Goal: Task Accomplishment & Management: Manage account settings

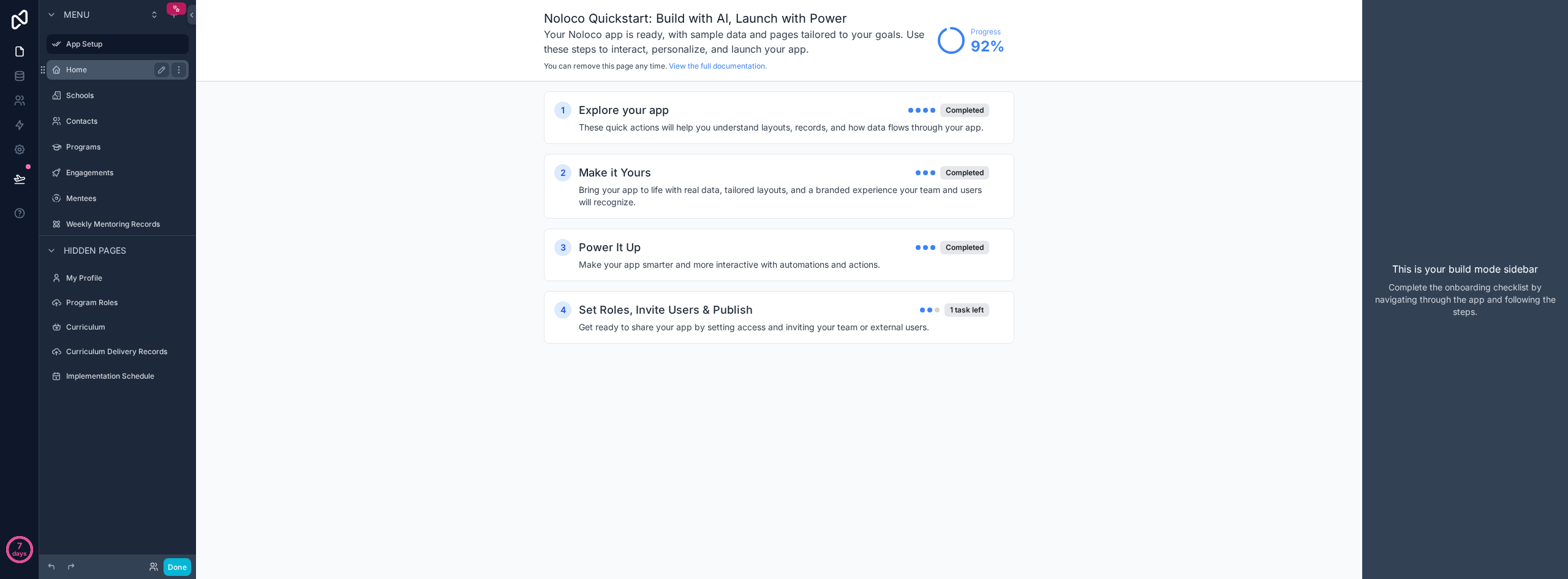
click at [93, 71] on label "Home" at bounding box center [115, 69] width 98 height 10
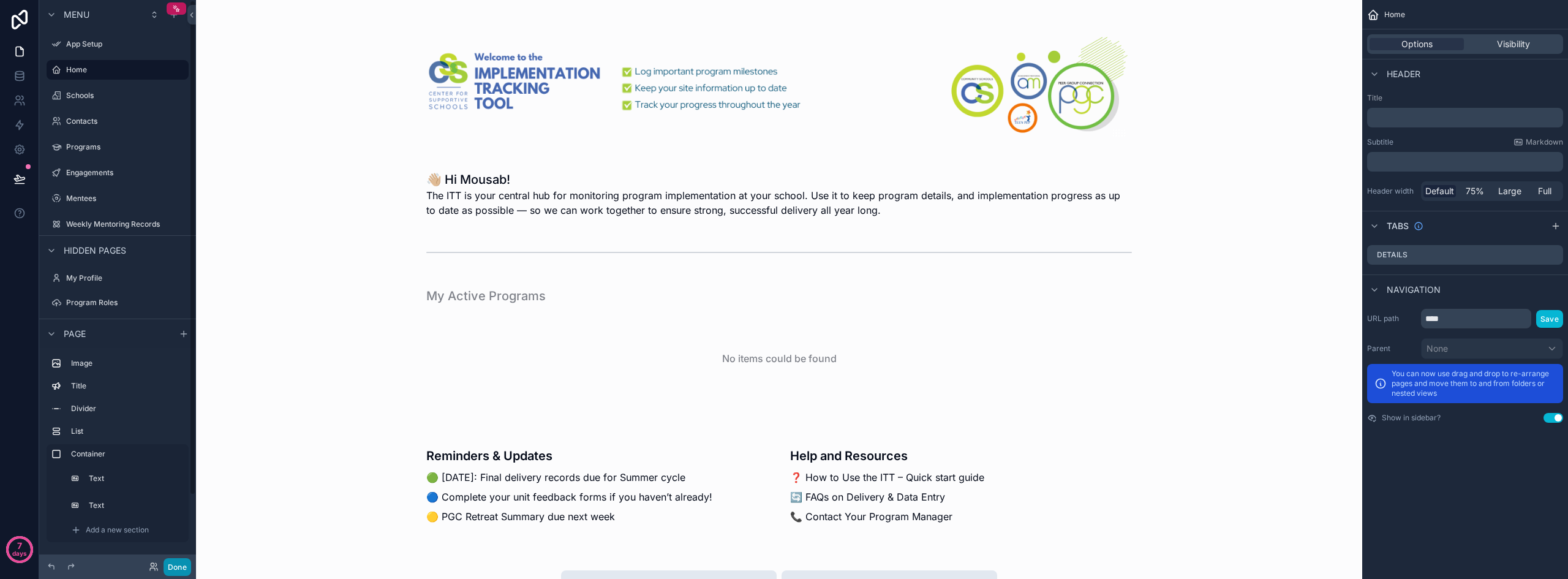
click at [183, 569] on button "Done" at bounding box center [177, 566] width 27 height 18
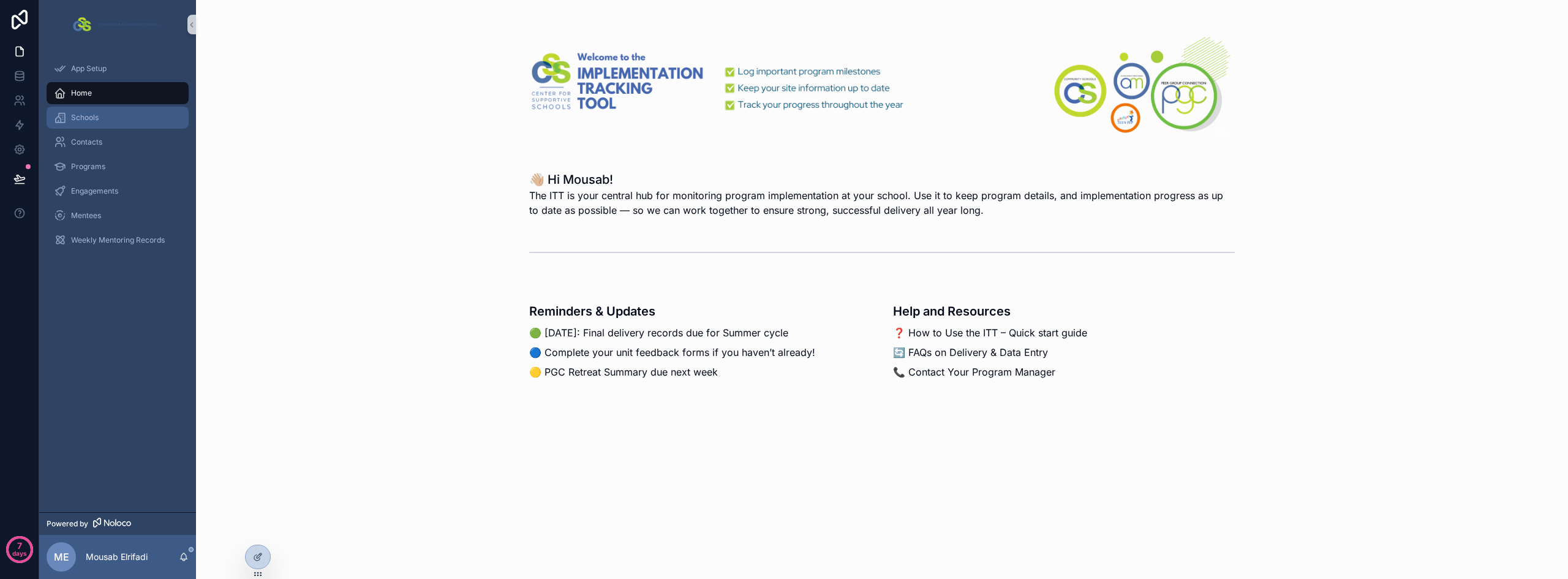
click at [103, 111] on div "Schools" at bounding box center [117, 117] width 127 height 19
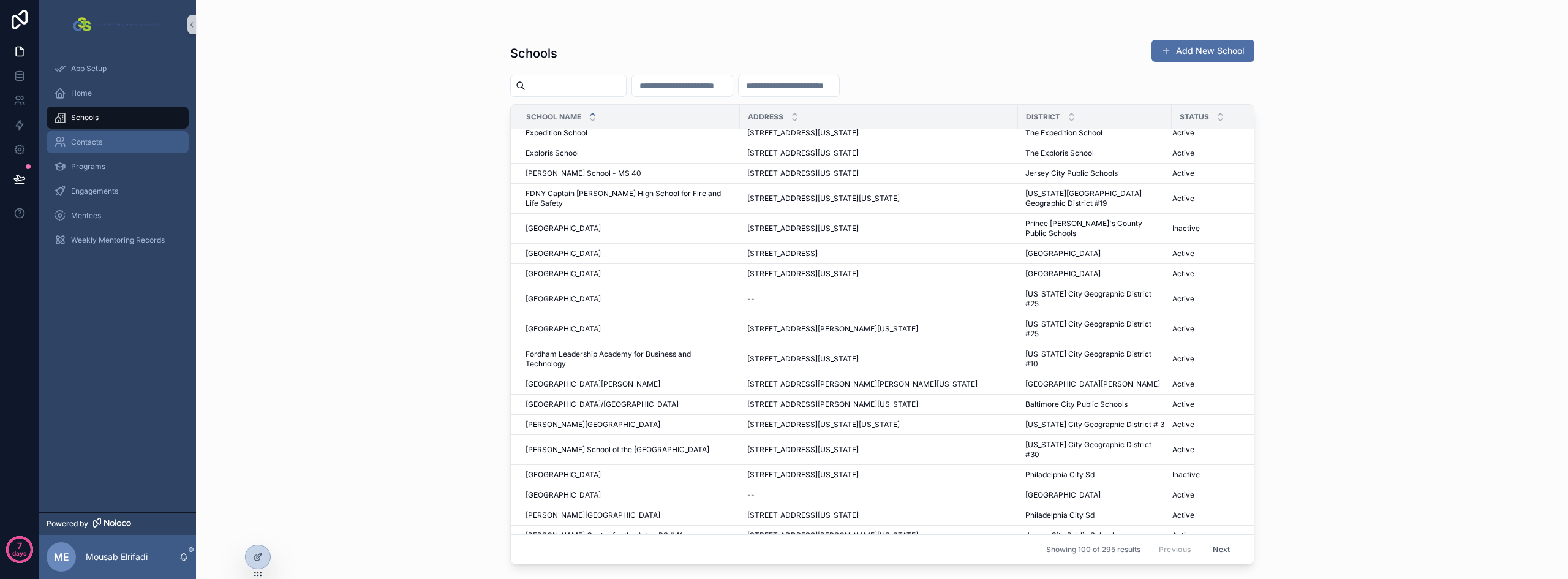
scroll to position [1553, 0]
click at [90, 149] on div "Contacts" at bounding box center [117, 141] width 127 height 19
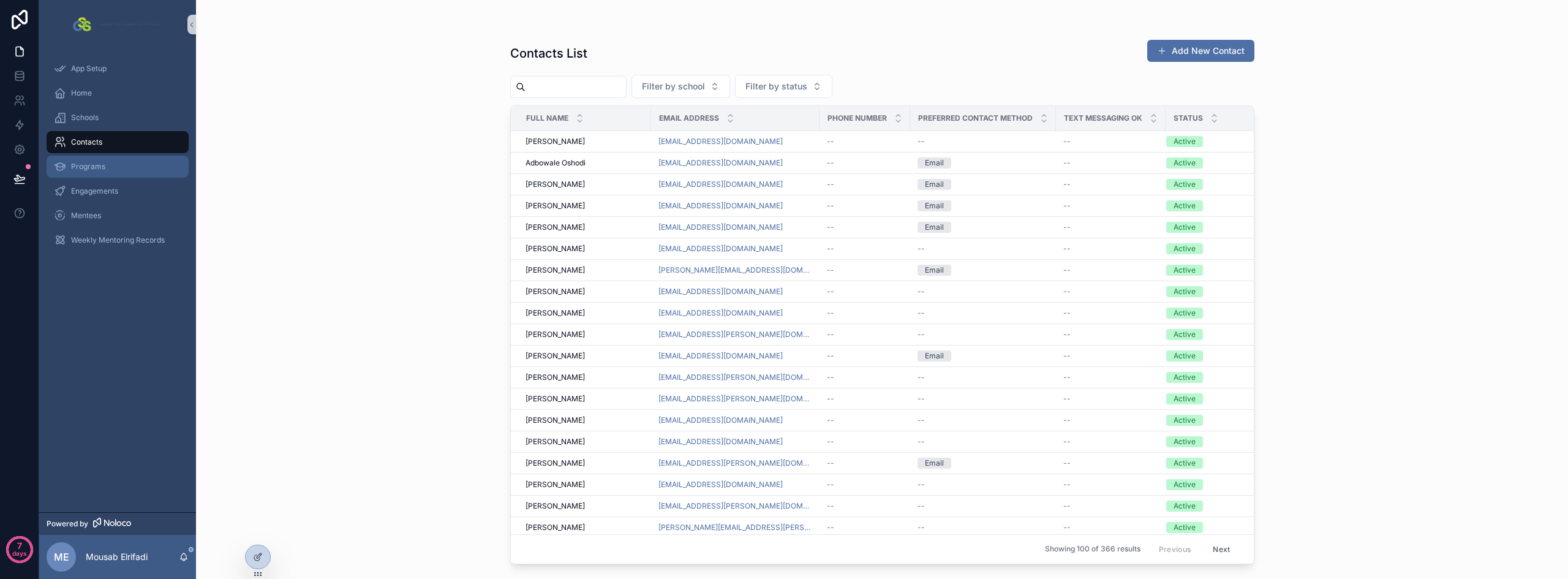
click at [103, 167] on span "Programs" at bounding box center [88, 166] width 34 height 10
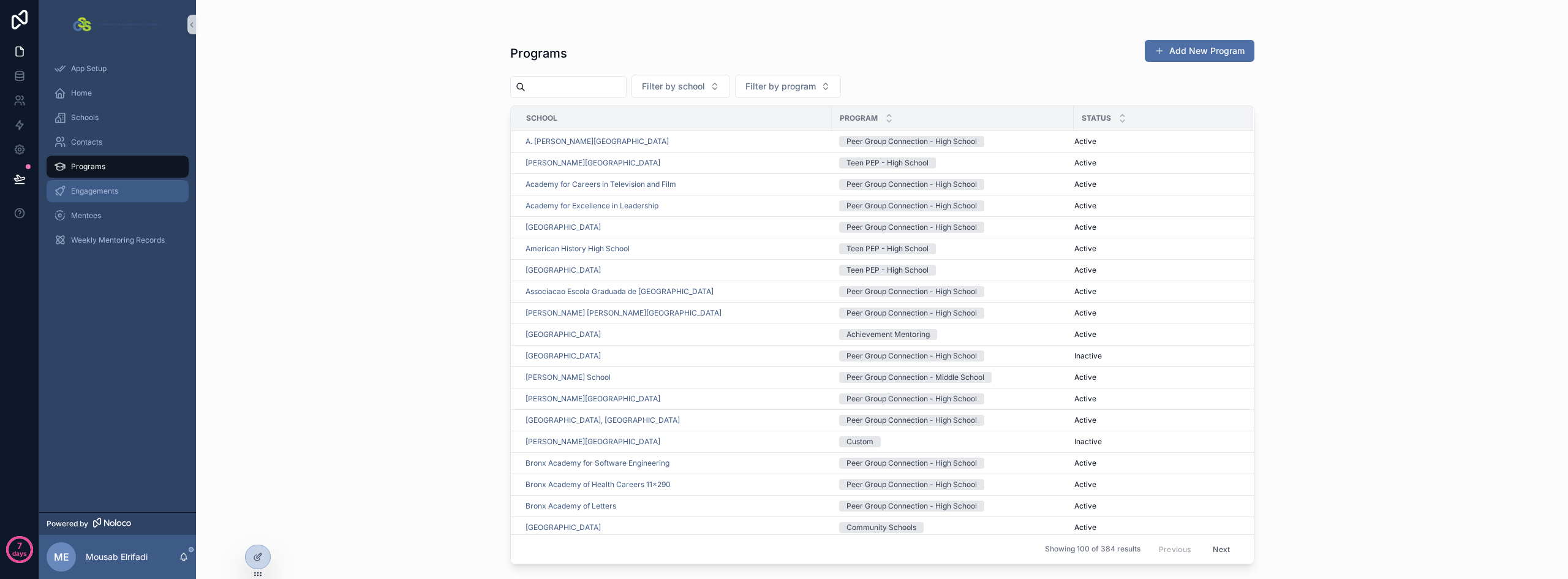
click at [101, 193] on span "Engagements" at bounding box center [95, 191] width 47 height 10
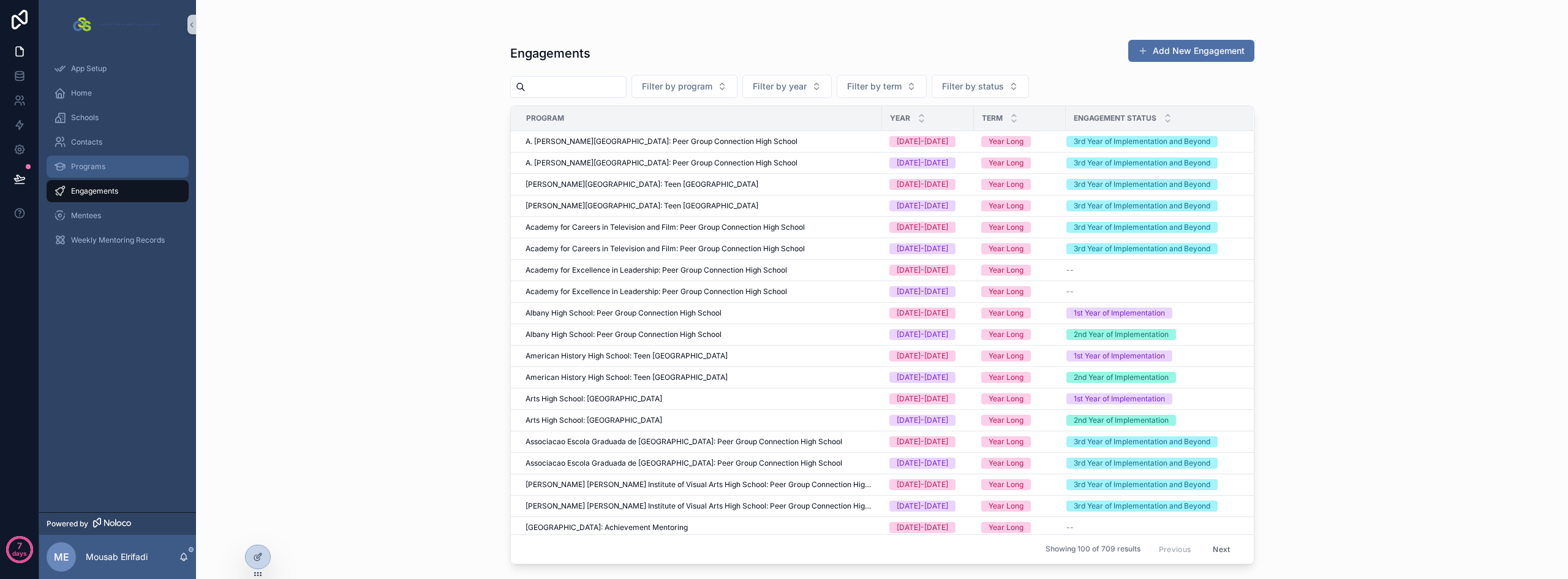
click at [102, 171] on span "Programs" at bounding box center [88, 166] width 34 height 10
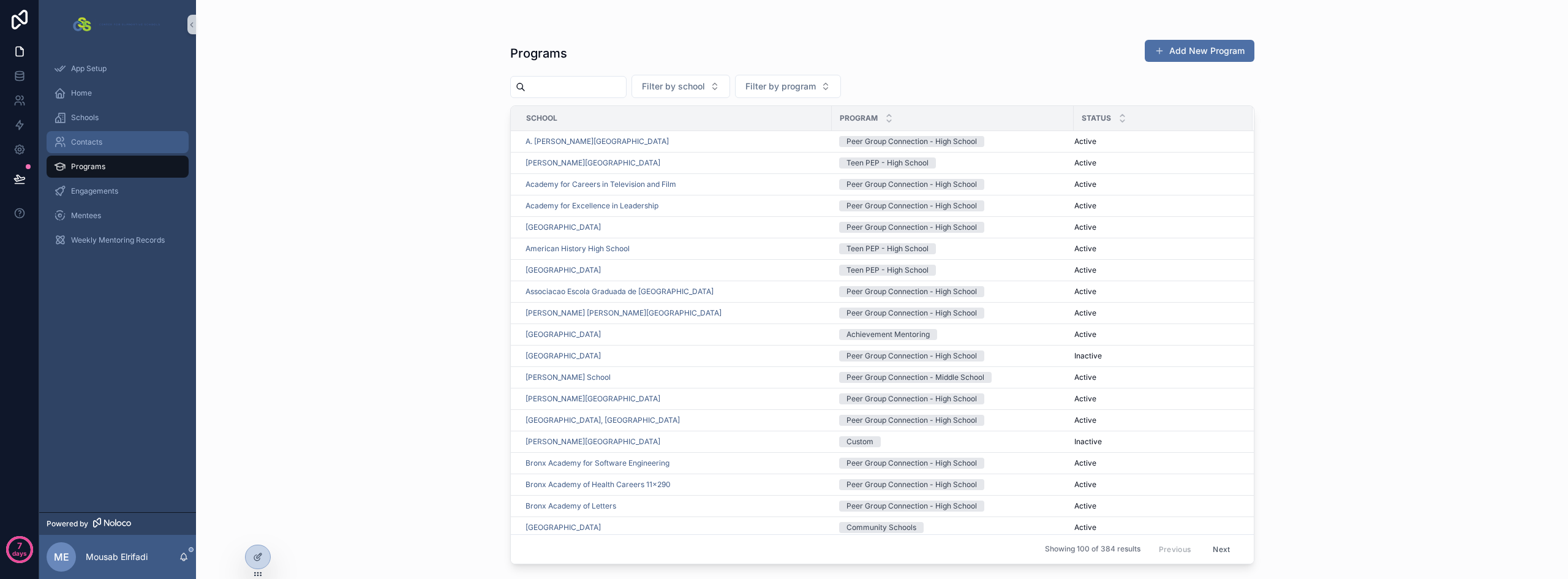
click at [97, 135] on div "Contacts" at bounding box center [117, 141] width 127 height 19
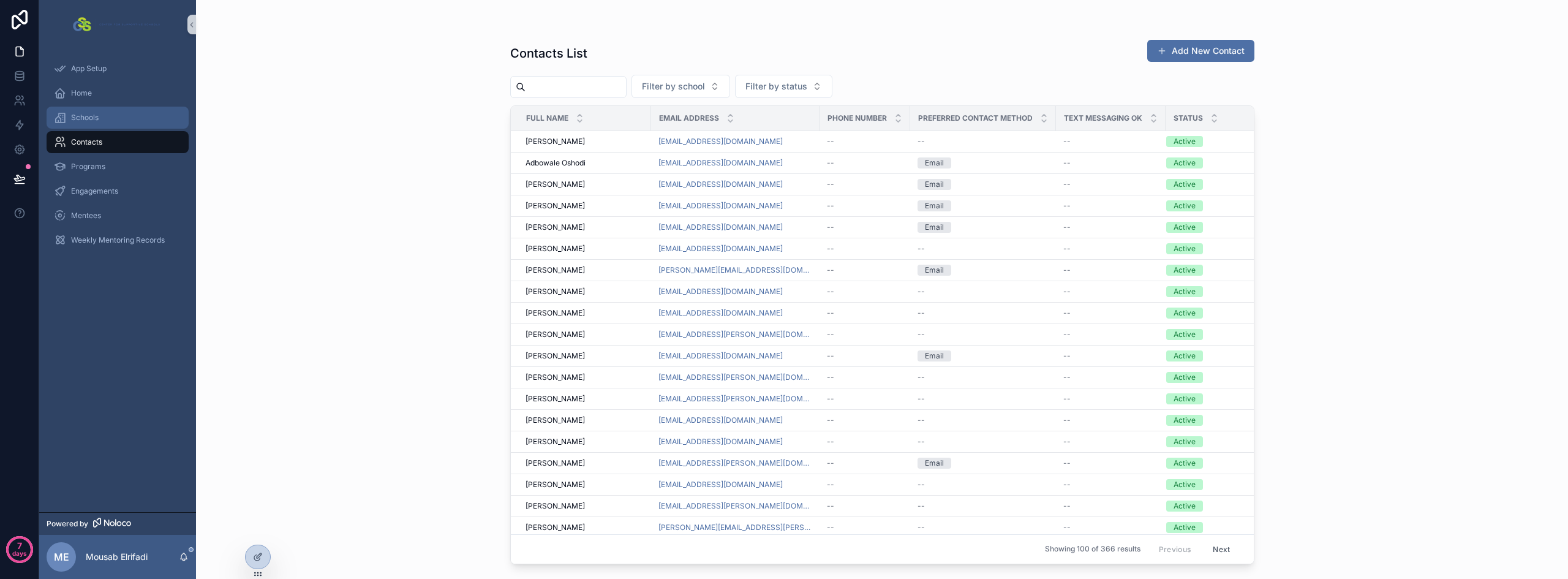
click at [95, 111] on div "Schools" at bounding box center [117, 117] width 127 height 19
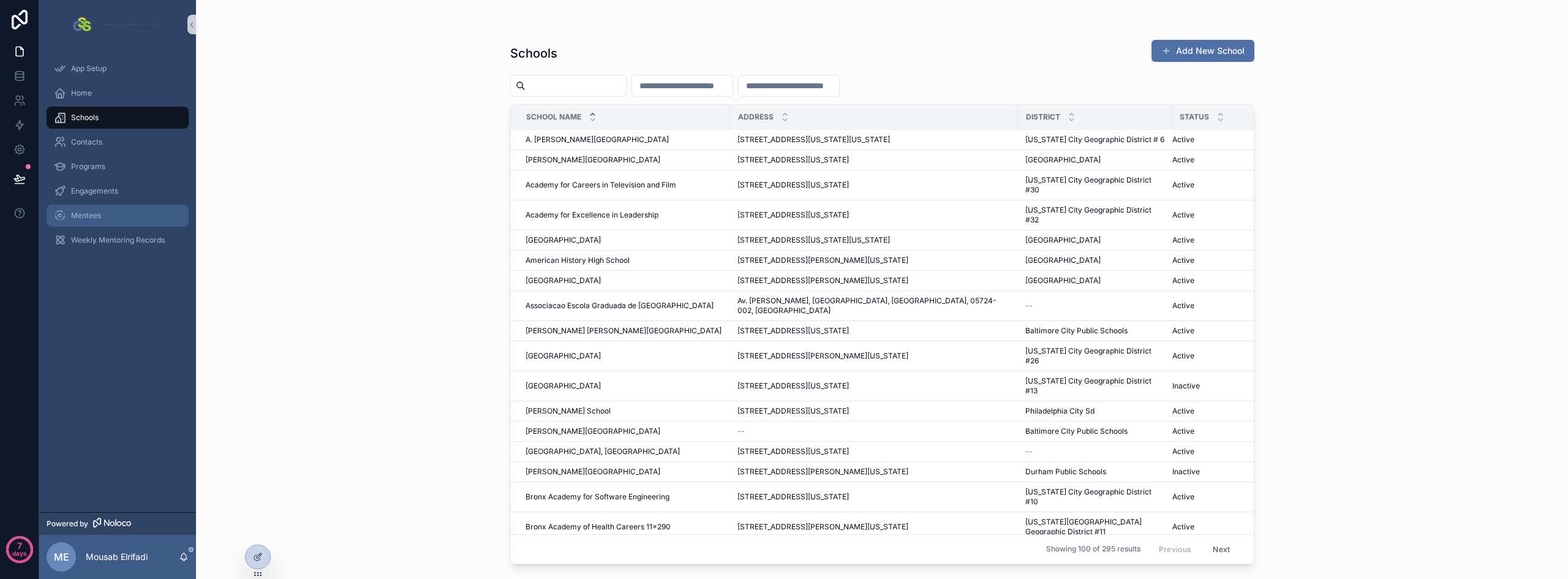
click at [110, 215] on div "Mentees" at bounding box center [117, 215] width 127 height 19
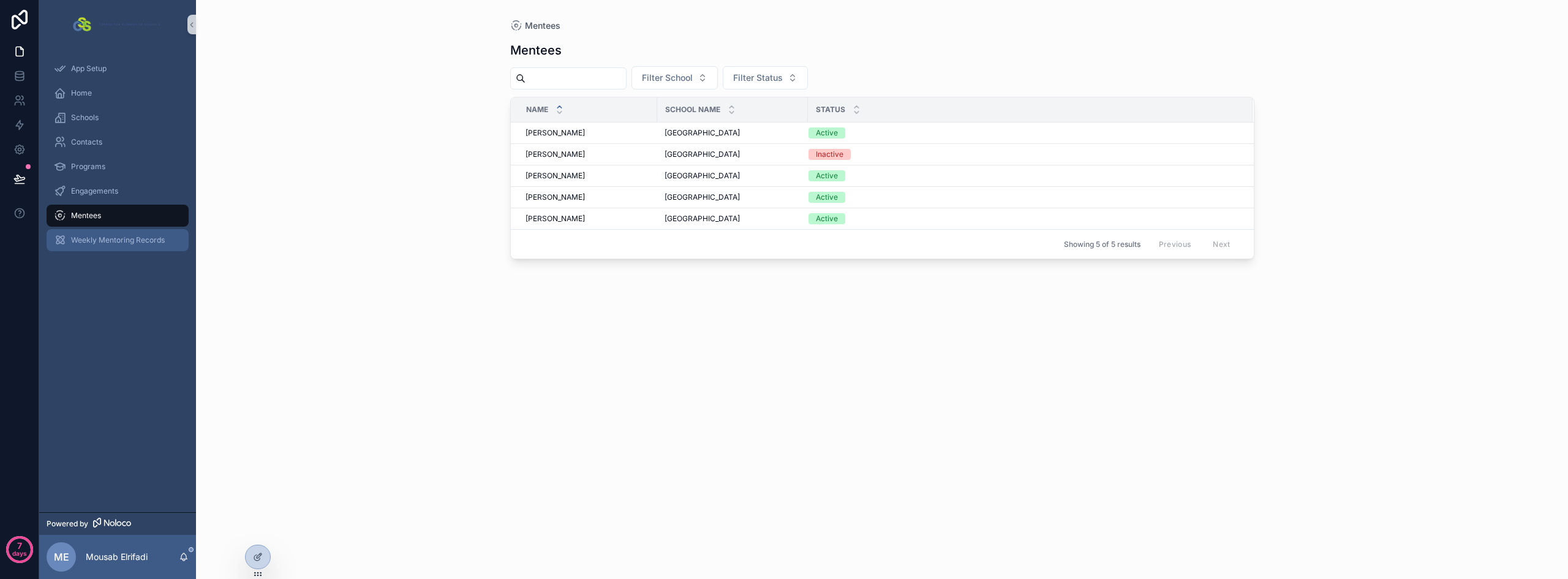
click at [106, 243] on span "Weekly Mentoring Records" at bounding box center [118, 240] width 93 height 10
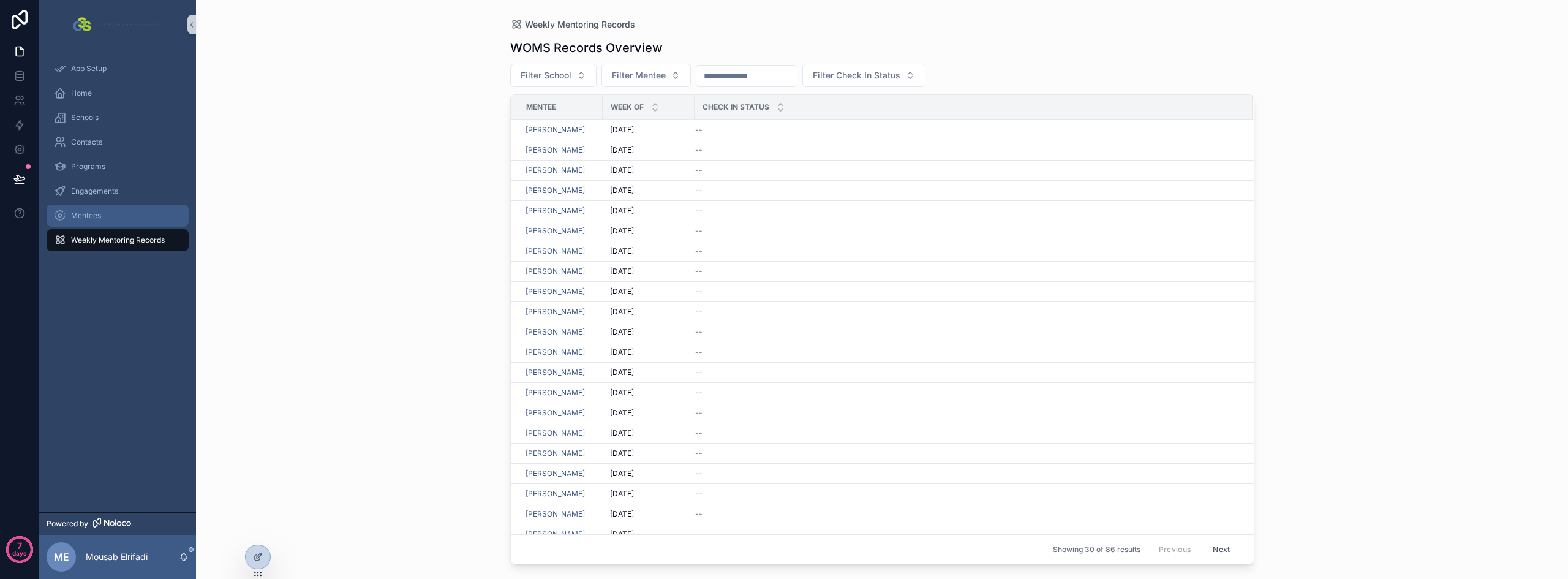
click at [97, 221] on div "Mentees" at bounding box center [117, 215] width 127 height 19
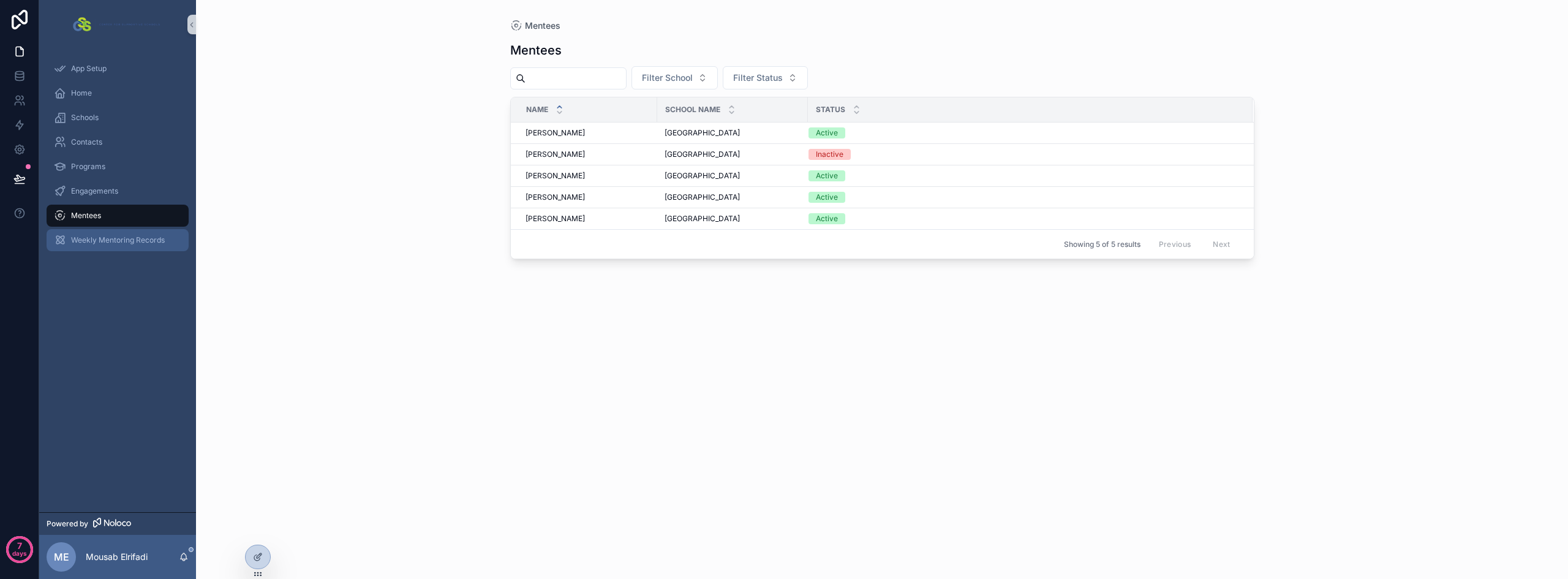
click at [99, 236] on span "Weekly Mentoring Records" at bounding box center [118, 240] width 93 height 10
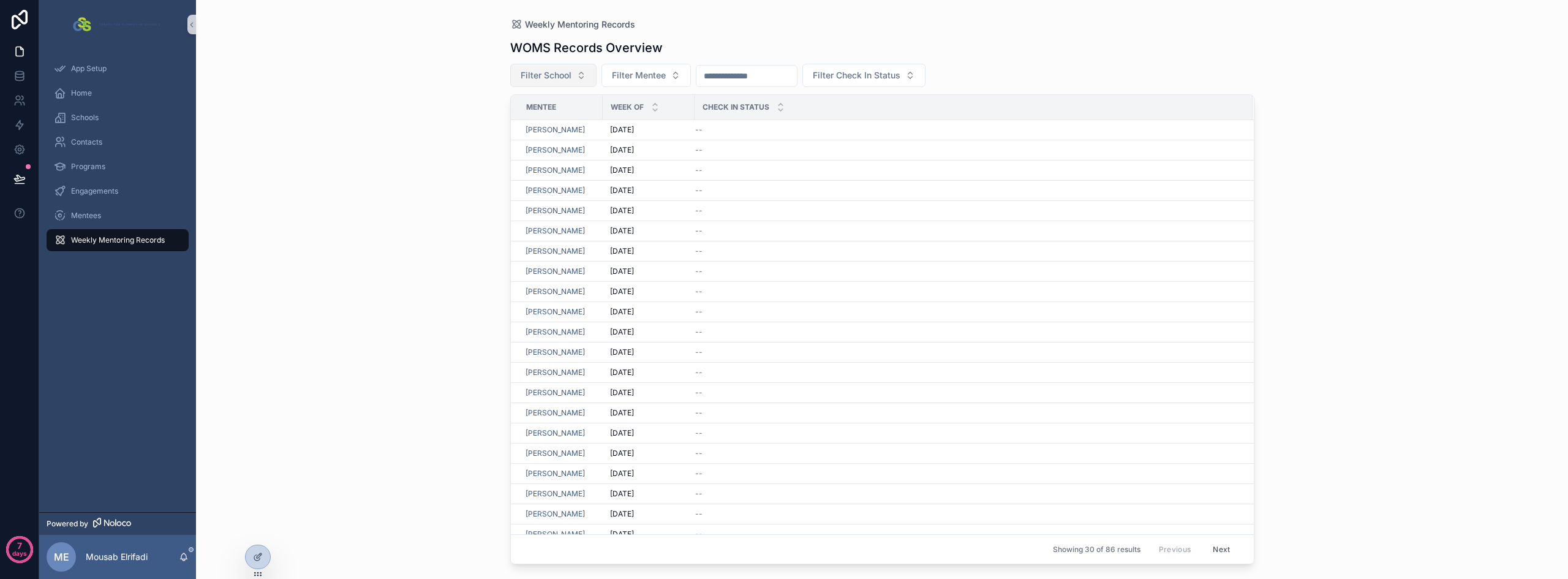
click at [543, 75] on span "Filter School" at bounding box center [546, 75] width 51 height 12
click at [380, 189] on div "Weekly Mentoring Records WOMS Records Overview Filter School Filter Mentee Filt…" at bounding box center [882, 290] width 1373 height 579
click at [250, 556] on div at bounding box center [258, 556] width 25 height 23
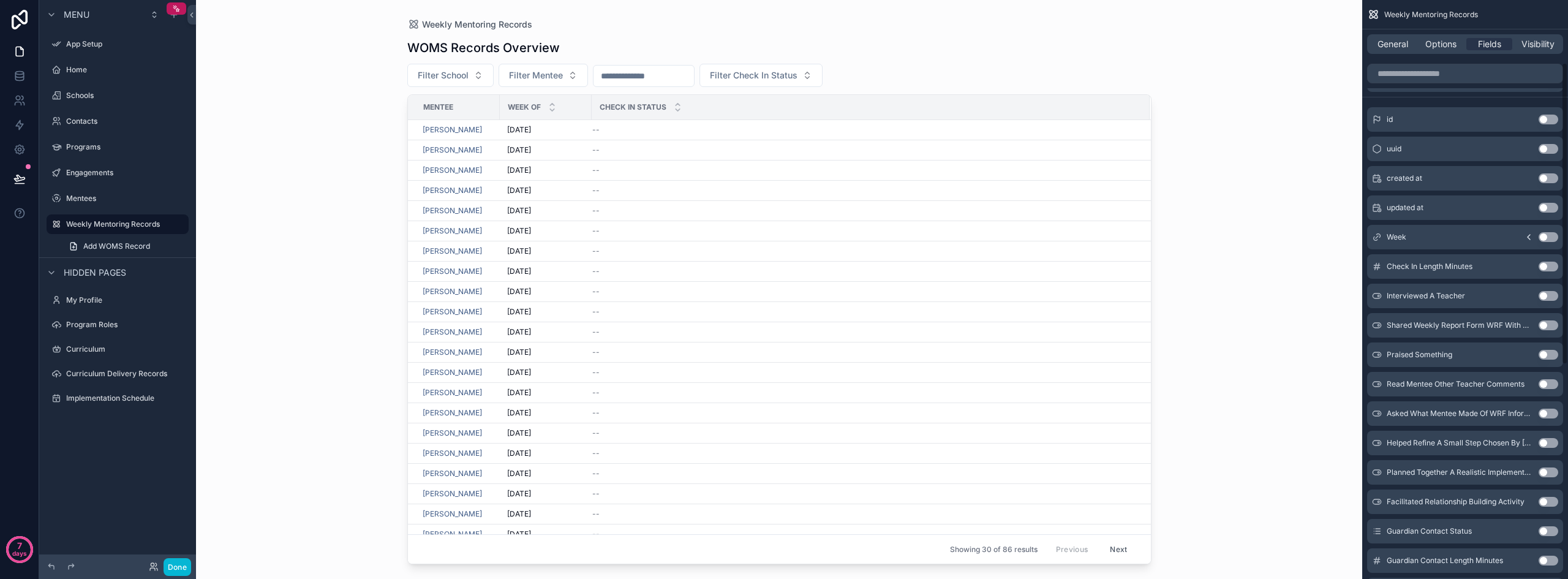
scroll to position [123, 0]
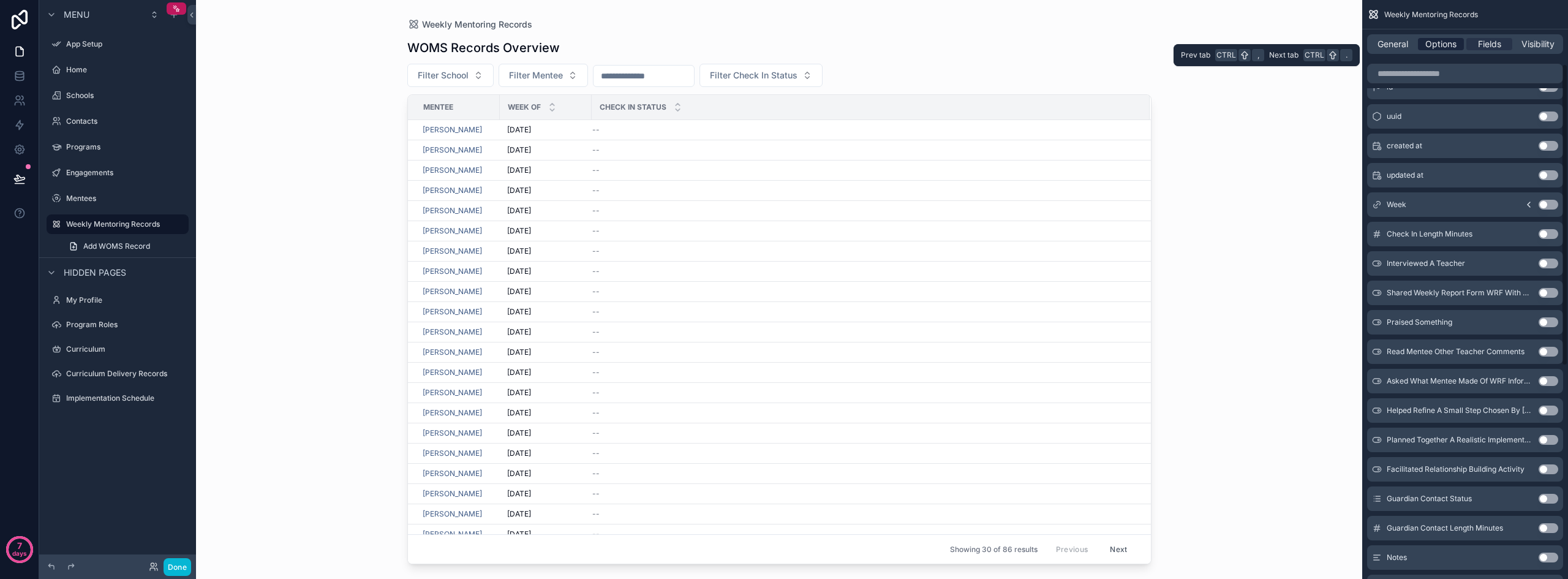
click at [1443, 42] on span "Options" at bounding box center [1441, 44] width 31 height 12
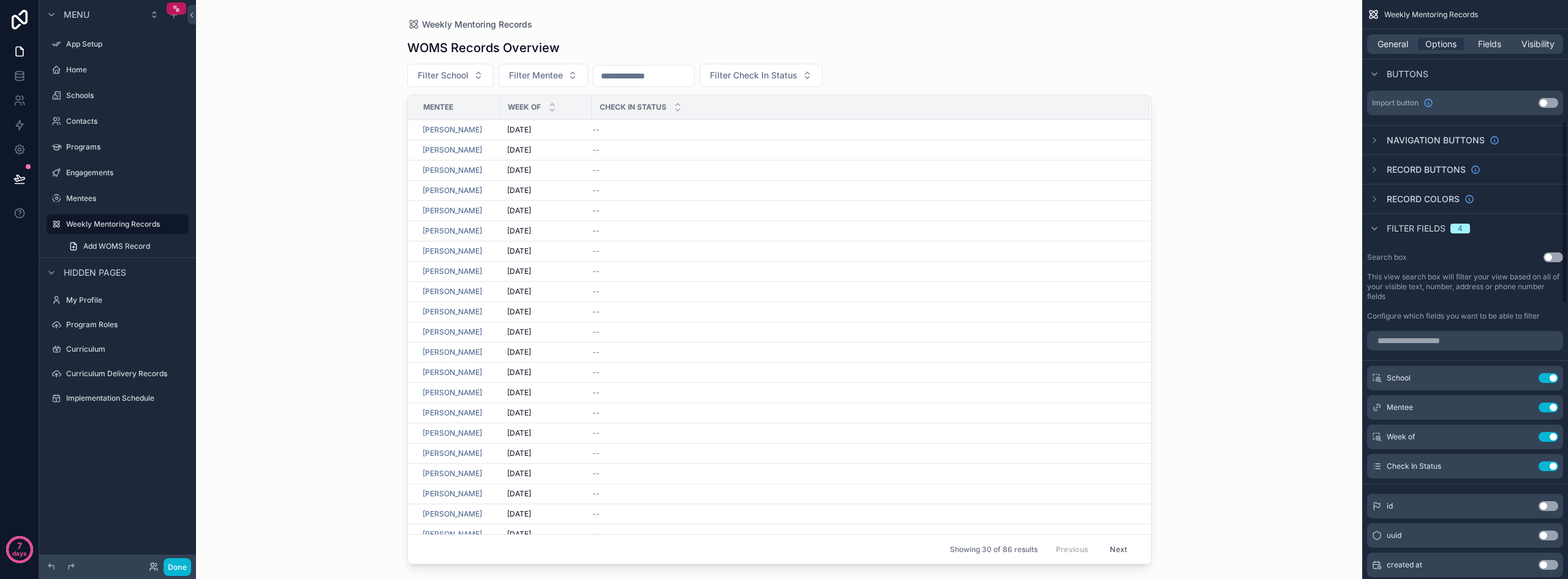
scroll to position [490, 0]
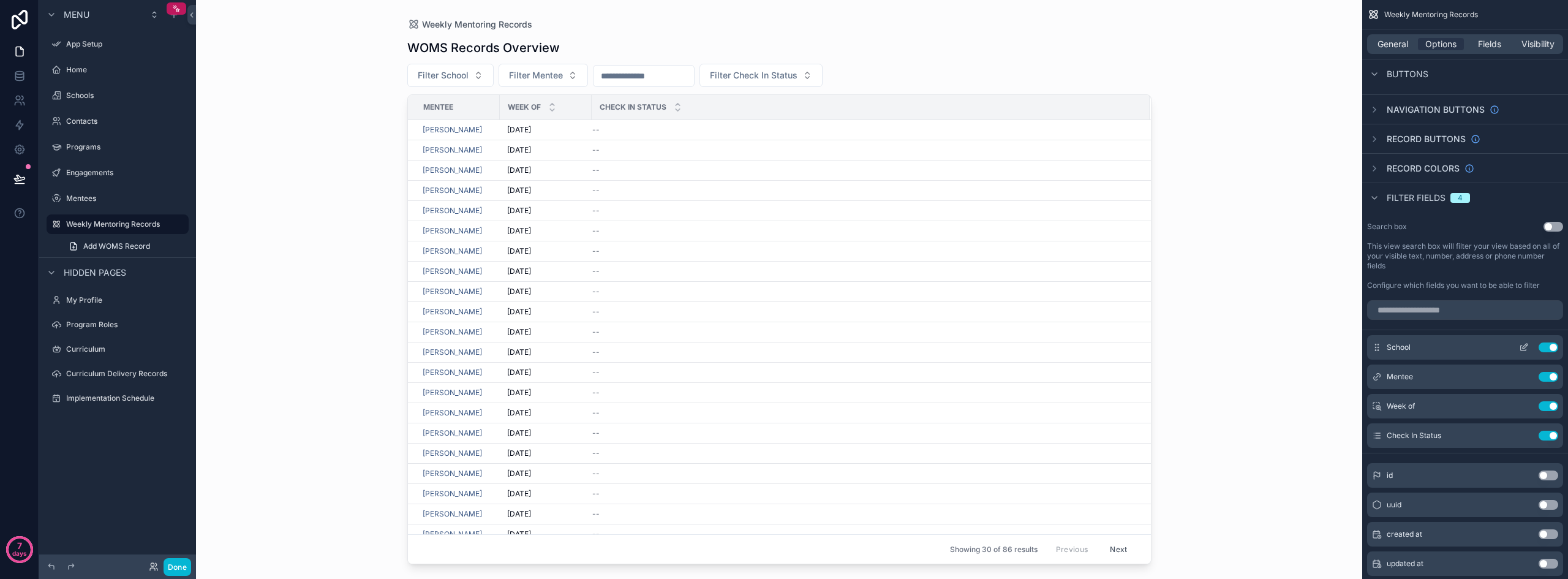
click at [1522, 347] on icon "scrollable content" at bounding box center [1524, 347] width 10 height 10
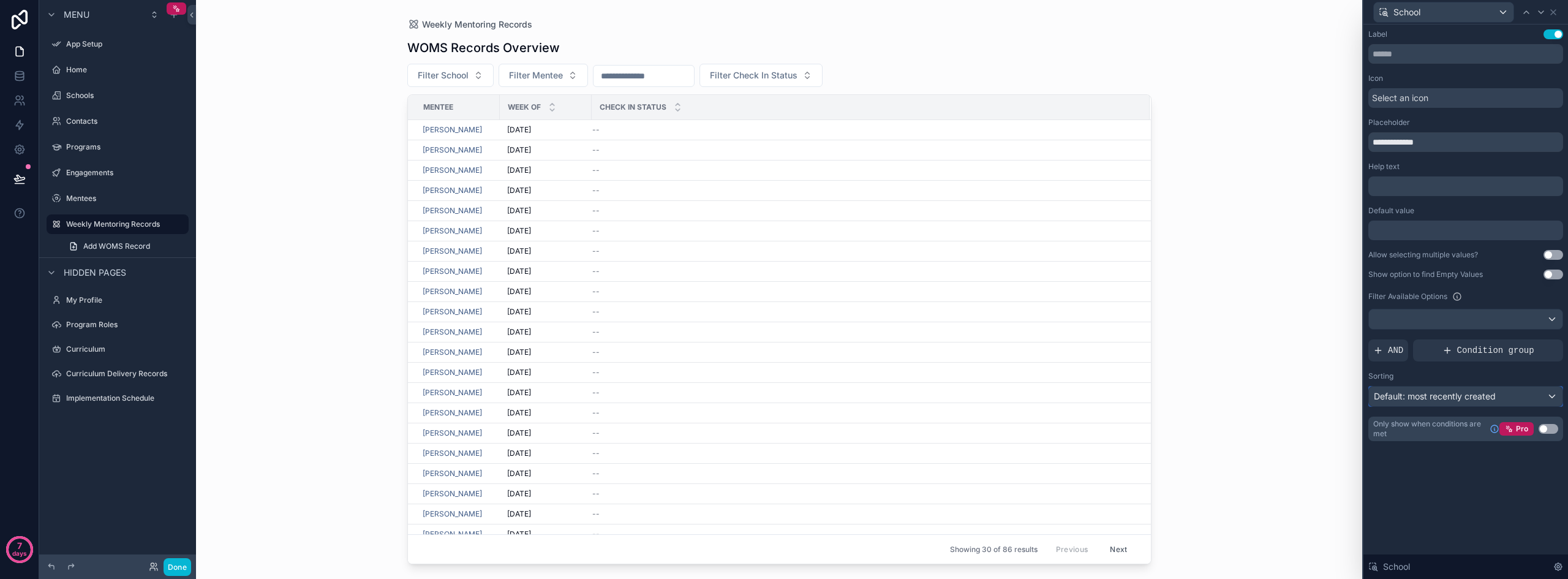
click at [1446, 394] on span "Default: most recently created" at bounding box center [1435, 396] width 122 height 11
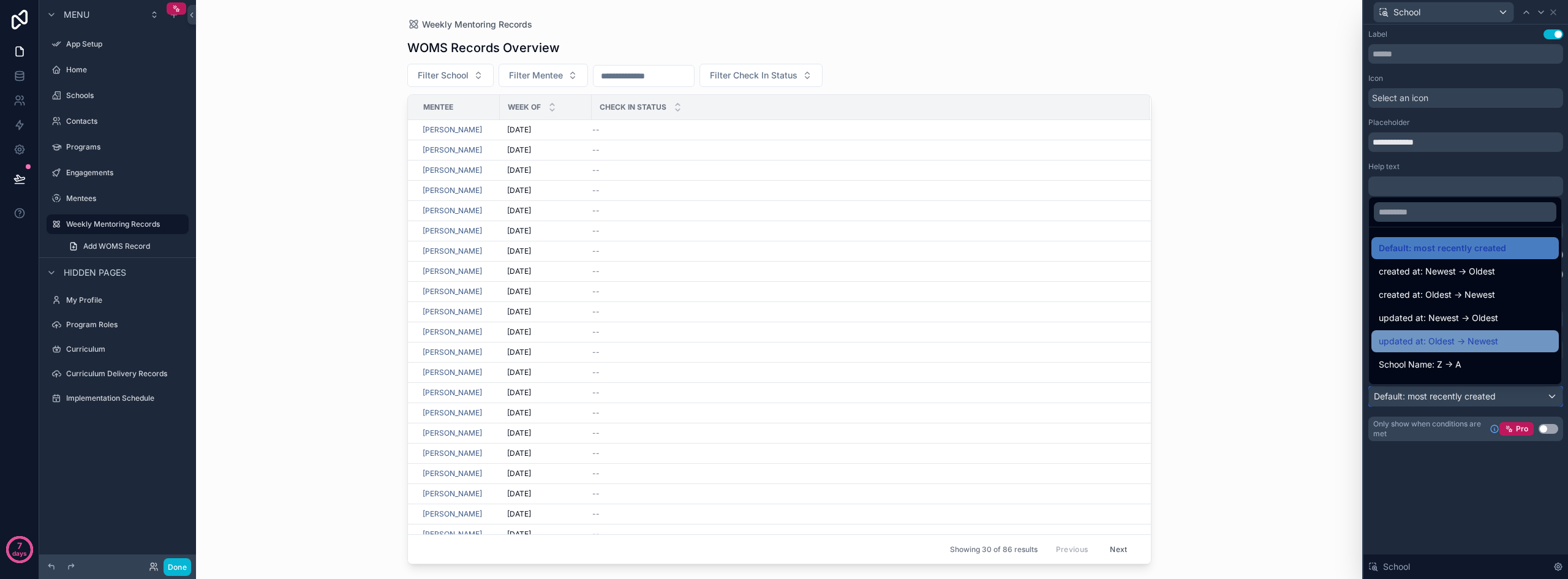
scroll to position [61, 0]
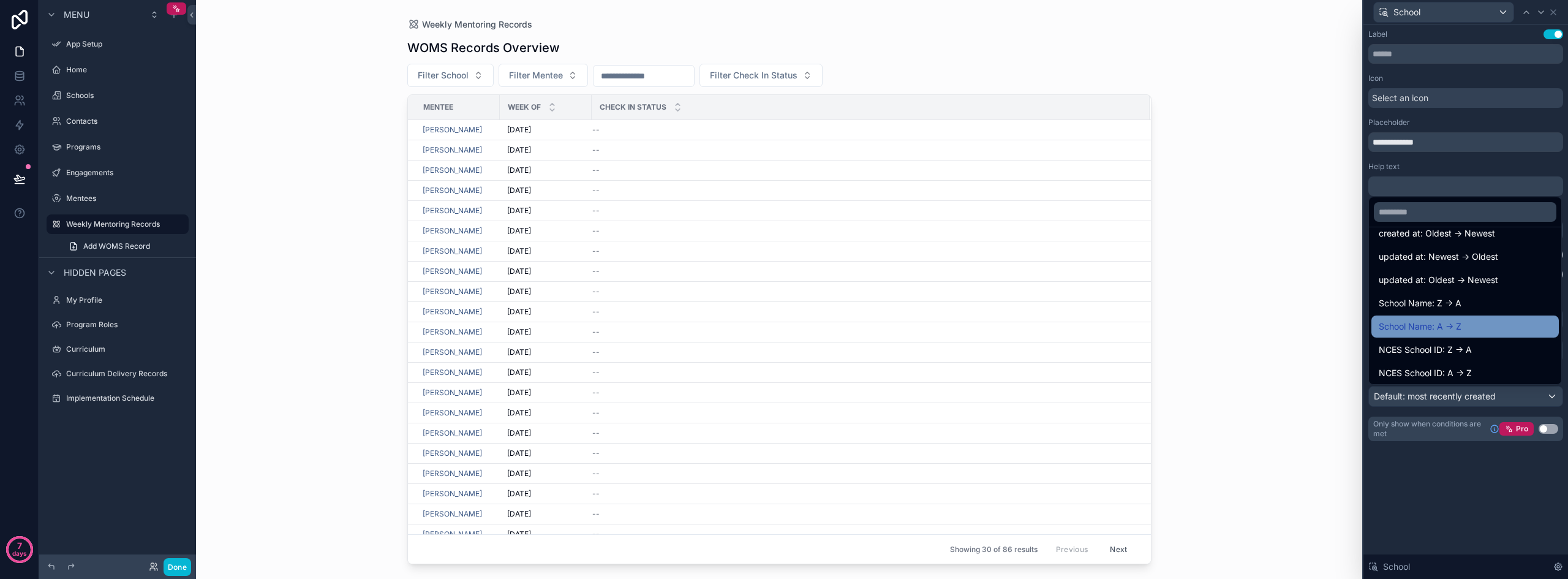
click at [1495, 328] on div "School Name: A -> Z" at bounding box center [1465, 326] width 173 height 15
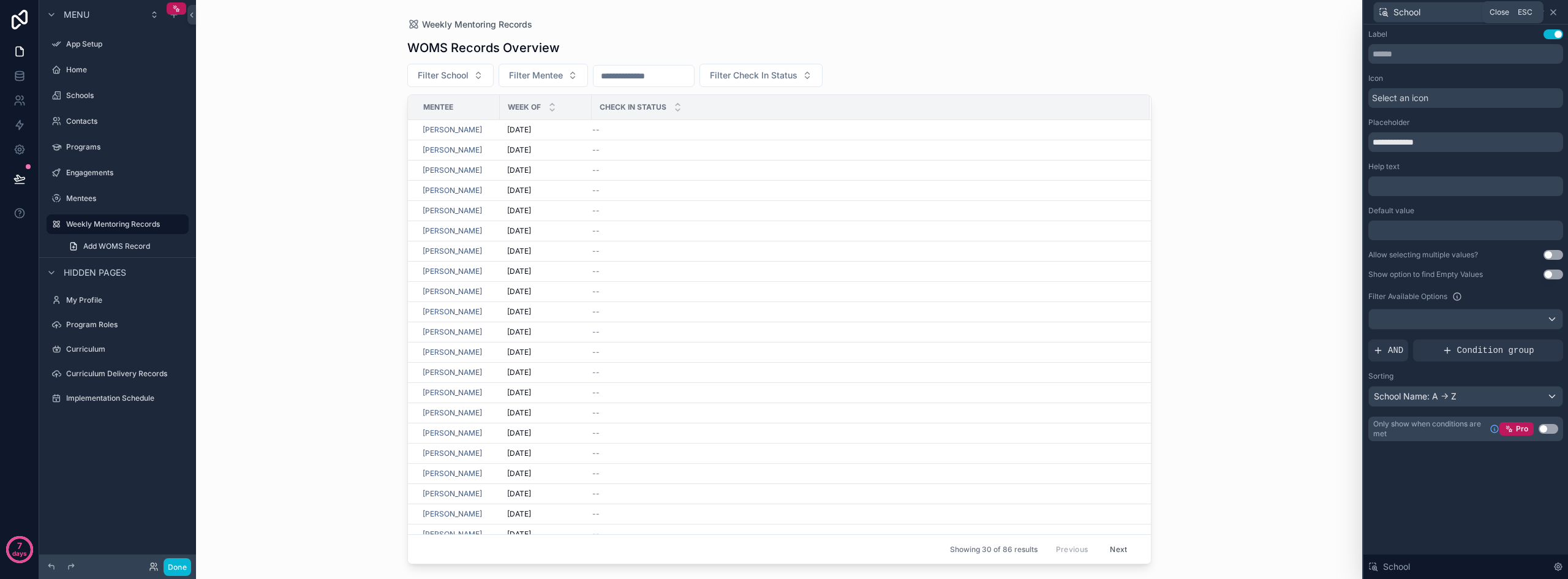
click at [1554, 12] on icon at bounding box center [1553, 12] width 5 height 5
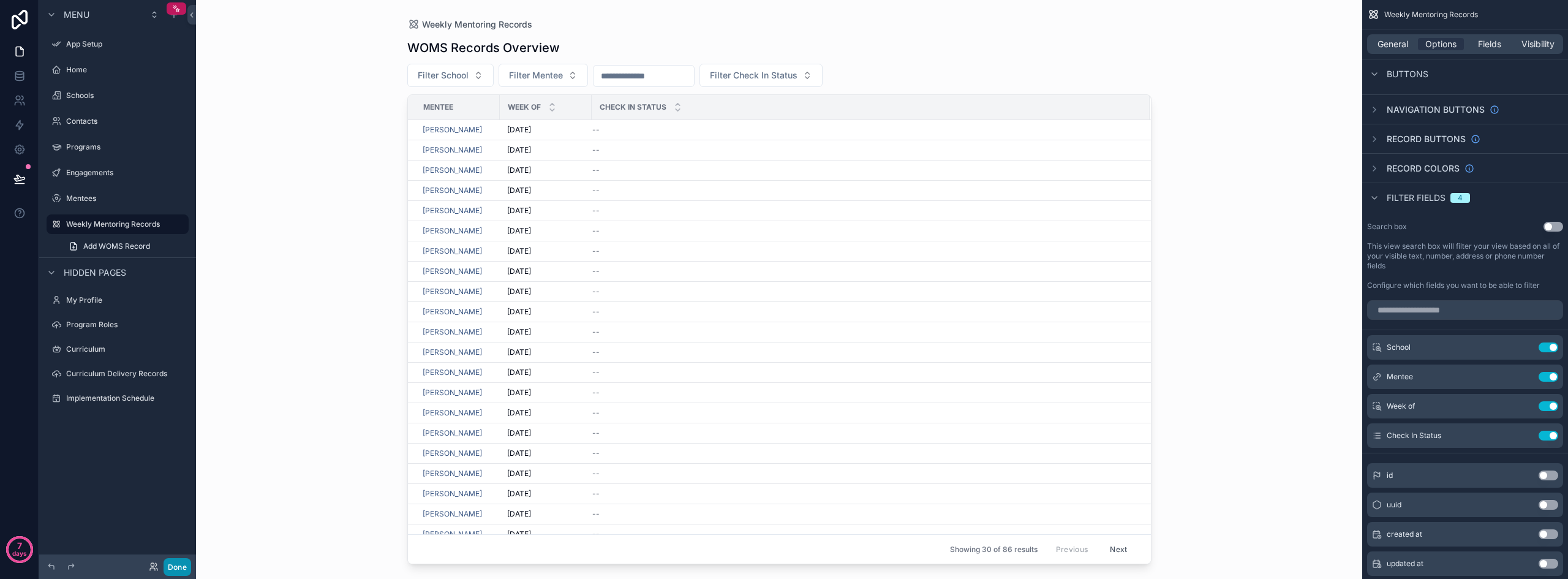
click at [177, 570] on button "Done" at bounding box center [177, 566] width 27 height 18
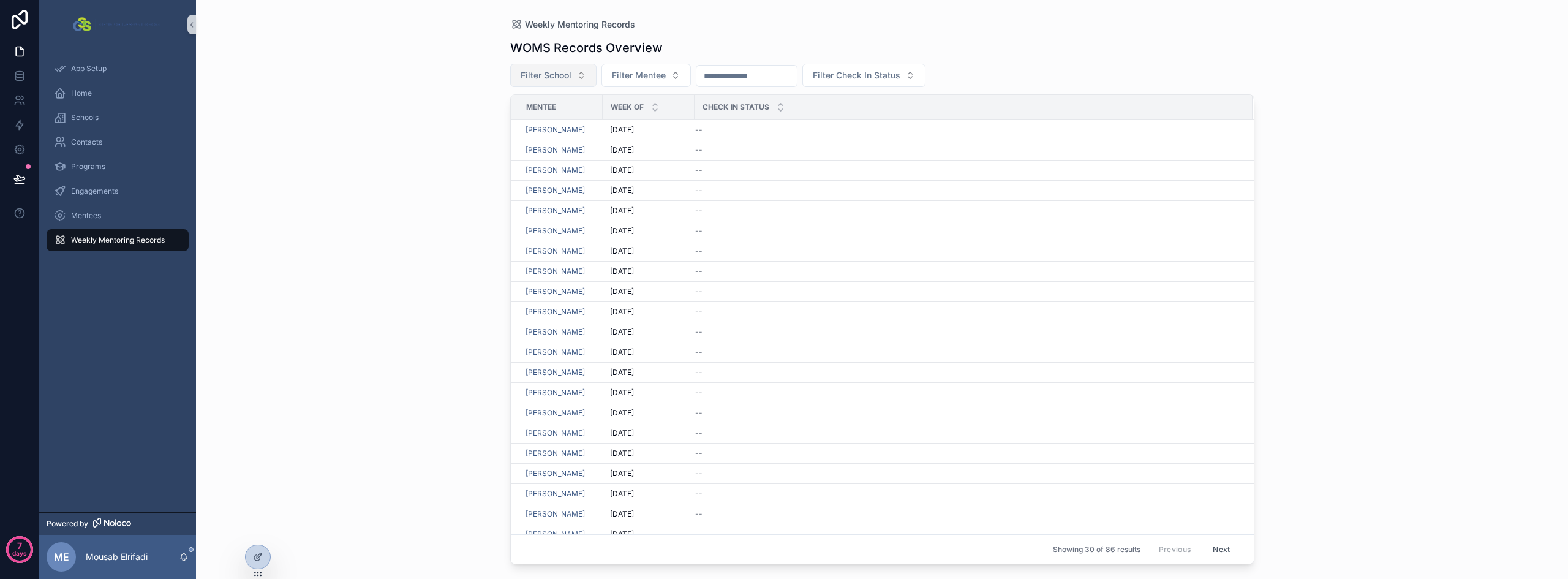
click at [563, 67] on button "Filter School" at bounding box center [553, 75] width 86 height 23
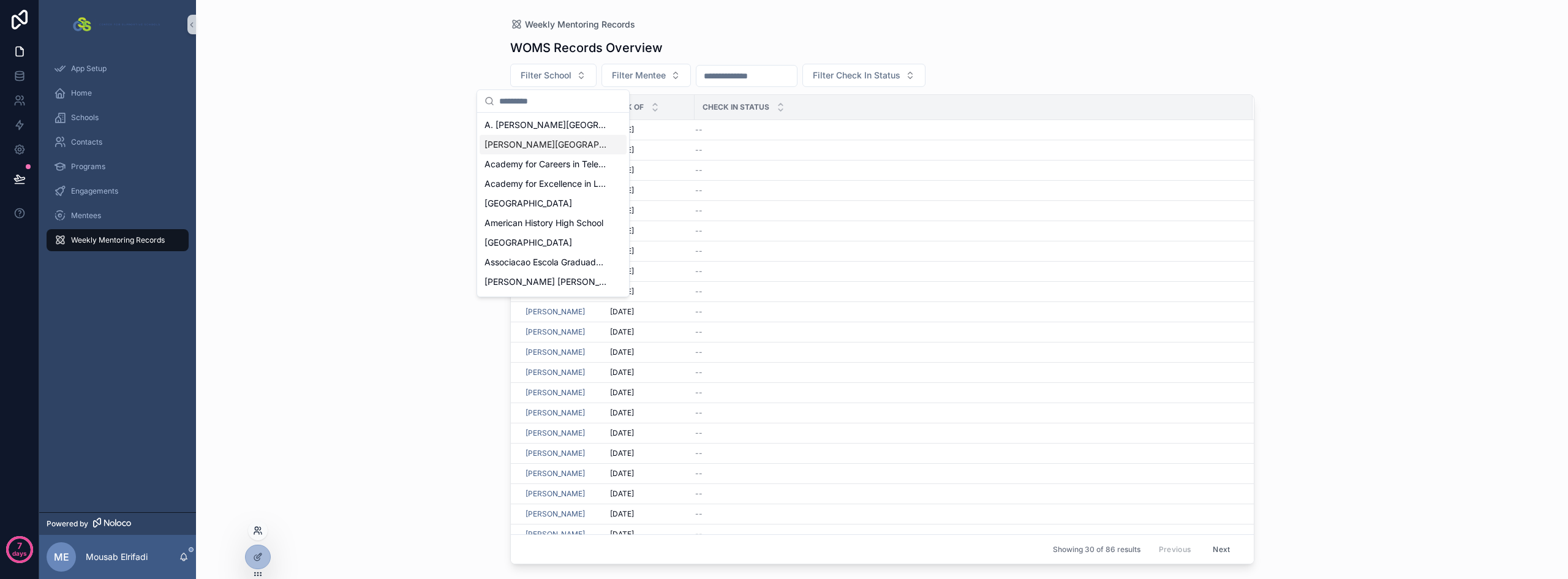
click at [260, 528] on icon at bounding box center [258, 530] width 10 height 10
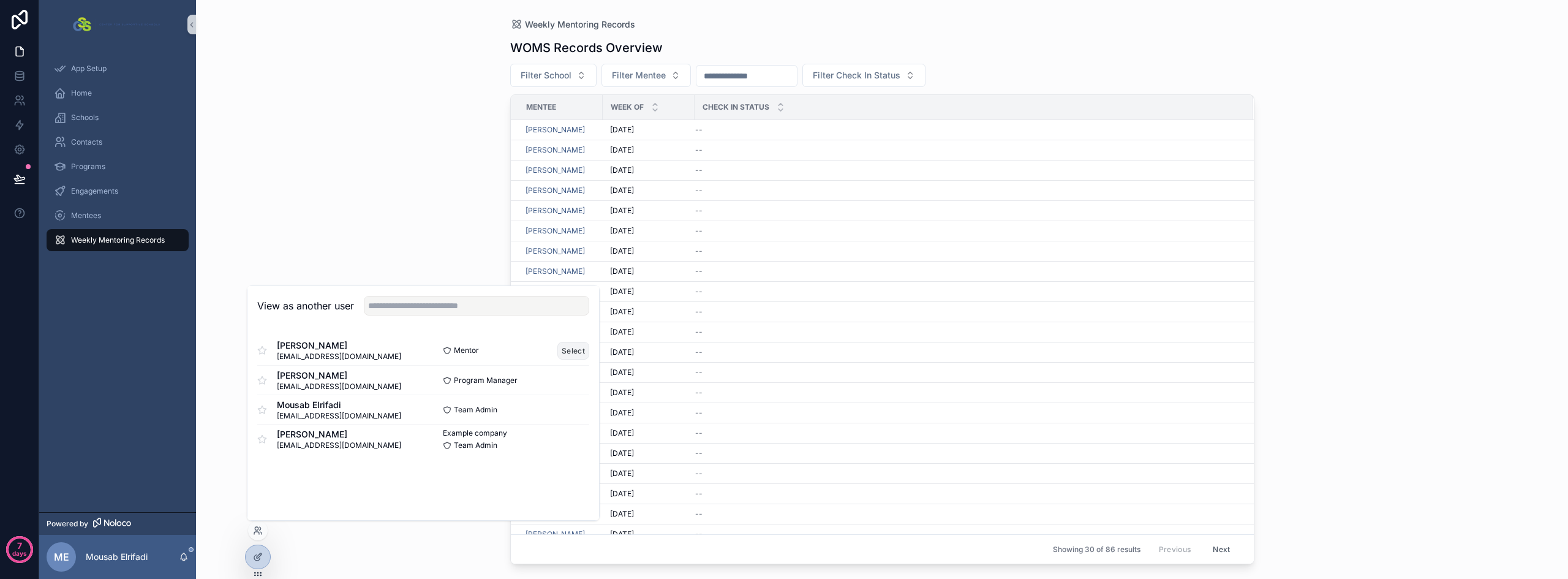
click at [572, 348] on button "Select" at bounding box center [574, 350] width 32 height 18
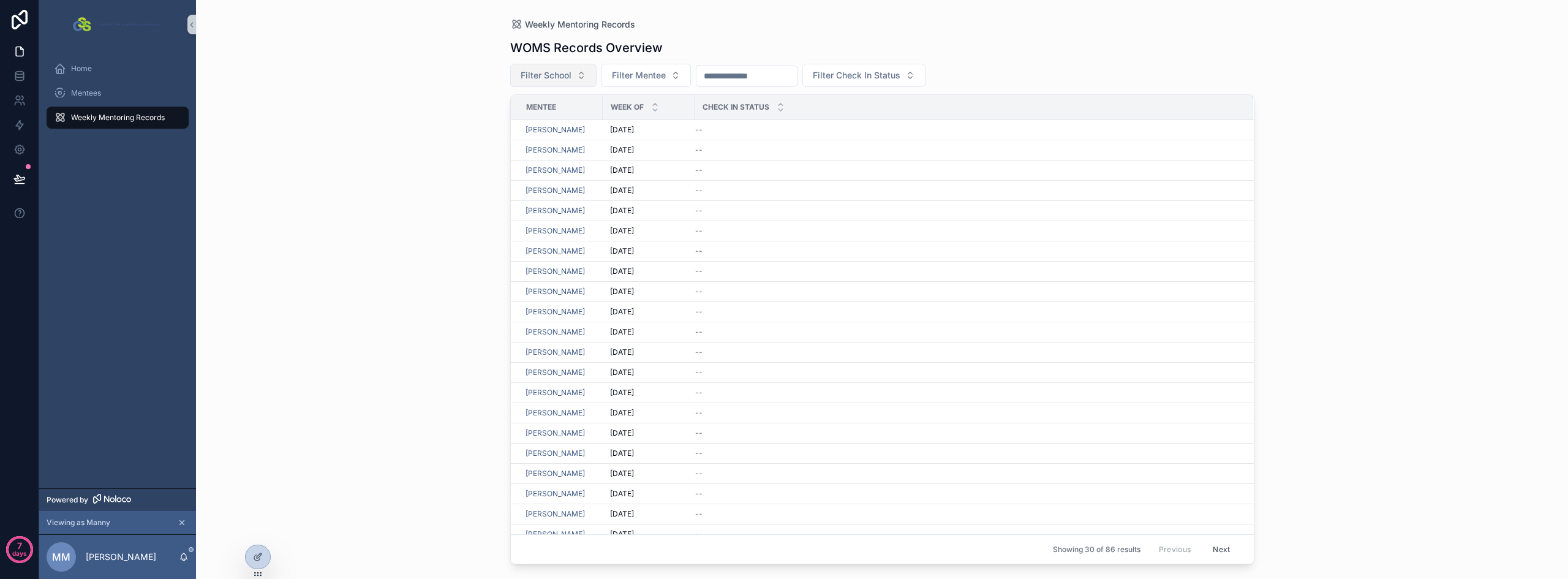
click at [552, 75] on span "Filter School" at bounding box center [546, 75] width 51 height 12
click at [570, 69] on span "Filter School" at bounding box center [546, 75] width 51 height 12
click at [330, 117] on div "Weekly Mentoring Records WOMS Records Overview Filter School Filter Mentee Filt…" at bounding box center [882, 290] width 1373 height 579
click at [121, 99] on div "Mentees" at bounding box center [117, 93] width 127 height 19
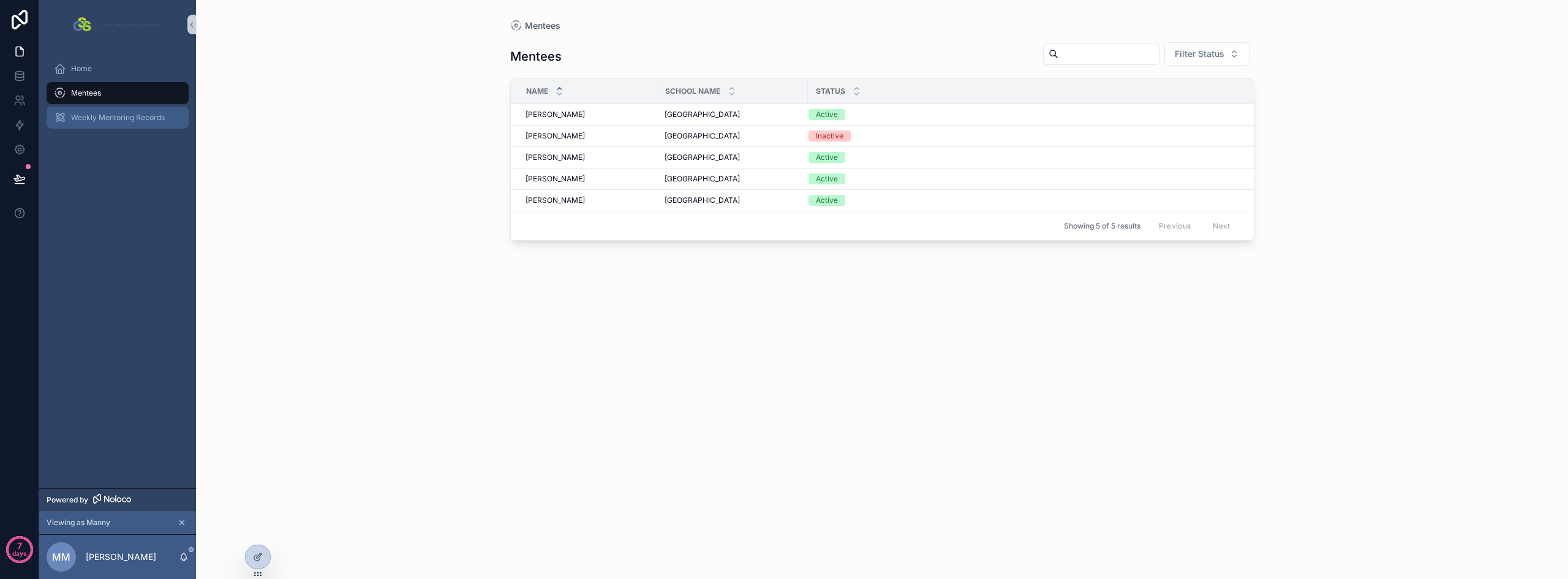
click at [116, 116] on span "Weekly Mentoring Records" at bounding box center [118, 117] width 93 height 10
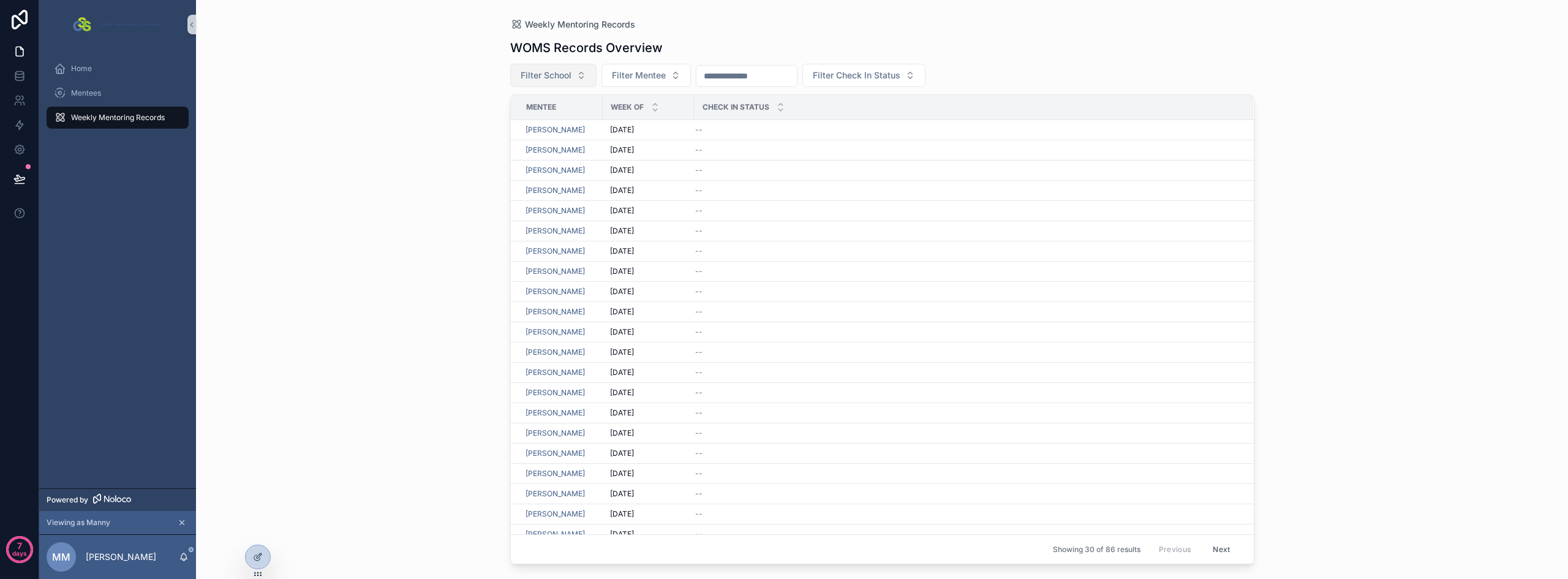
click at [540, 85] on button "Filter School" at bounding box center [553, 75] width 86 height 23
click at [671, 82] on button "Filter Mentee" at bounding box center [647, 75] width 89 height 23
click at [779, 79] on input "scrollable content" at bounding box center [747, 76] width 101 height 17
click at [901, 77] on span "Filter Check In Status" at bounding box center [856, 75] width 87 height 12
click at [490, 144] on div "Weekly Mentoring Records WOMS Records Overview Filter School Filter Mentee Filt…" at bounding box center [882, 290] width 1373 height 579
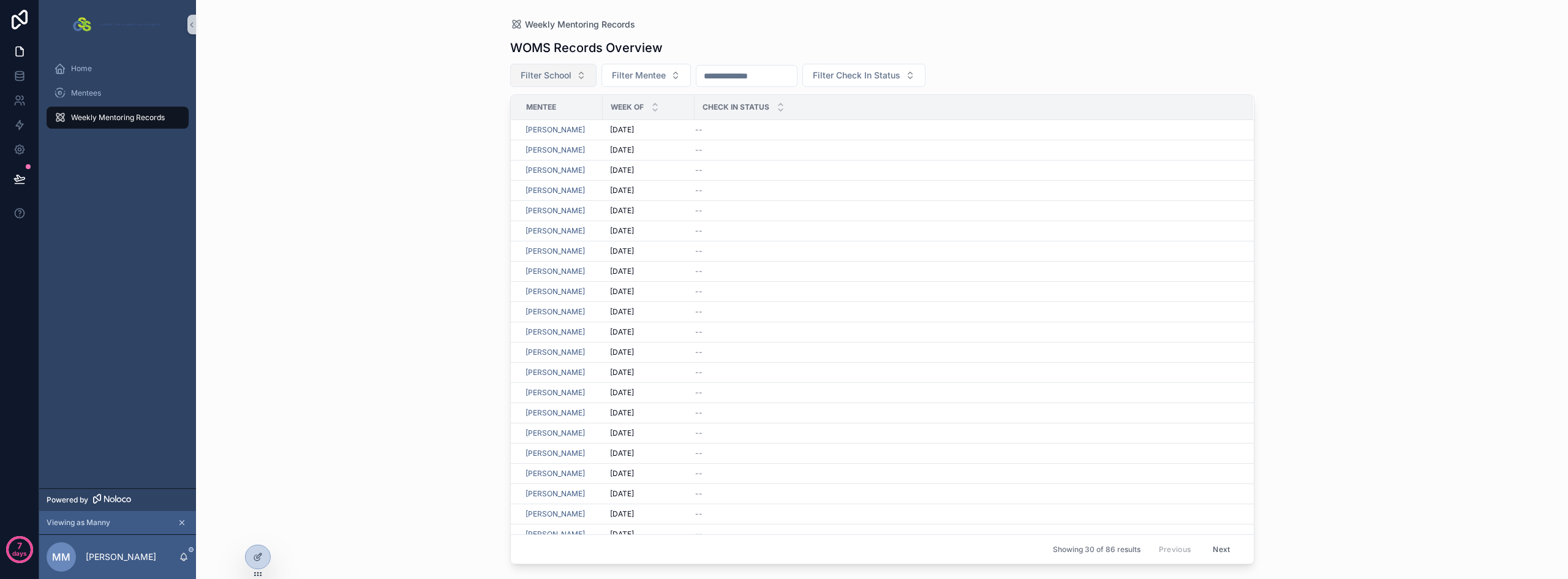
click at [549, 71] on span "Filter School" at bounding box center [546, 75] width 51 height 12
click at [530, 102] on input "scrollable content" at bounding box center [560, 101] width 123 height 22
type input "*"
click at [400, 205] on div "Weekly Mentoring Records WOMS Records Overview Filter School Filter Mentee Filt…" at bounding box center [882, 290] width 1373 height 579
click at [109, 93] on div "Mentees" at bounding box center [117, 93] width 127 height 19
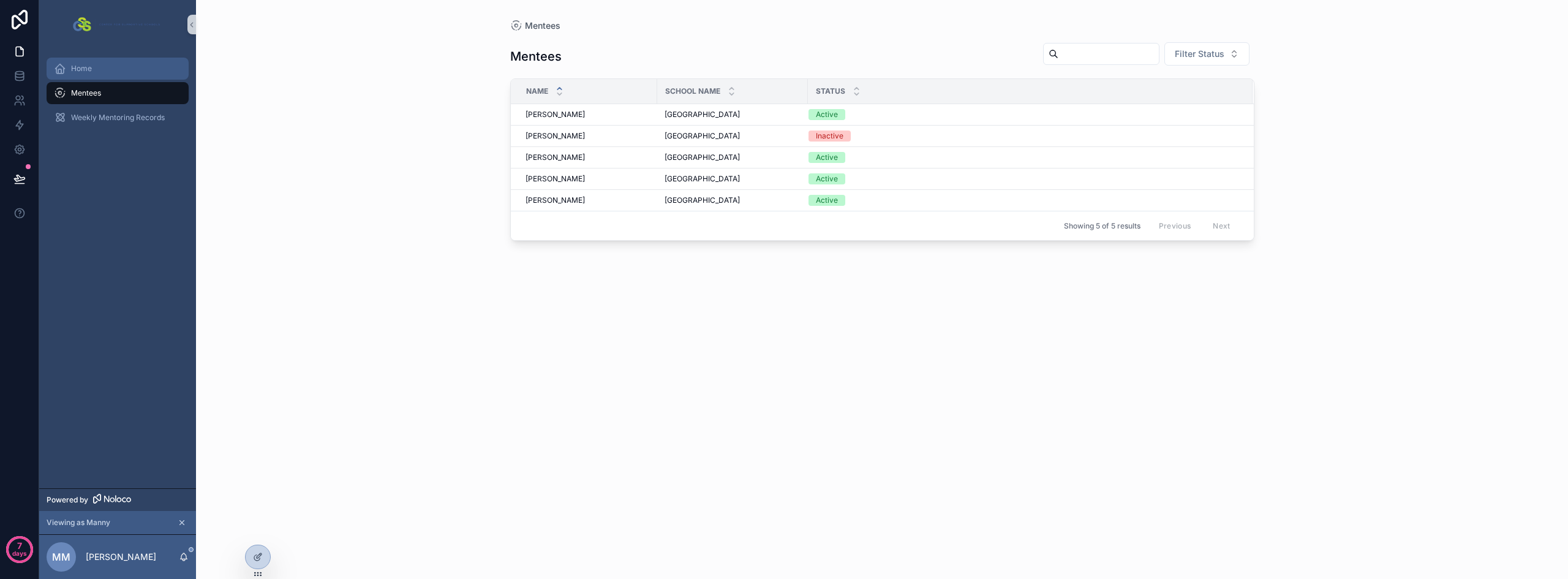
click at [81, 65] on span "Home" at bounding box center [81, 68] width 21 height 10
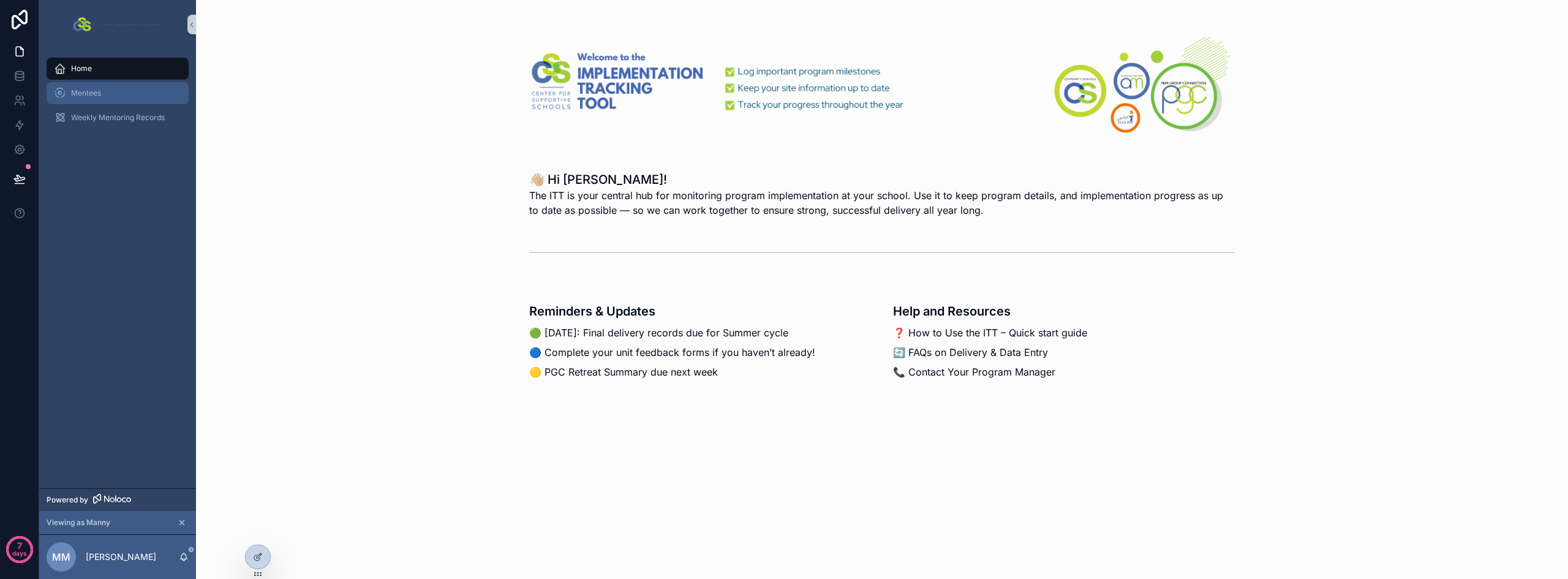
click at [114, 93] on div "Mentees" at bounding box center [117, 93] width 127 height 19
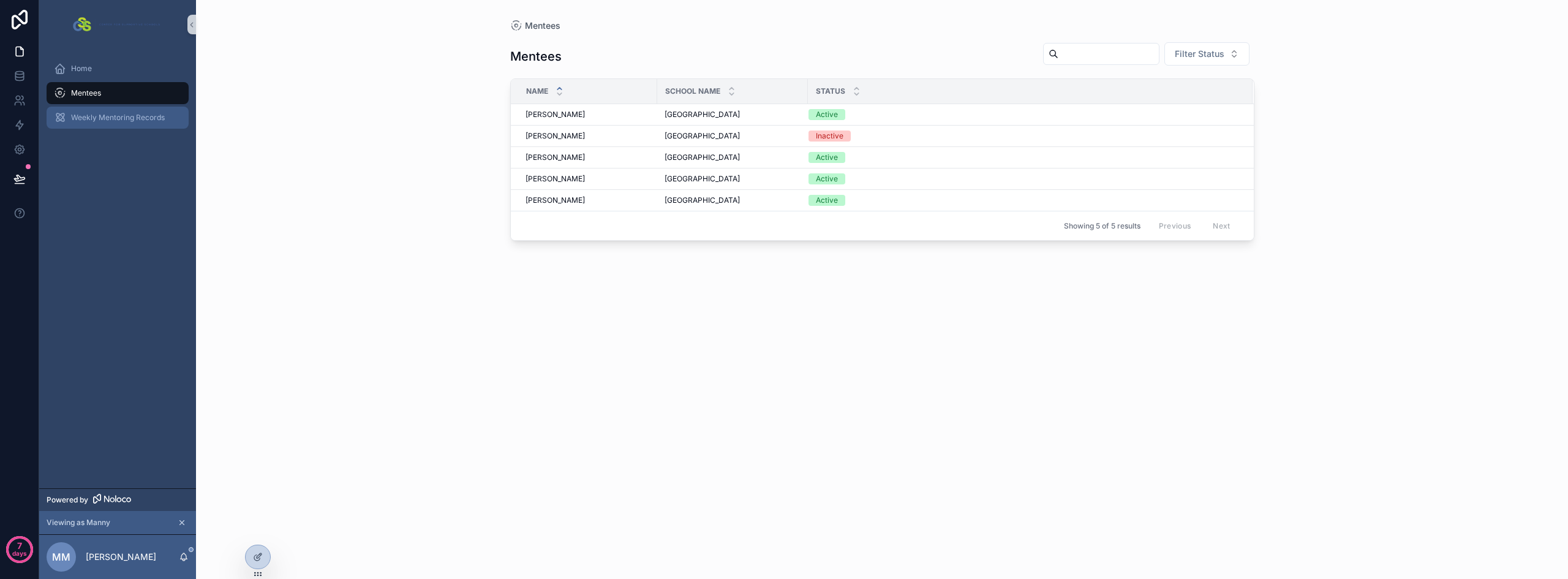
click at [105, 120] on span "Weekly Mentoring Records" at bounding box center [118, 117] width 93 height 10
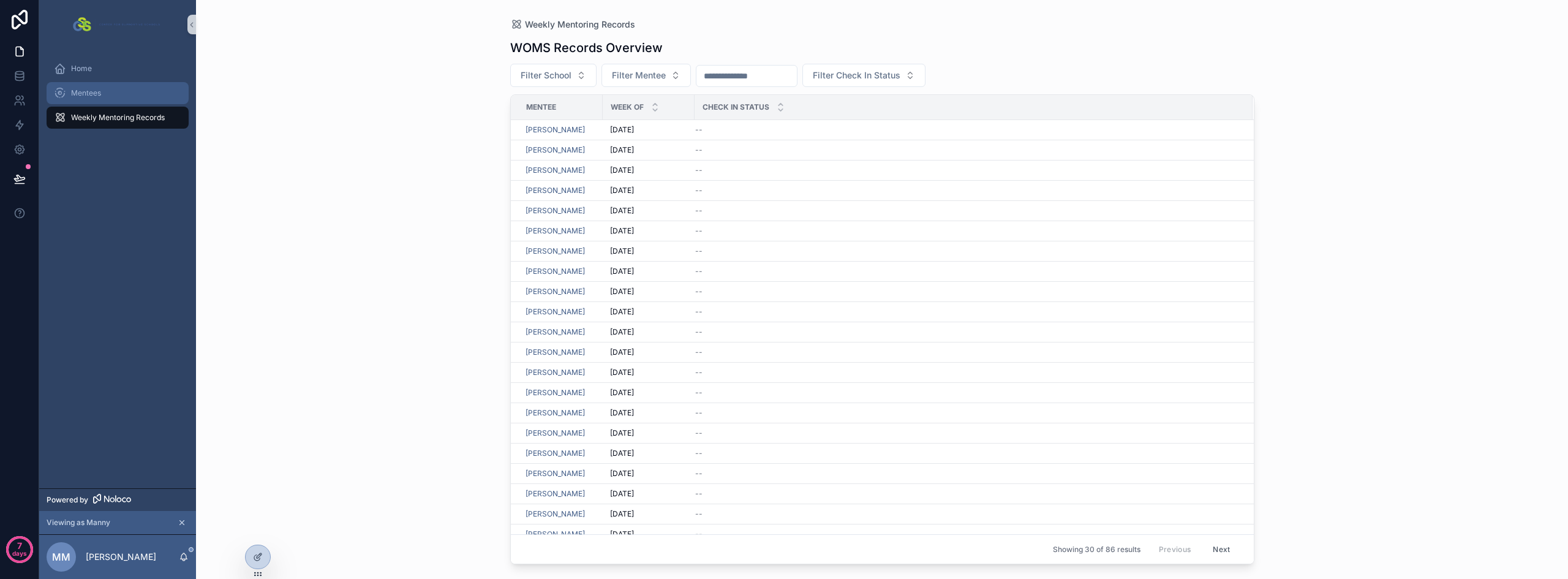
click at [97, 93] on span "Mentees" at bounding box center [86, 93] width 30 height 10
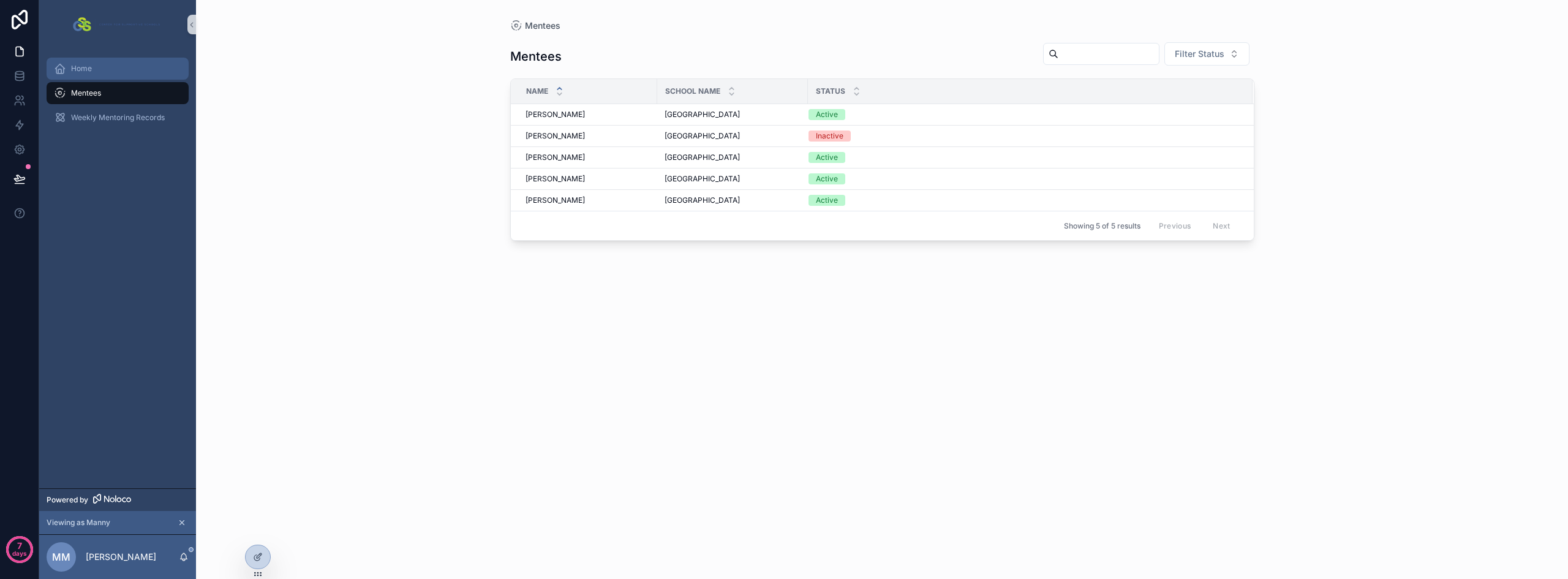
click at [87, 73] on div "Home" at bounding box center [117, 68] width 127 height 19
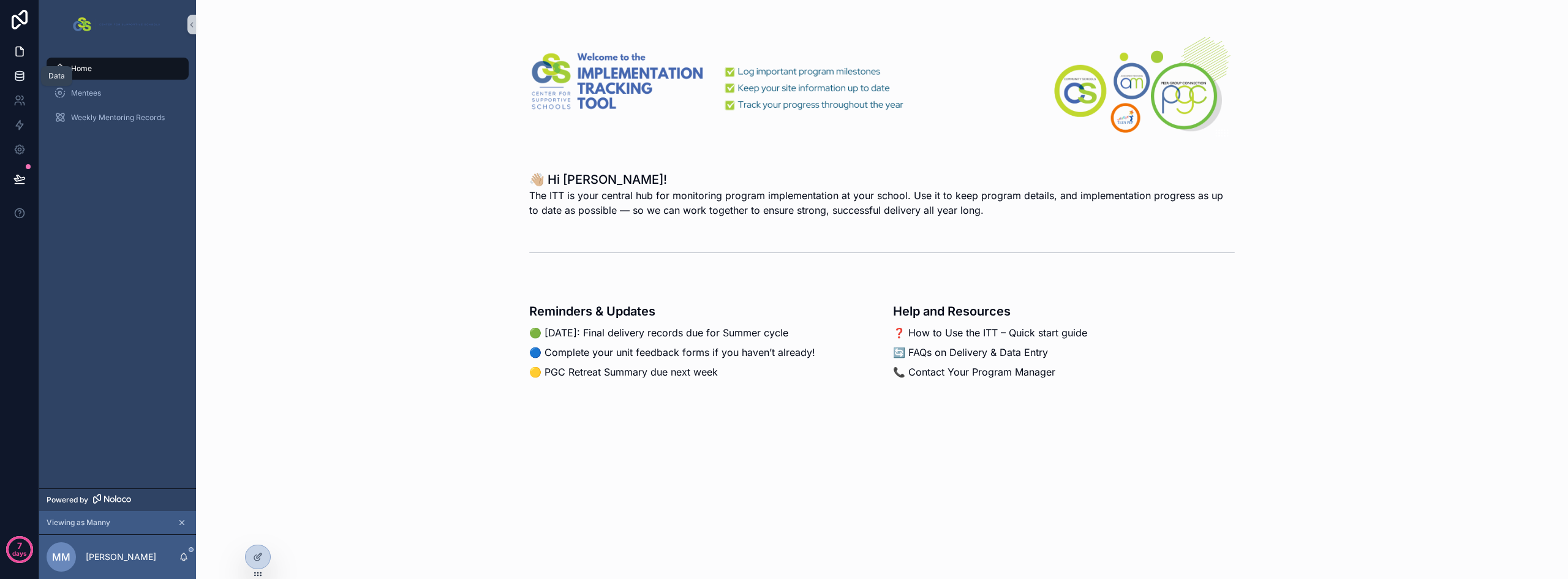
click at [23, 75] on icon at bounding box center [19, 75] width 8 height 5
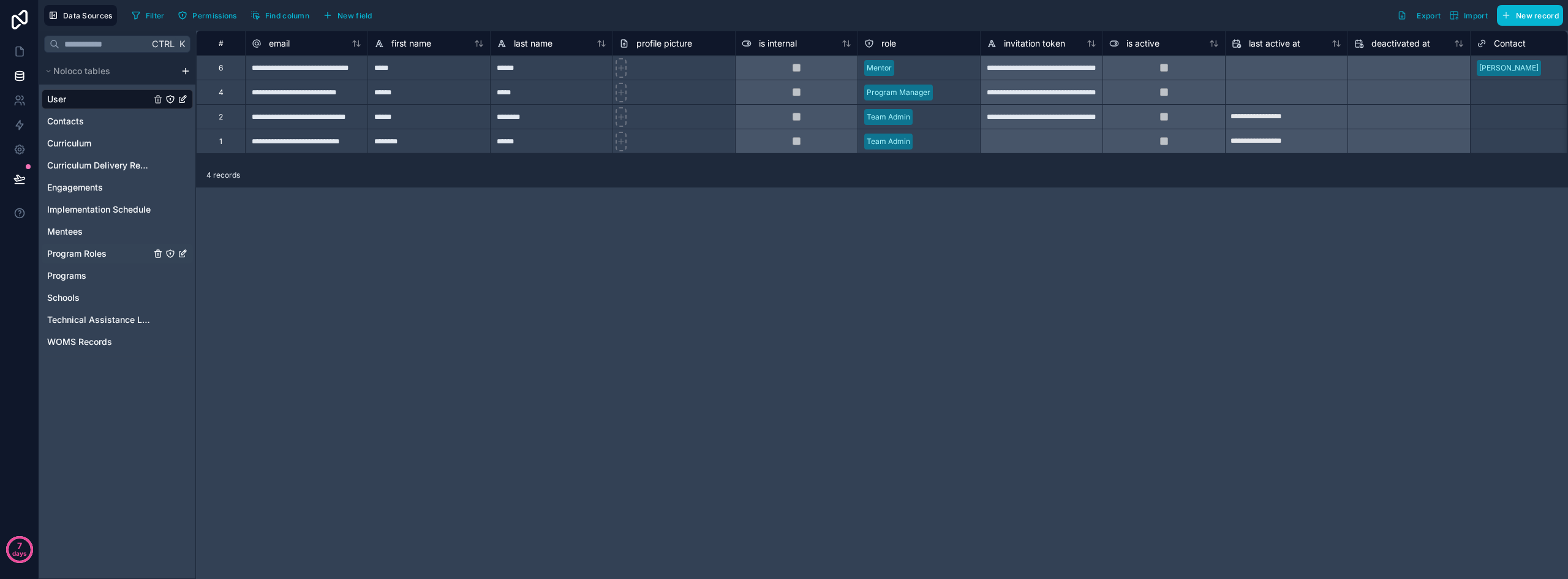
click at [168, 253] on icon "Program Roles" at bounding box center [170, 253] width 10 height 10
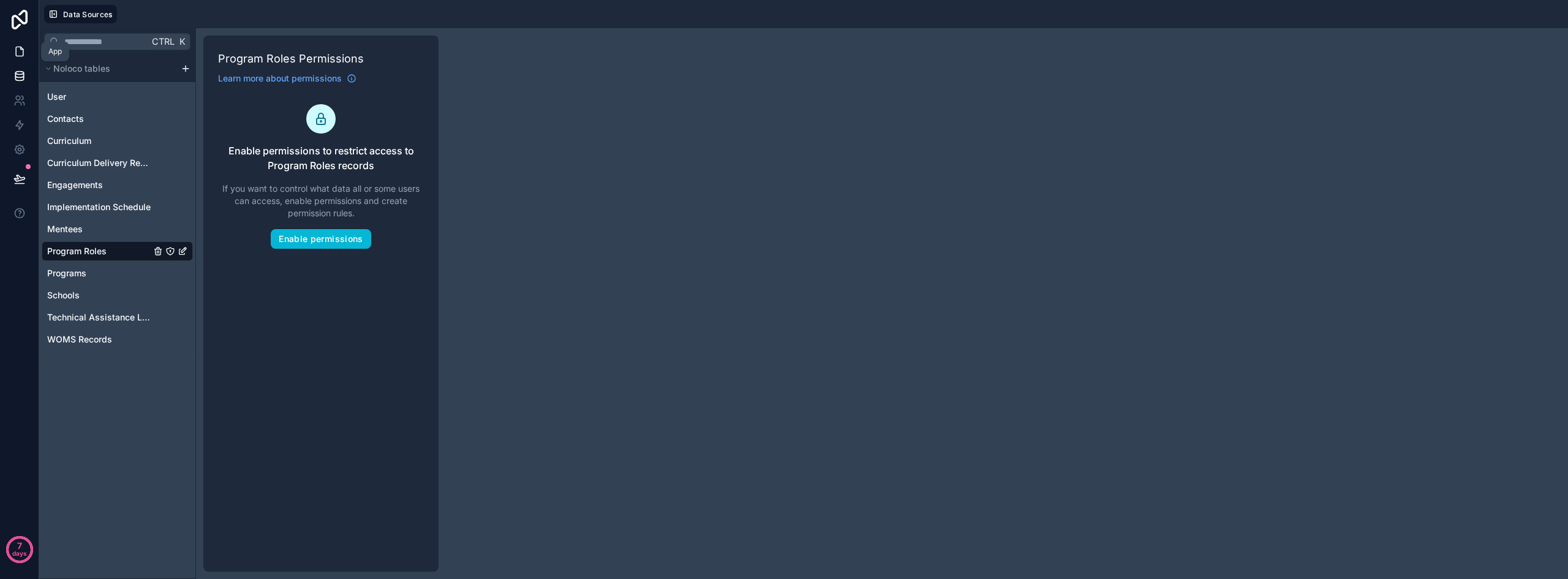
click at [11, 51] on link at bounding box center [19, 51] width 39 height 25
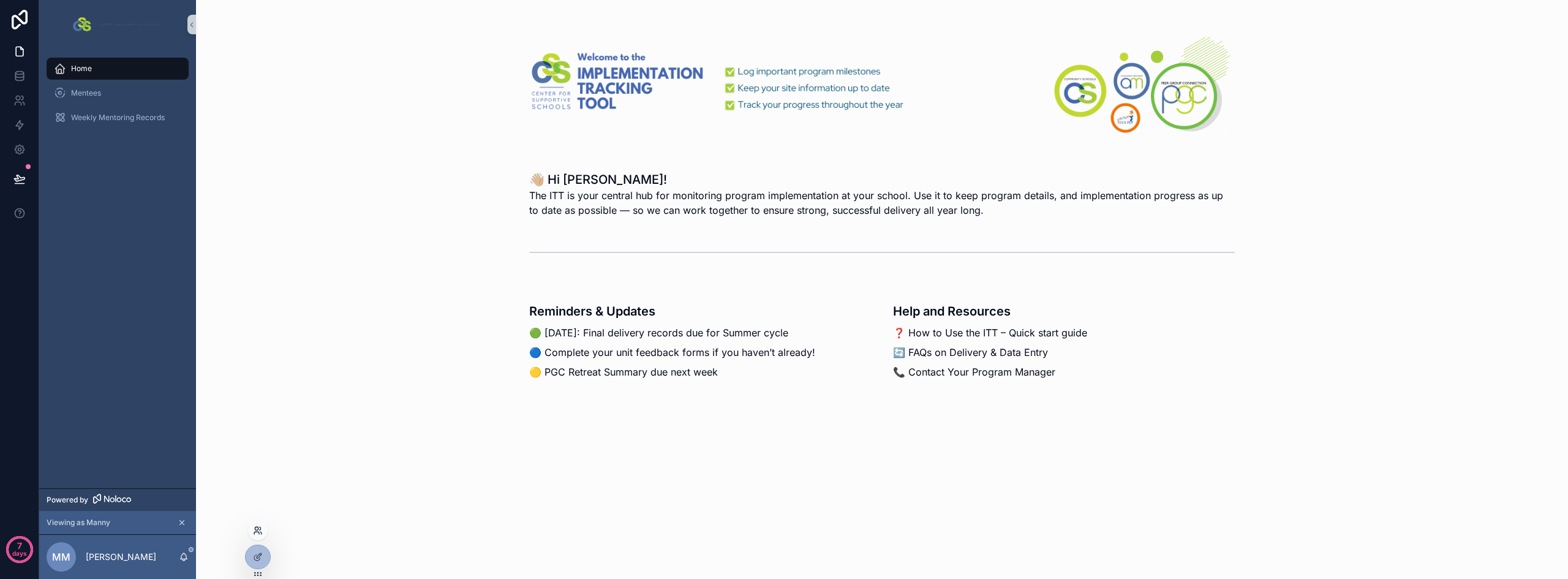
click at [262, 528] on icon at bounding box center [258, 530] width 10 height 10
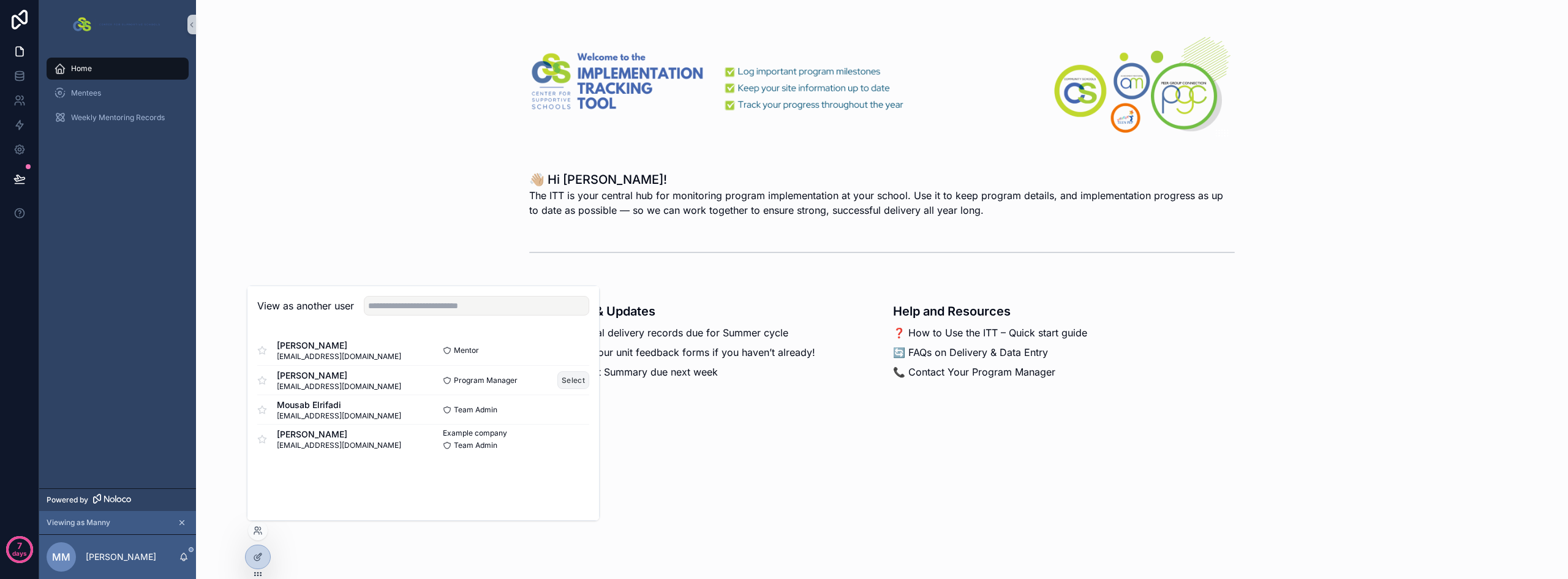
click at [578, 382] on button "Select" at bounding box center [574, 380] width 32 height 18
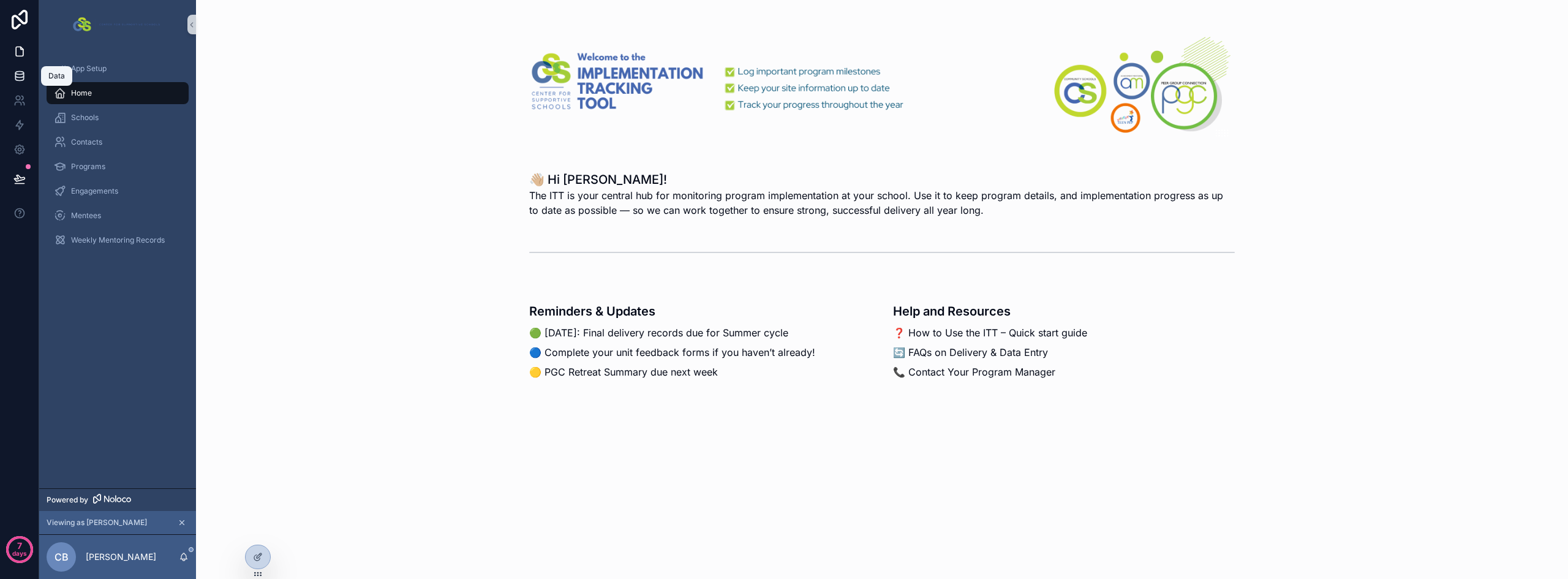
click at [25, 77] on icon at bounding box center [19, 76] width 12 height 12
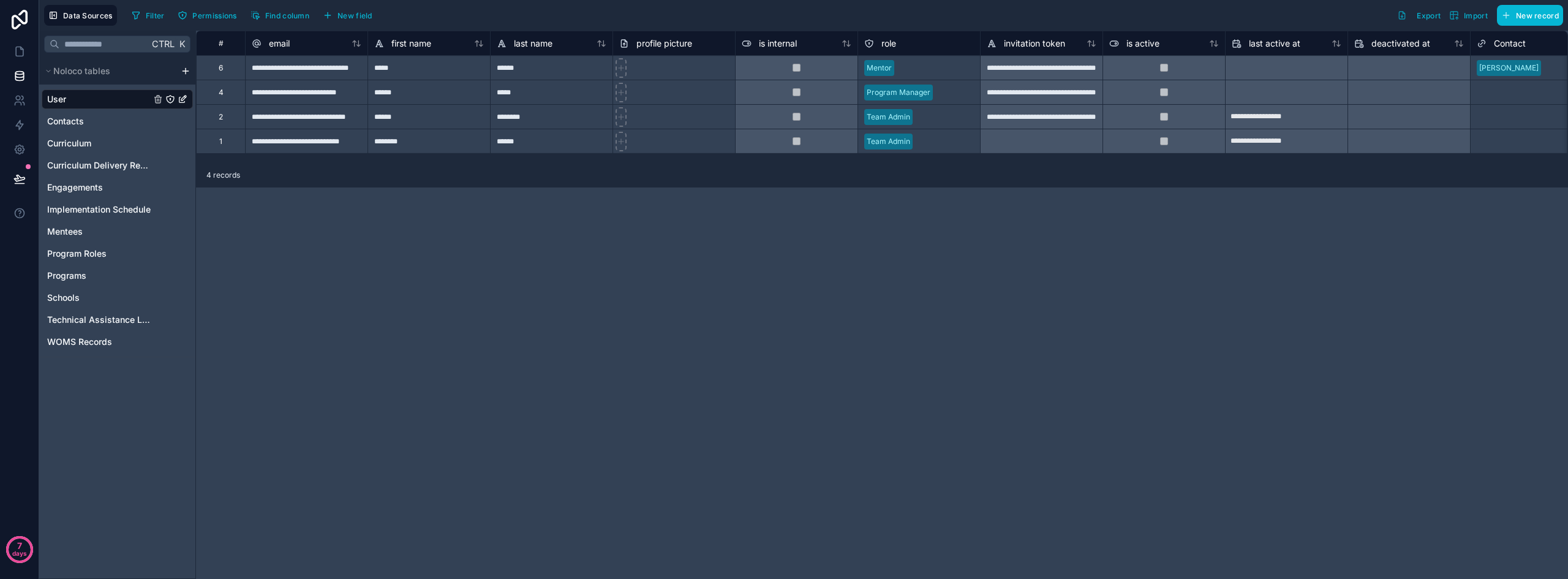
click at [925, 68] on div "Mentor" at bounding box center [919, 68] width 122 height 19
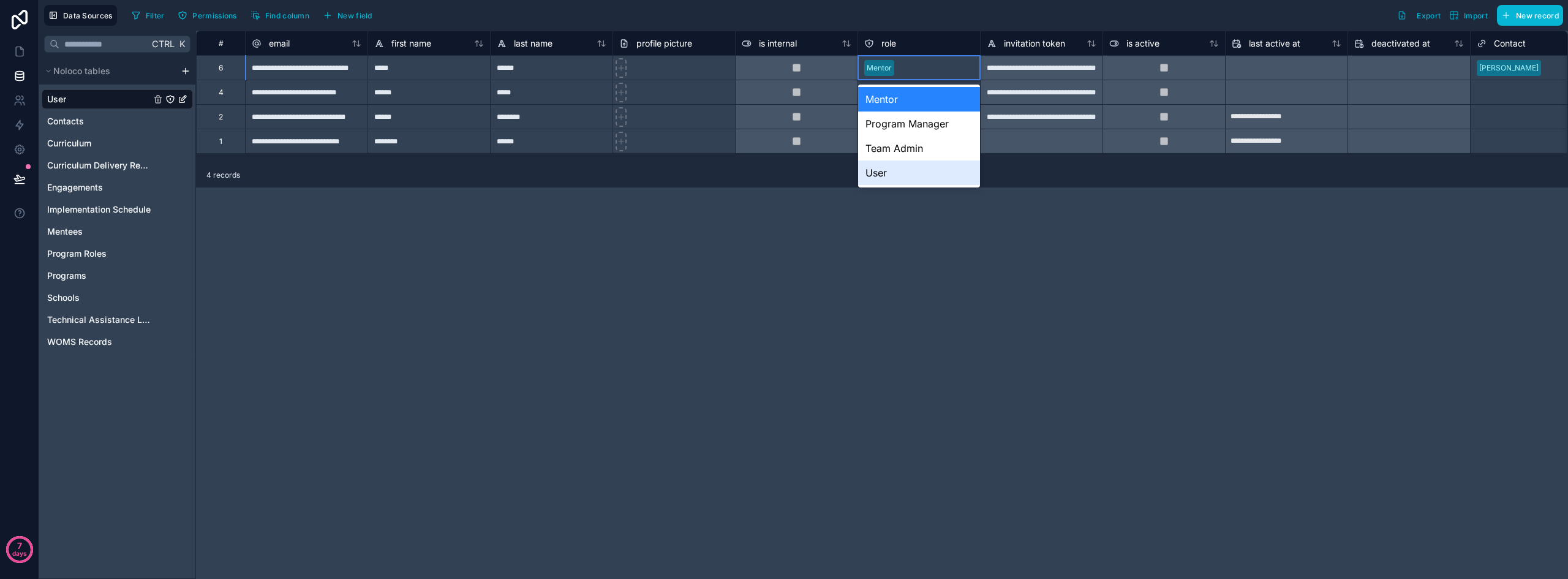
click at [903, 171] on div "User" at bounding box center [919, 173] width 122 height 25
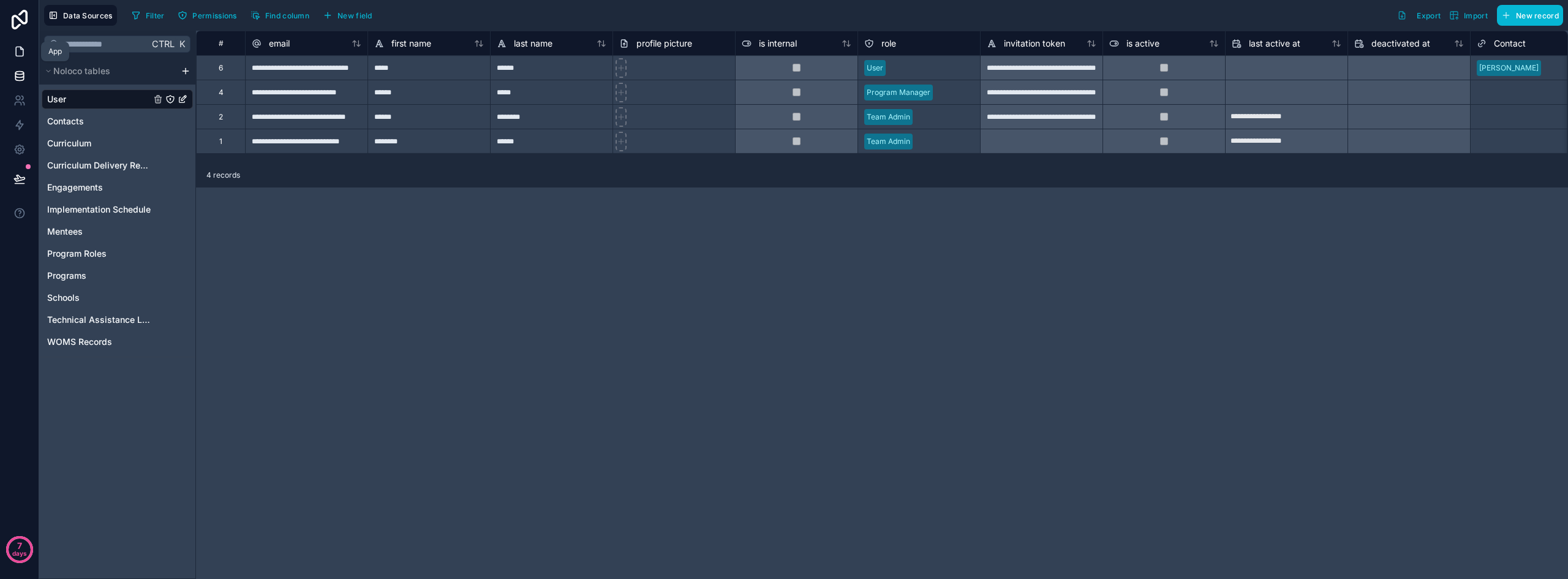
click at [23, 51] on icon at bounding box center [19, 52] width 7 height 9
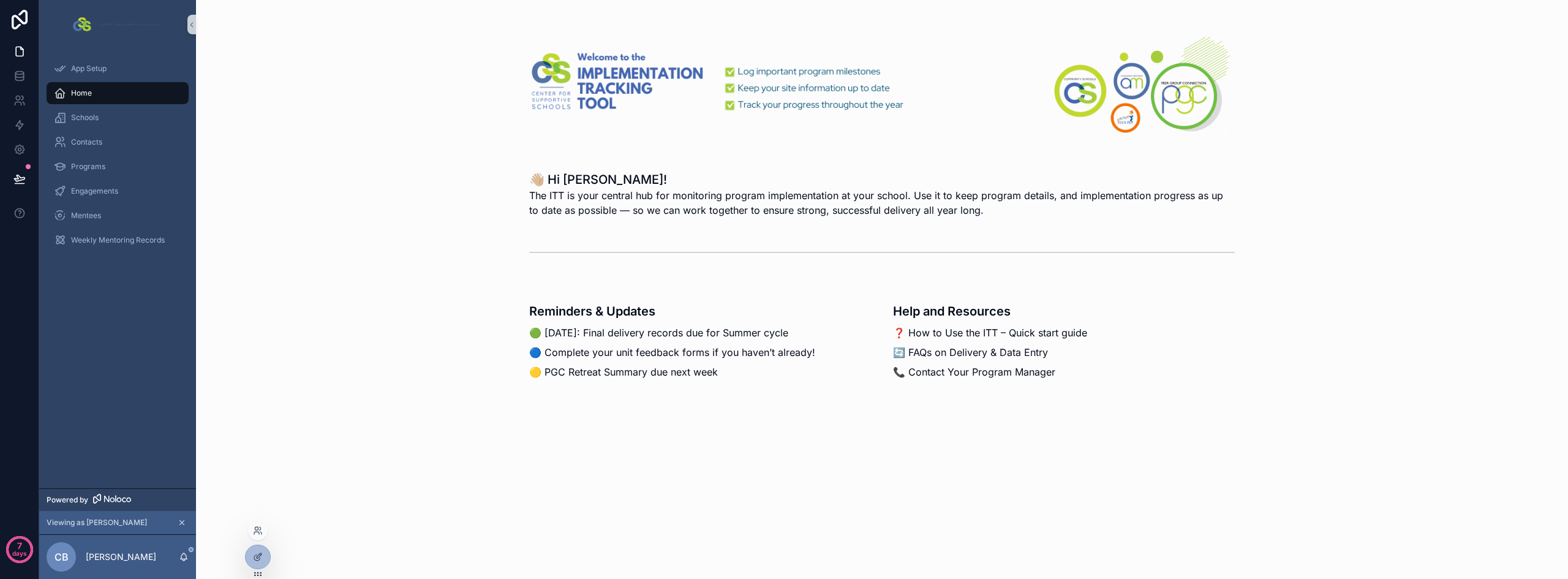
click at [252, 528] on div at bounding box center [258, 530] width 19 height 19
click at [255, 534] on icon at bounding box center [258, 530] width 10 height 10
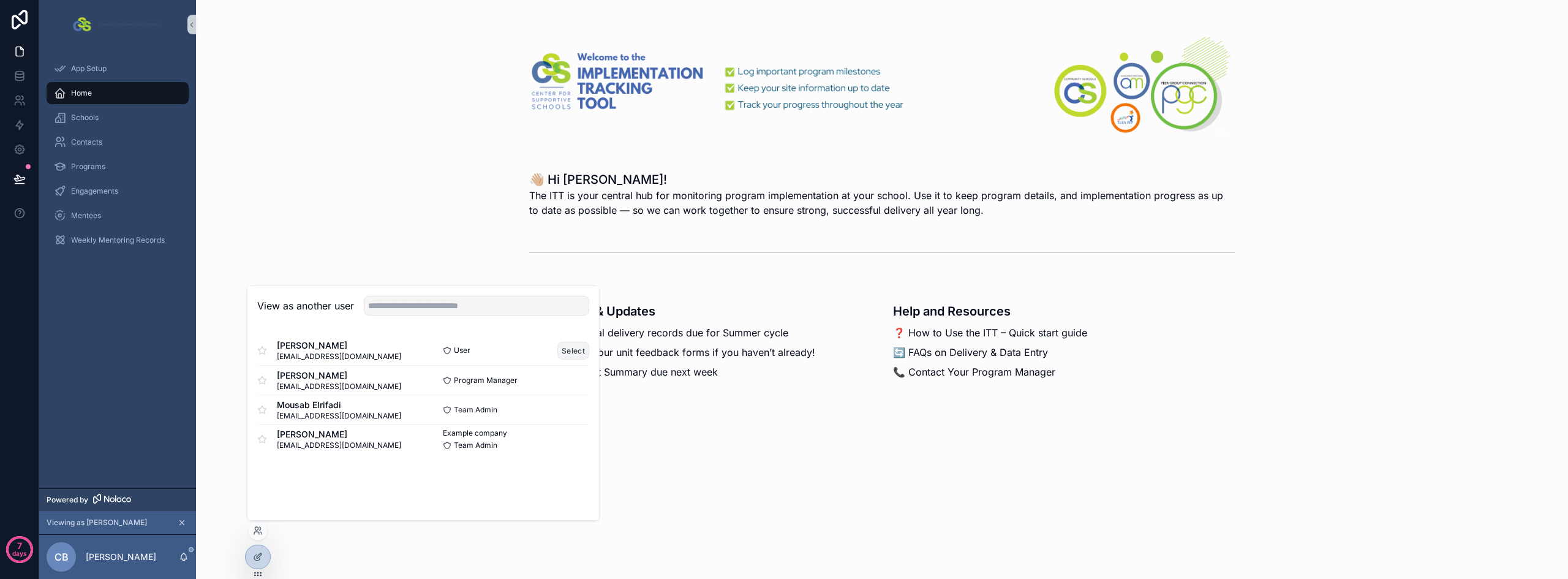
click at [572, 348] on button "Select" at bounding box center [574, 350] width 32 height 18
click at [570, 353] on button "Select" at bounding box center [574, 350] width 32 height 18
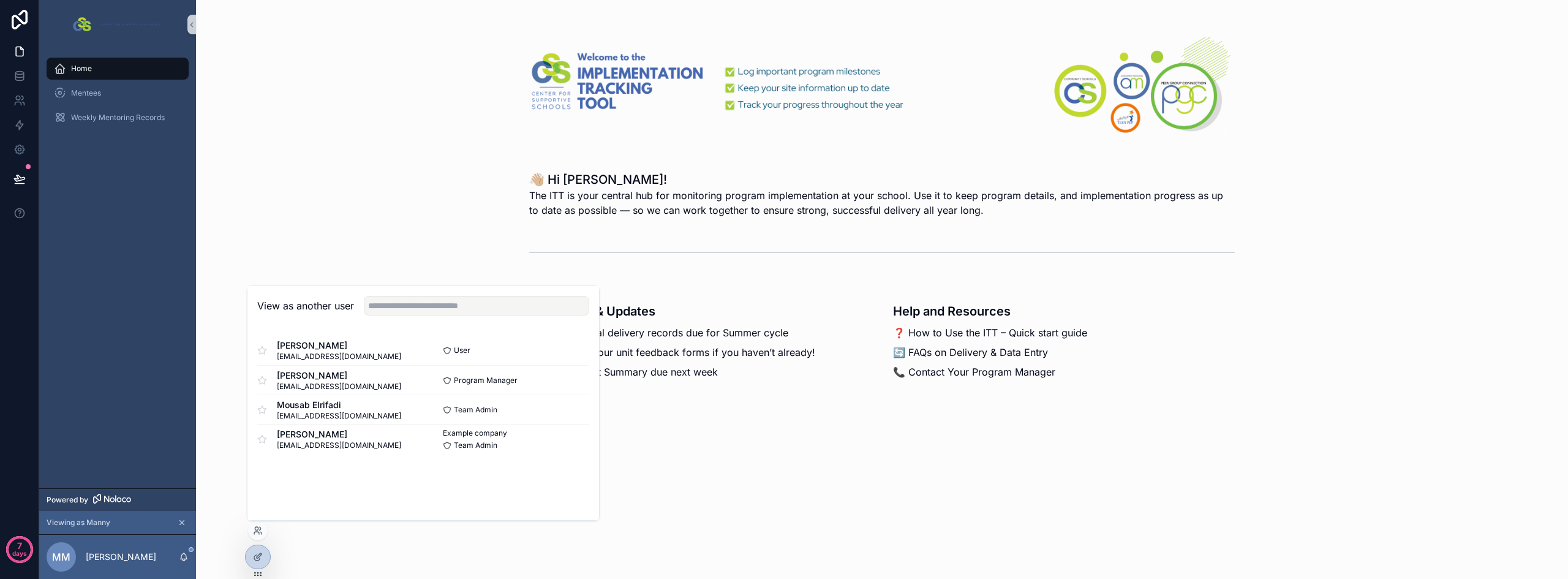
click at [412, 207] on div "👋🏼 Hi Manny! The ITT is your central hub for monitoring program implementation …" at bounding box center [881, 194] width 1352 height 56
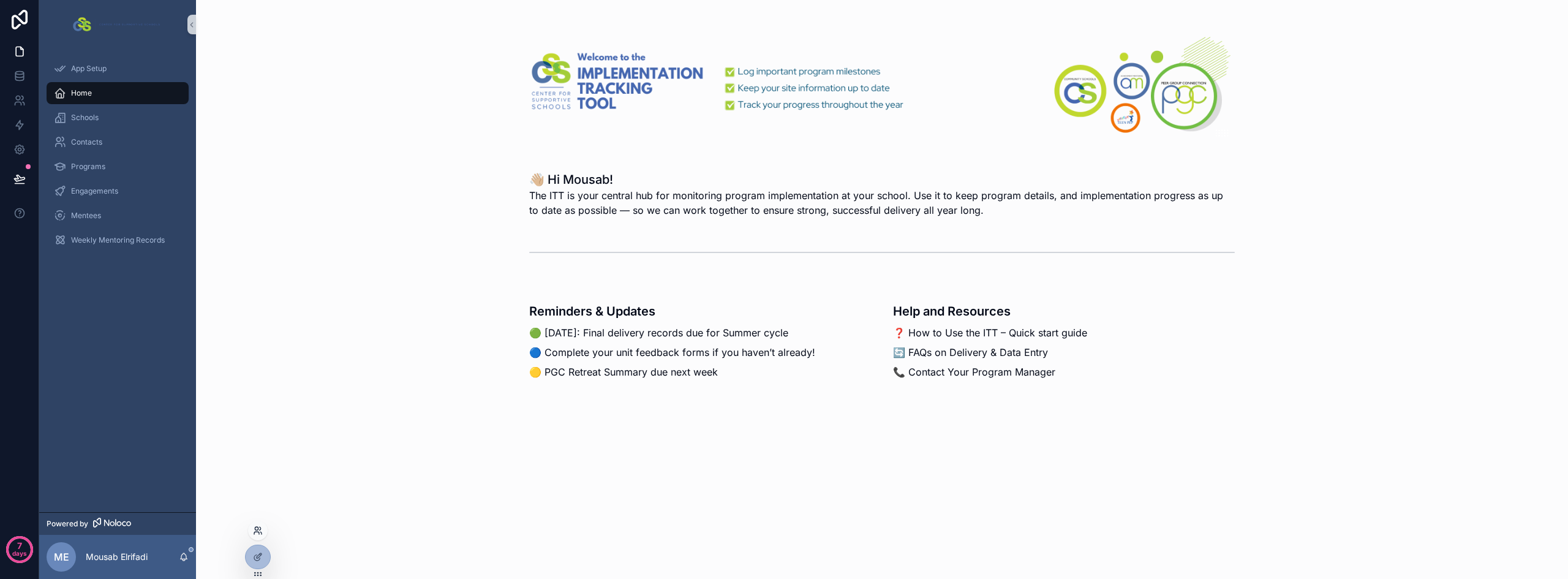
click at [256, 528] on icon at bounding box center [256, 528] width 3 height 3
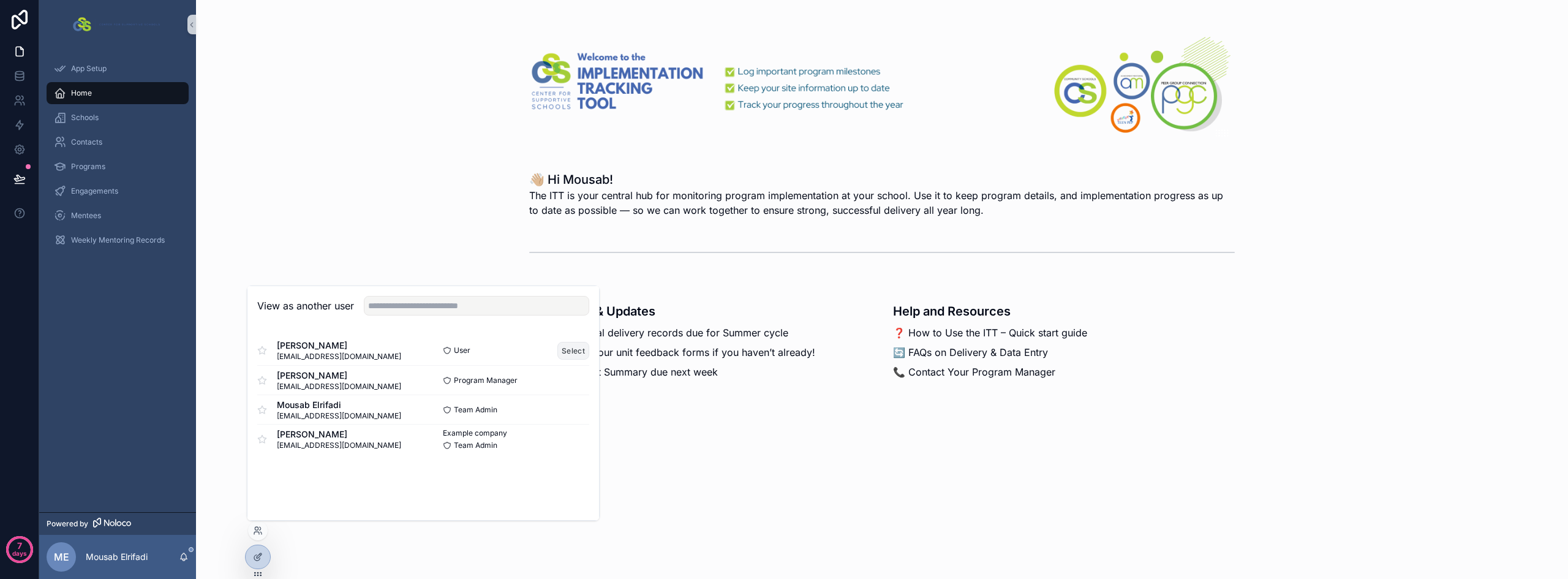
click at [578, 352] on button "Select" at bounding box center [574, 350] width 32 height 18
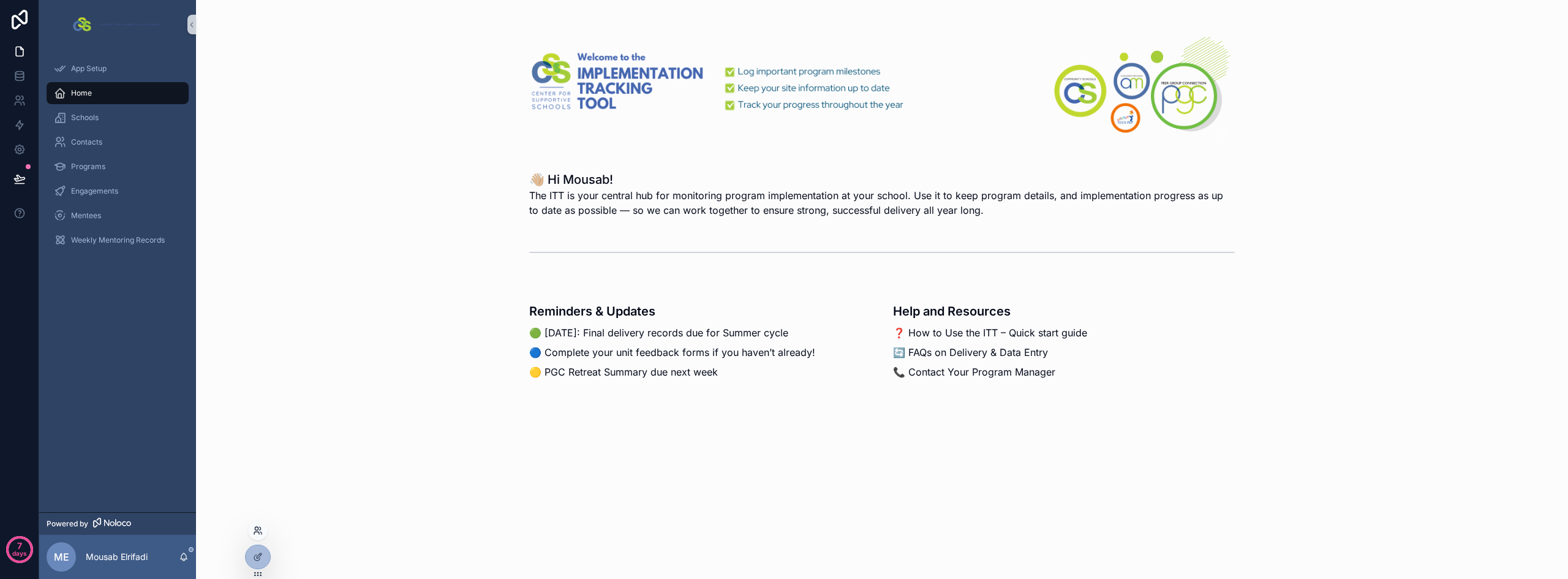
click at [260, 531] on icon at bounding box center [258, 530] width 10 height 10
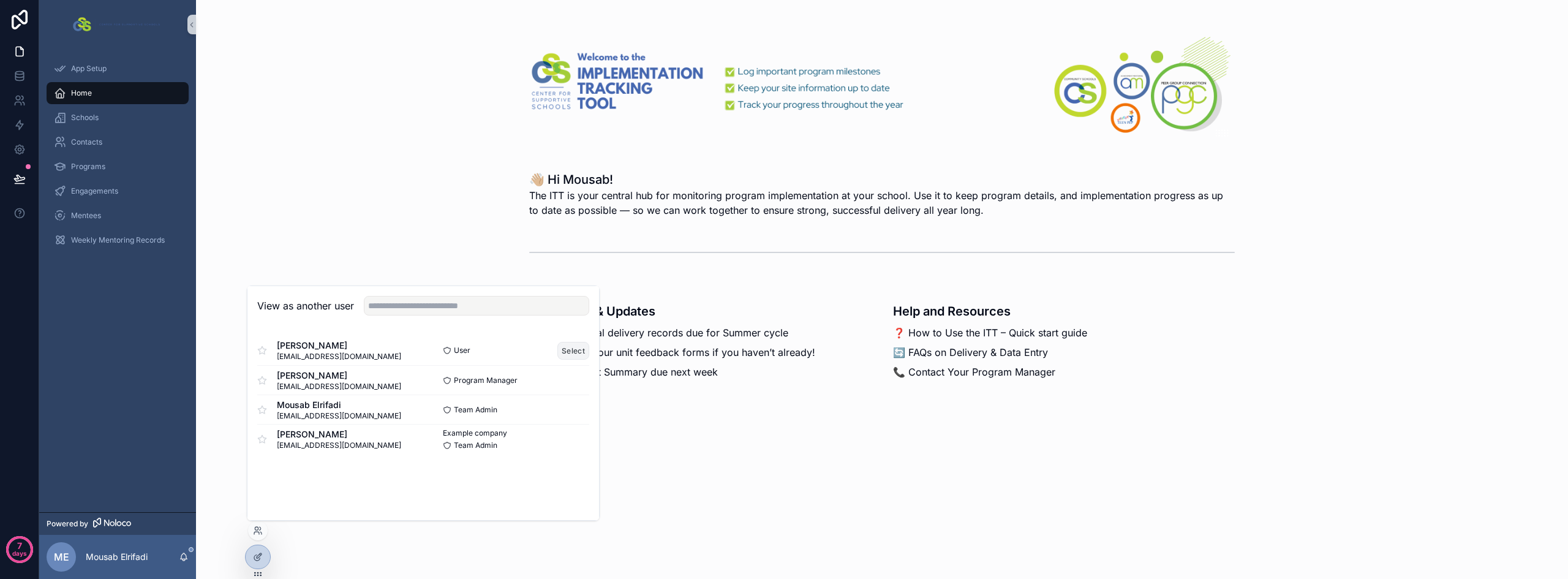
click at [569, 347] on button "Select" at bounding box center [574, 350] width 32 height 18
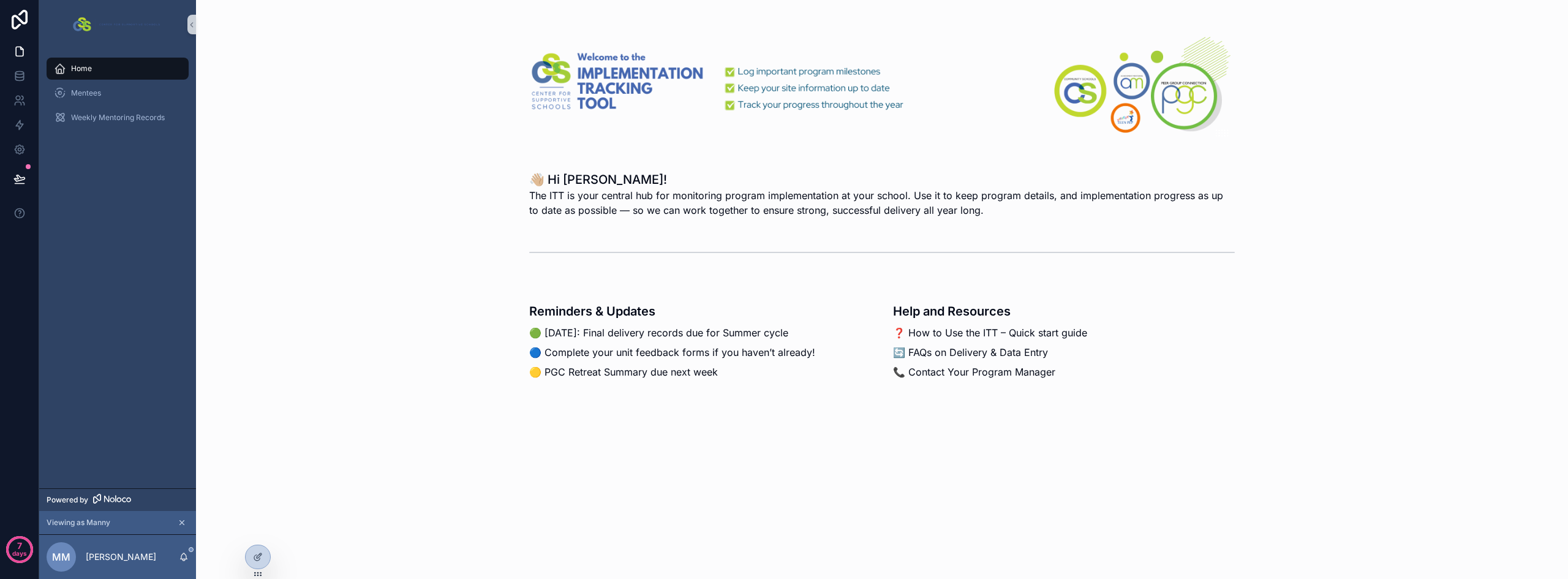
click at [178, 523] on icon "scrollable content" at bounding box center [181, 522] width 9 height 9
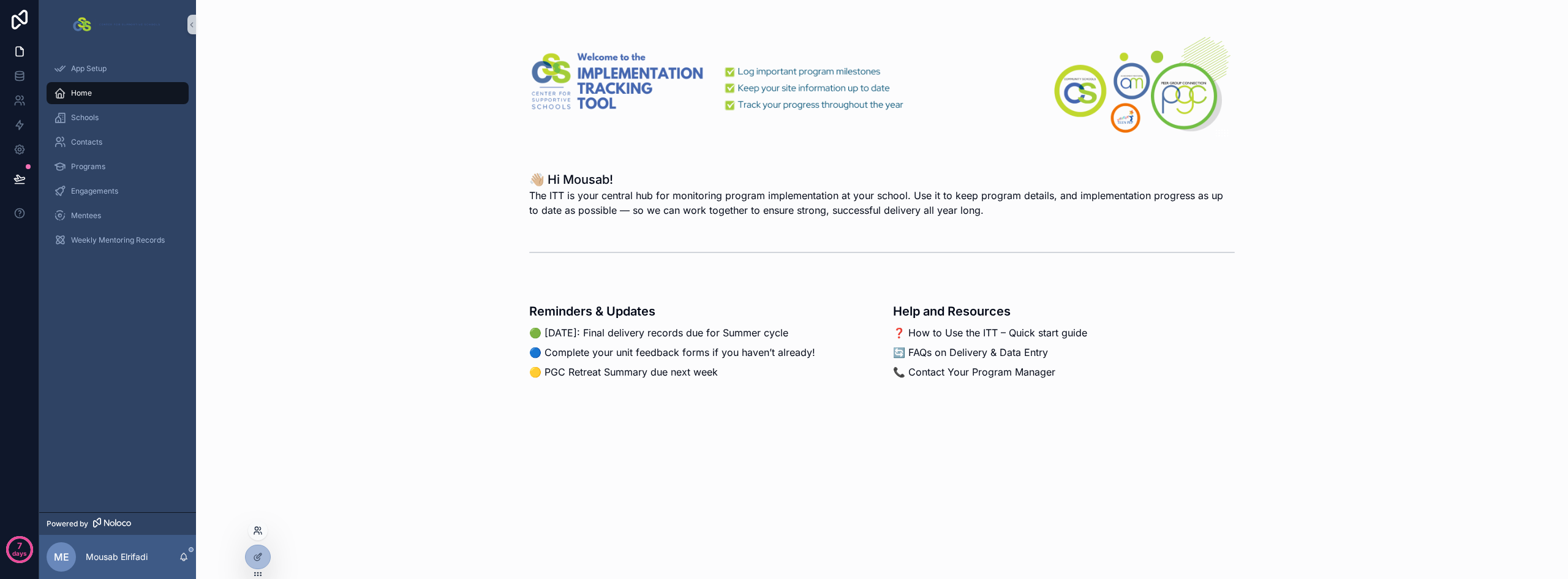
click at [258, 531] on icon at bounding box center [258, 530] width 10 height 10
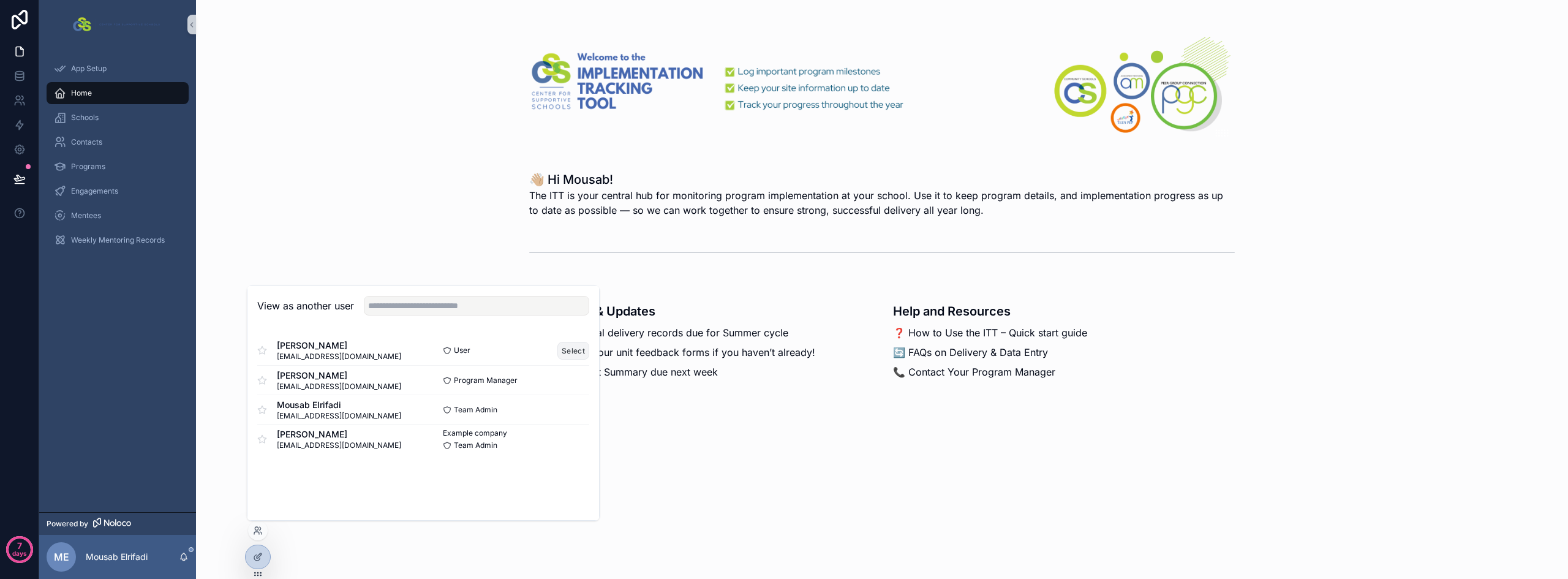
click at [565, 350] on button "Select" at bounding box center [574, 350] width 32 height 18
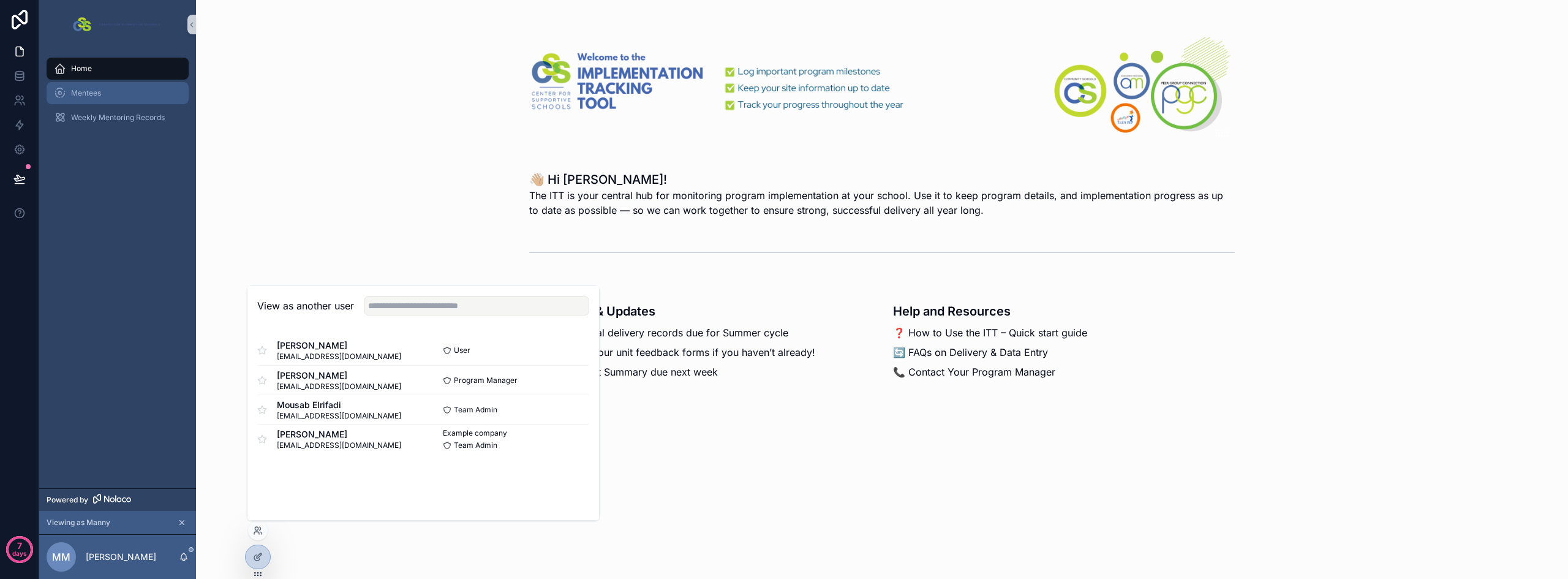
click at [94, 95] on span "Mentees" at bounding box center [86, 93] width 30 height 10
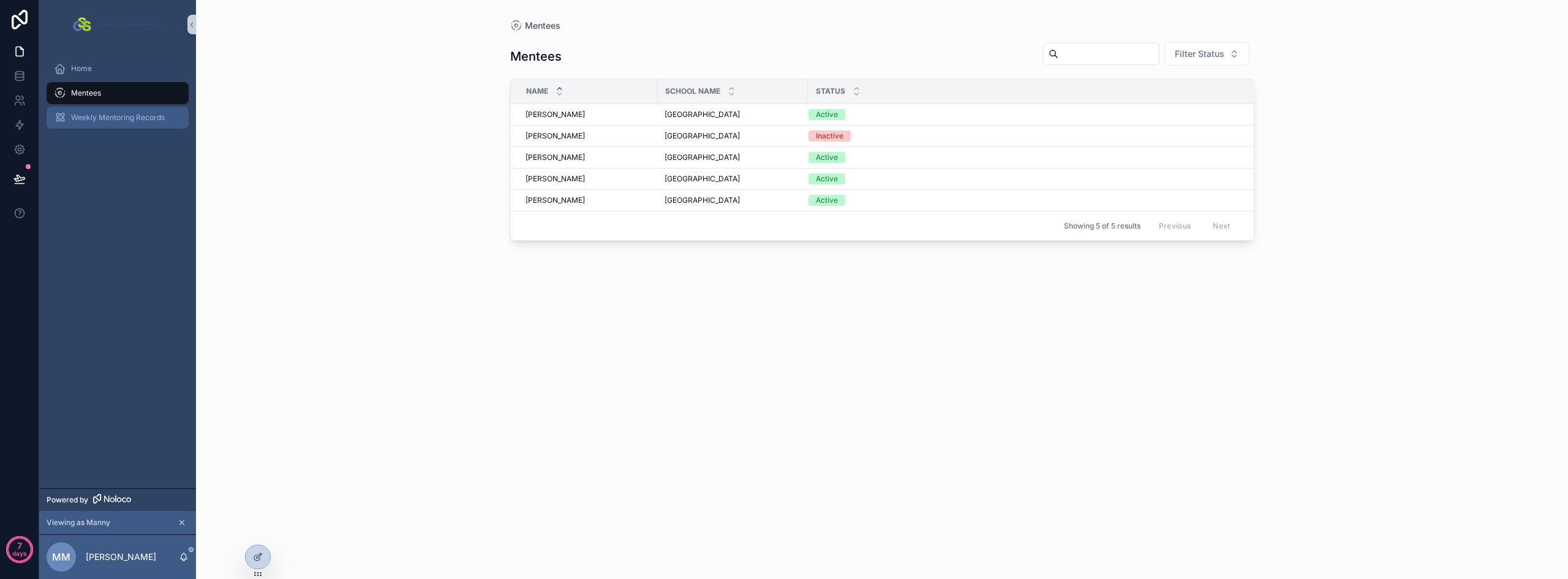
click at [97, 113] on span "Weekly Mentoring Records" at bounding box center [118, 117] width 93 height 10
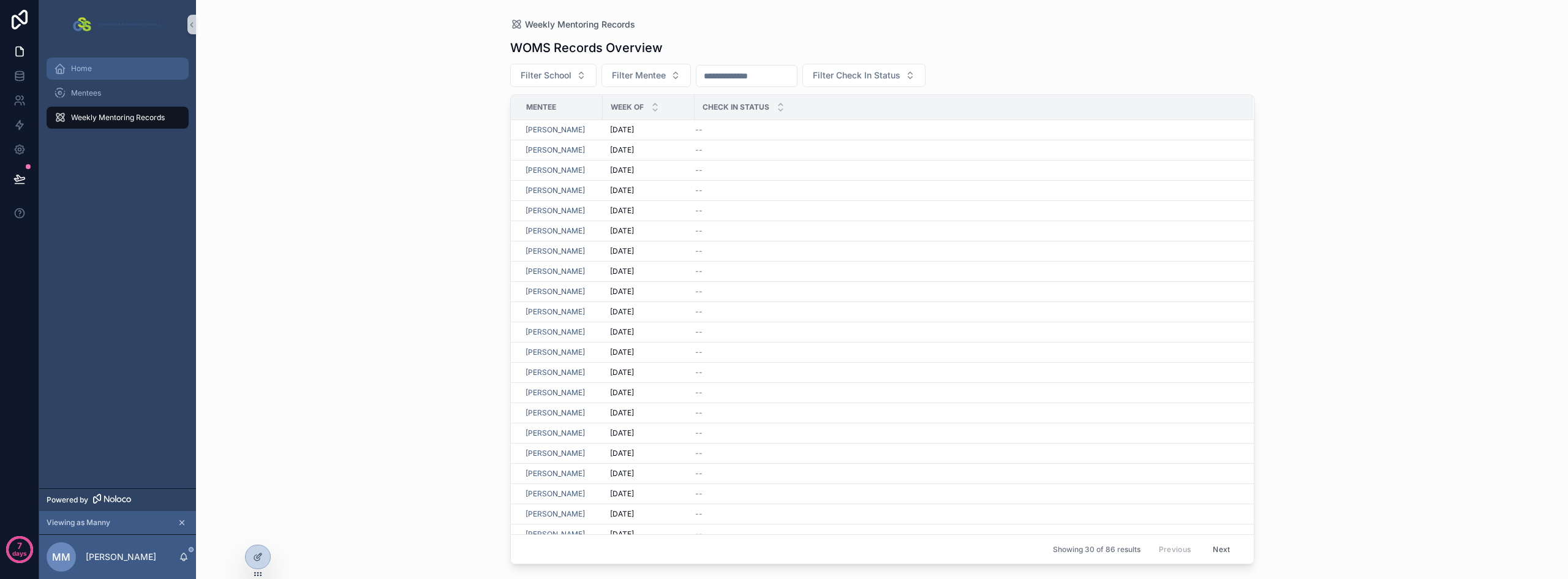
click at [91, 69] on span "Home" at bounding box center [81, 68] width 21 height 10
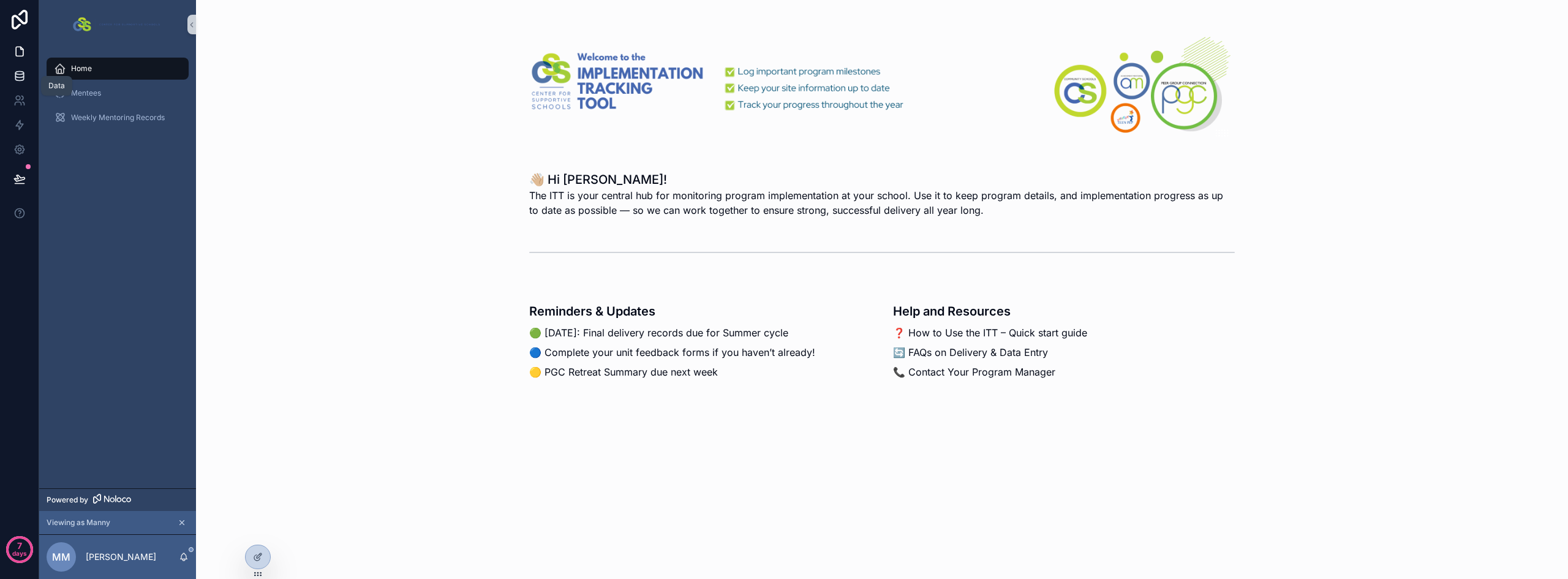
click at [25, 78] on icon at bounding box center [19, 76] width 12 height 12
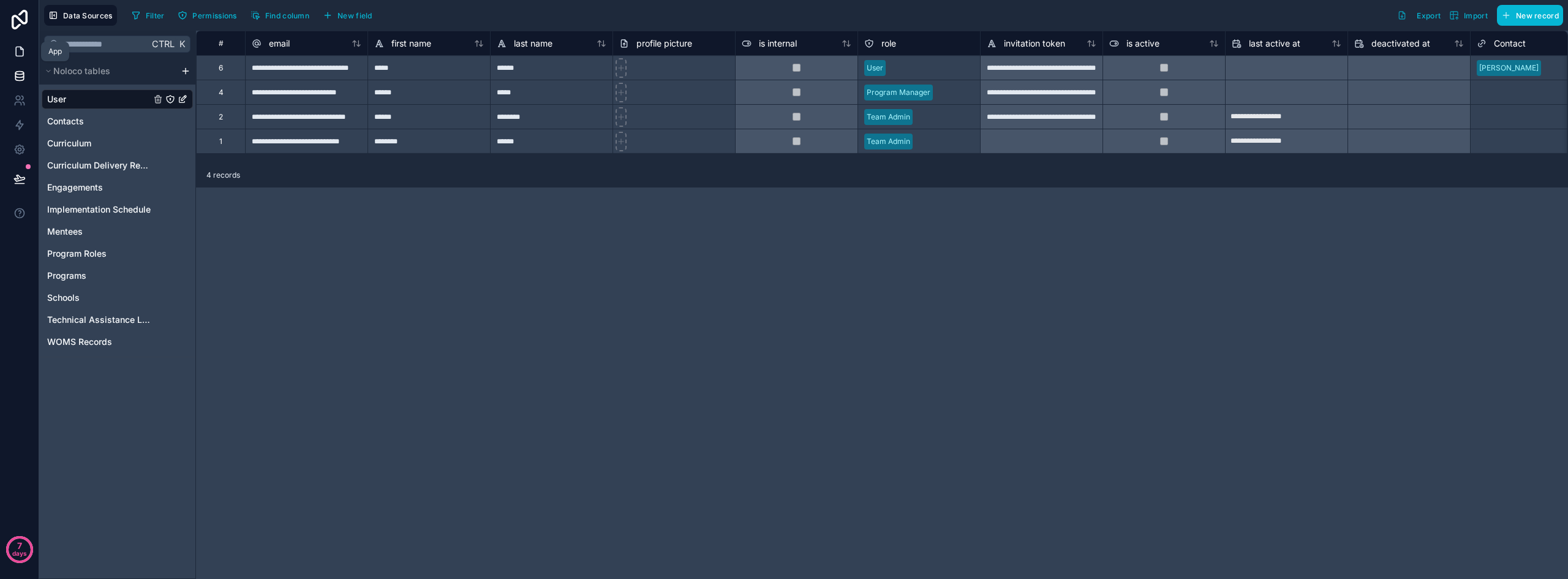
click at [26, 49] on link at bounding box center [19, 51] width 39 height 25
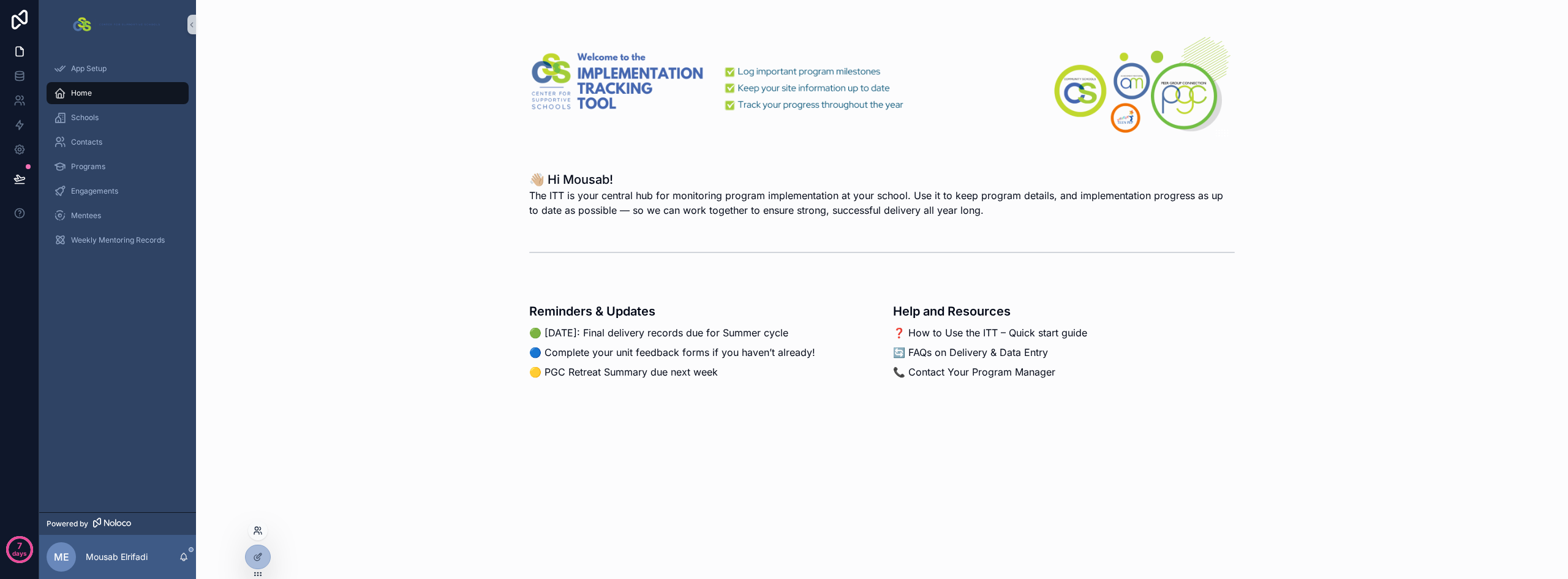
click at [258, 532] on icon at bounding box center [258, 530] width 10 height 10
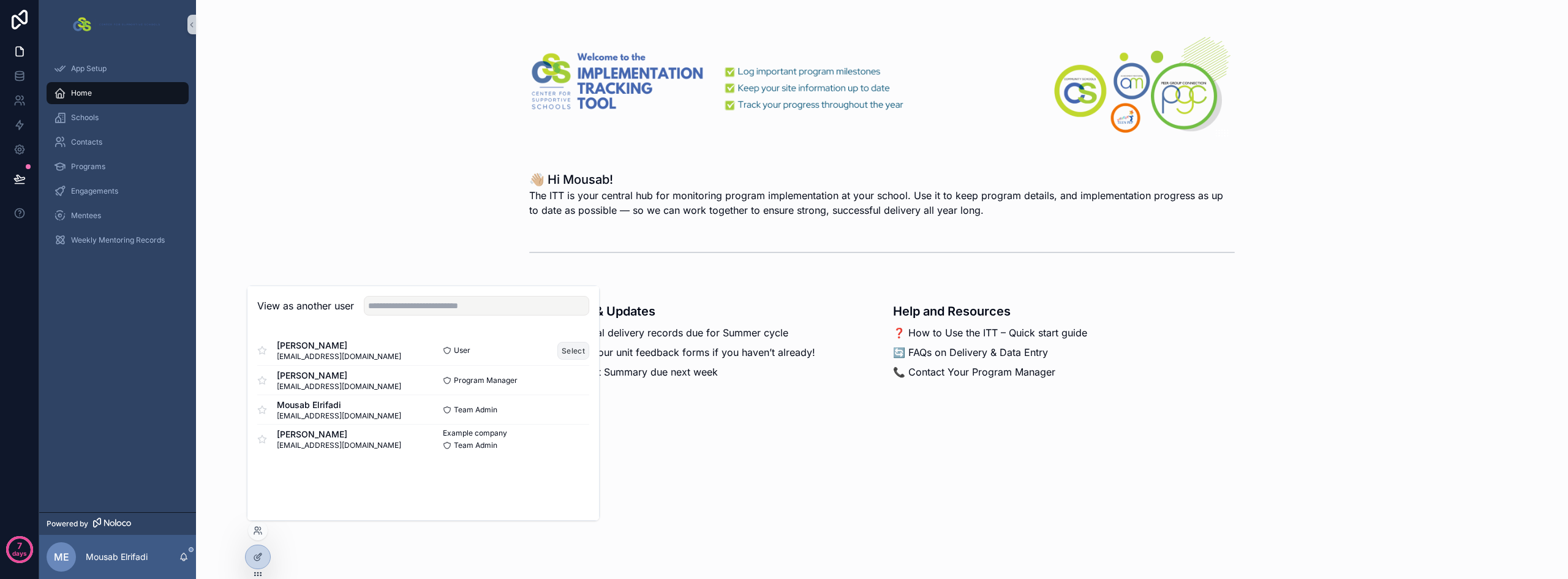
click at [568, 349] on button "Select" at bounding box center [574, 350] width 32 height 18
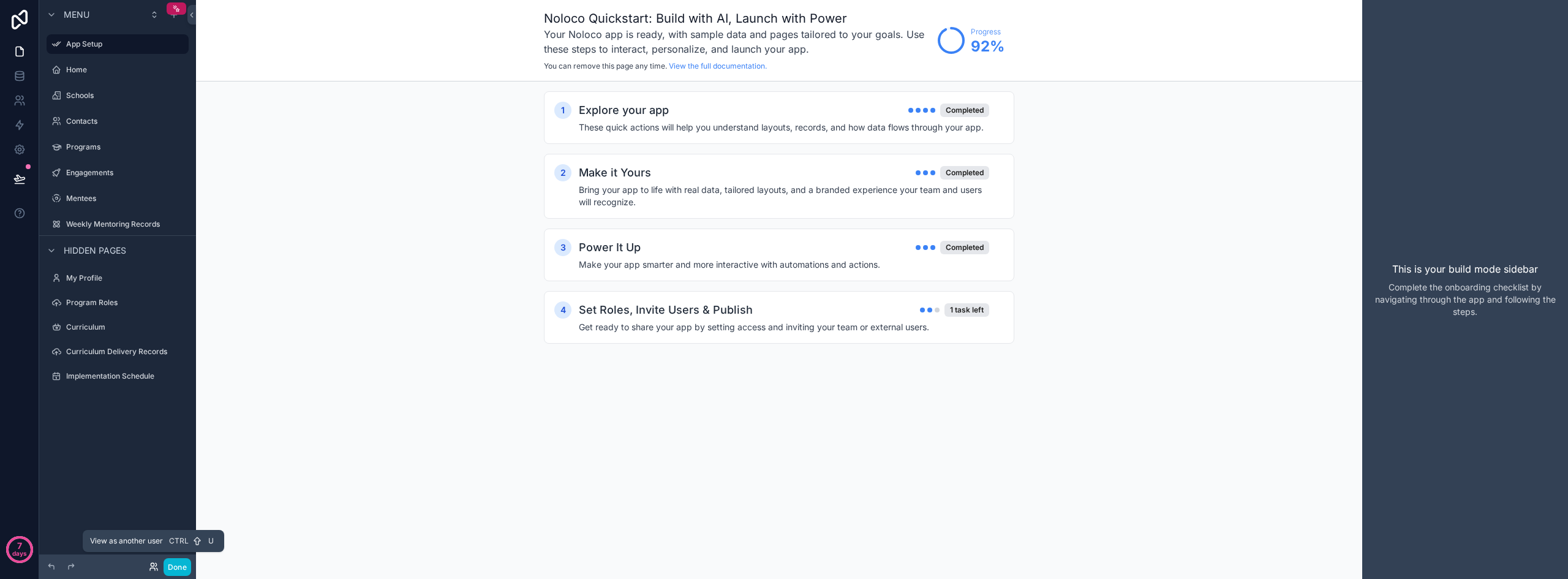
click at [153, 564] on icon at bounding box center [152, 564] width 3 height 3
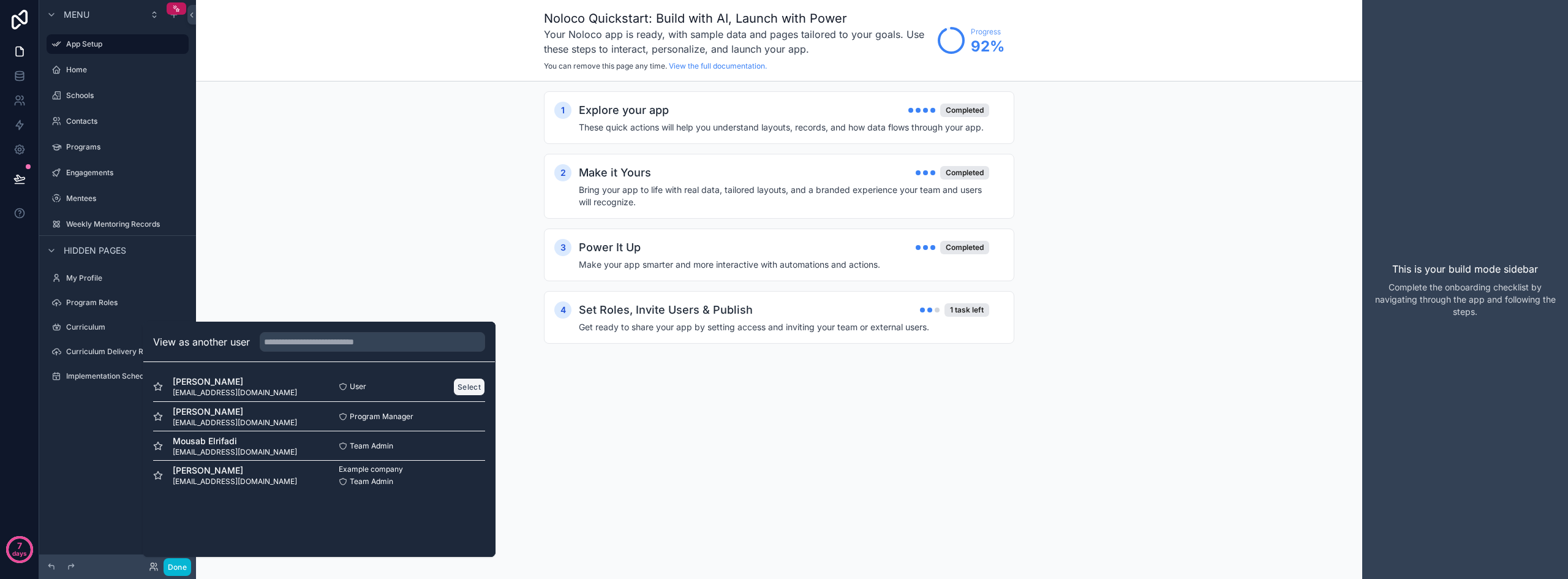
click at [463, 386] on button "Select" at bounding box center [469, 386] width 32 height 18
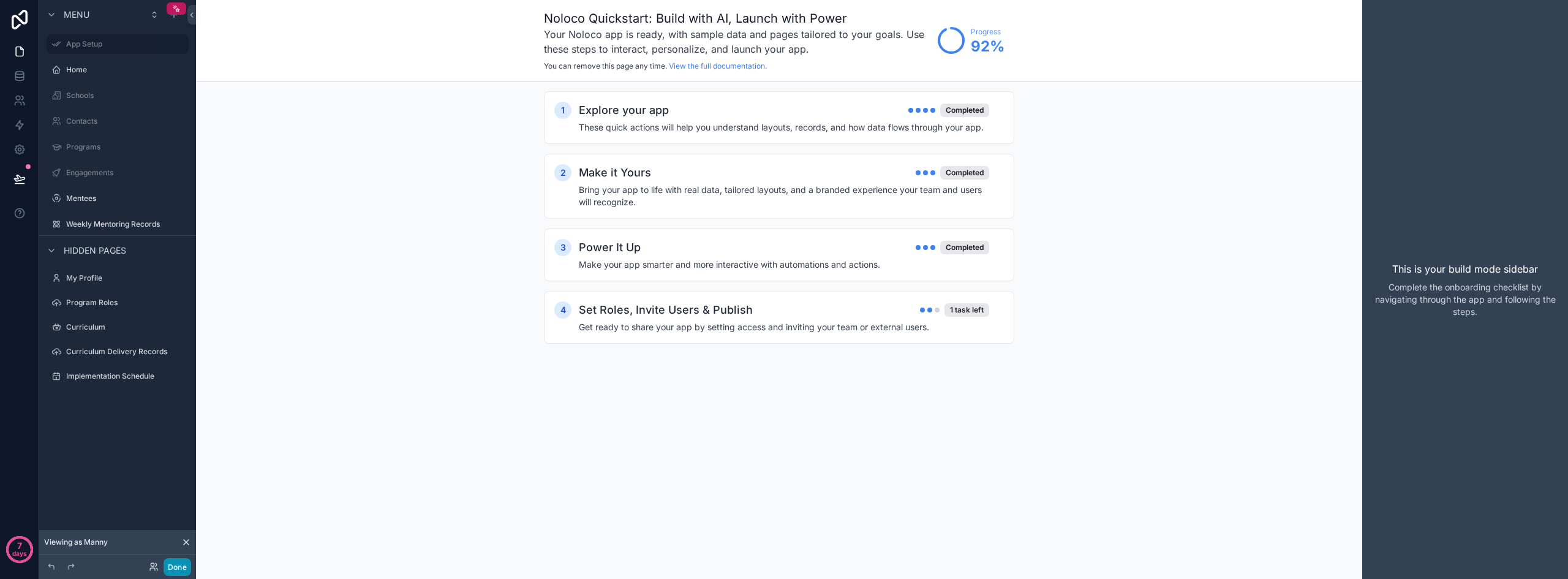
click at [170, 565] on button "Done" at bounding box center [177, 566] width 27 height 18
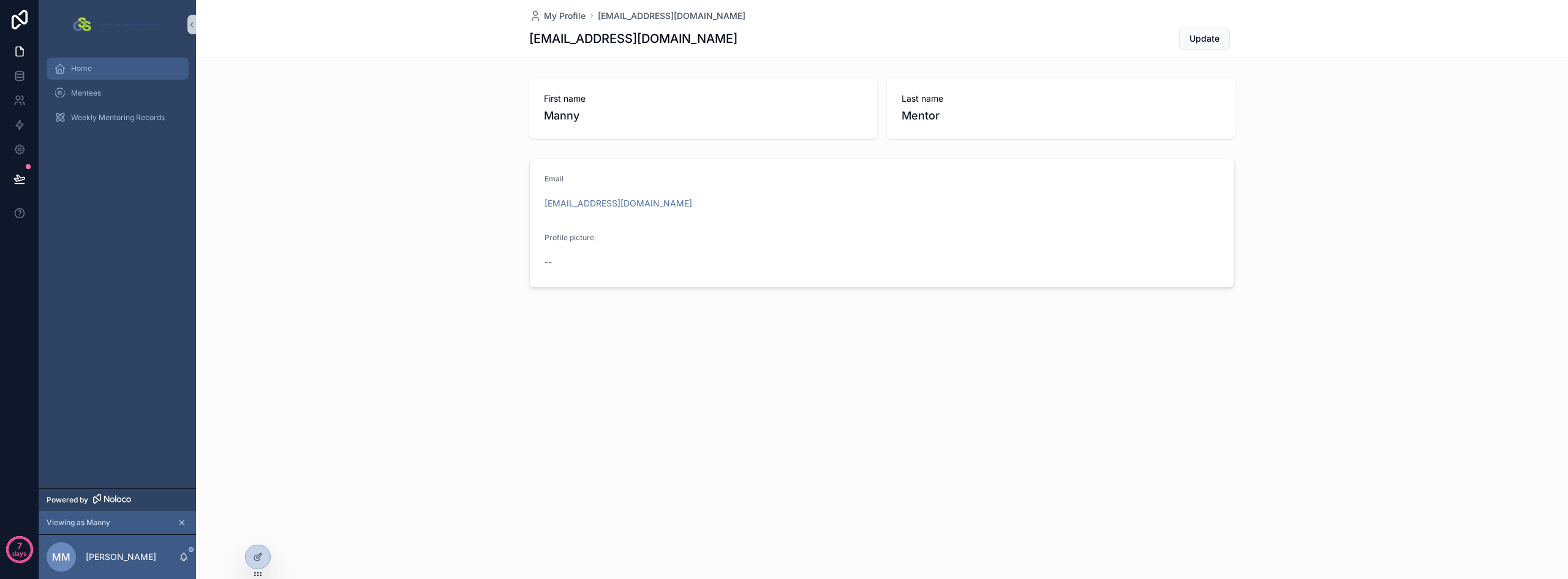
click at [123, 68] on div "Home" at bounding box center [117, 68] width 127 height 19
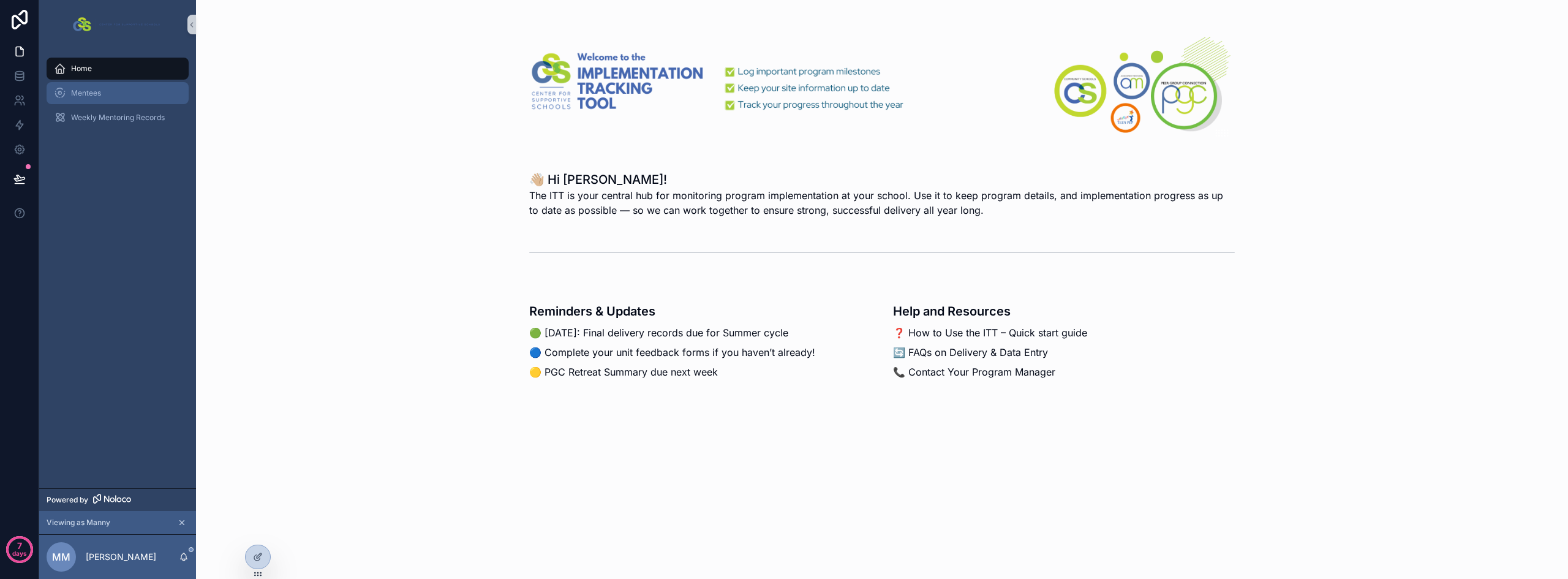
click at [97, 97] on span "Mentees" at bounding box center [86, 93] width 30 height 10
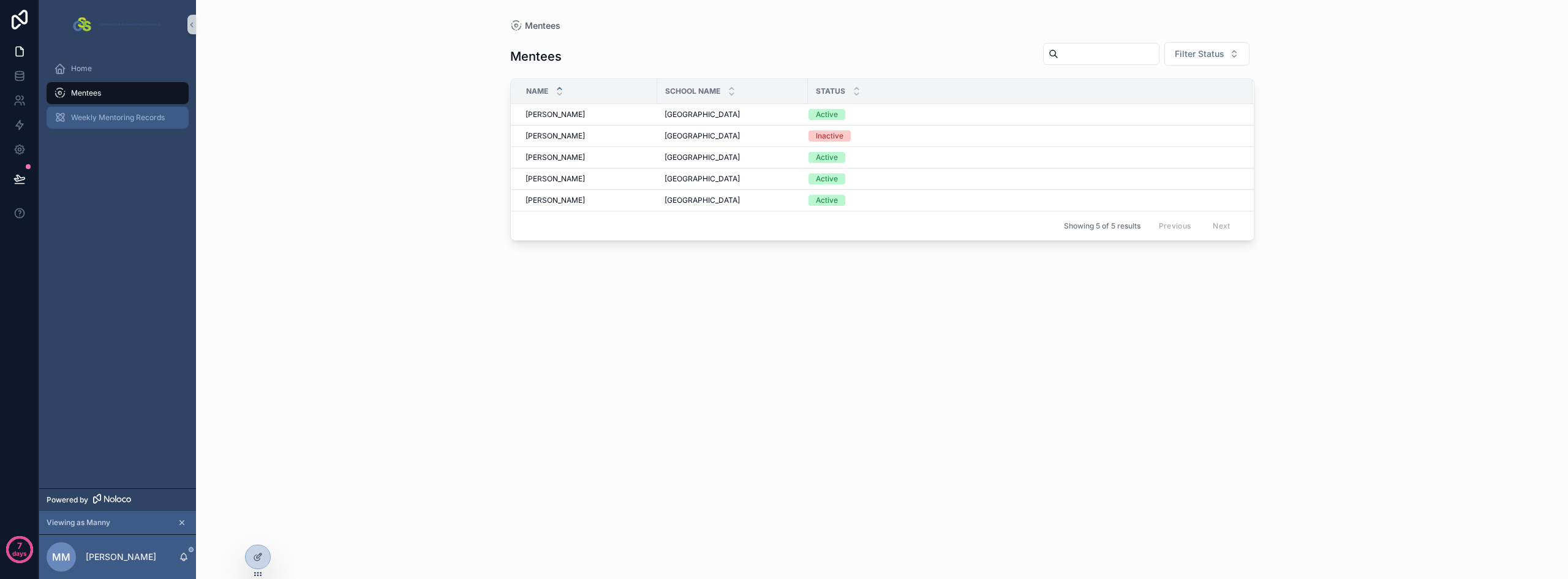
click at [105, 116] on span "Weekly Mentoring Records" at bounding box center [118, 117] width 93 height 10
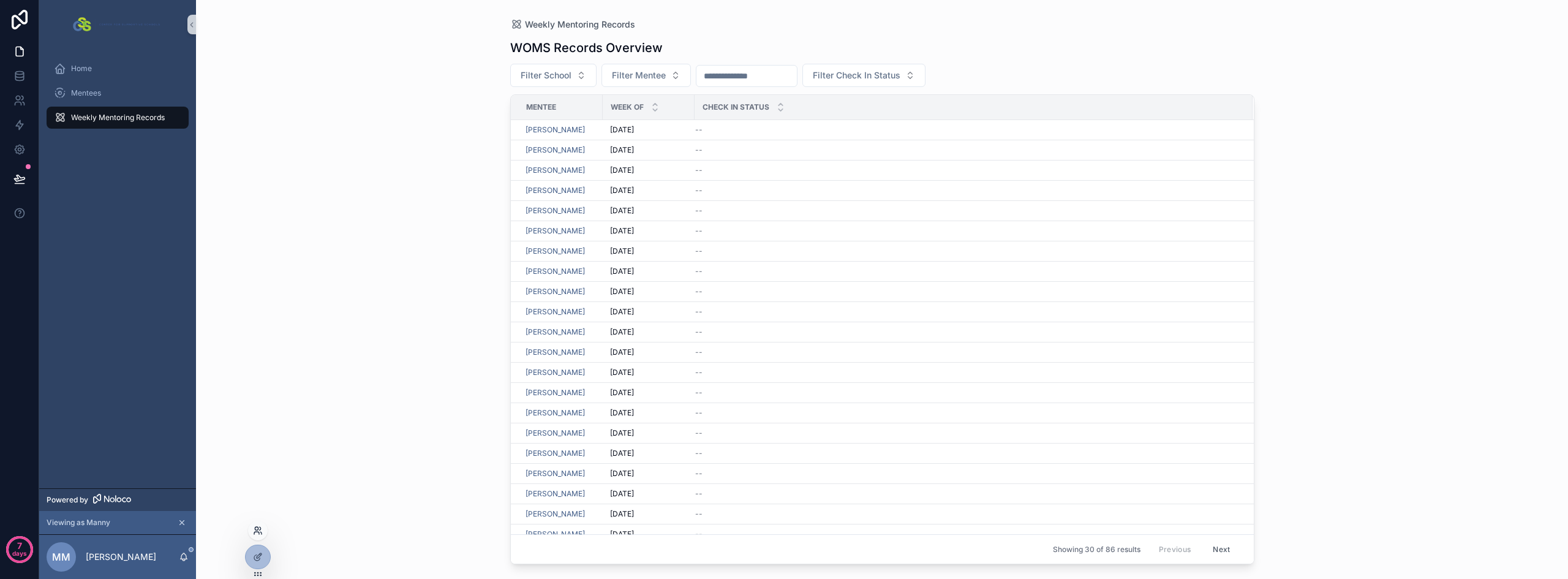
click at [258, 528] on icon at bounding box center [258, 530] width 10 height 10
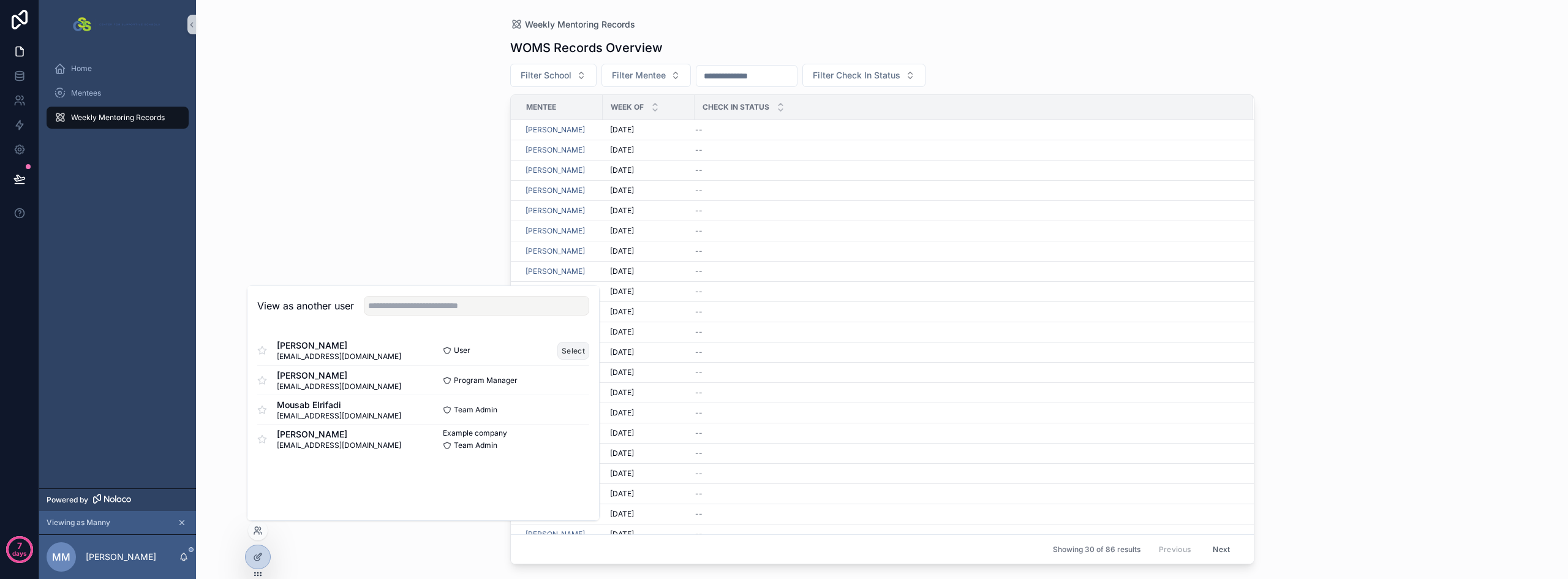
click at [579, 350] on button "Select" at bounding box center [574, 350] width 32 height 18
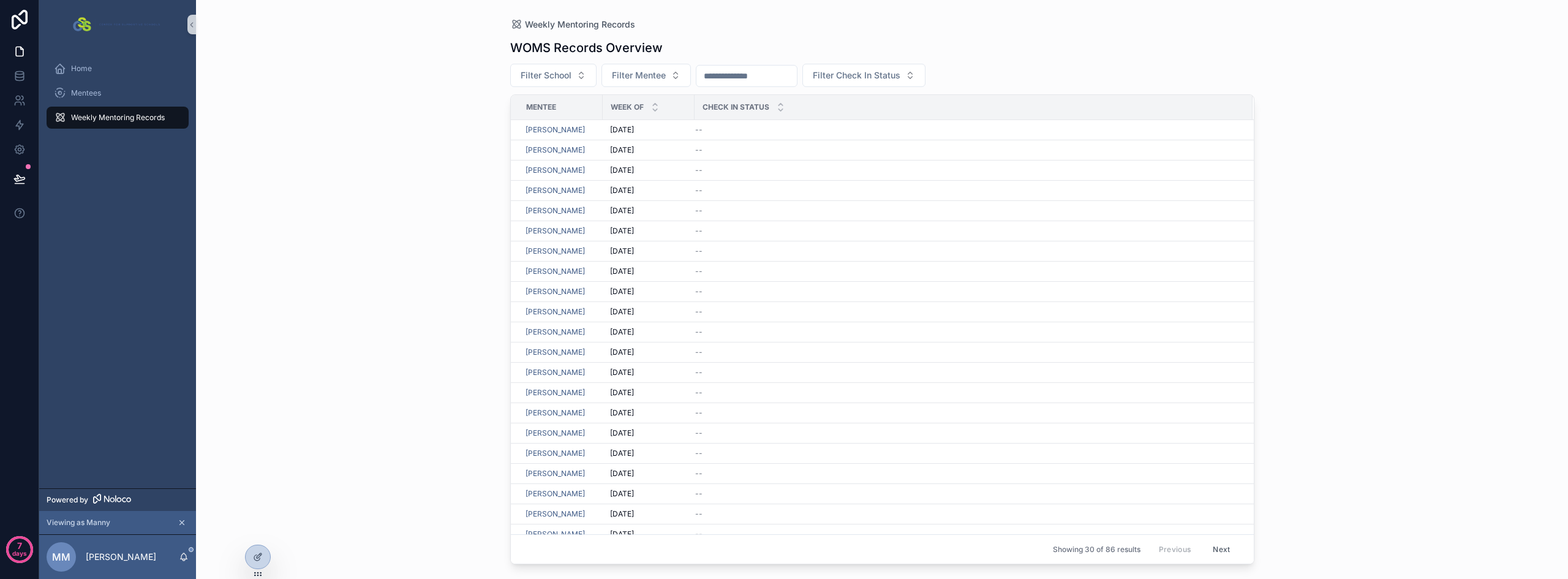
click at [84, 104] on div "Mentees" at bounding box center [117, 93] width 157 height 25
click at [87, 85] on div "Mentees" at bounding box center [117, 93] width 127 height 19
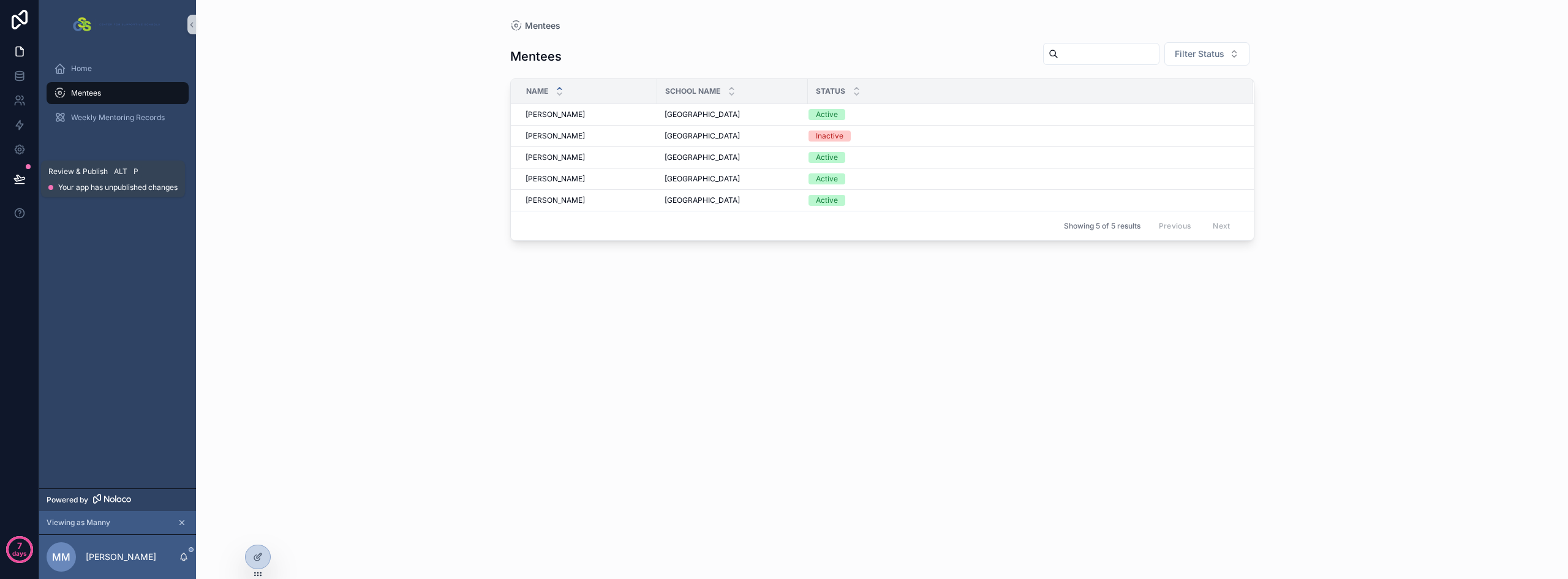
click at [23, 181] on icon at bounding box center [19, 179] width 12 height 12
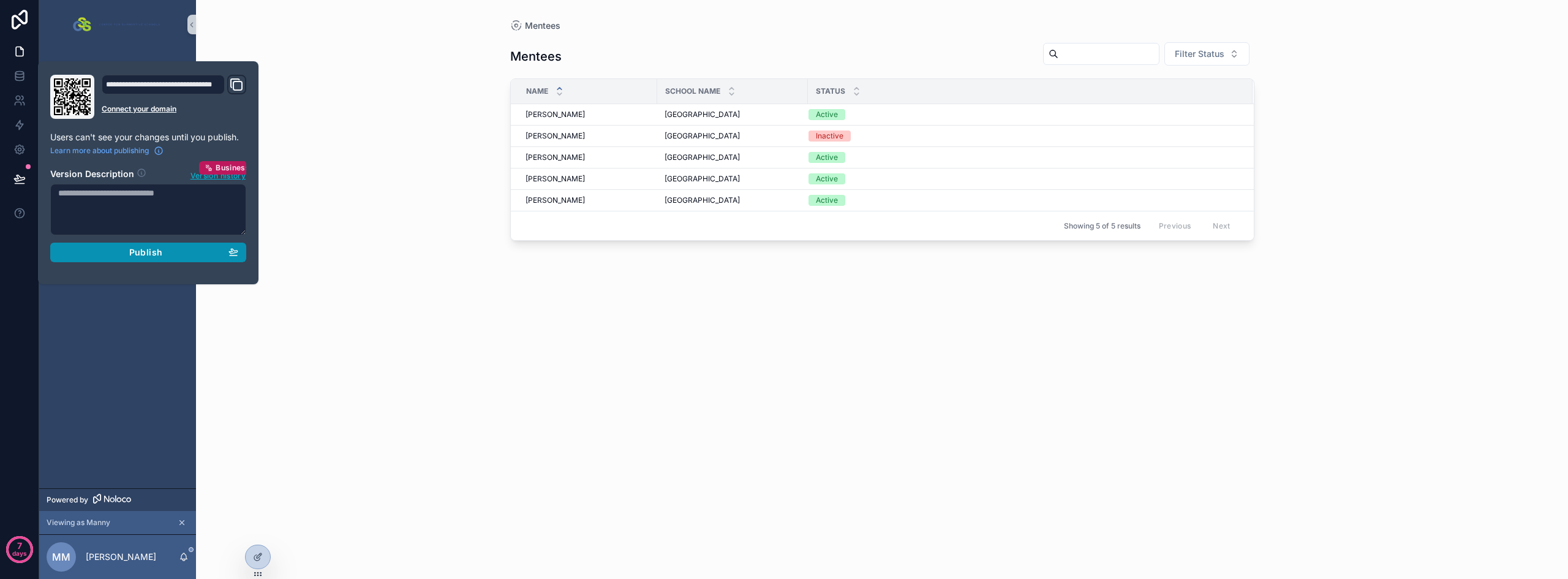
click at [163, 250] on div "Publish" at bounding box center [148, 252] width 180 height 11
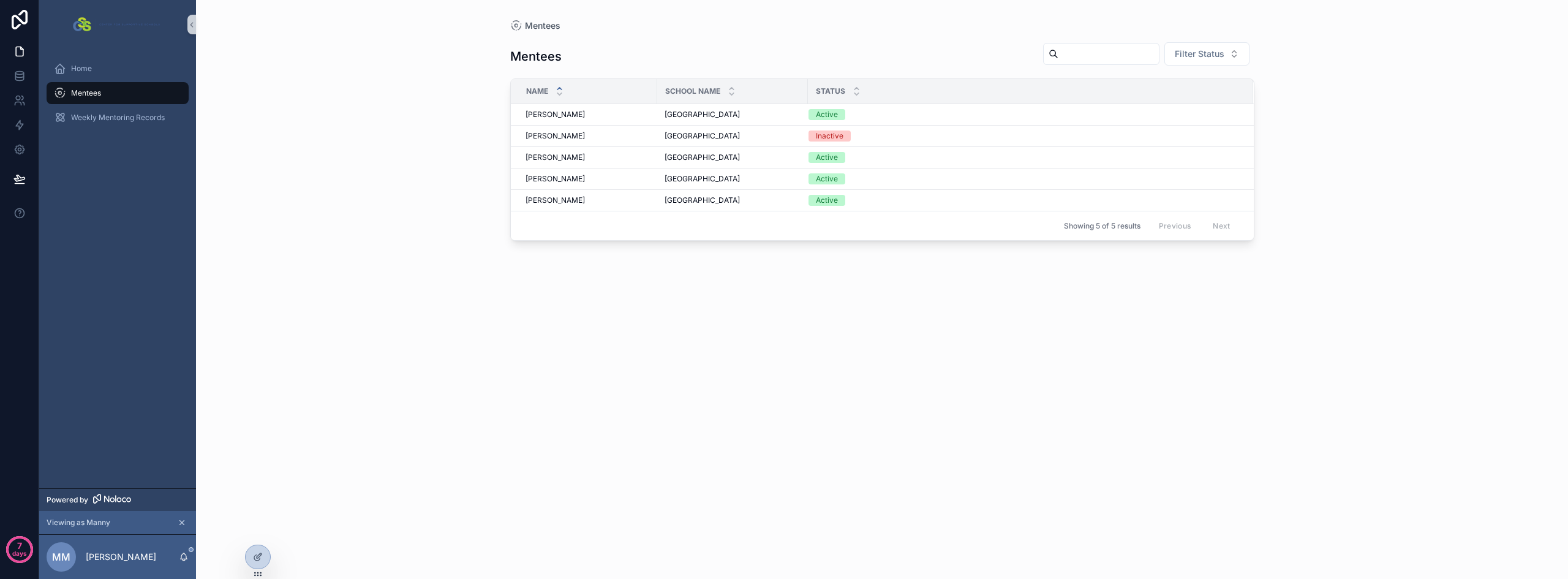
click at [370, 258] on div "Mentees Mentees Filter Status Name School Name Status [PERSON_NAME] [PERSON_NAM…" at bounding box center [882, 290] width 1373 height 579
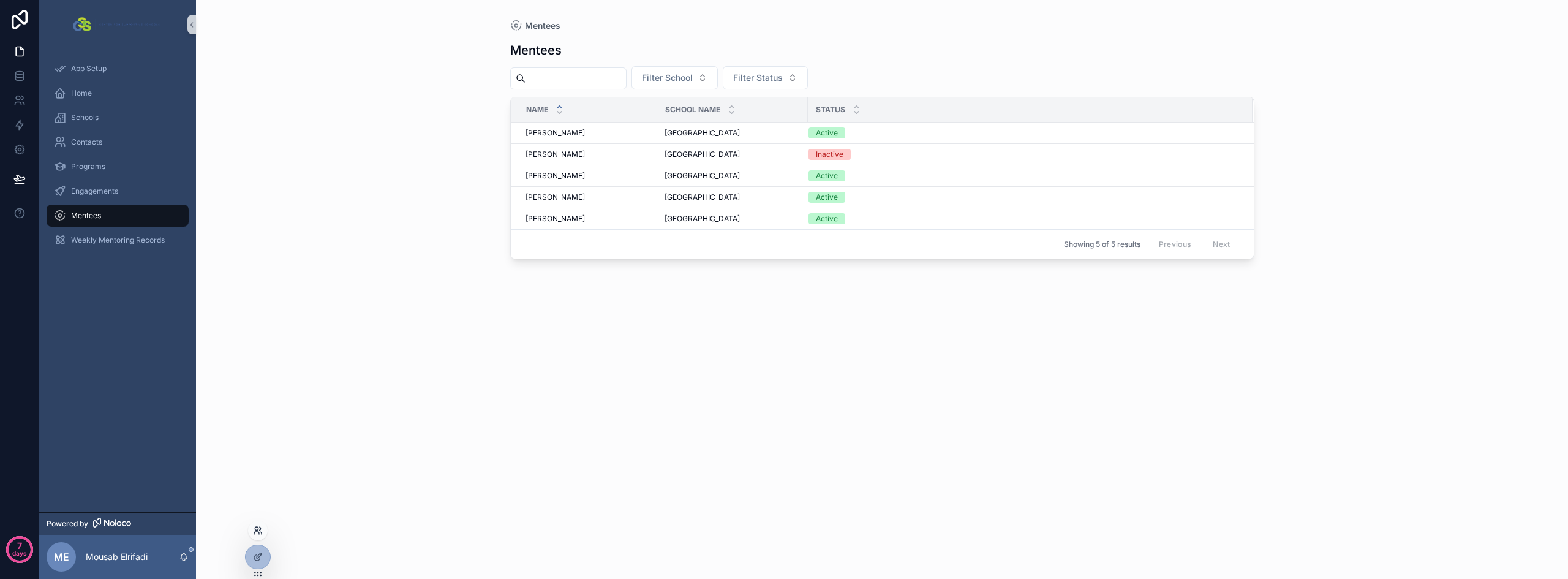
click at [259, 529] on icon at bounding box center [258, 530] width 10 height 10
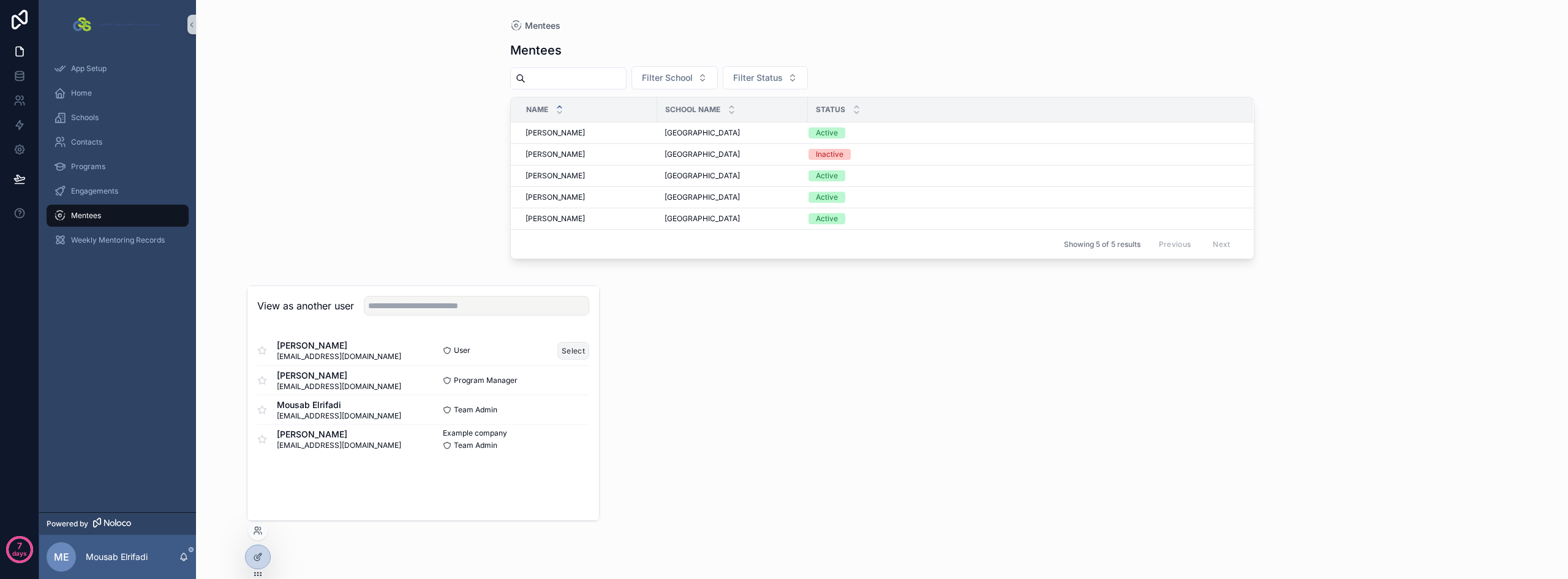
click at [572, 350] on button "Select" at bounding box center [574, 350] width 32 height 18
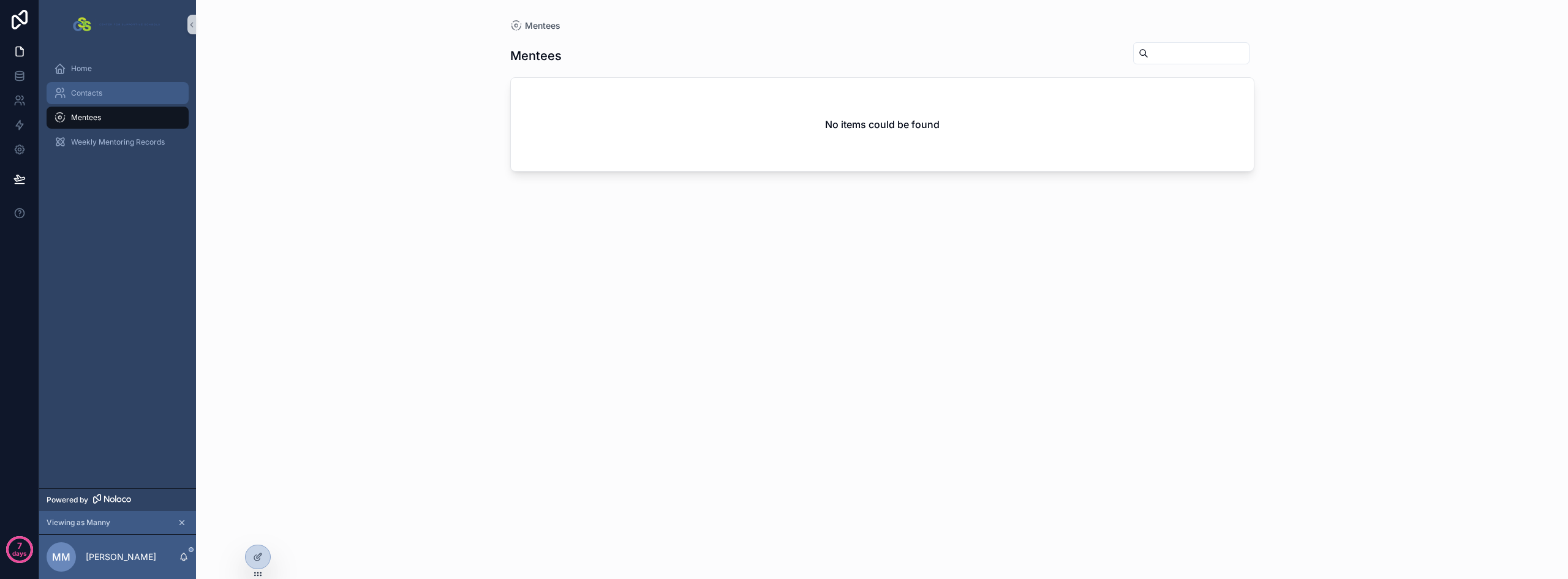
click at [86, 93] on span "Contacts" at bounding box center [87, 93] width 31 height 10
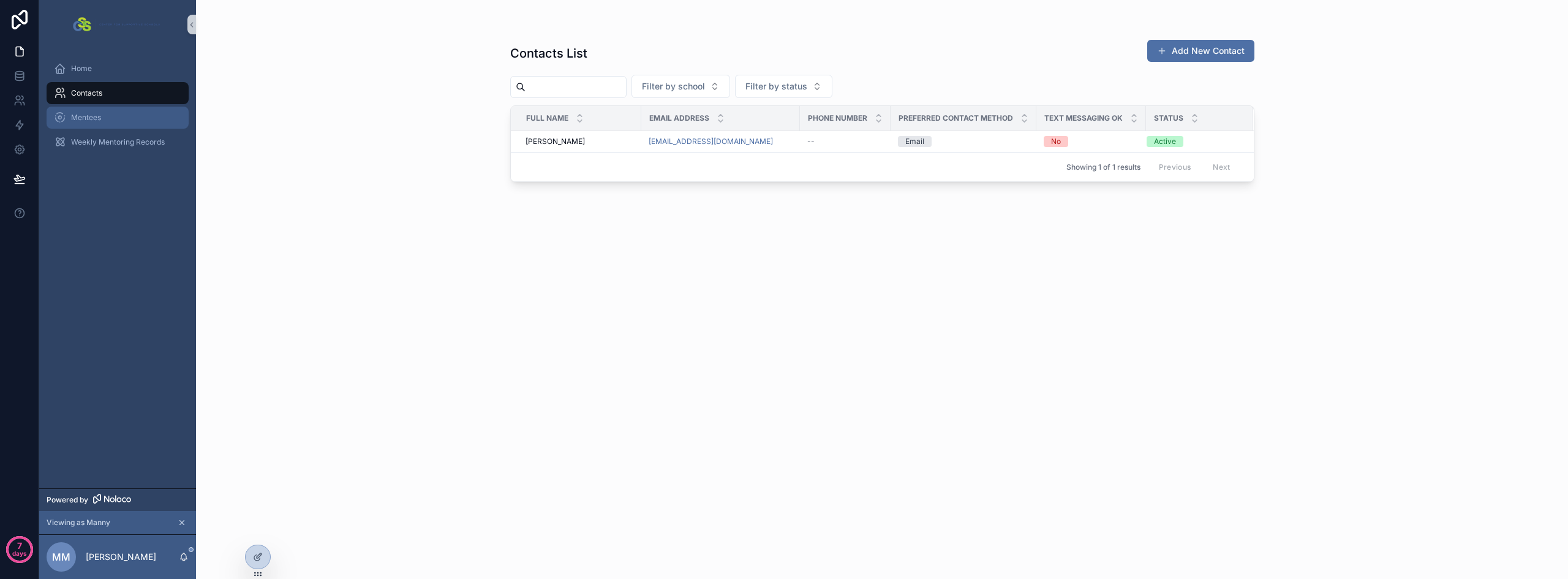
click at [101, 108] on div "Mentees" at bounding box center [117, 117] width 127 height 19
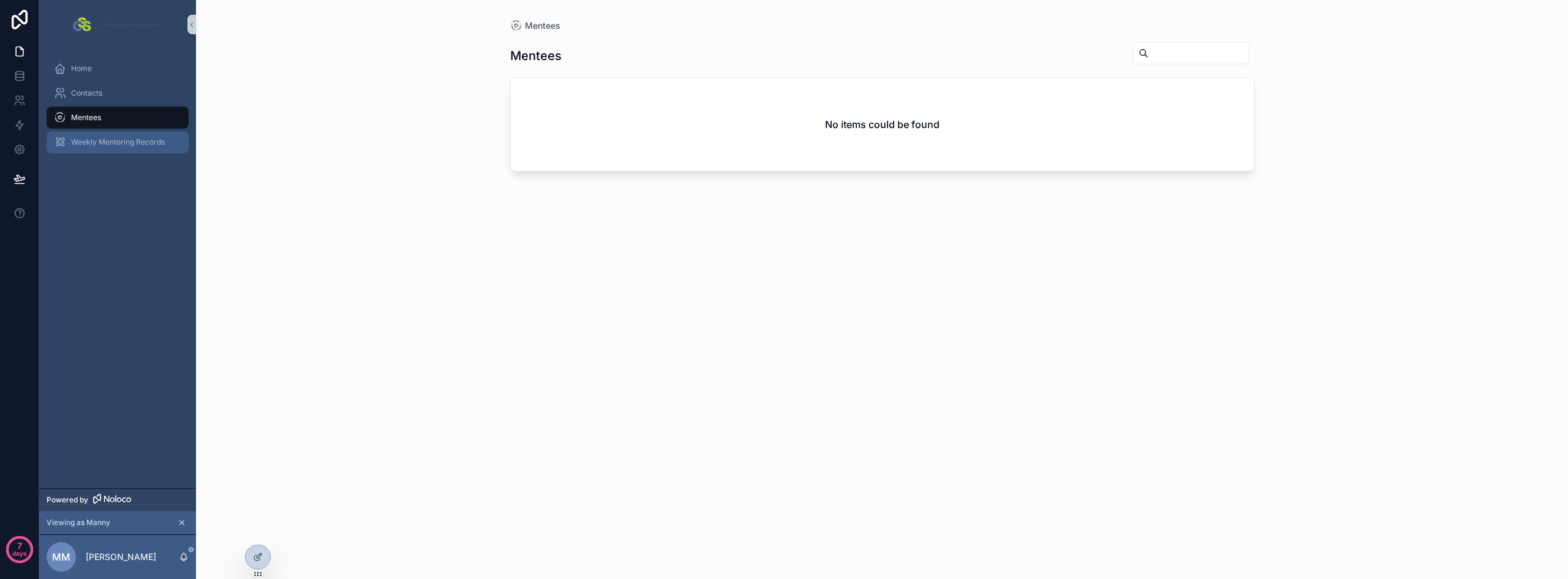
click at [111, 138] on span "Weekly Mentoring Records" at bounding box center [118, 142] width 93 height 10
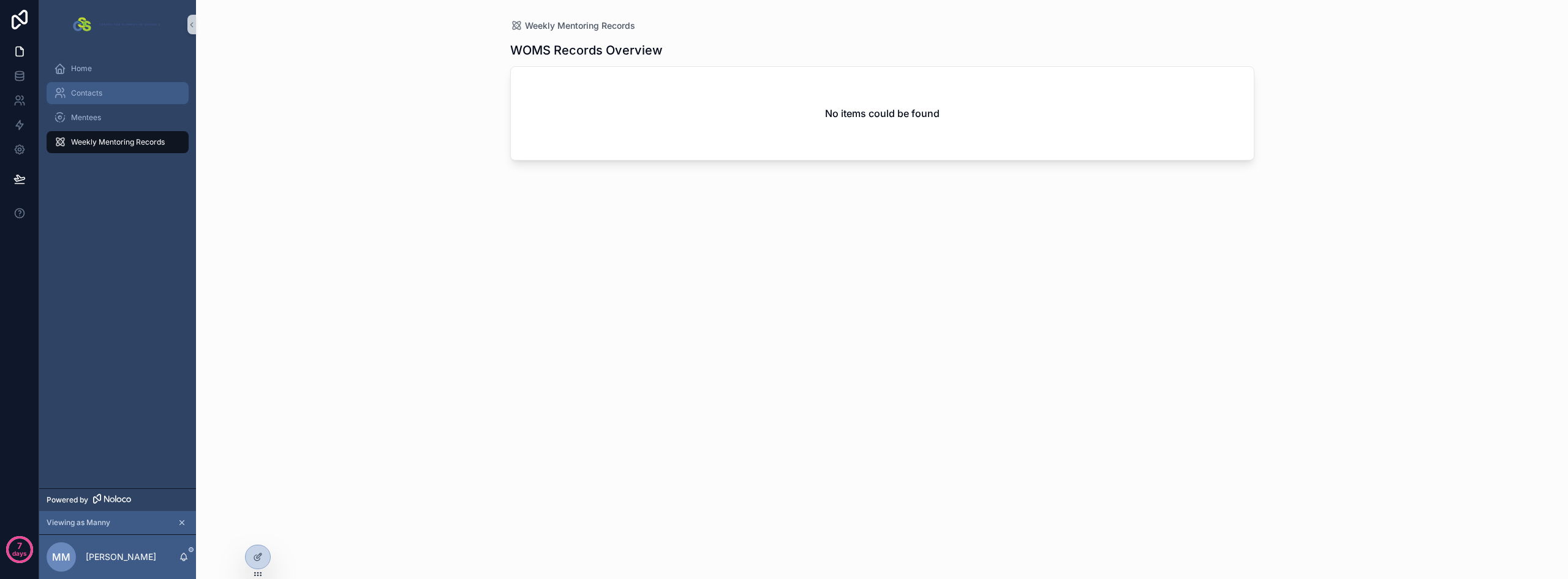
click at [105, 100] on div "Contacts" at bounding box center [117, 93] width 127 height 19
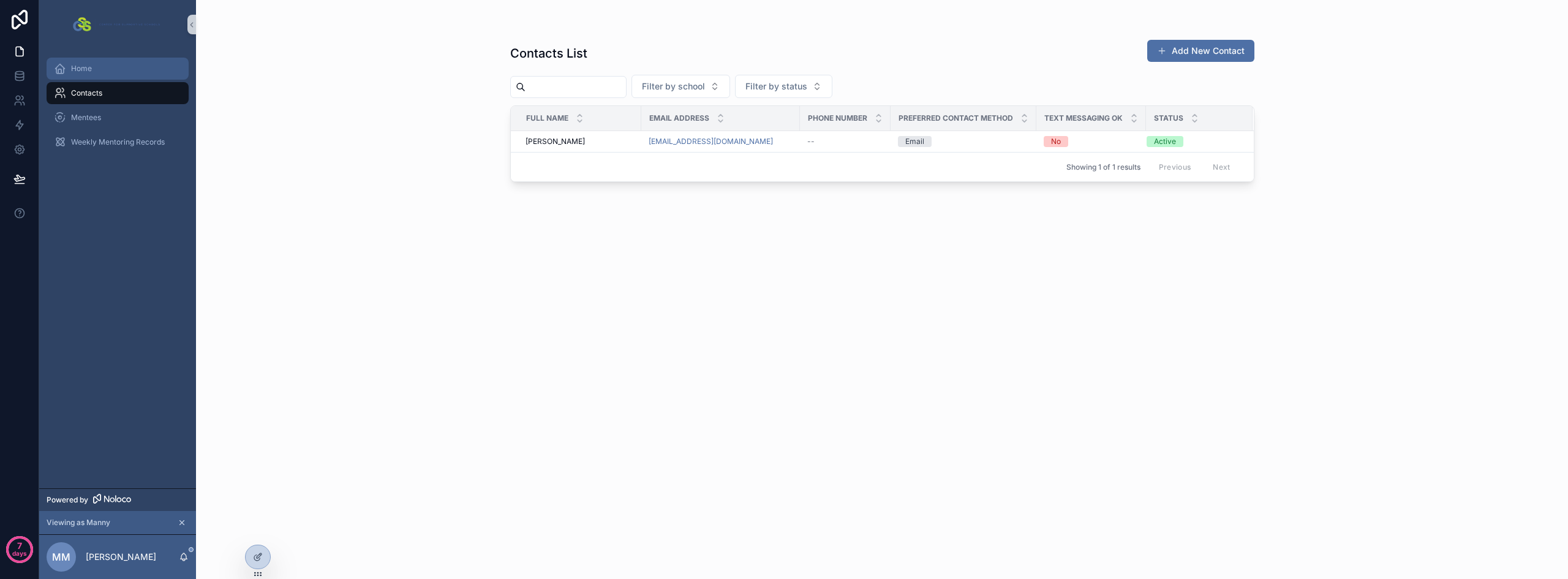
click at [91, 75] on div "Home" at bounding box center [117, 68] width 127 height 19
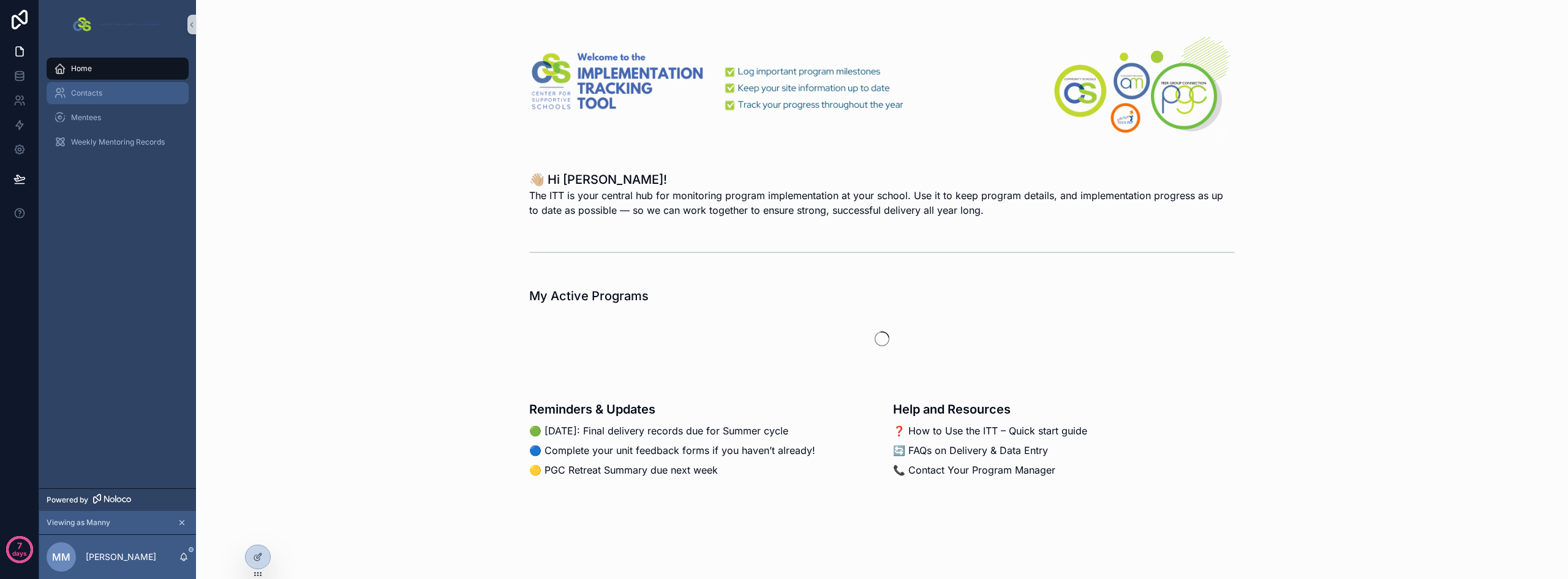
click at [90, 87] on div "Contacts" at bounding box center [117, 93] width 127 height 19
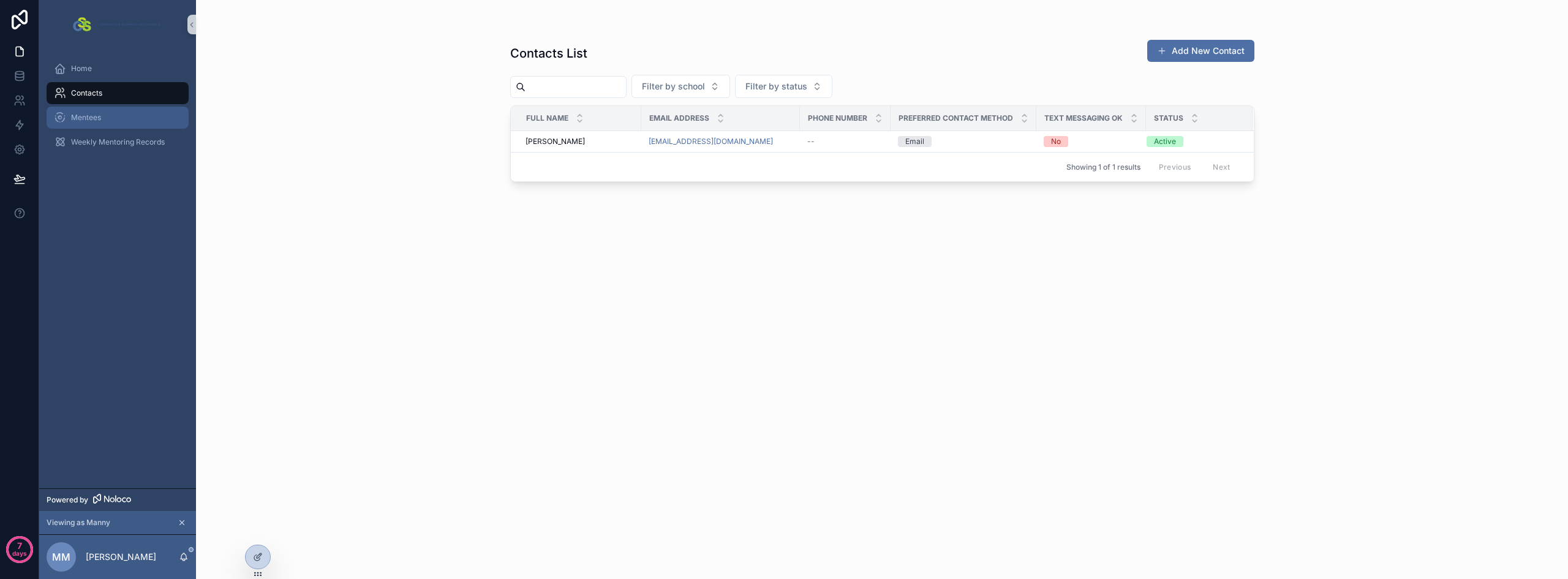
click at [93, 122] on span "Mentees" at bounding box center [86, 117] width 30 height 10
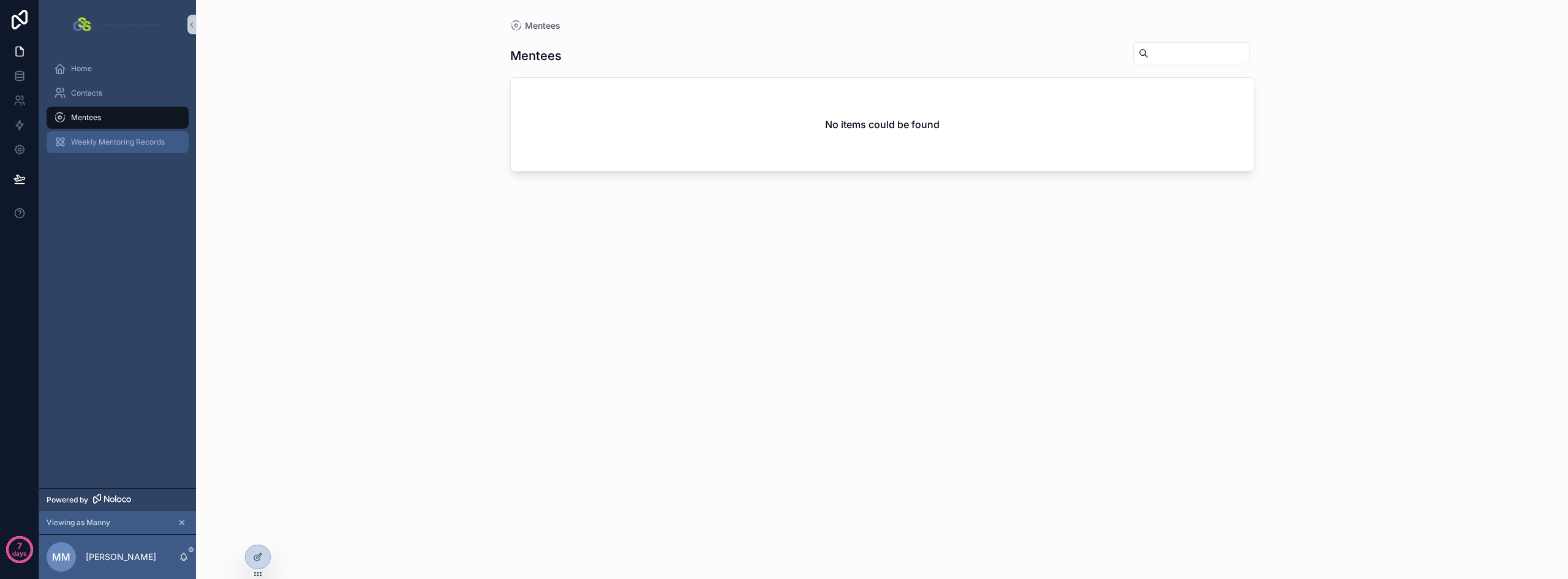
click at [79, 139] on span "Weekly Mentoring Records" at bounding box center [118, 142] width 93 height 10
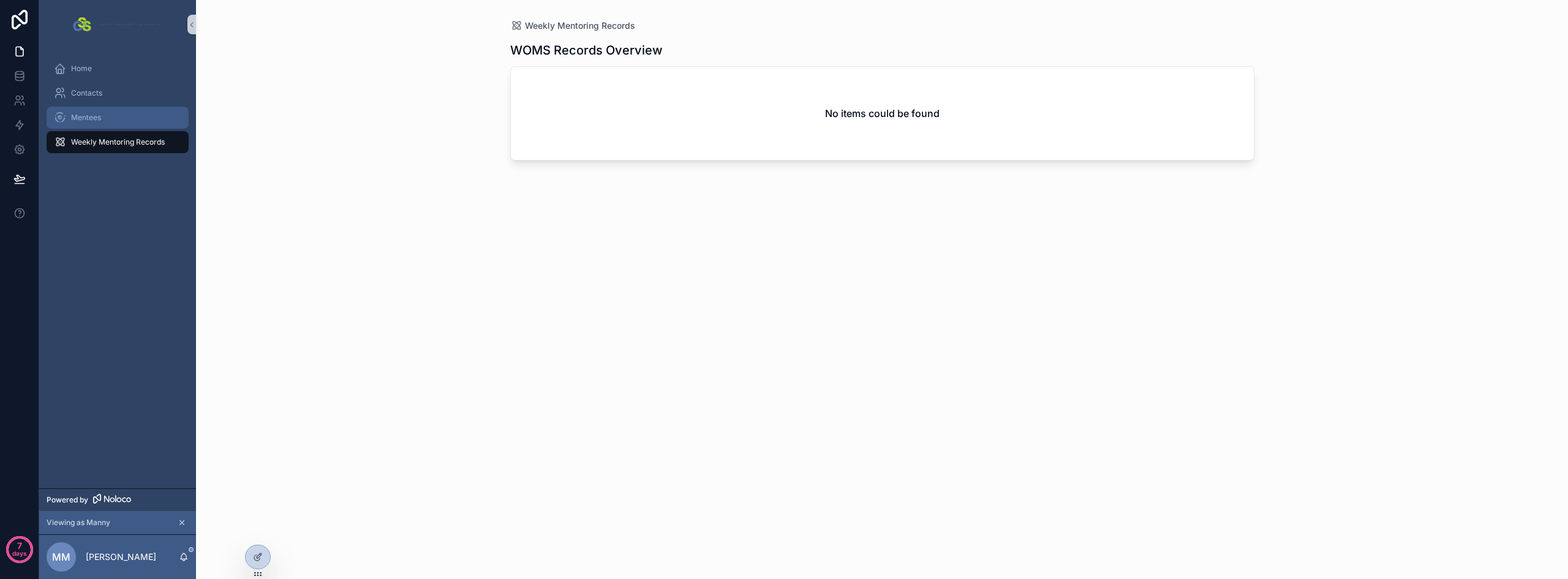
click at [87, 121] on span "Mentees" at bounding box center [86, 117] width 30 height 10
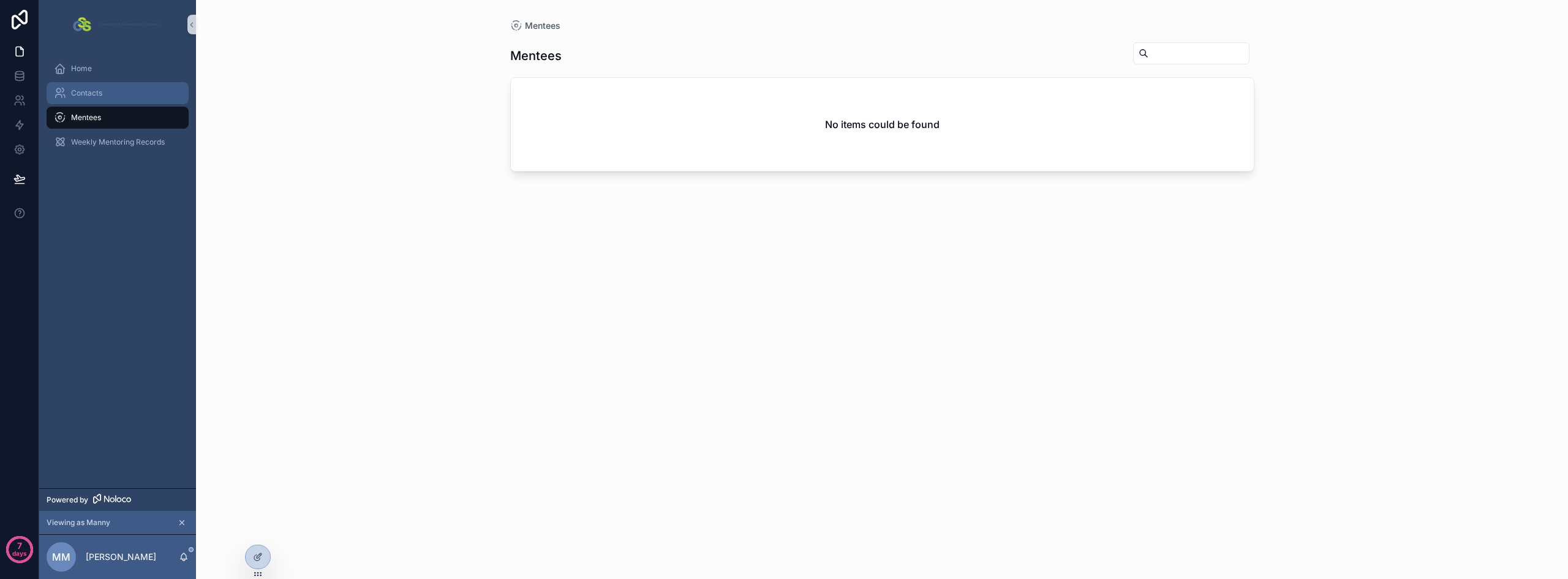
click at [95, 101] on div "Contacts" at bounding box center [117, 93] width 127 height 19
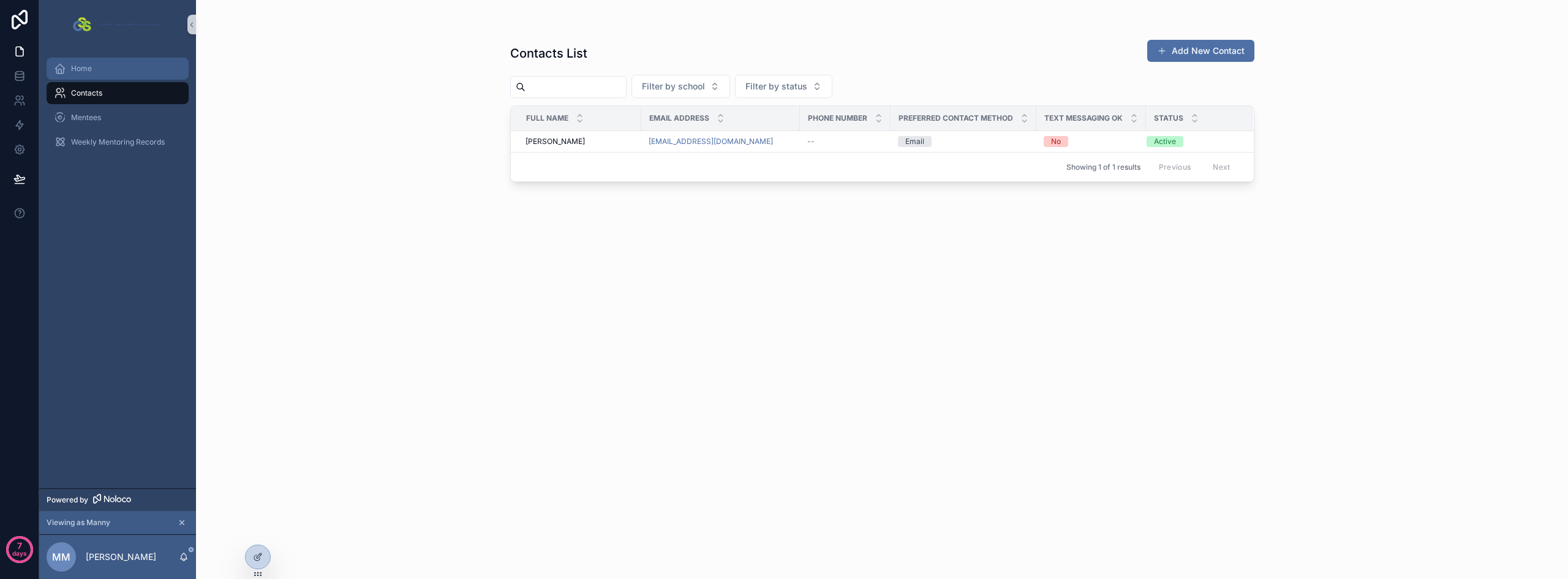
click at [93, 72] on div "Home" at bounding box center [117, 68] width 127 height 19
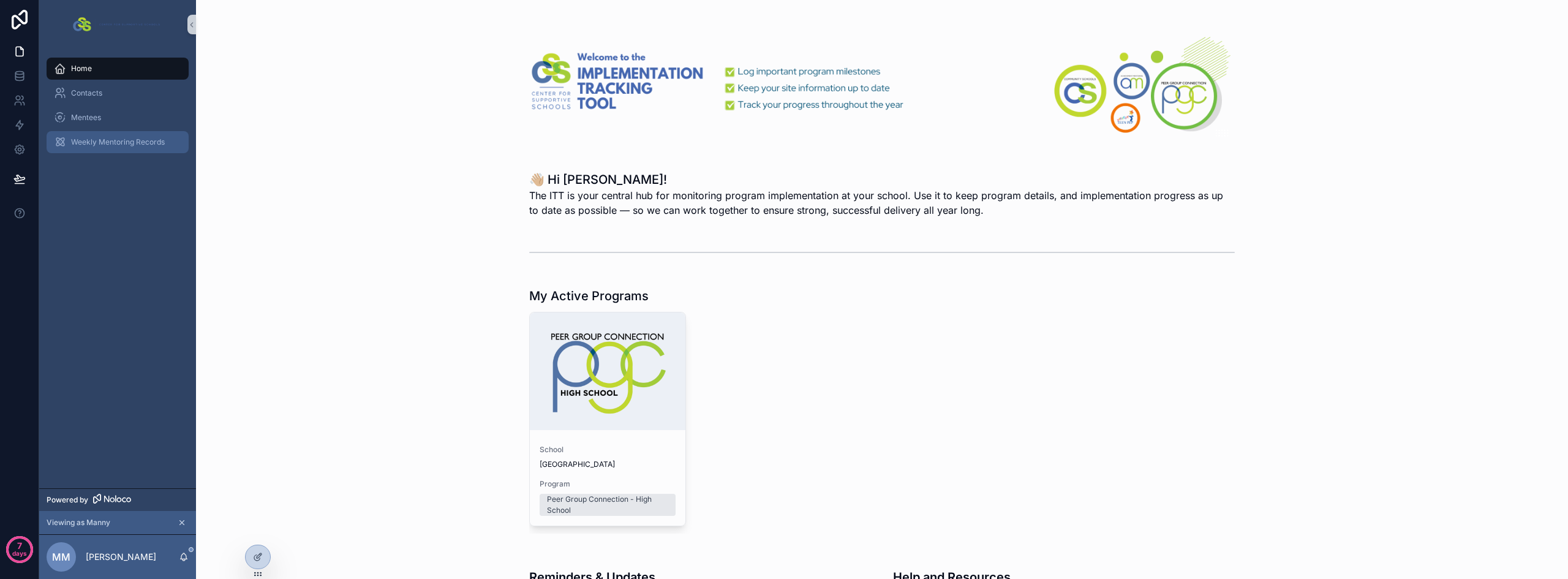
click at [118, 139] on span "Weekly Mentoring Records" at bounding box center [118, 142] width 93 height 10
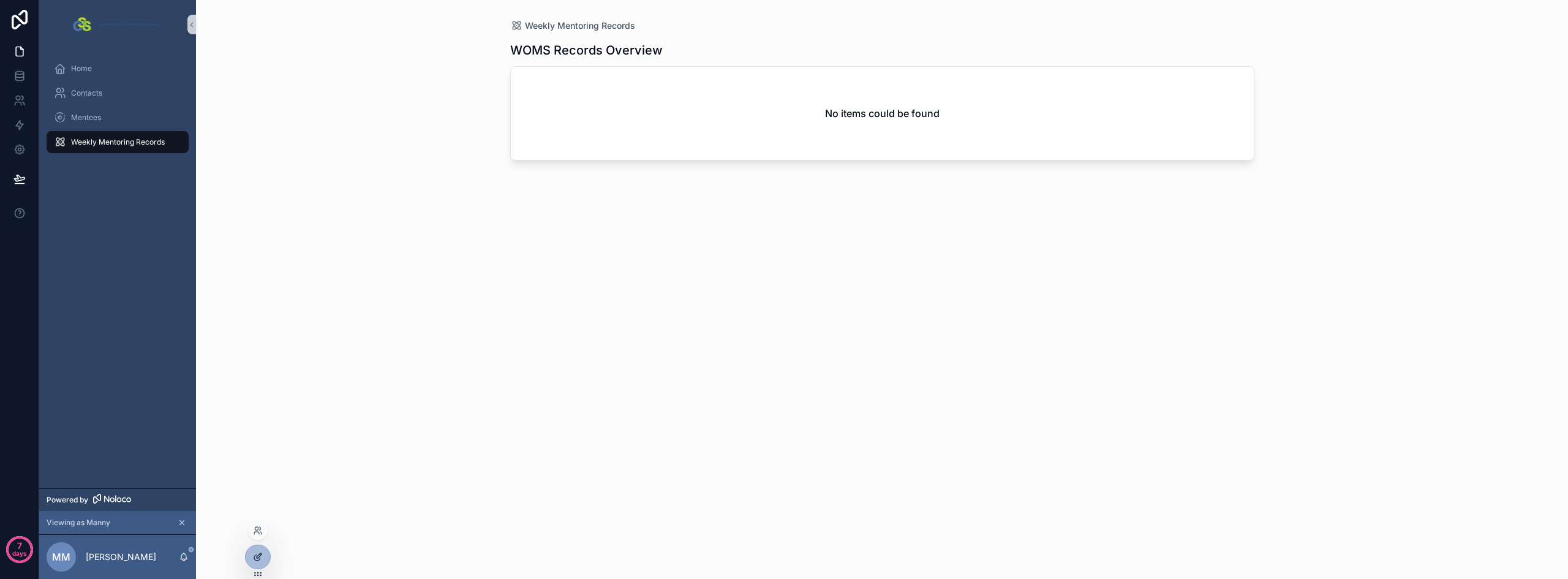
click at [270, 556] on div at bounding box center [258, 556] width 25 height 23
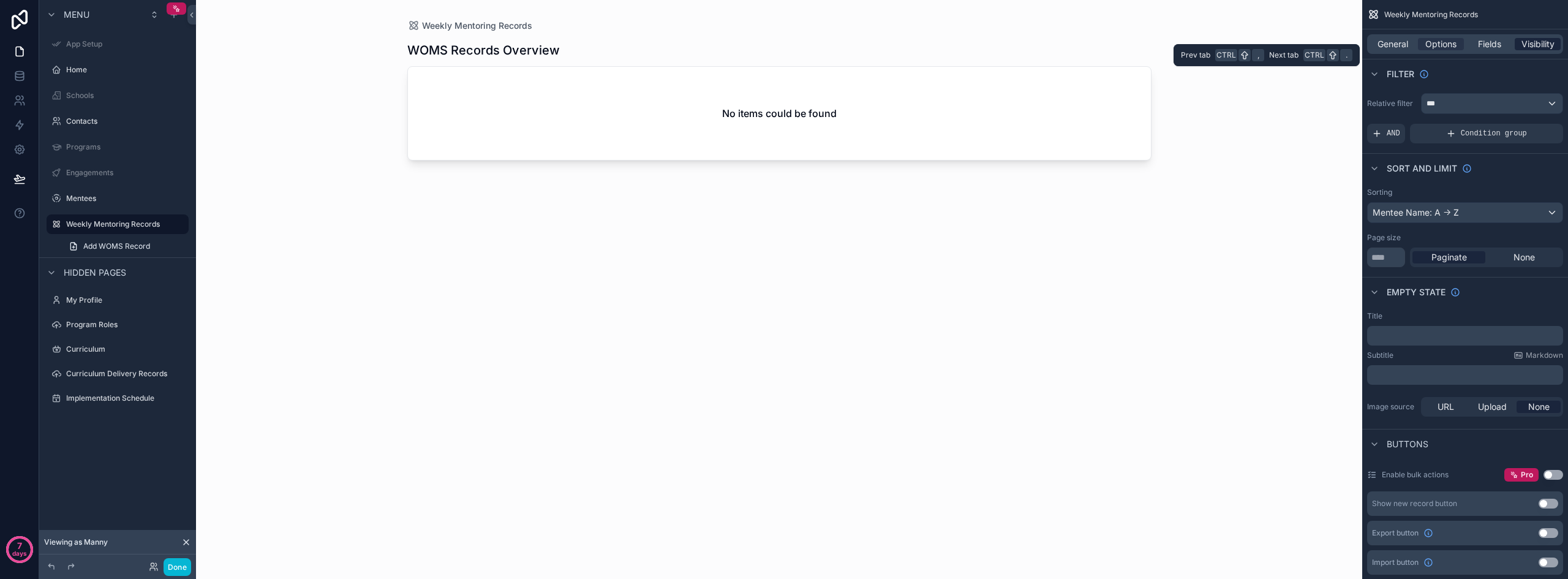
click at [1536, 49] on span "Visibility" at bounding box center [1539, 44] width 33 height 12
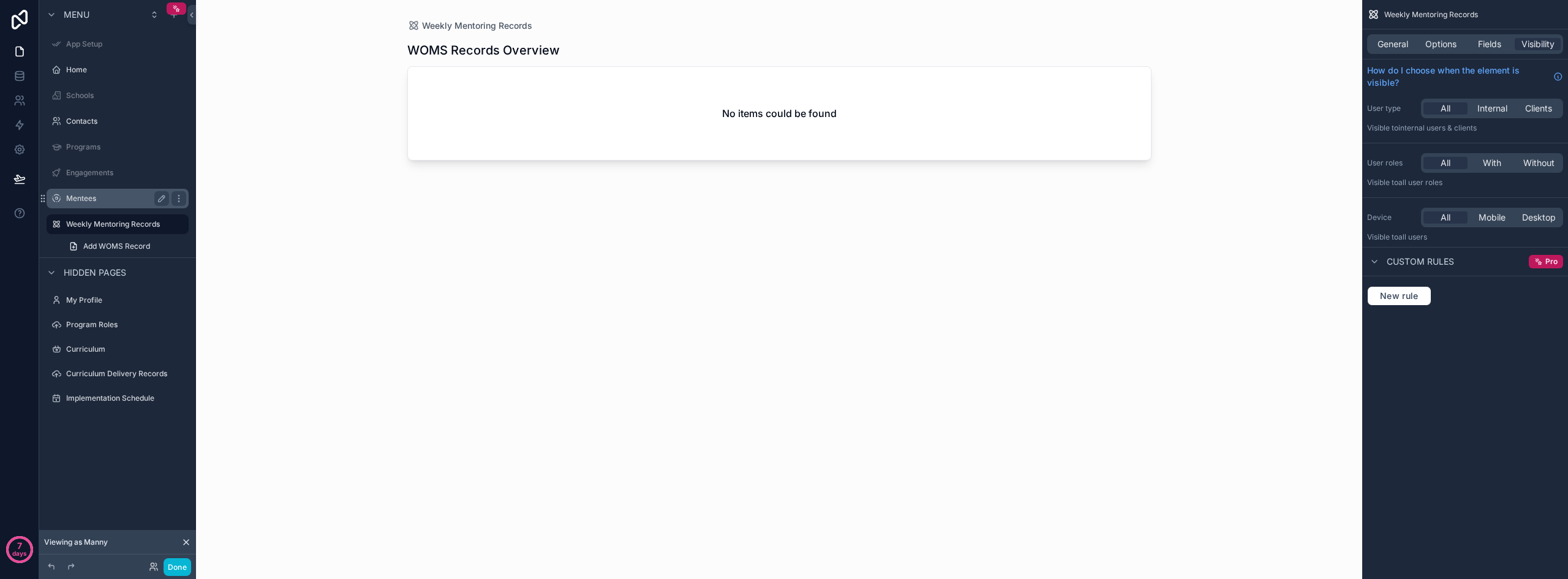
click at [87, 205] on div "Mentees" at bounding box center [117, 198] width 103 height 15
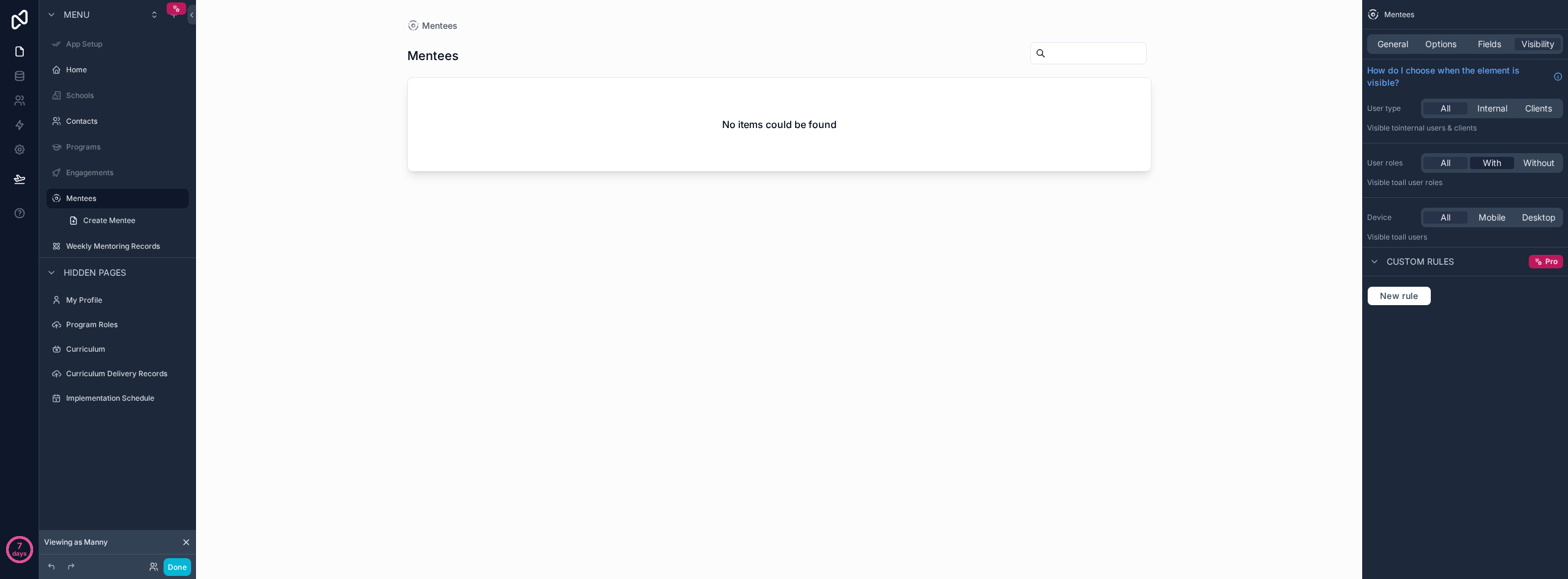
click at [1493, 166] on span "With" at bounding box center [1493, 163] width 19 height 12
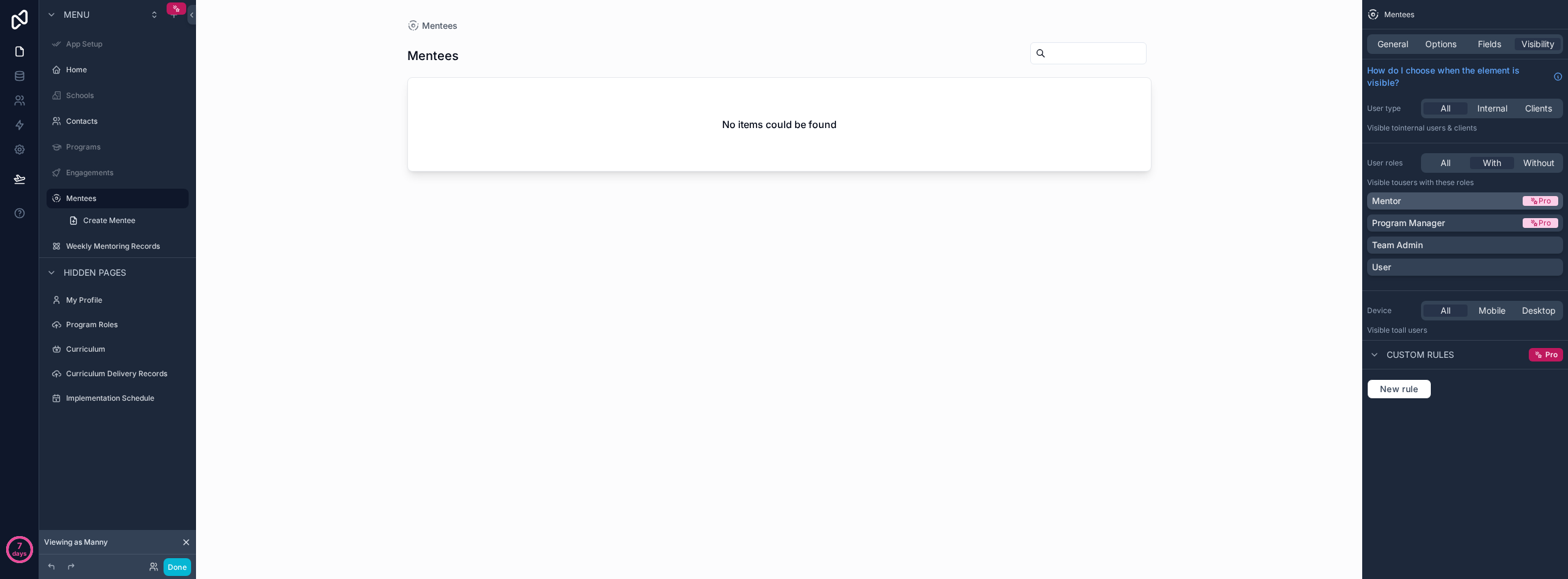
click at [1450, 199] on div "Mentor" at bounding box center [1447, 201] width 148 height 12
click at [1437, 247] on div "Team Admin" at bounding box center [1465, 245] width 186 height 12
click at [83, 248] on label "Weekly Mentoring Records" at bounding box center [115, 246] width 98 height 10
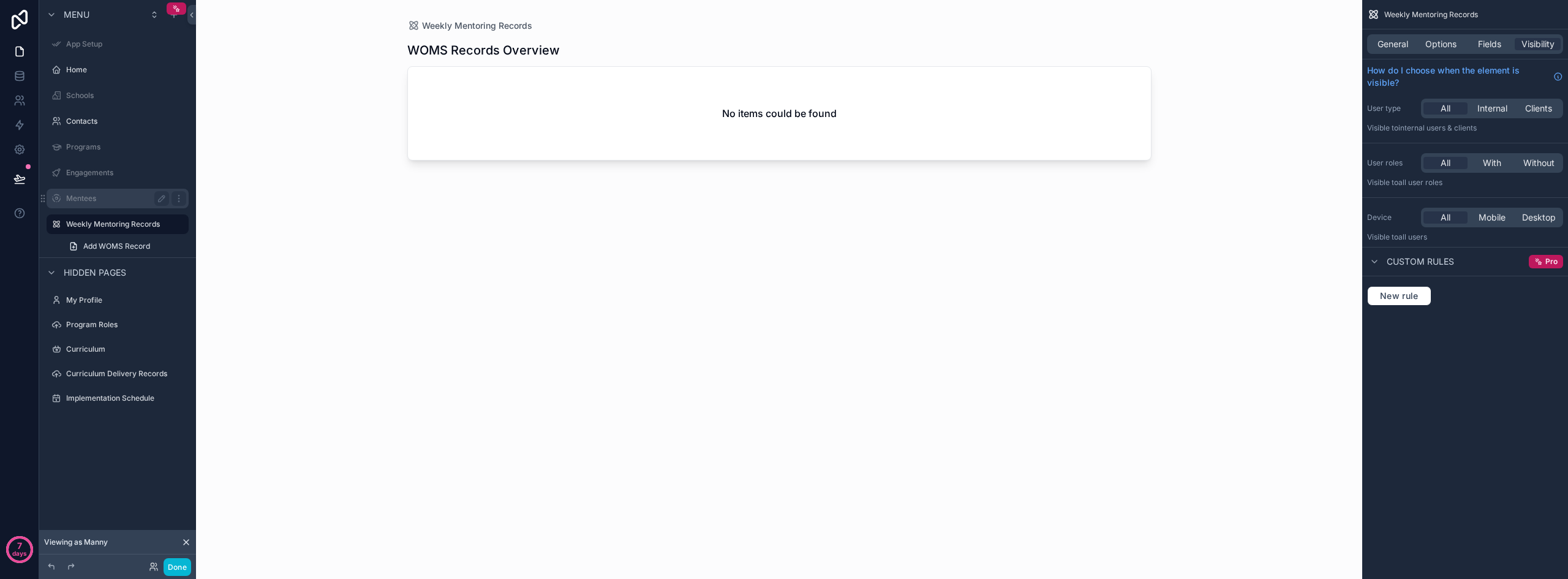
click at [97, 198] on label "Mentees" at bounding box center [115, 198] width 98 height 10
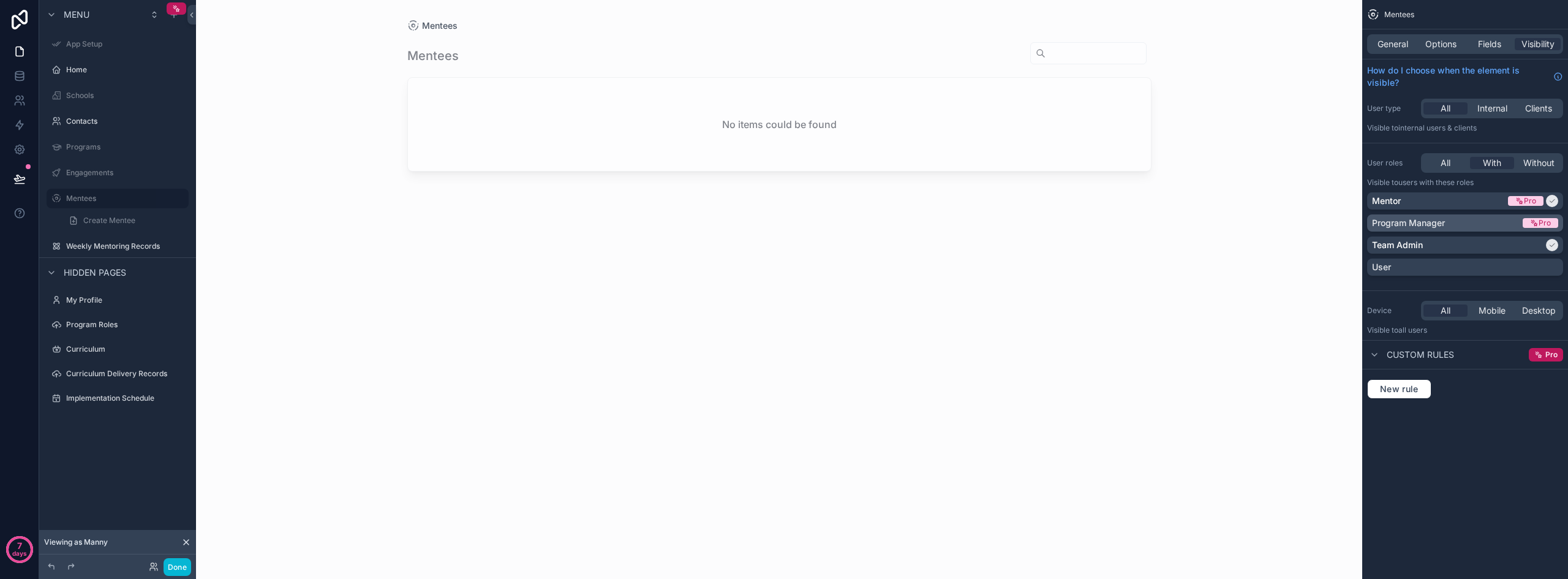
click at [1433, 221] on p "Program Manager" at bounding box center [1409, 223] width 73 height 12
click at [79, 241] on div "Weekly Mentoring Records" at bounding box center [117, 246] width 103 height 15
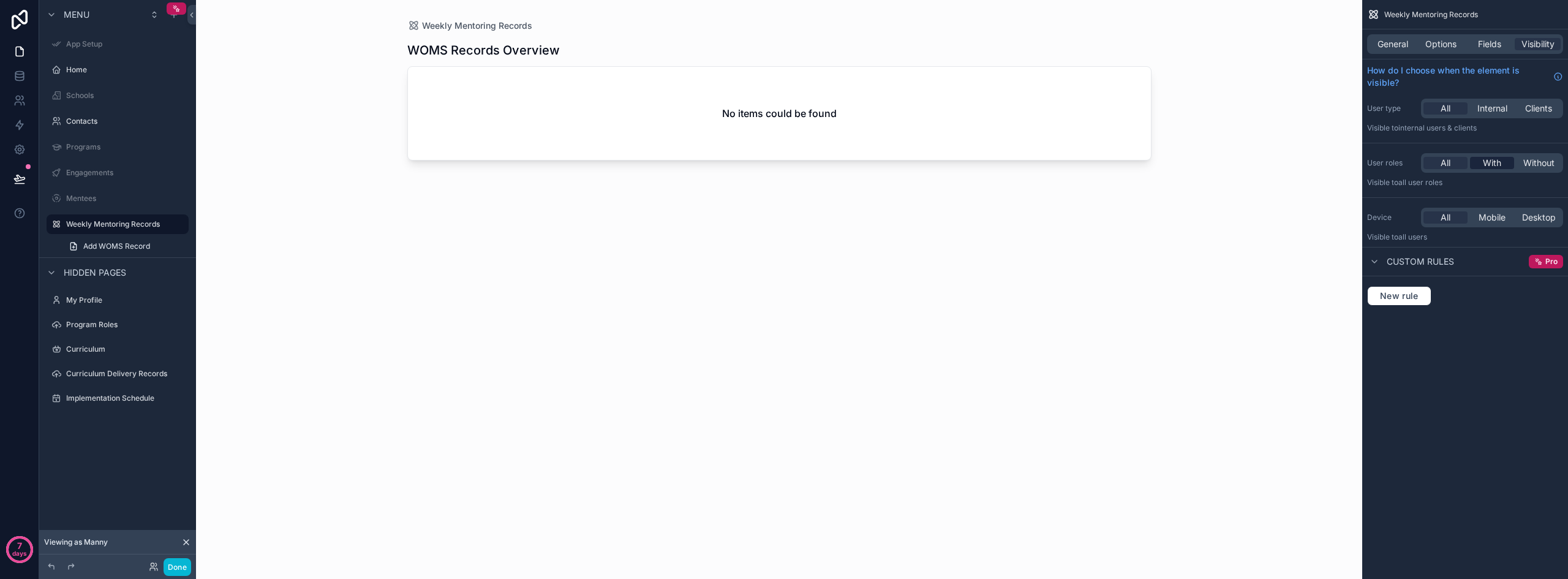
click at [1485, 161] on span "With" at bounding box center [1493, 163] width 19 height 12
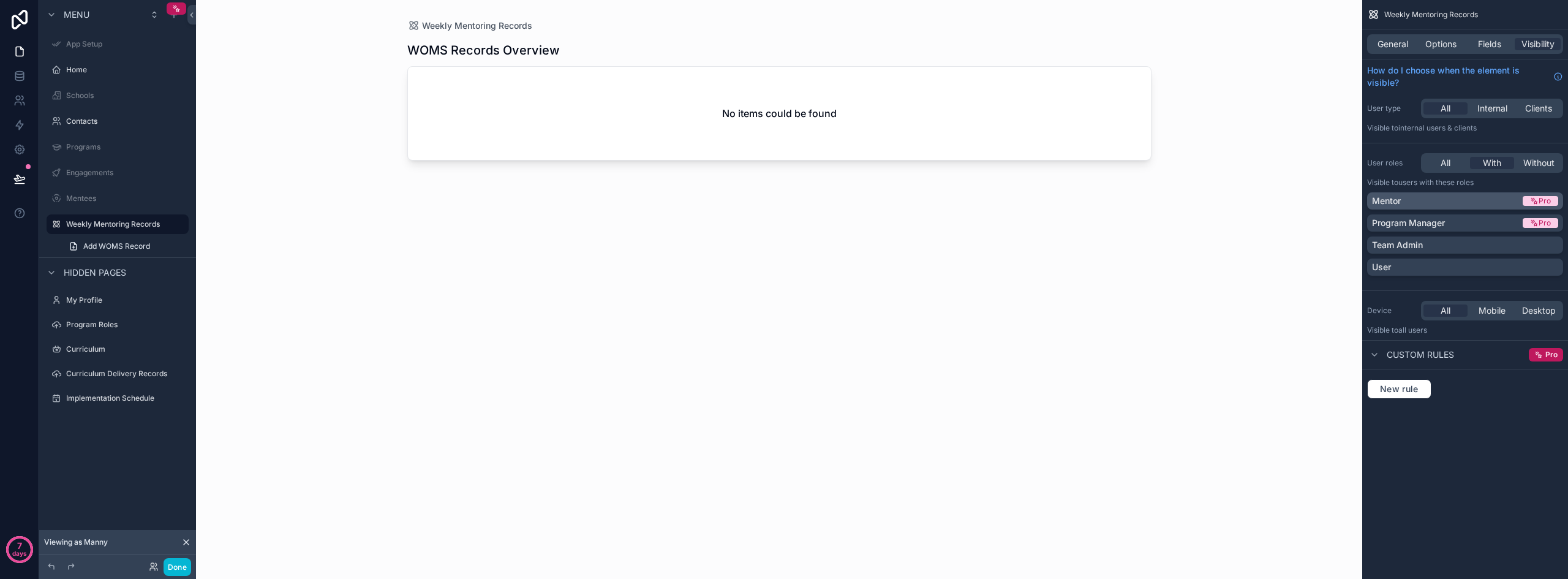
click at [1456, 202] on div "Mentor" at bounding box center [1447, 201] width 148 height 12
click at [1441, 221] on p "Program Manager" at bounding box center [1409, 223] width 73 height 12
click at [1418, 249] on p "Team Admin" at bounding box center [1398, 245] width 51 height 12
click at [169, 565] on button "Done" at bounding box center [177, 566] width 27 height 18
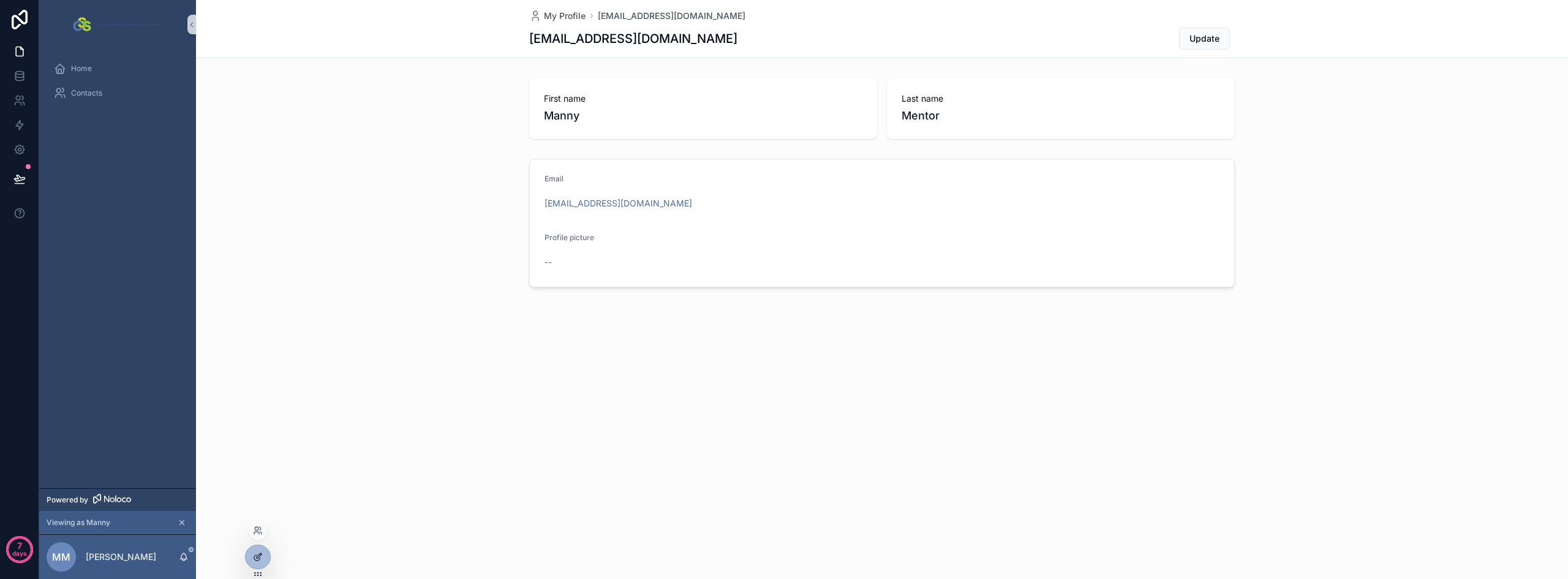
click at [260, 554] on icon at bounding box center [258, 556] width 10 height 10
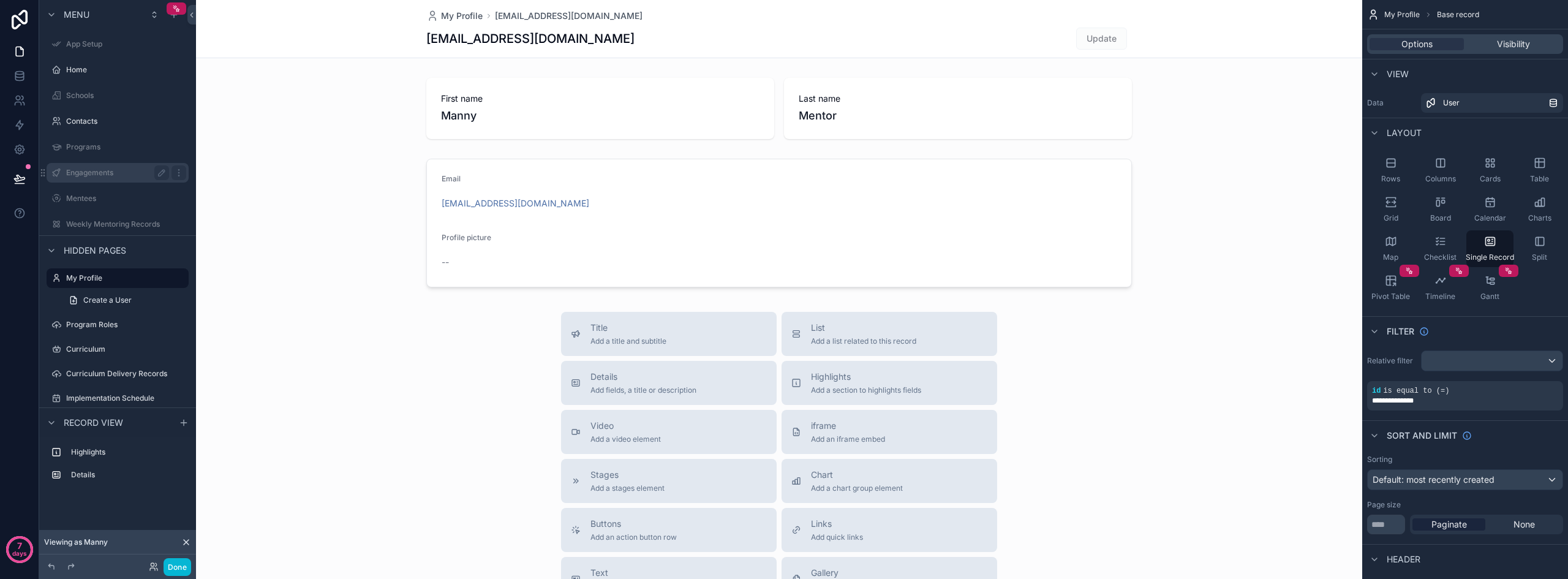
click at [88, 172] on label "Engagements" at bounding box center [115, 173] width 98 height 10
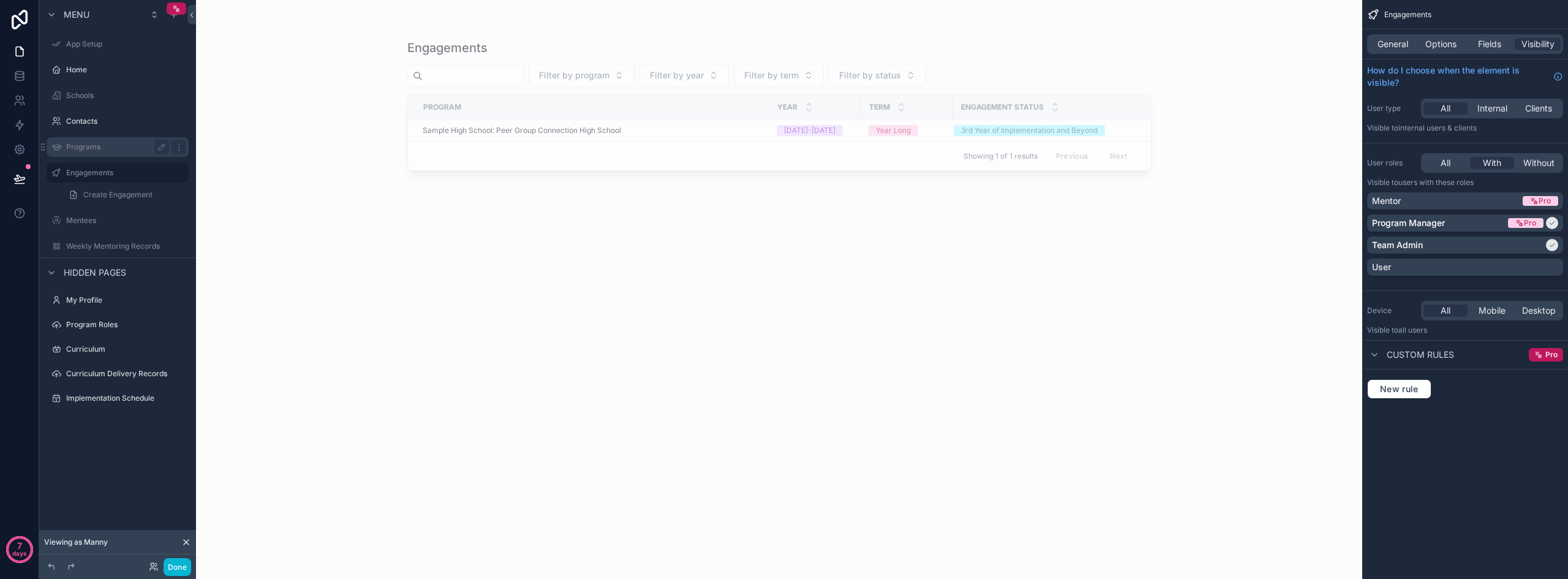
click at [85, 146] on label "Programs" at bounding box center [115, 147] width 98 height 10
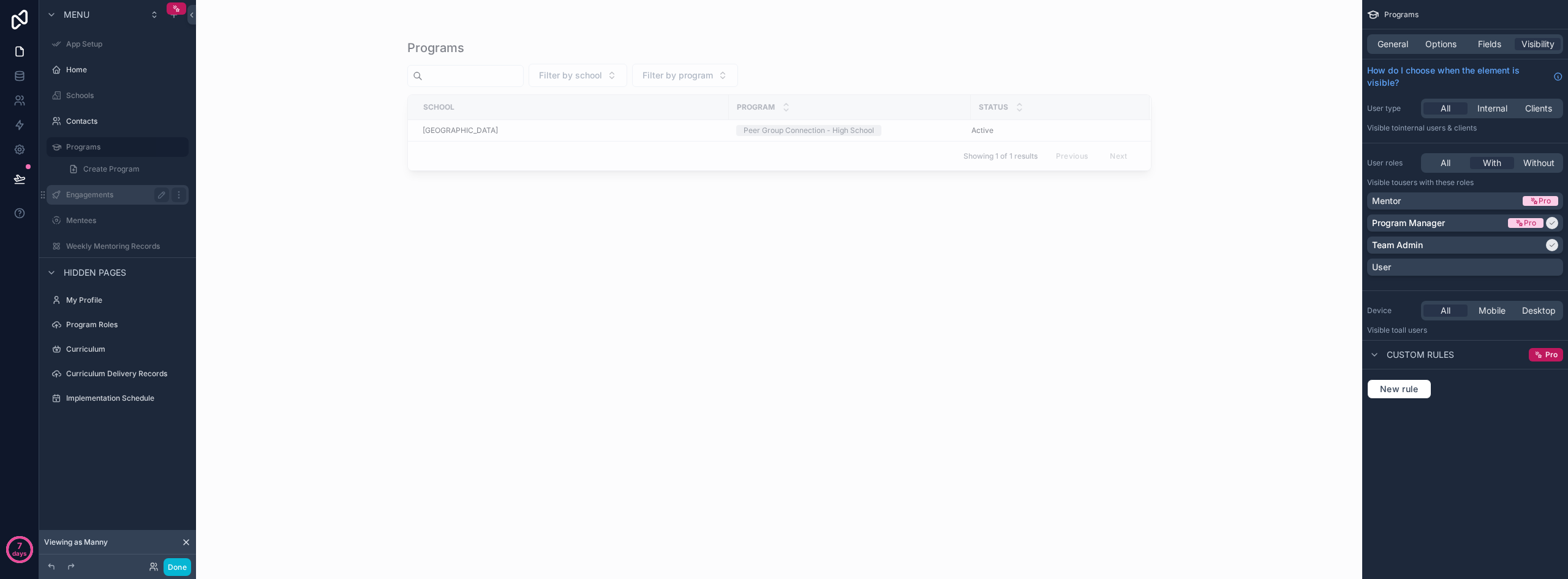
click at [82, 197] on label "Engagements" at bounding box center [115, 195] width 98 height 10
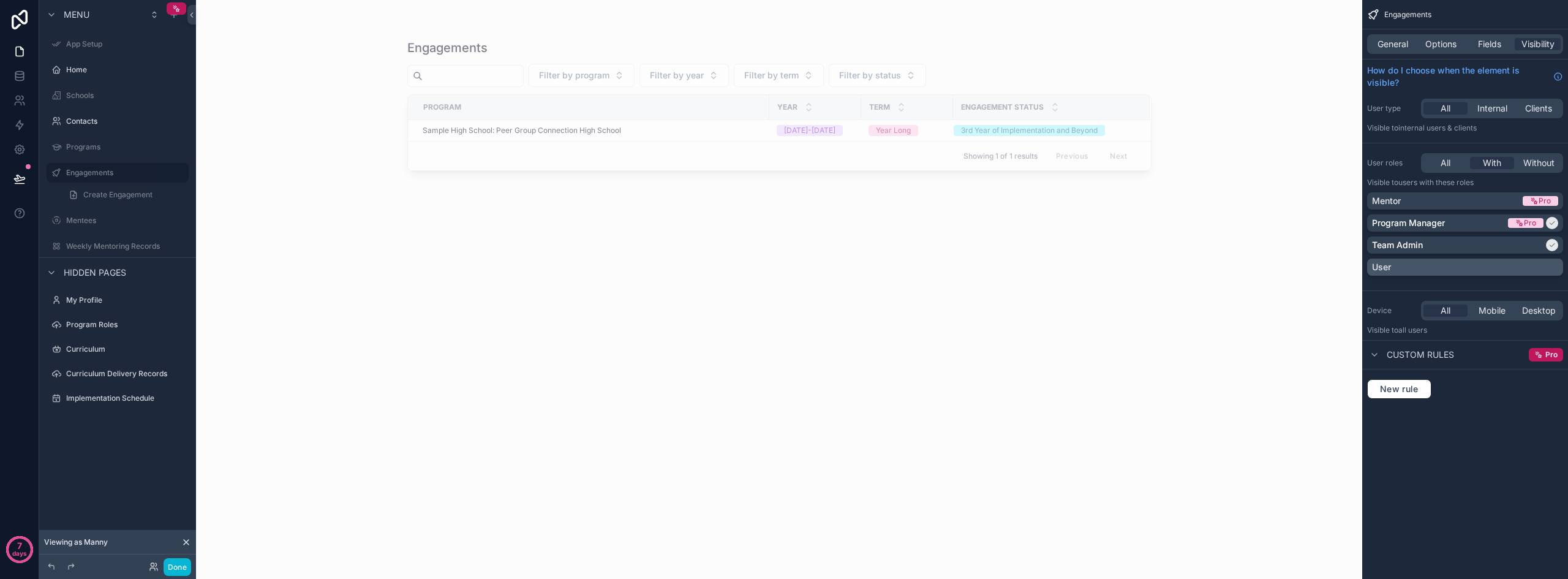
click at [1429, 261] on div "User" at bounding box center [1465, 267] width 186 height 12
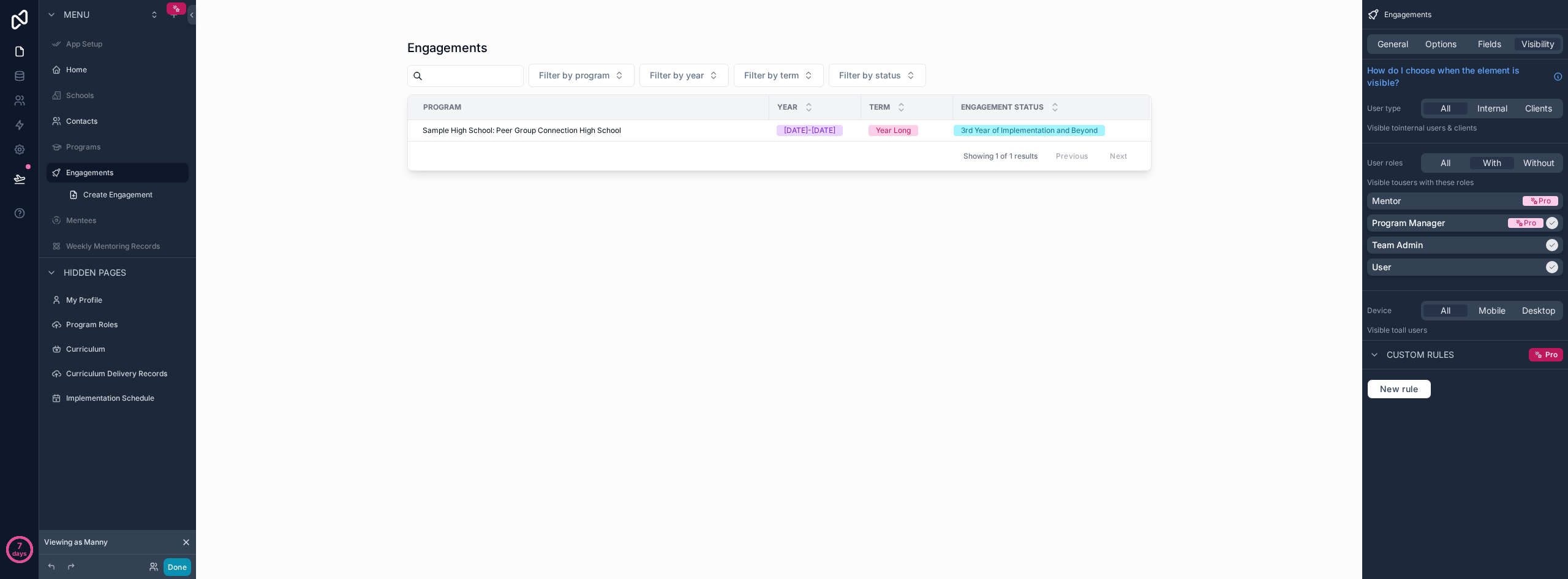
click at [177, 564] on button "Done" at bounding box center [177, 566] width 27 height 18
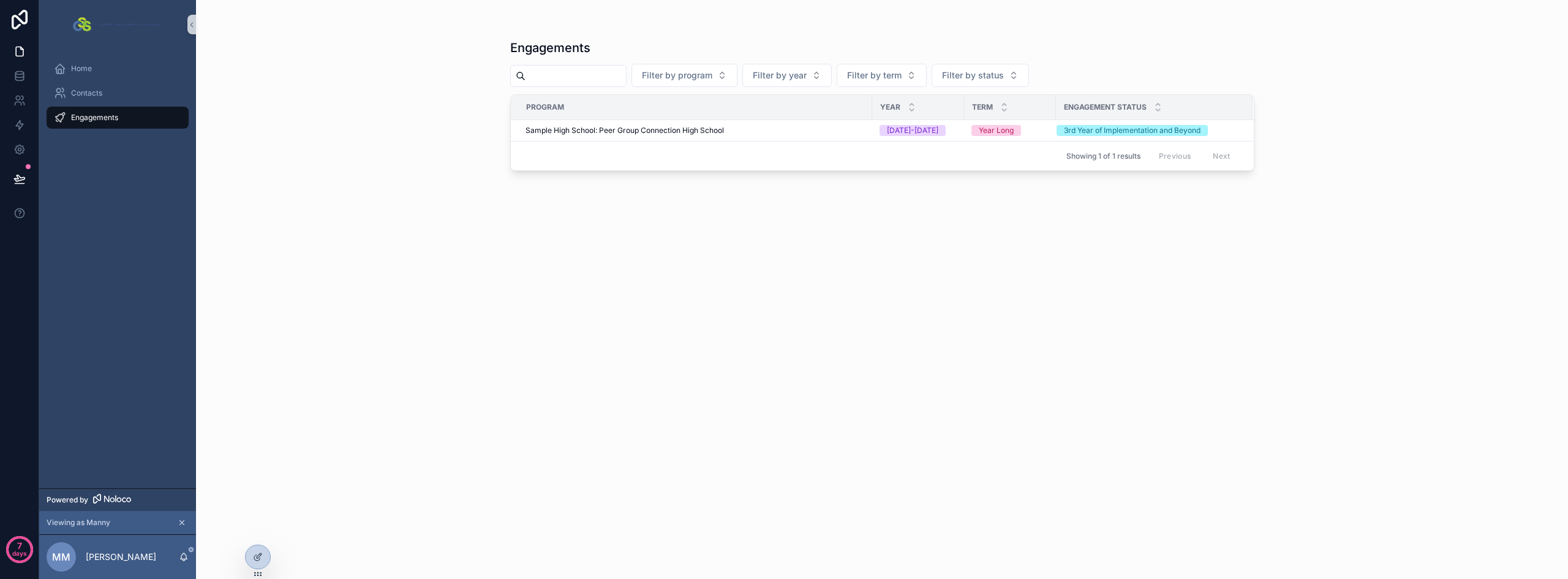
click at [433, 270] on div "Engagements Filter by program Filter by year Filter by term Filter by status Pr…" at bounding box center [882, 290] width 1373 height 579
click at [87, 86] on div "Contacts" at bounding box center [117, 93] width 127 height 19
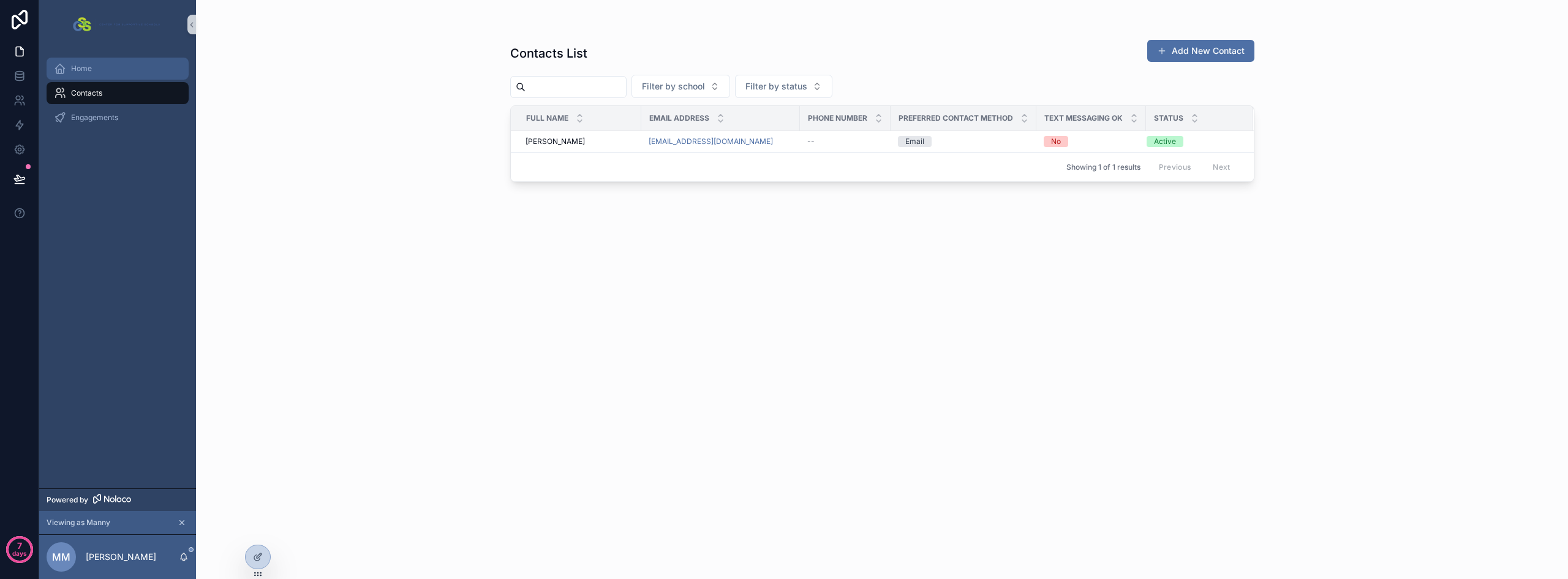
click at [84, 67] on span "Home" at bounding box center [81, 68] width 21 height 10
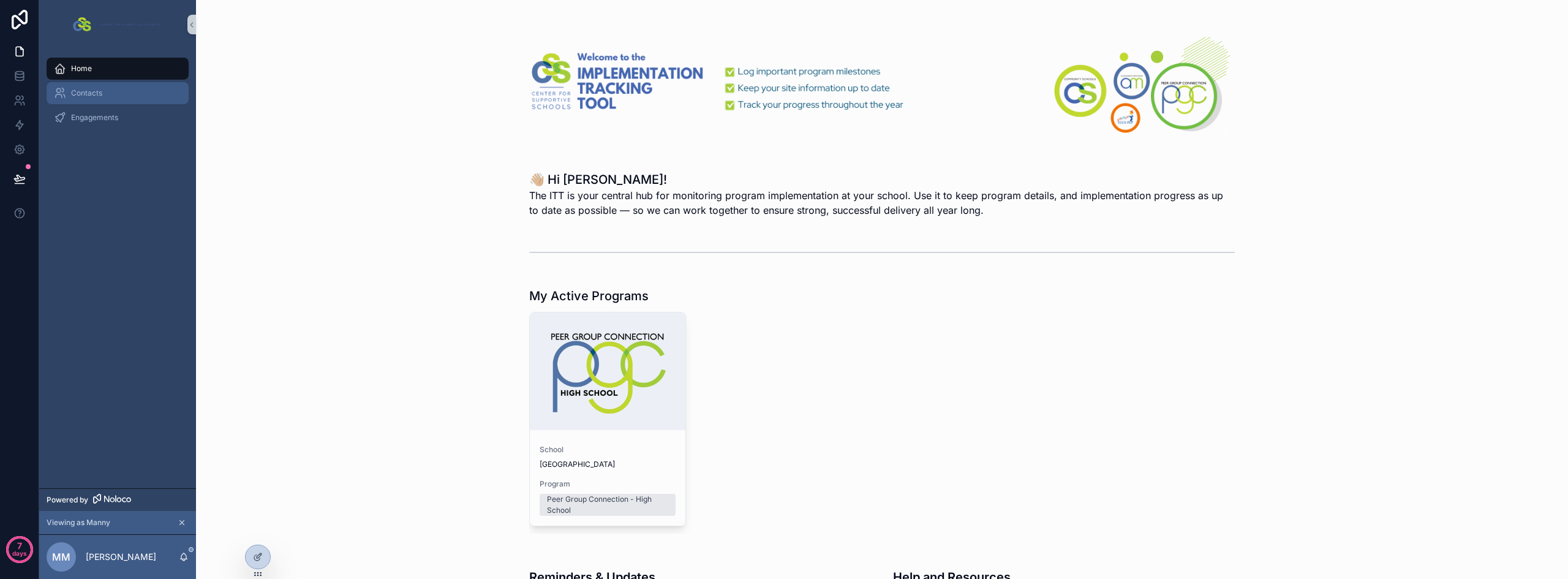
click at [87, 100] on div "Contacts" at bounding box center [117, 93] width 127 height 19
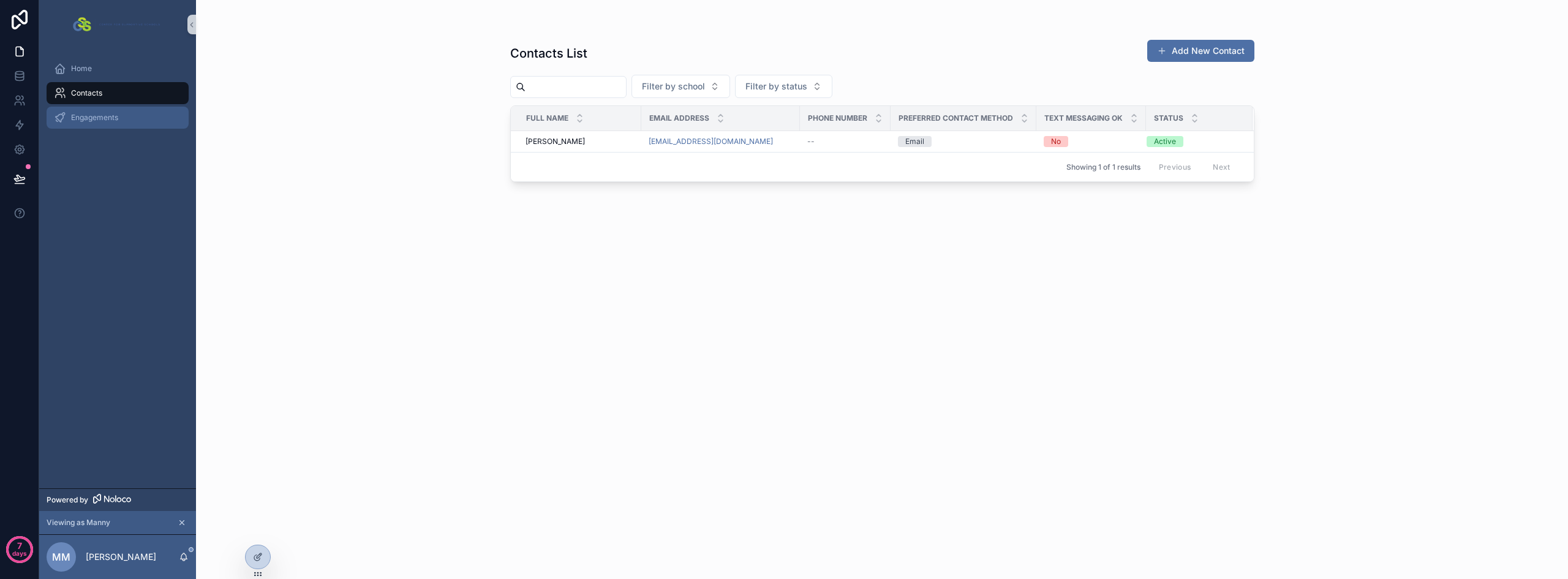
click at [87, 115] on span "Engagements" at bounding box center [95, 117] width 47 height 10
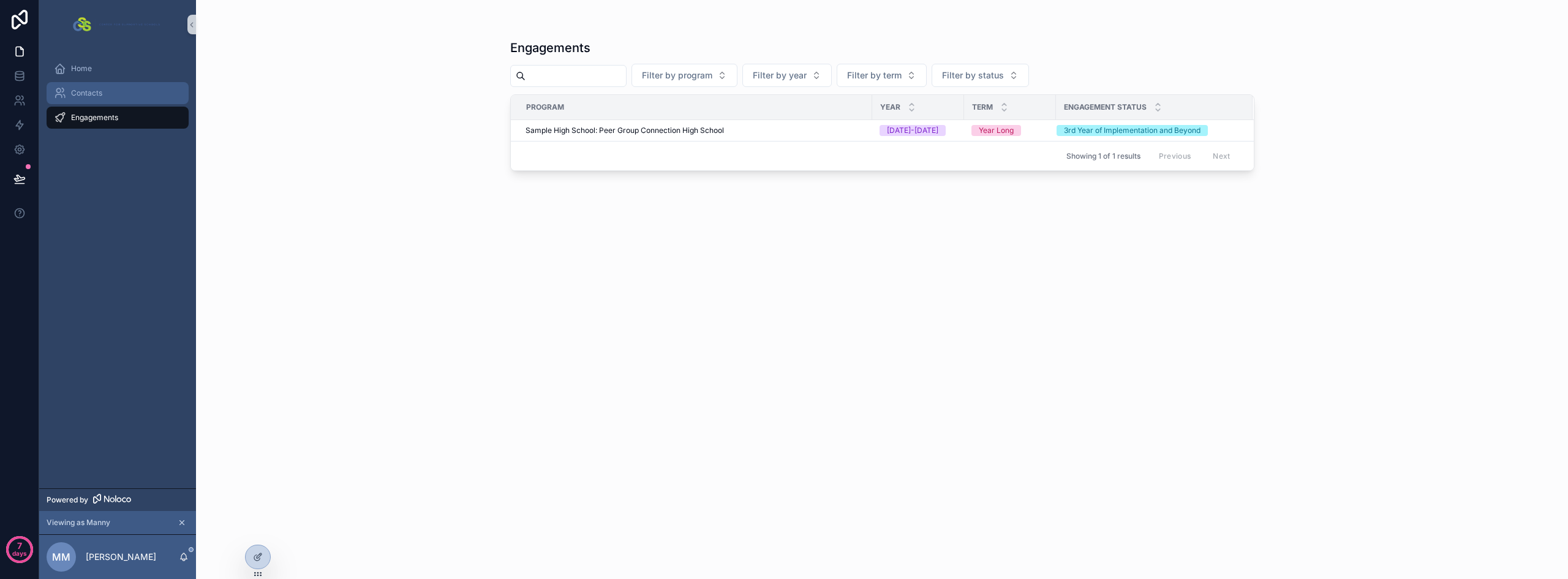
click at [81, 95] on span "Contacts" at bounding box center [87, 93] width 31 height 10
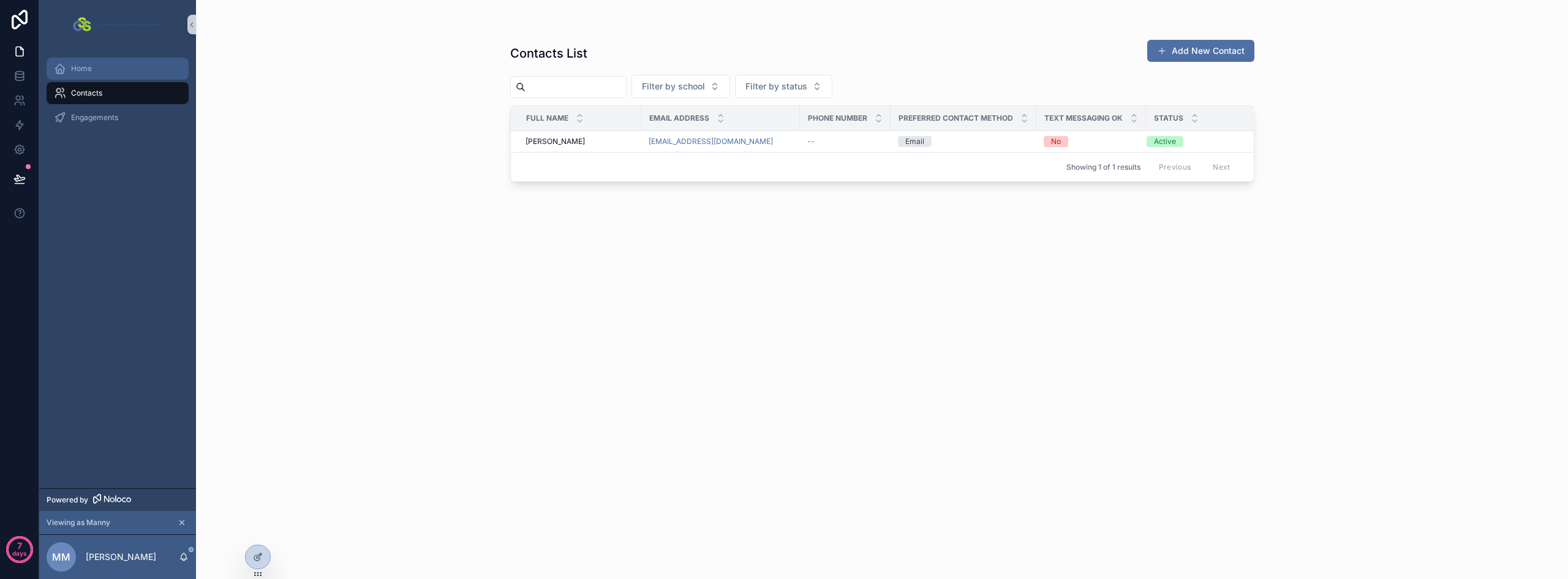
click at [81, 79] on link "Home" at bounding box center [117, 68] width 142 height 22
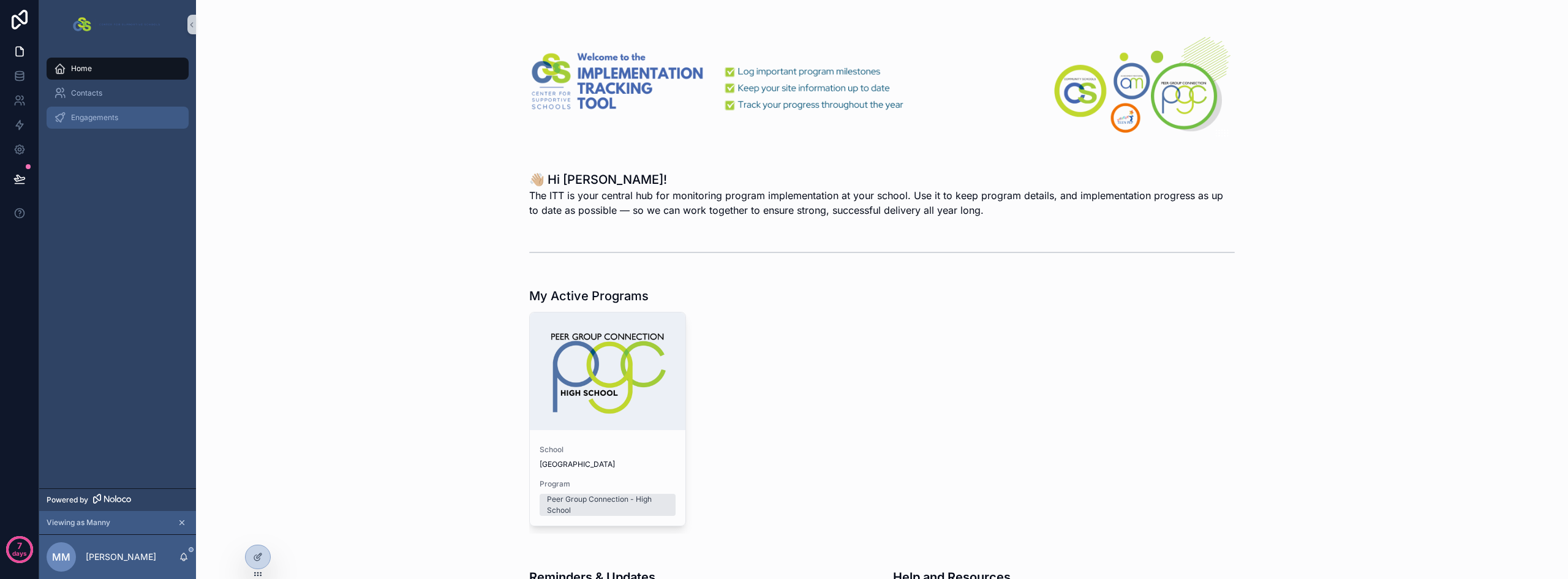
click at [91, 114] on span "Engagements" at bounding box center [95, 117] width 47 height 10
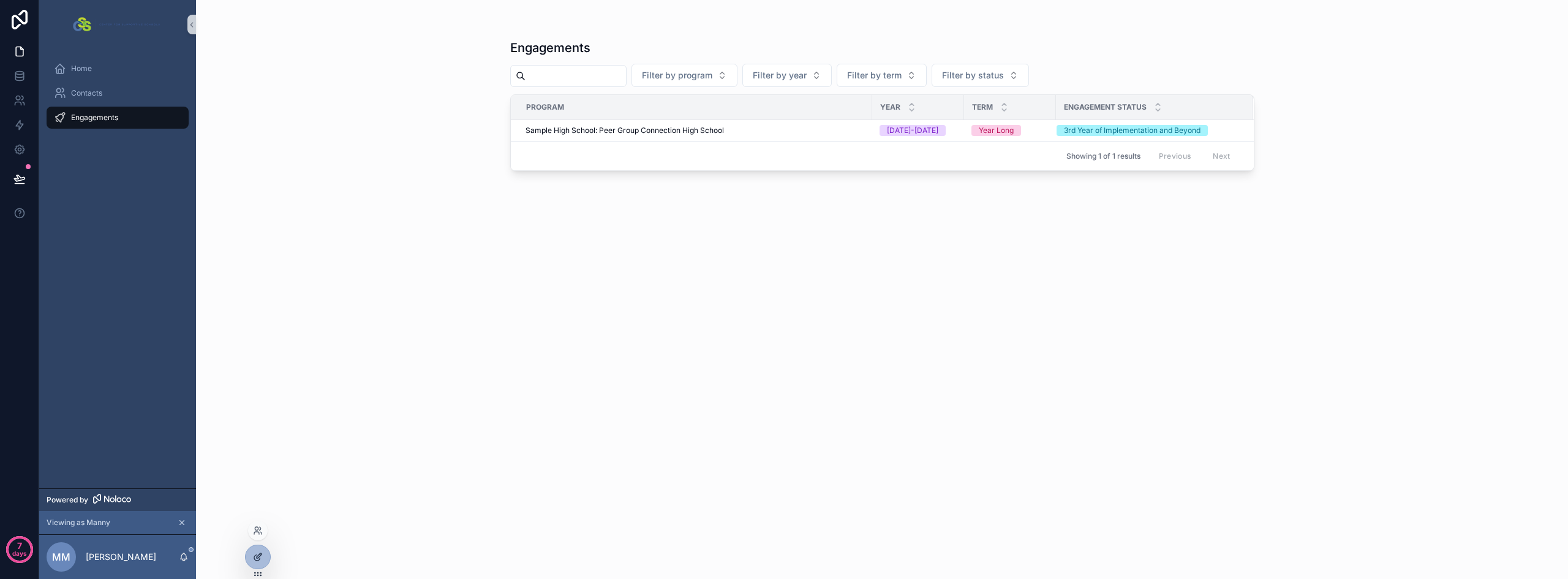
click at [253, 550] on div at bounding box center [258, 556] width 25 height 23
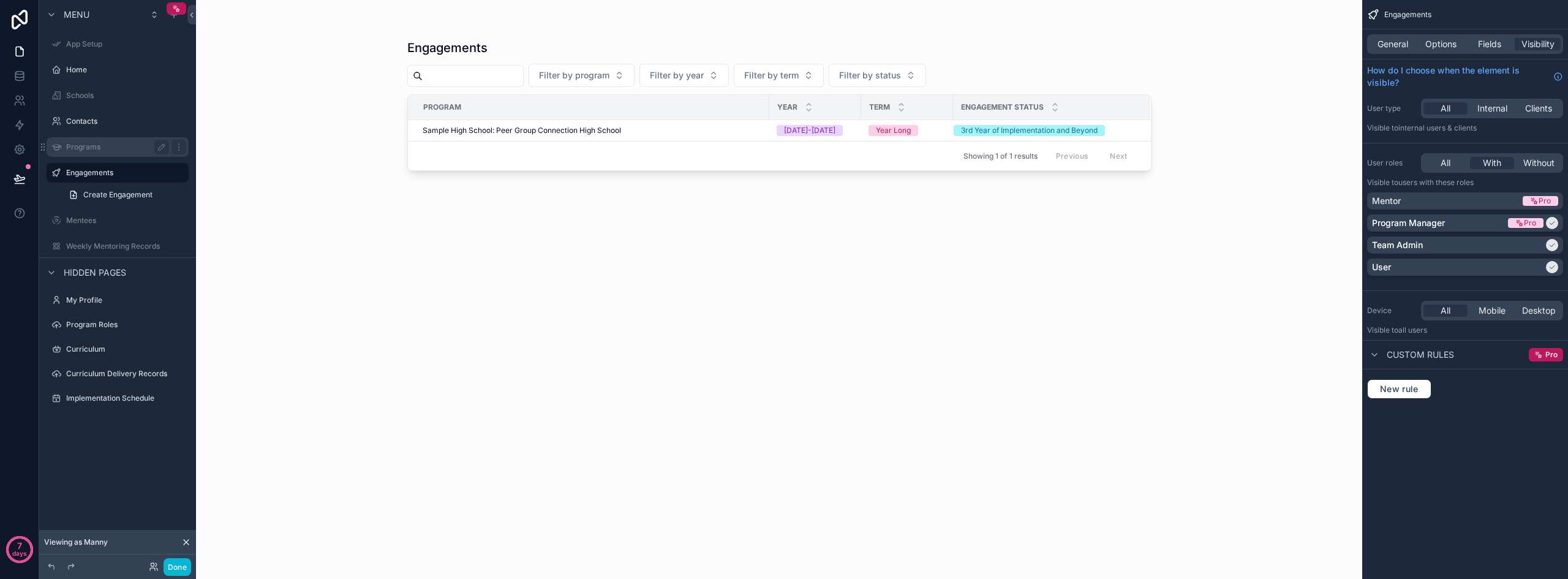
click at [97, 141] on div "Programs" at bounding box center [117, 147] width 103 height 15
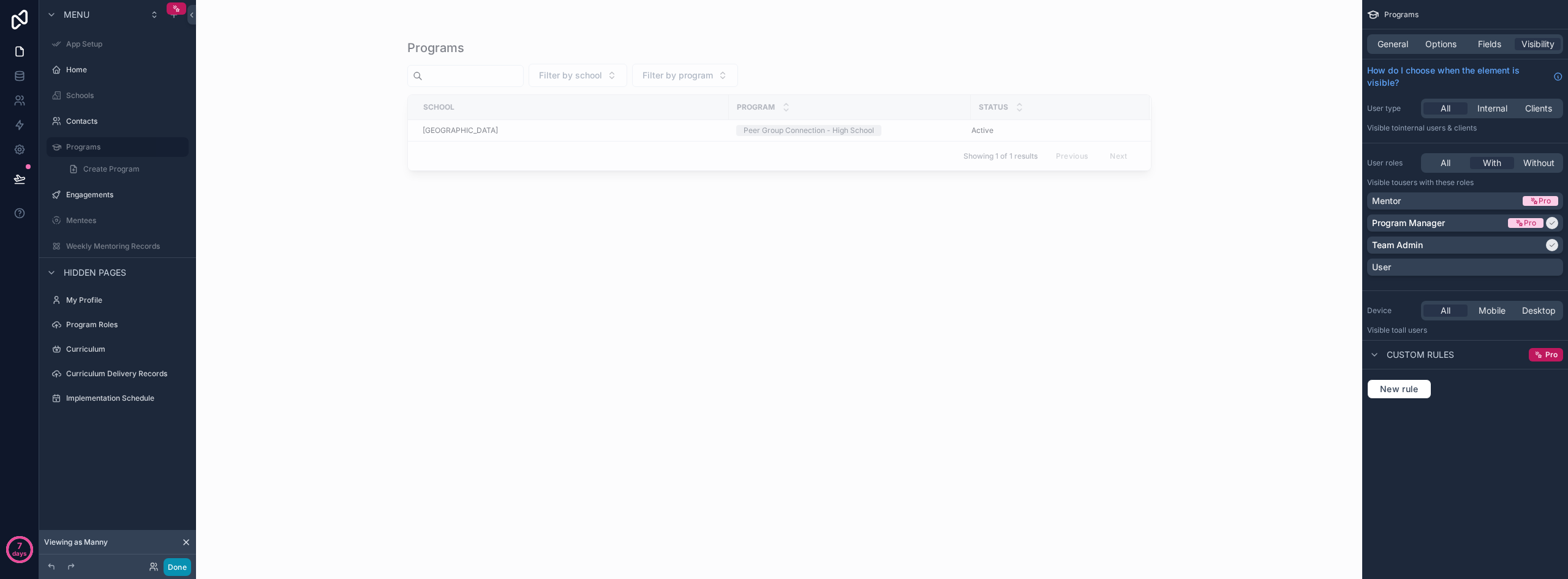
click at [172, 570] on button "Done" at bounding box center [177, 566] width 27 height 18
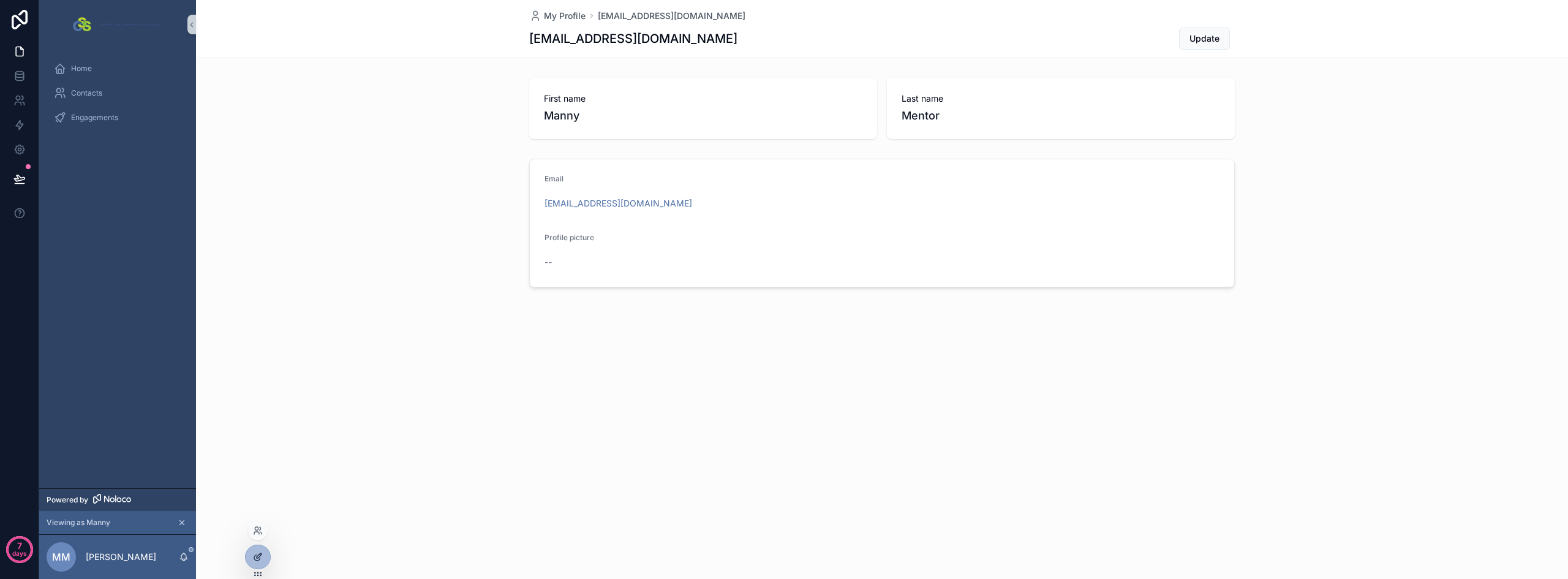
click at [260, 550] on div at bounding box center [258, 556] width 25 height 23
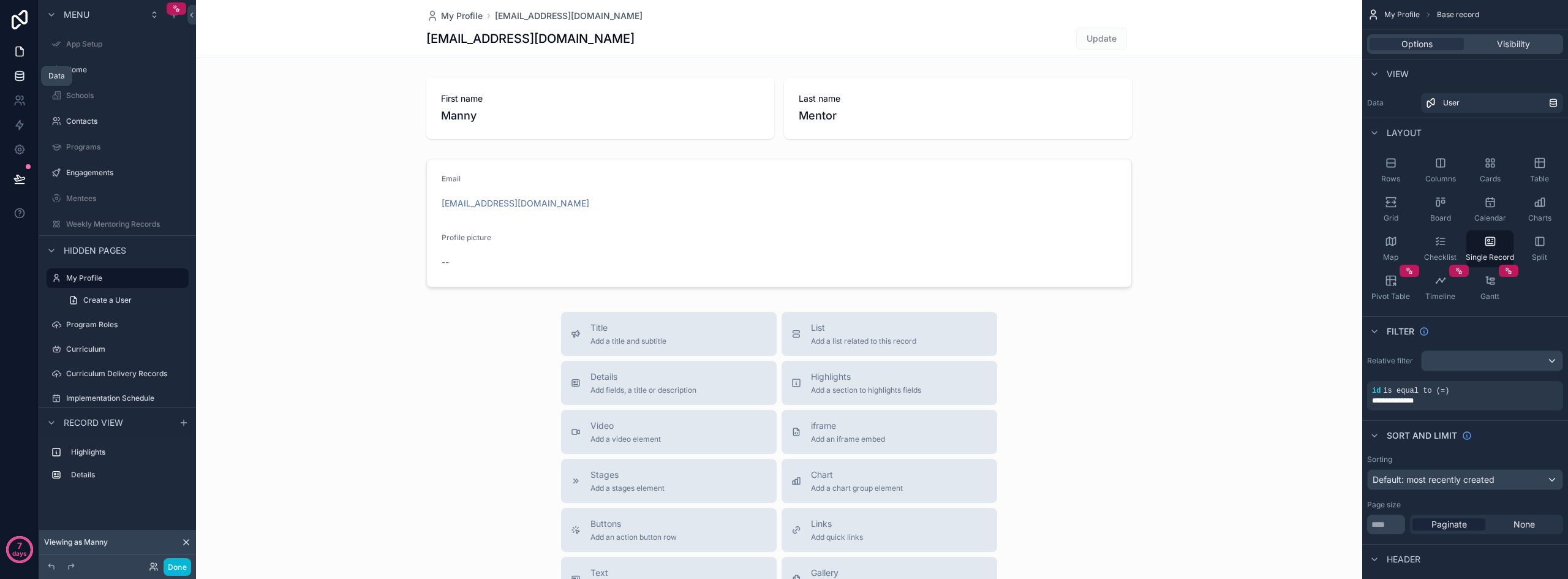
click at [25, 74] on icon at bounding box center [19, 76] width 12 height 12
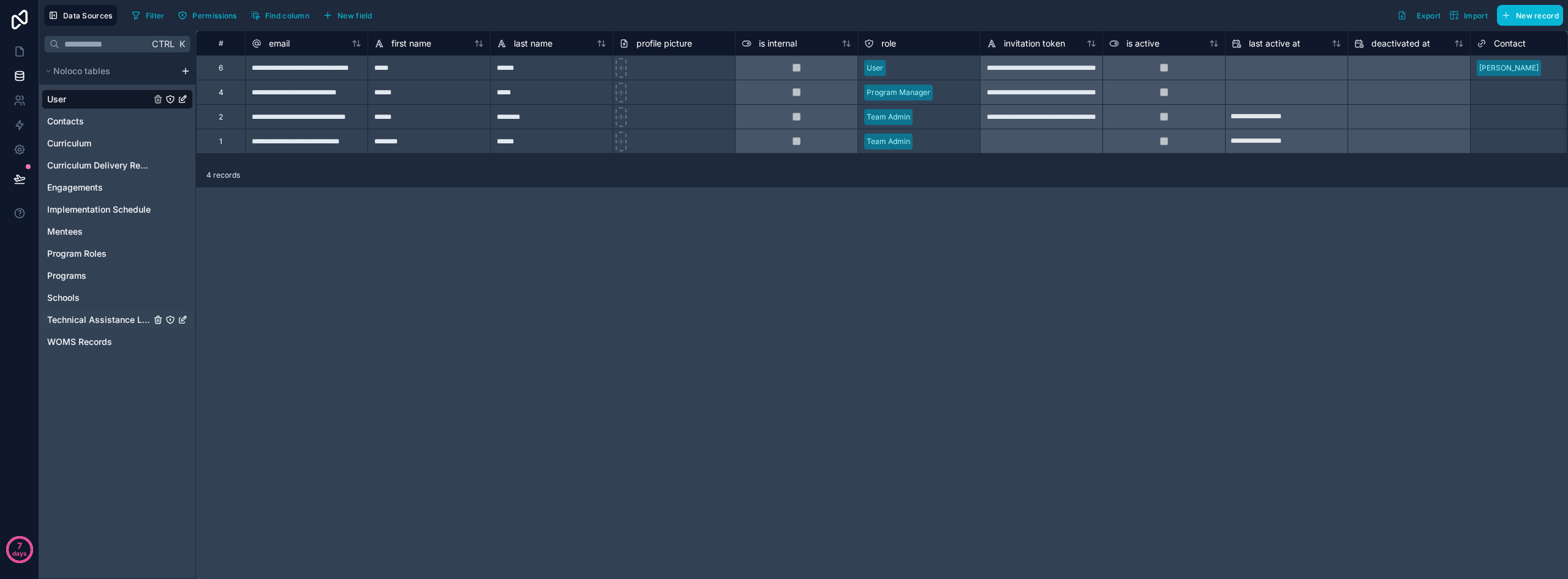
click at [105, 321] on span "Technical Assistance Logs" at bounding box center [99, 320] width 103 height 12
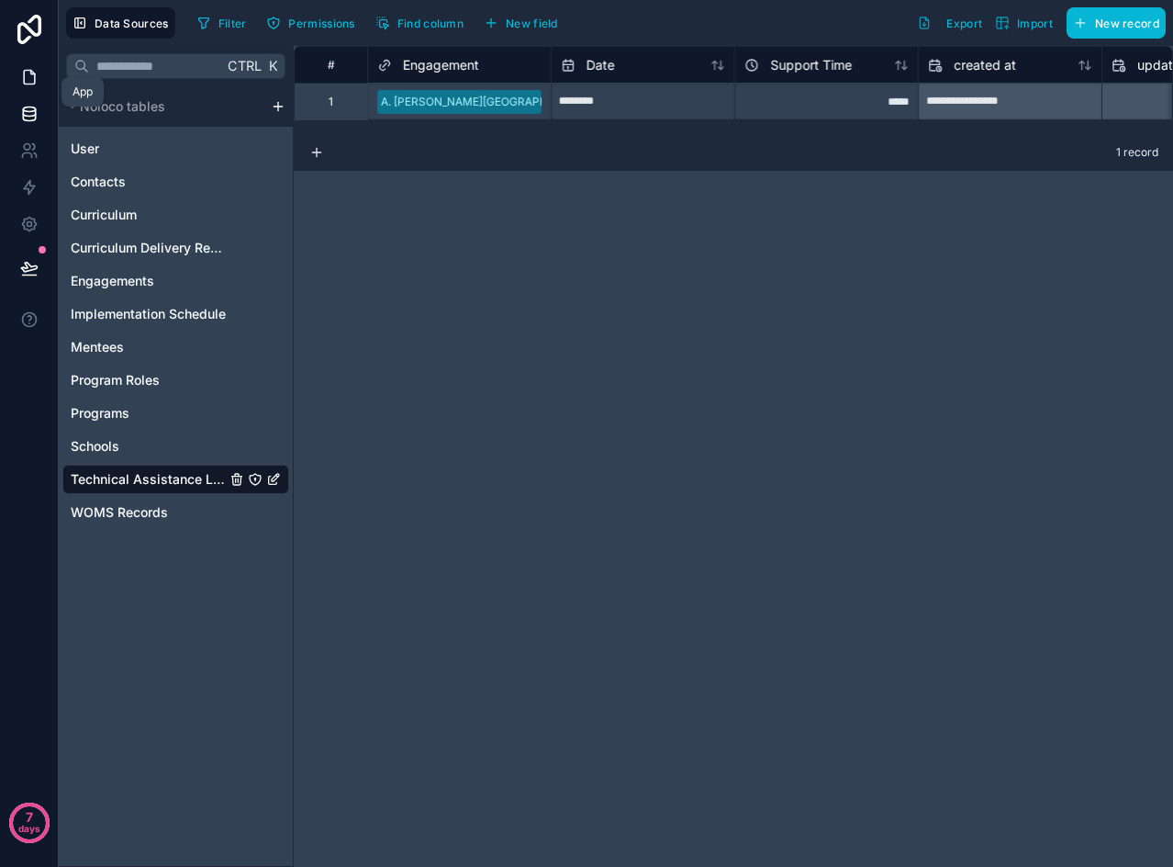
click at [29, 79] on icon at bounding box center [29, 77] width 18 height 18
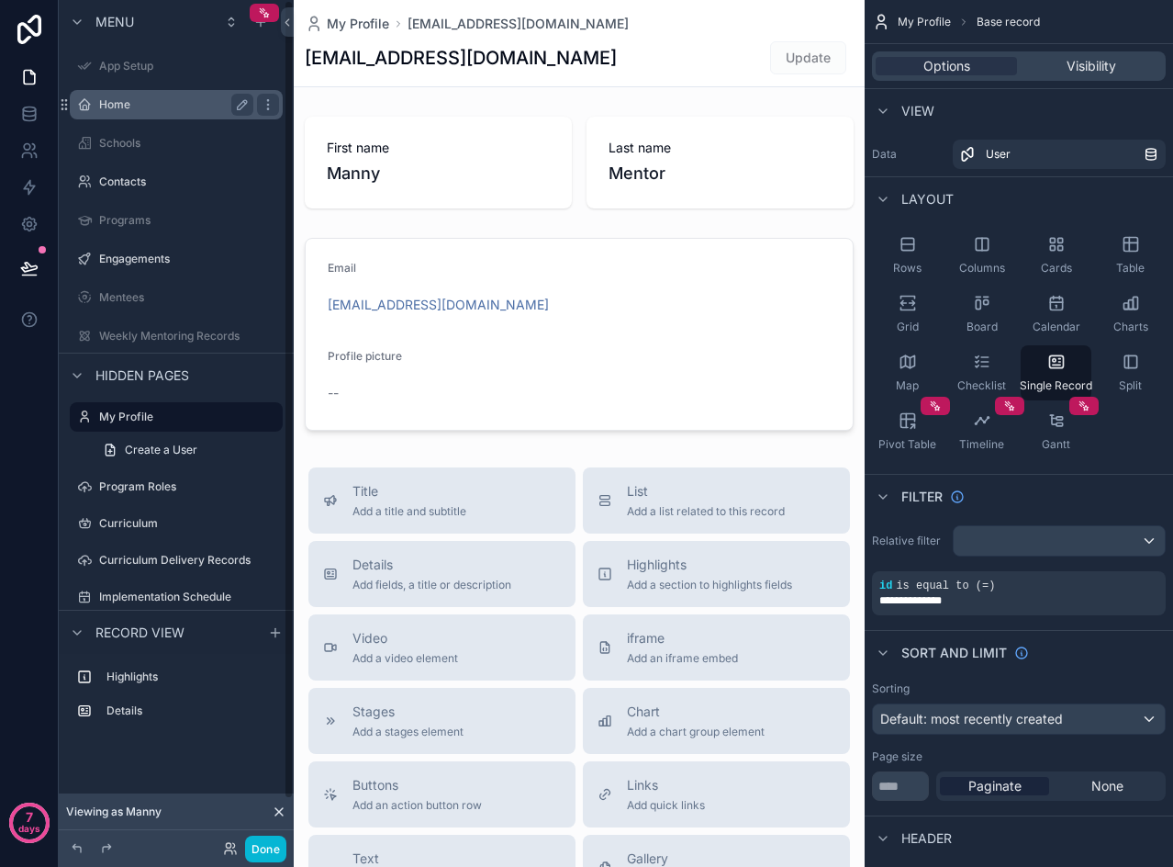
click at [128, 107] on label "Home" at bounding box center [172, 104] width 147 height 15
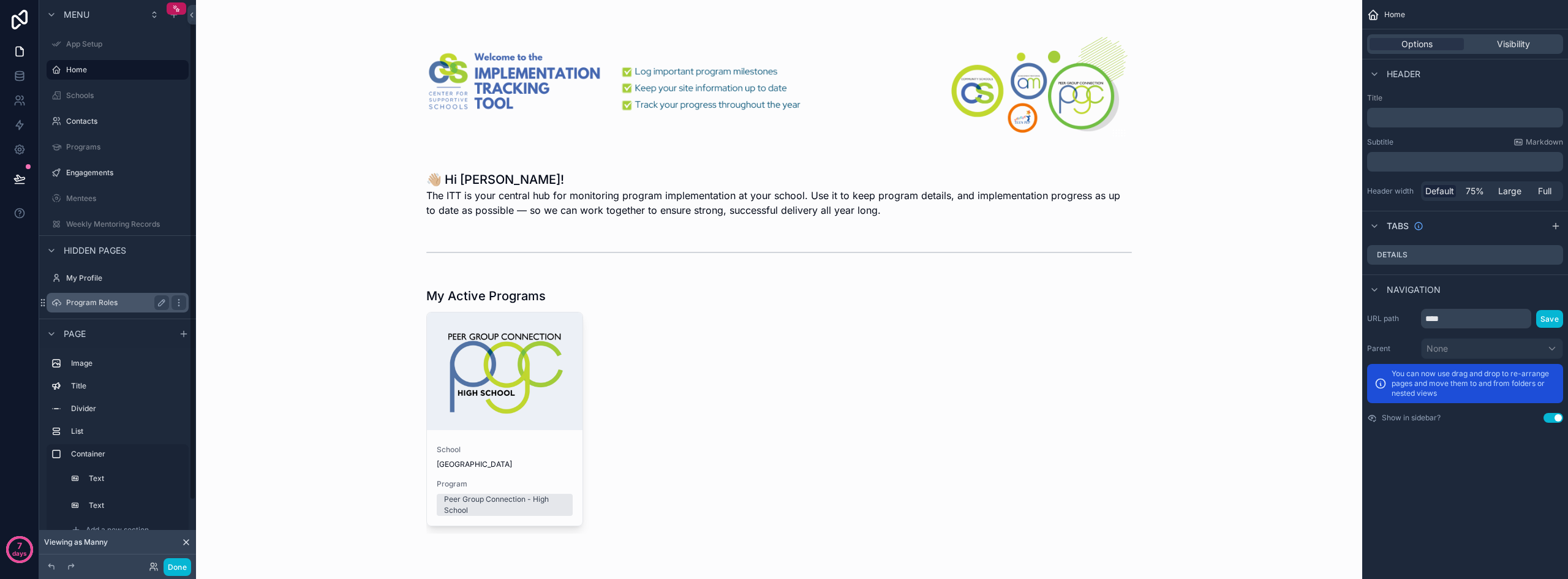
scroll to position [98, 0]
click at [184, 541] on icon at bounding box center [186, 542] width 10 height 10
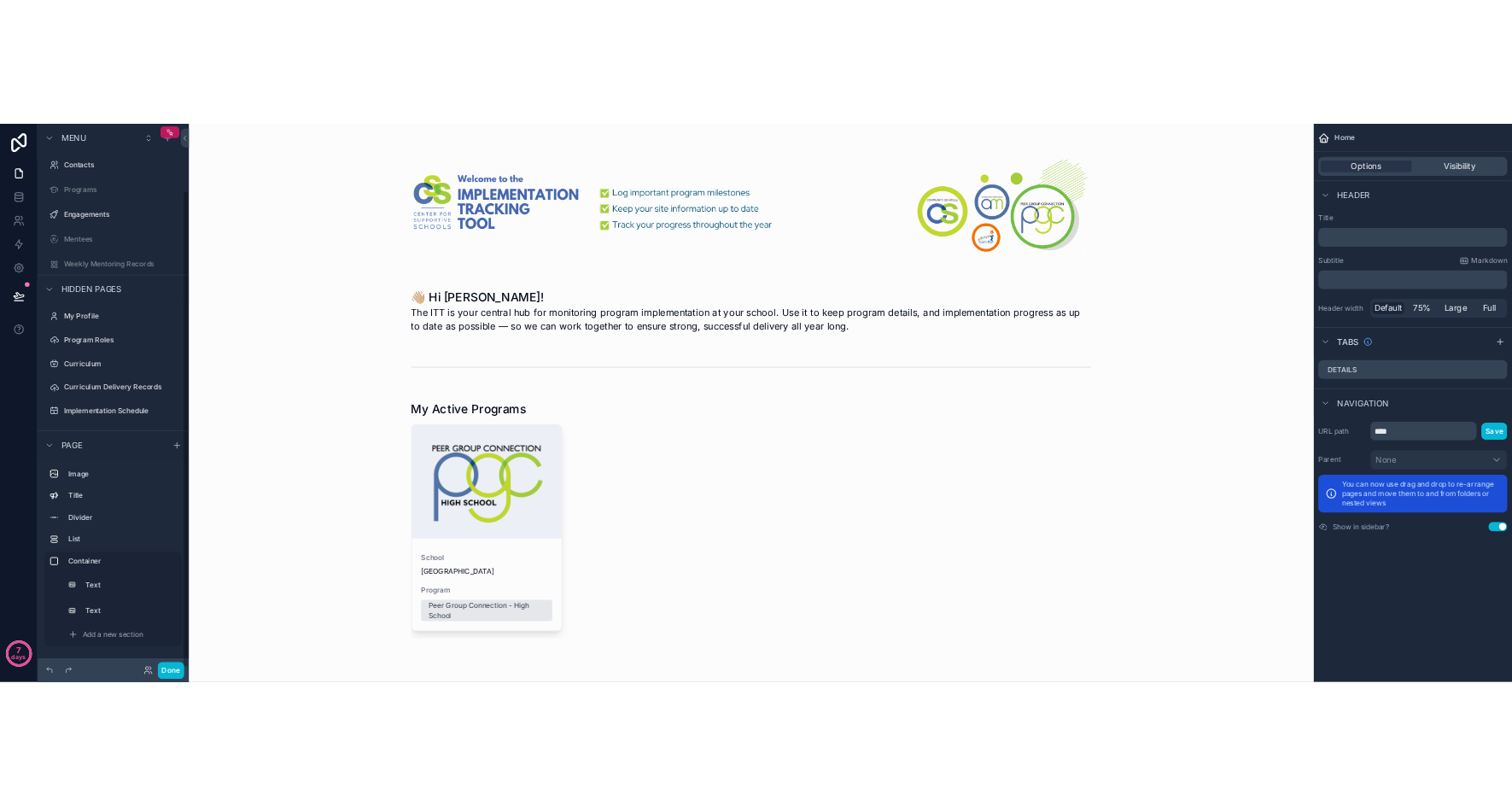
scroll to position [110, 0]
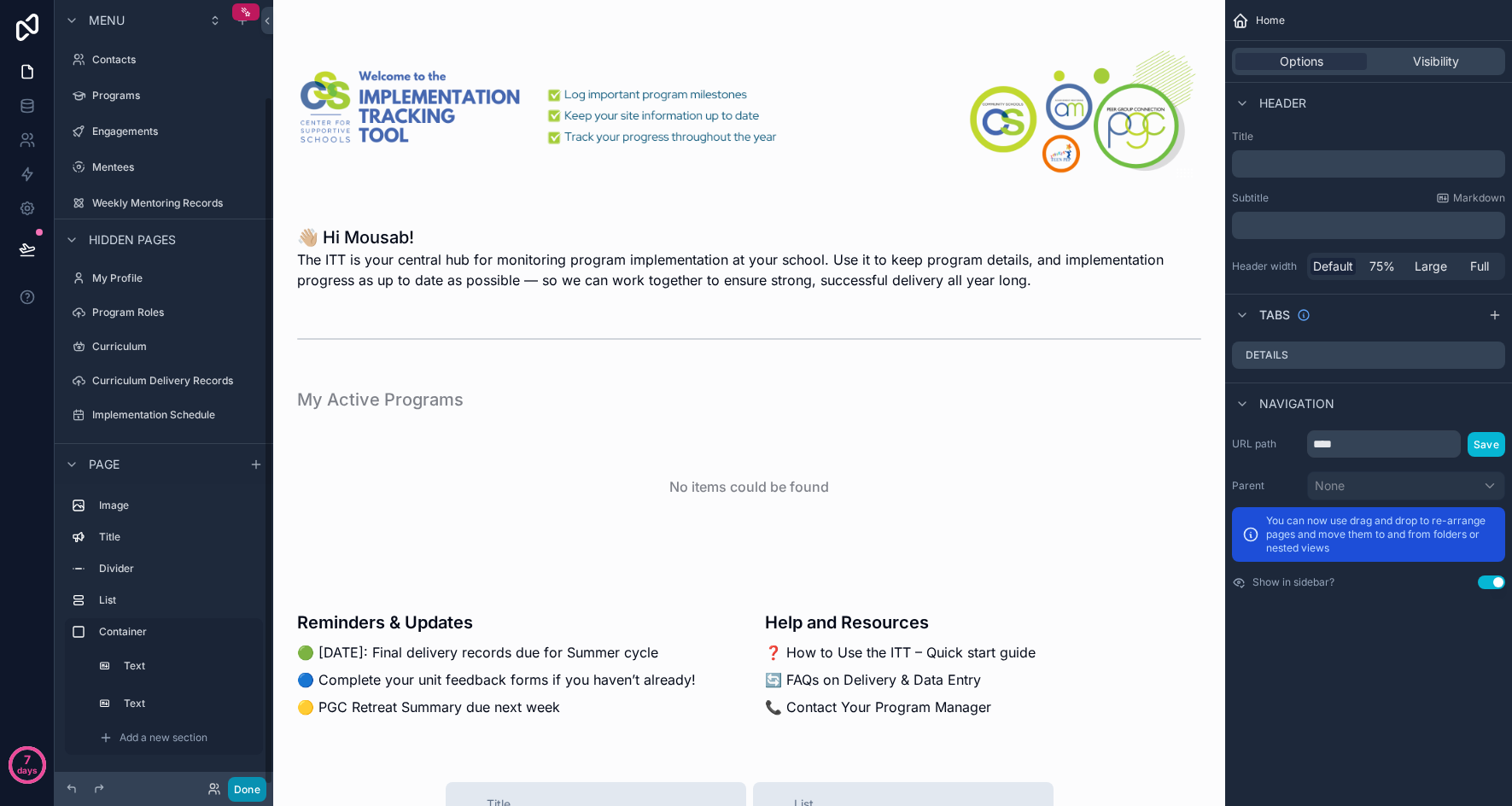
click at [235, 782] on button "Done" at bounding box center [246, 789] width 38 height 25
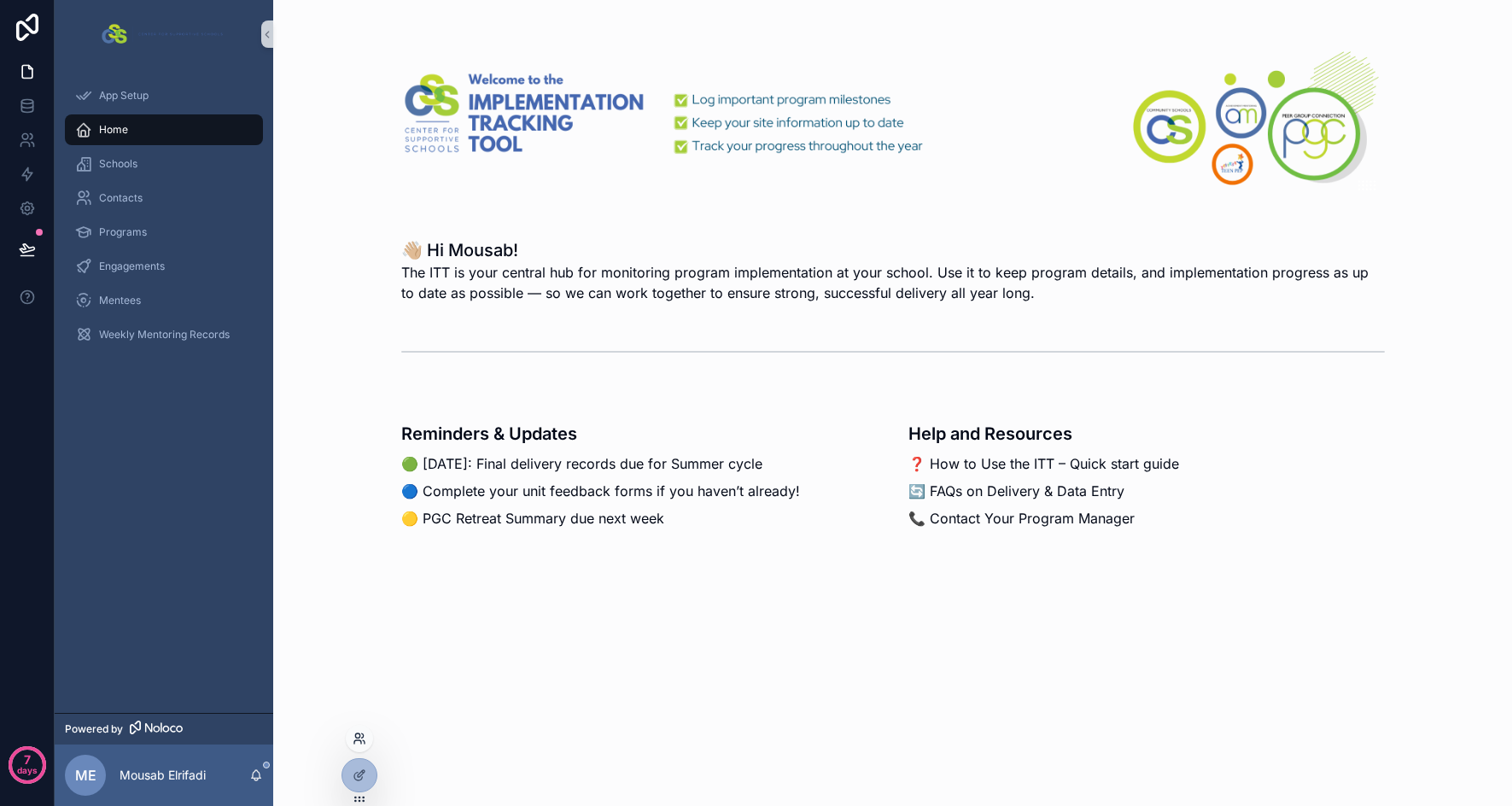
click at [359, 743] on icon at bounding box center [359, 738] width 14 height 14
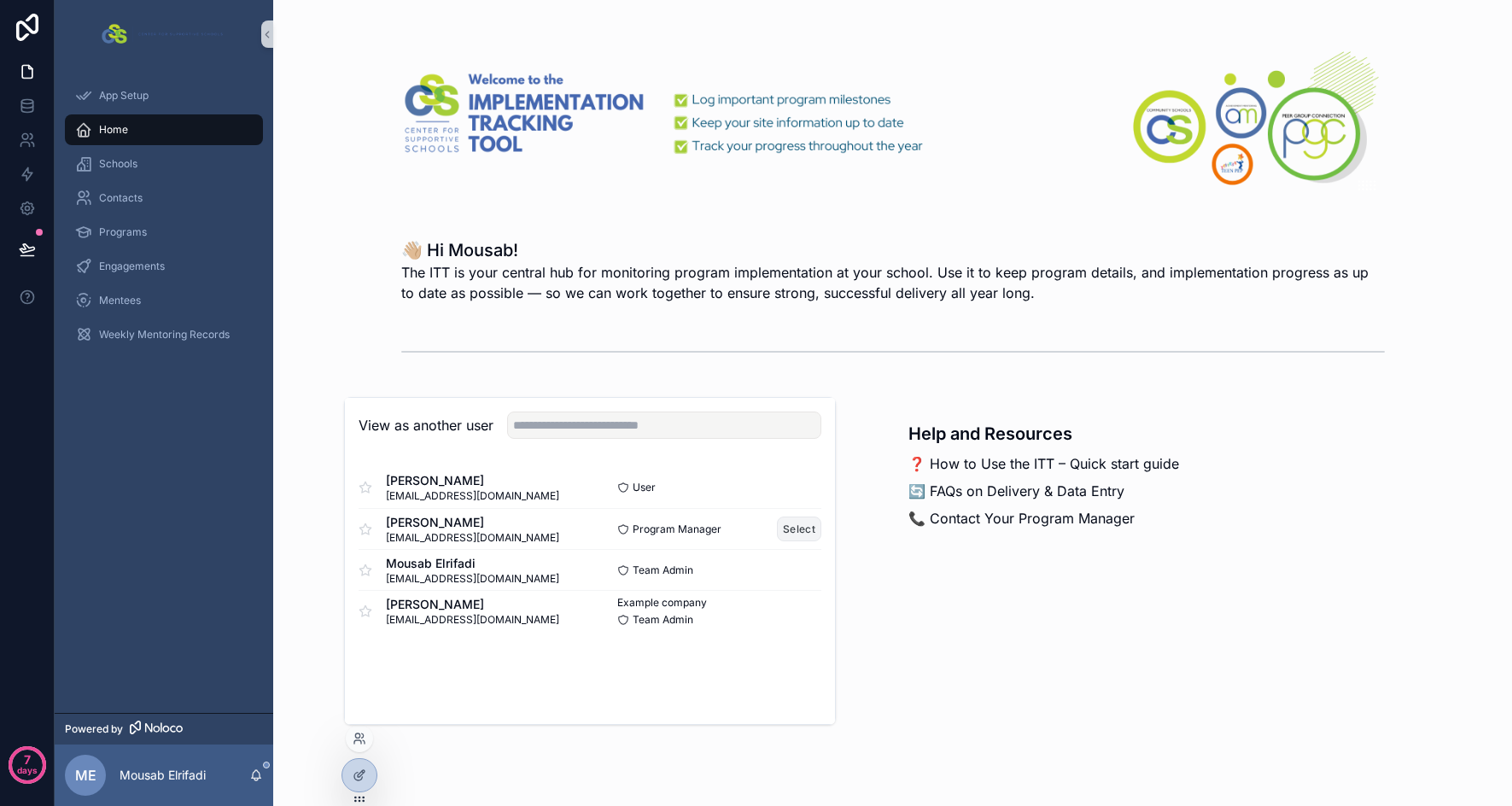
click at [807, 531] on button "Select" at bounding box center [800, 528] width 45 height 25
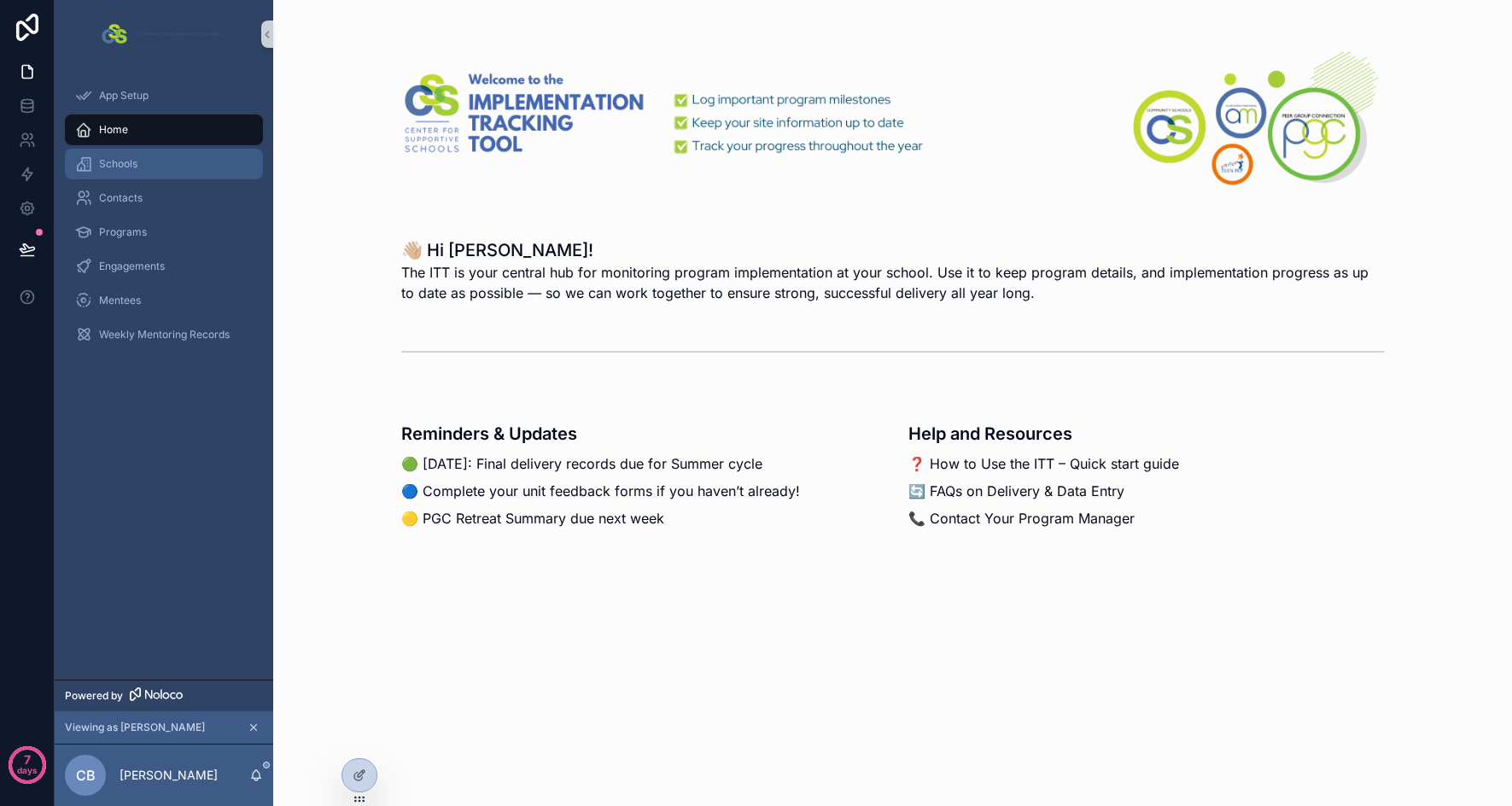
click at [113, 162] on span "Schools" at bounding box center [118, 164] width 38 height 14
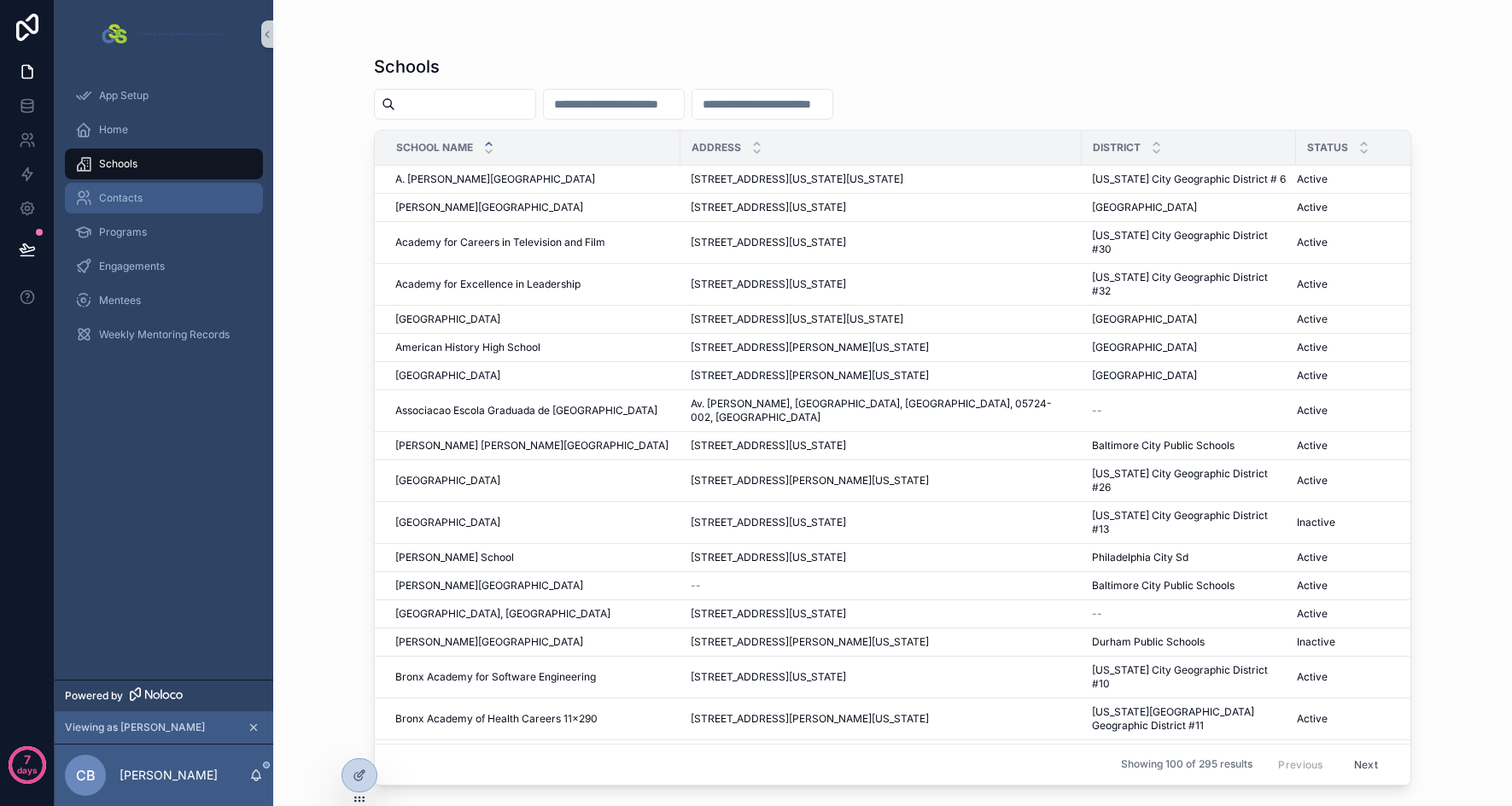
click at [164, 198] on div "Contacts" at bounding box center [164, 197] width 178 height 27
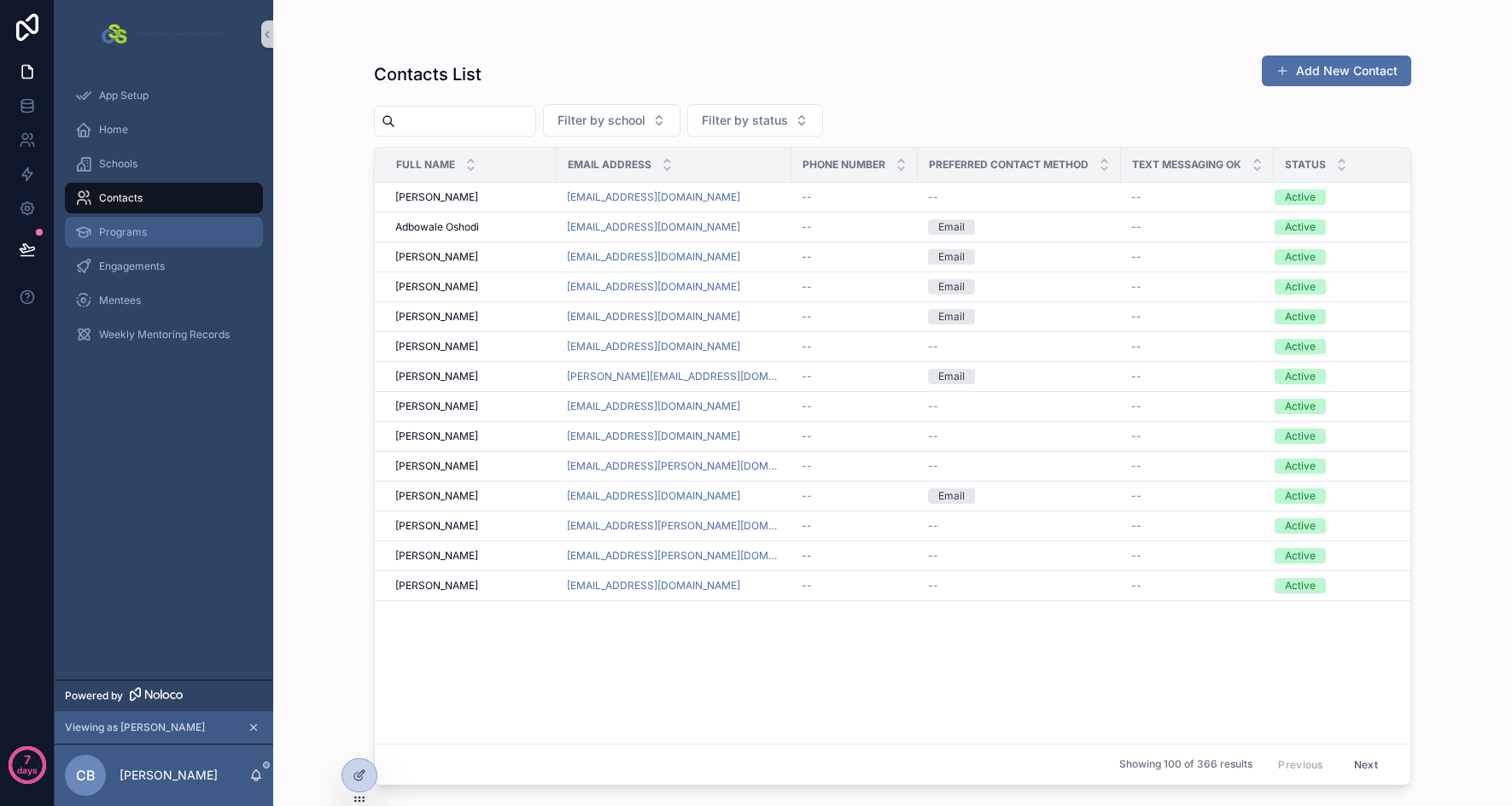
click at [172, 237] on div "Programs" at bounding box center [164, 231] width 178 height 27
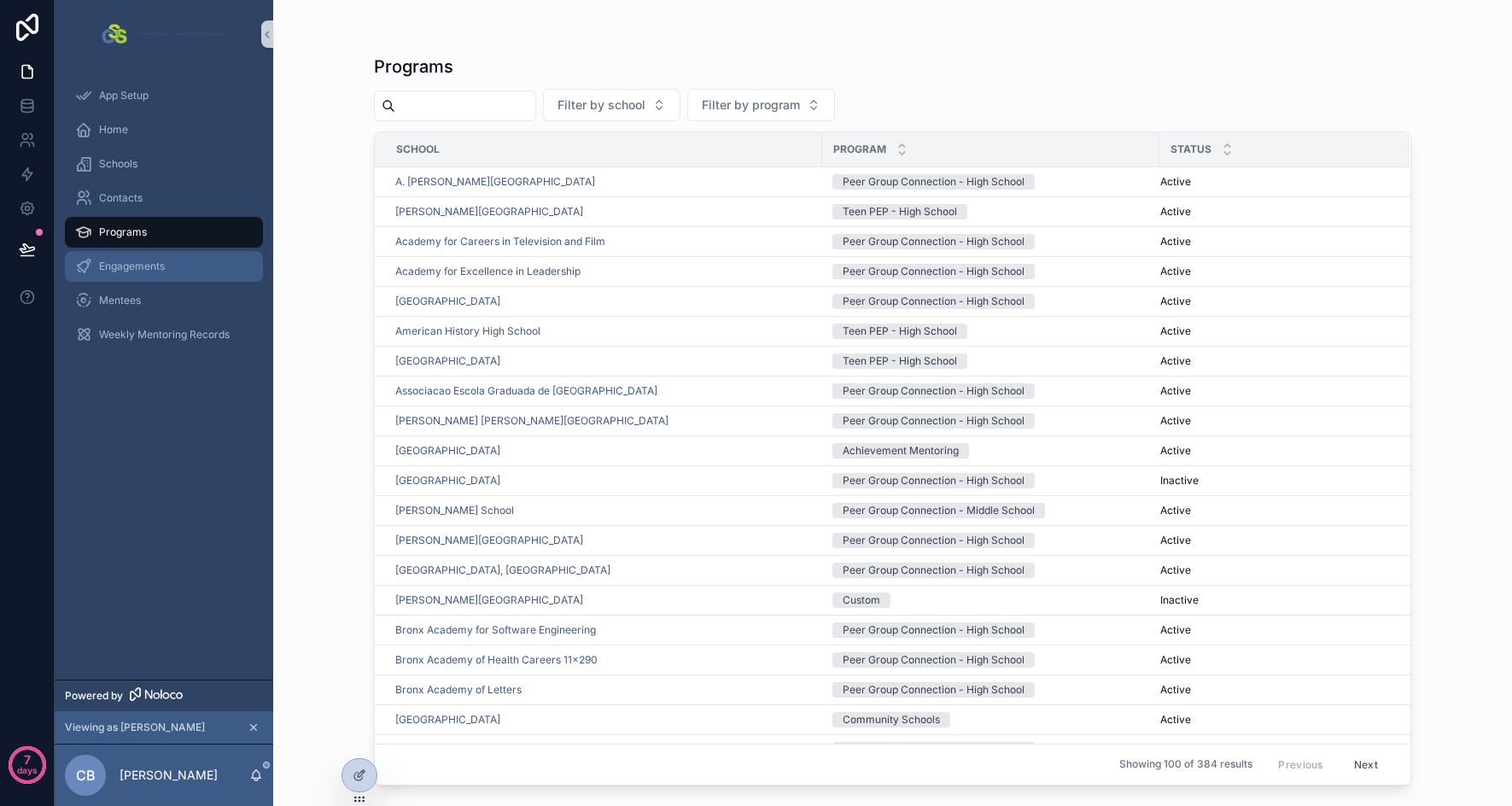
click at [158, 267] on span "Engagements" at bounding box center [132, 266] width 66 height 14
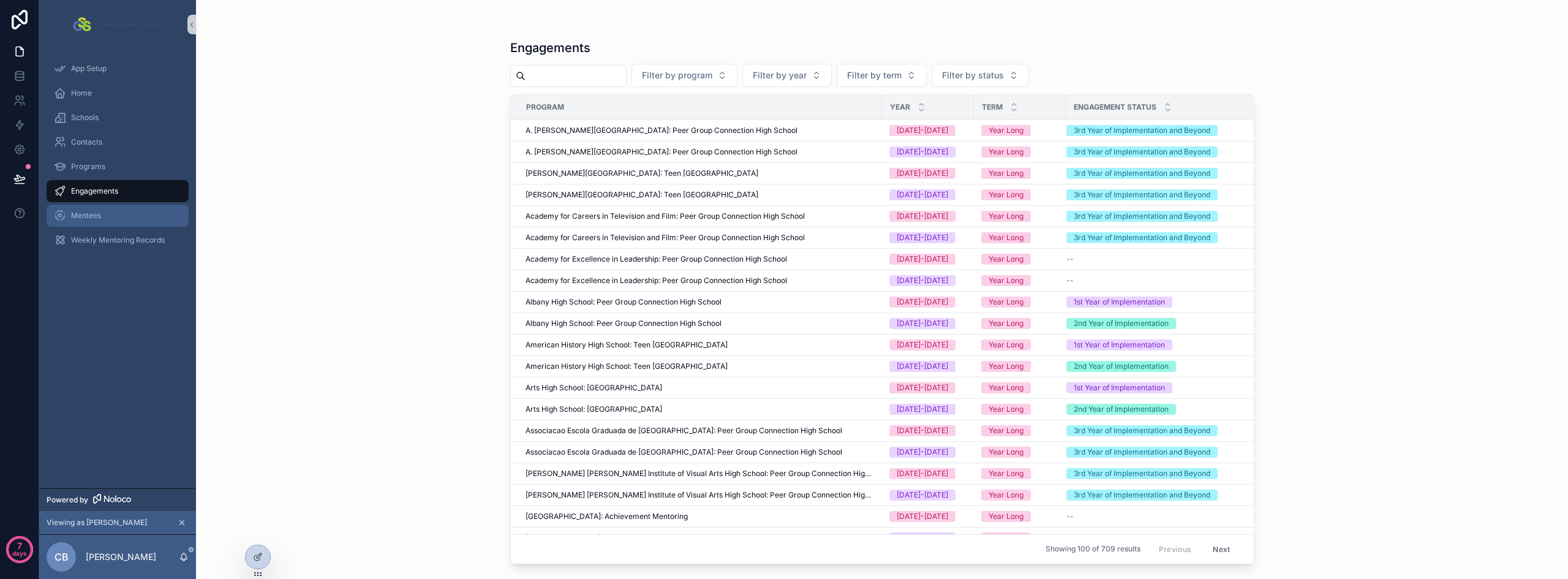
click at [108, 217] on div "Mentees" at bounding box center [117, 215] width 127 height 19
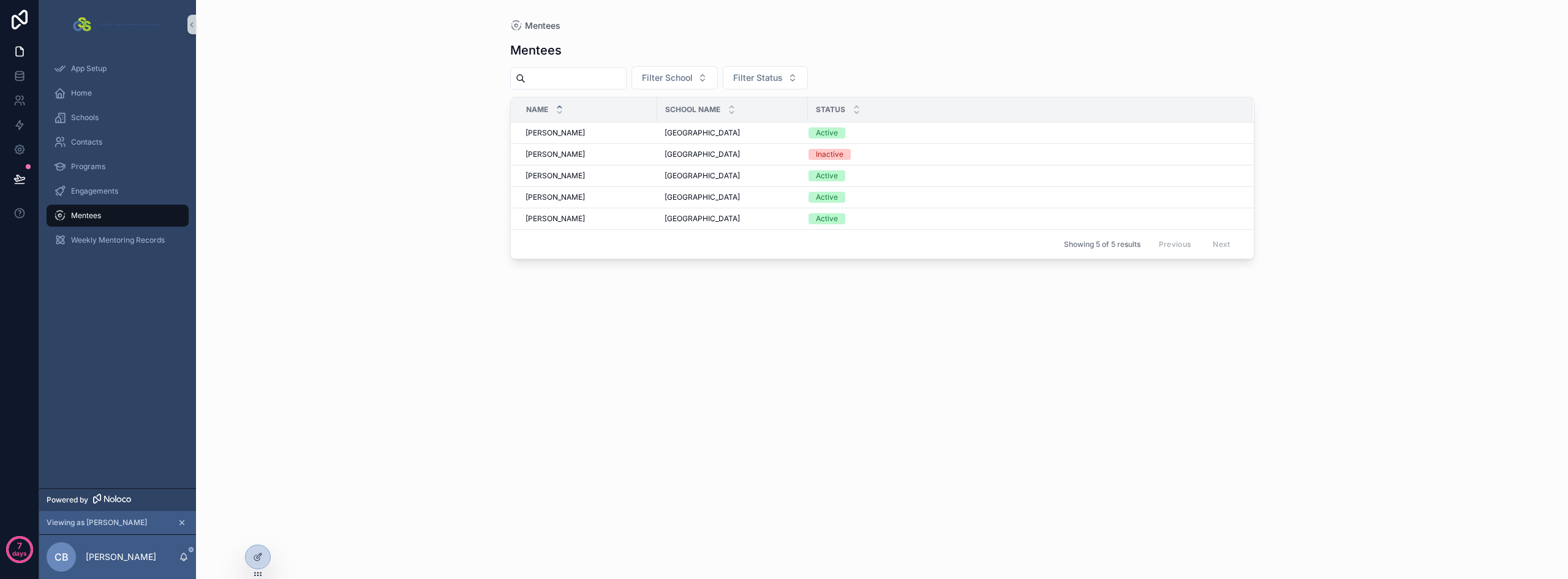
click at [310, 424] on div "Mentees Mentees Filter School Filter Status Name School Name Status [PERSON_NAM…" at bounding box center [882, 290] width 1373 height 579
drag, startPoint x: 17, startPoint y: 75, endPoint x: 29, endPoint y: 79, distance: 12.6
click at [17, 75] on icon at bounding box center [19, 76] width 12 height 12
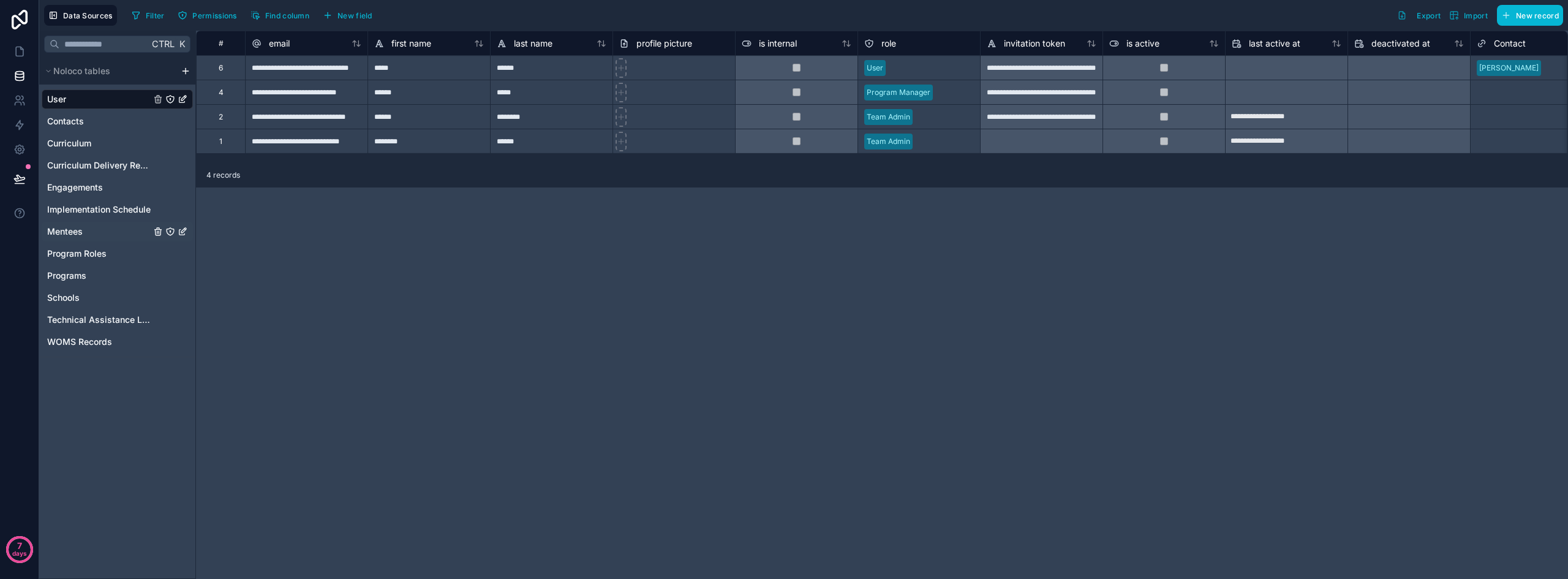
click at [73, 229] on span "Mentees" at bounding box center [65, 231] width 35 height 12
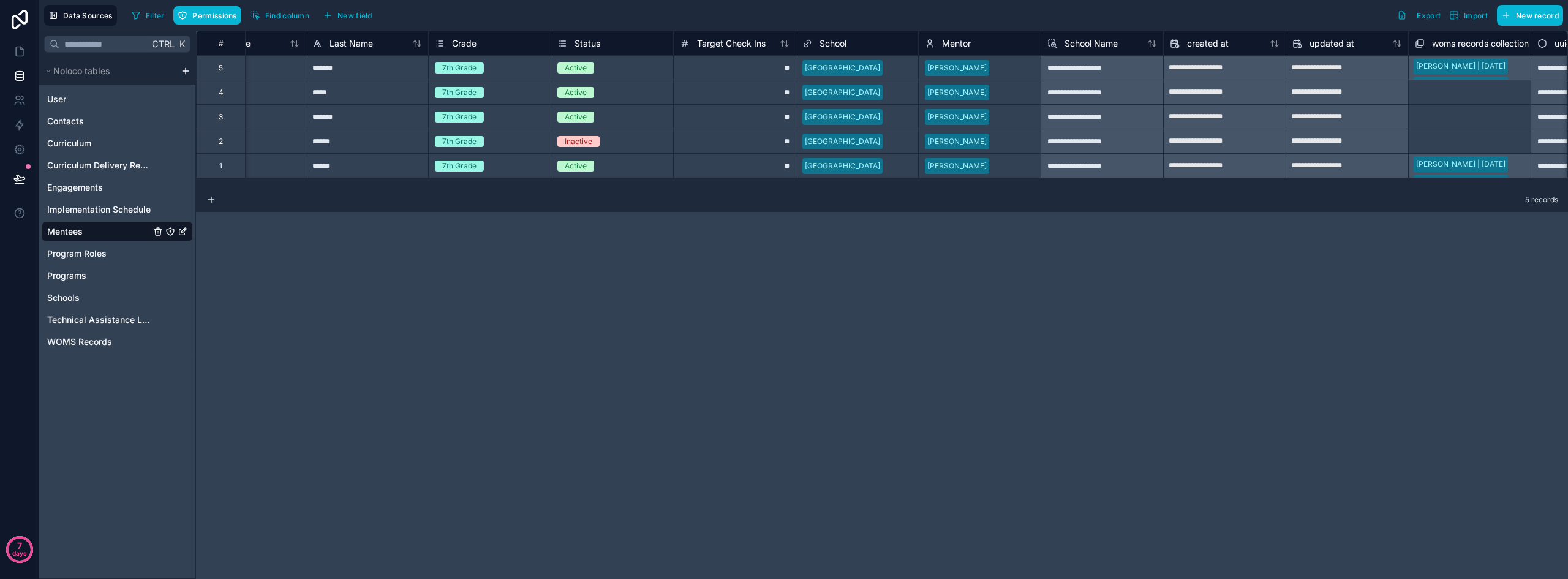
scroll to position [0, 270]
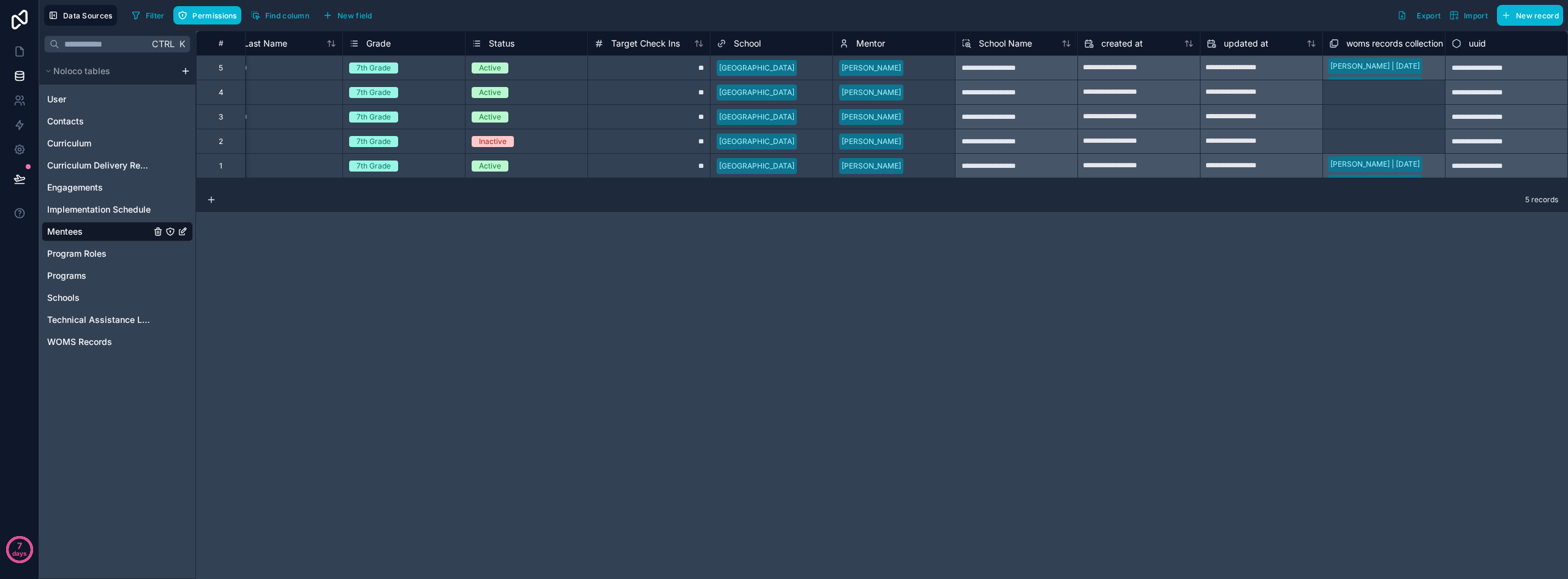
click at [747, 39] on span "School" at bounding box center [747, 43] width 27 height 12
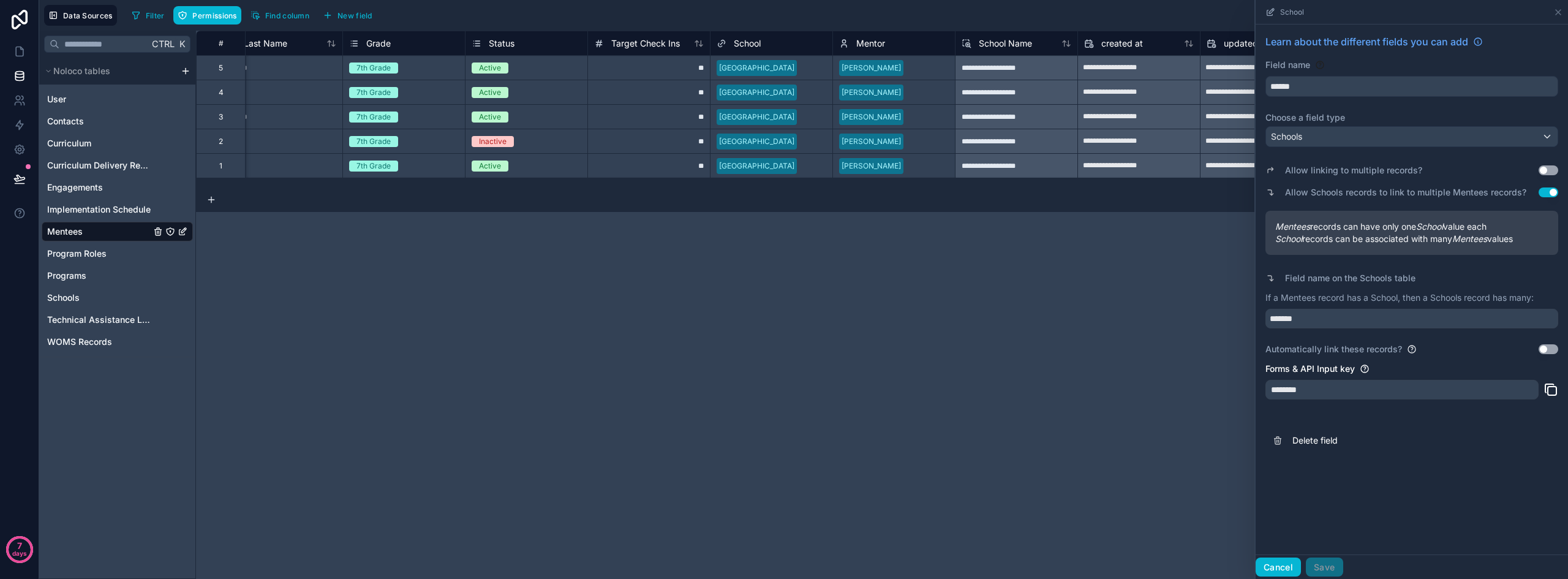
click at [1084, 562] on button "Cancel" at bounding box center [1278, 567] width 45 height 19
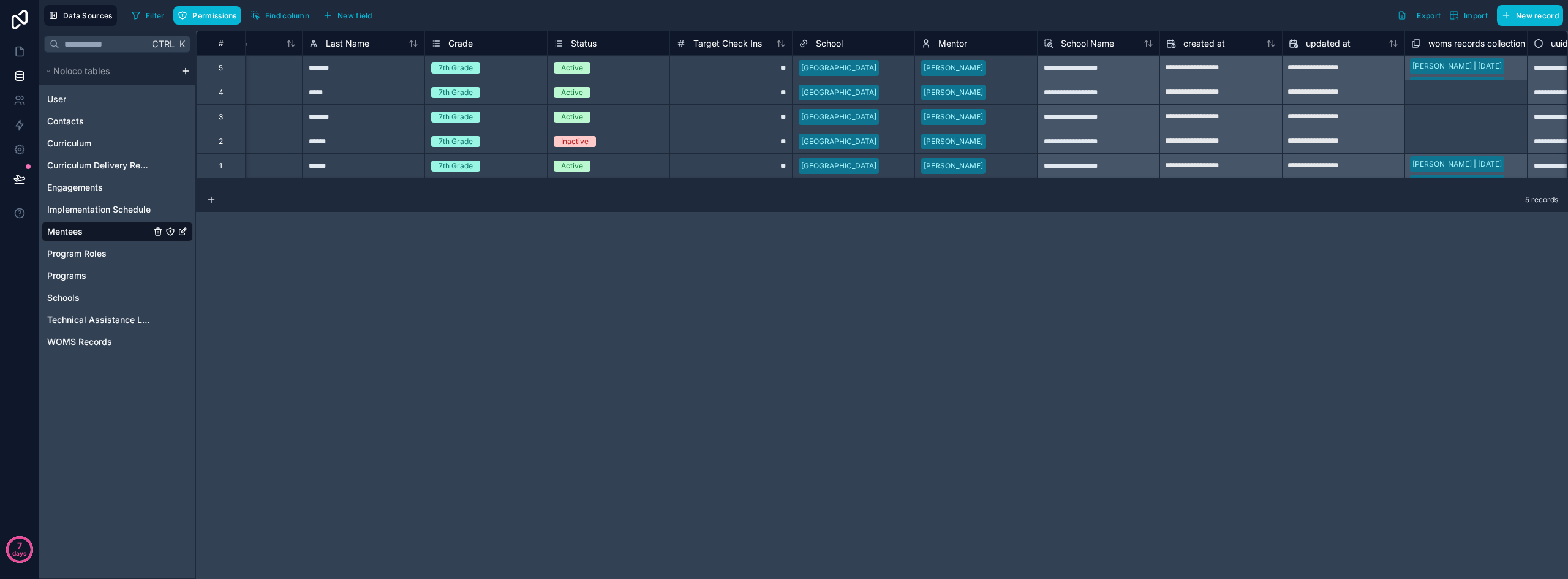
scroll to position [0, 270]
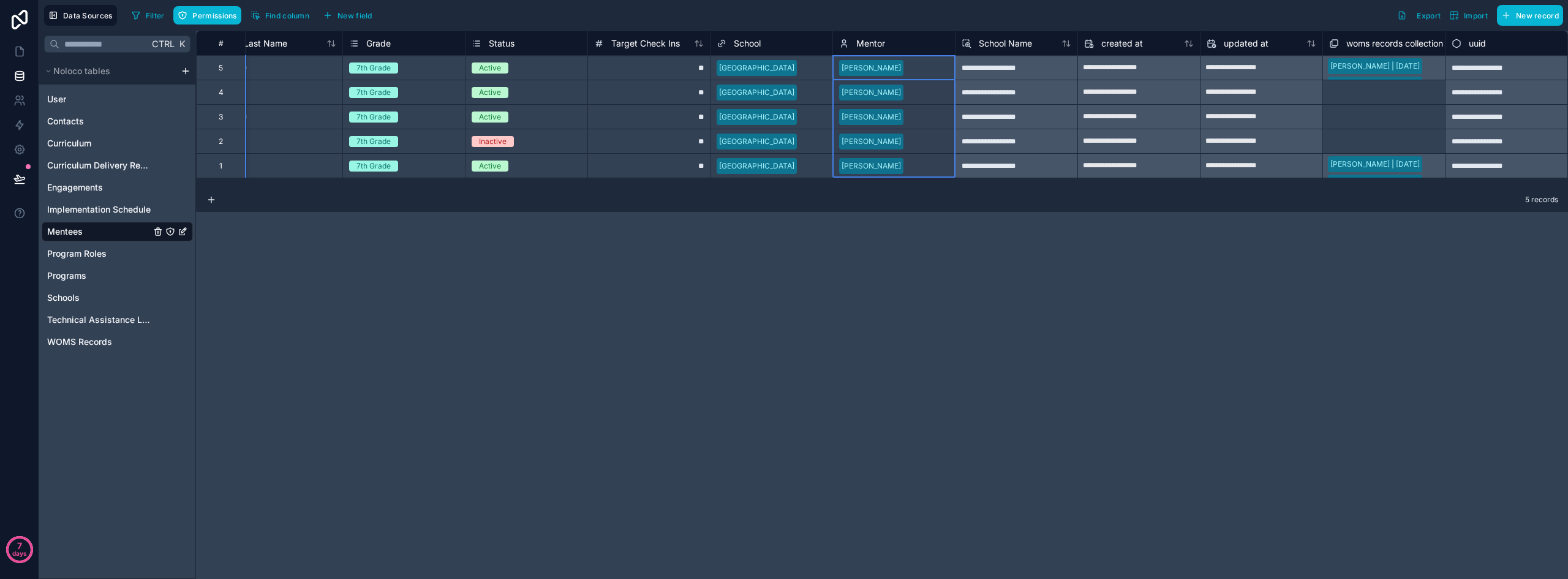
click at [869, 43] on span "Mentor" at bounding box center [871, 43] width 29 height 12
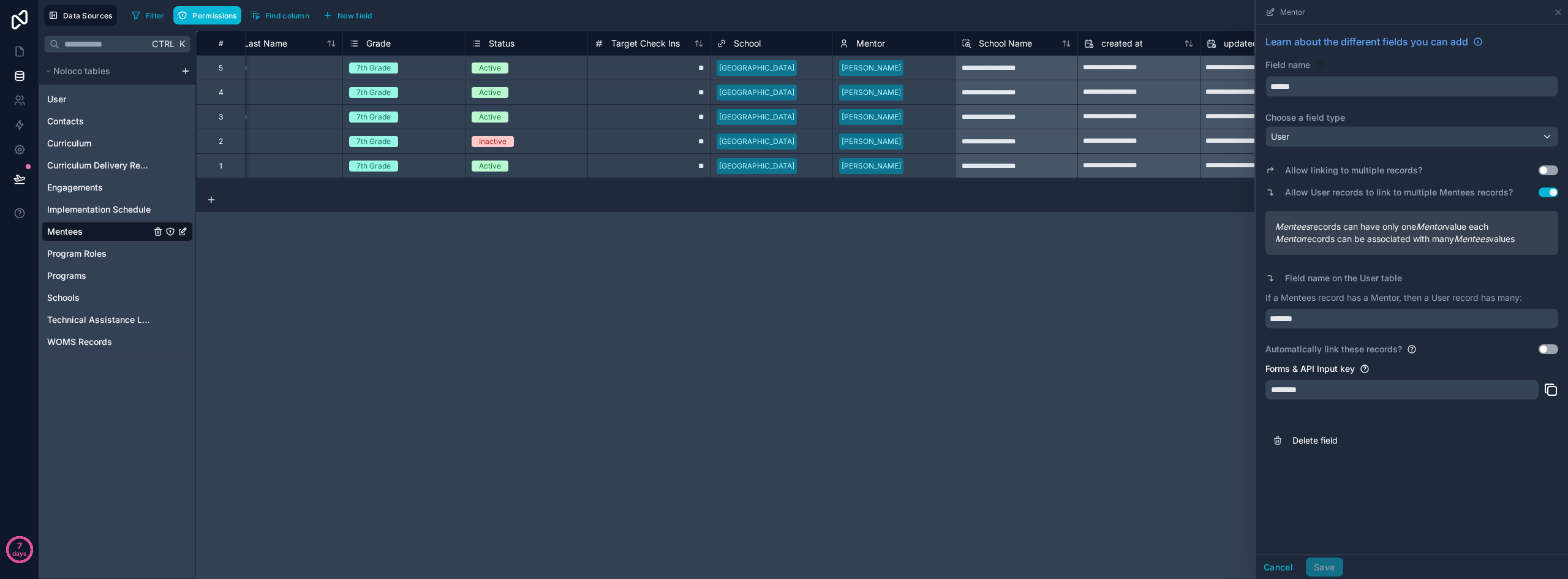
click at [829, 256] on div "**********" at bounding box center [882, 305] width 1373 height 548
click at [1084, 570] on button "Cancel" at bounding box center [1278, 567] width 45 height 19
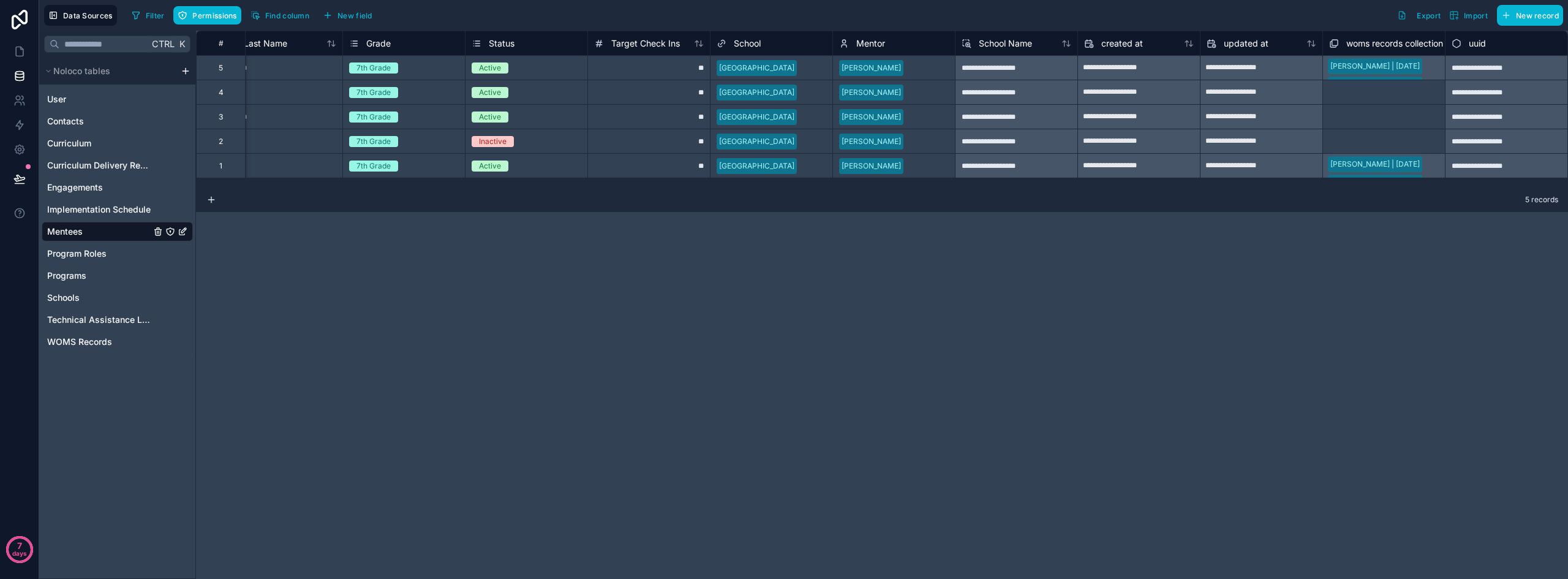
click at [867, 45] on span "Mentor" at bounding box center [871, 43] width 29 height 12
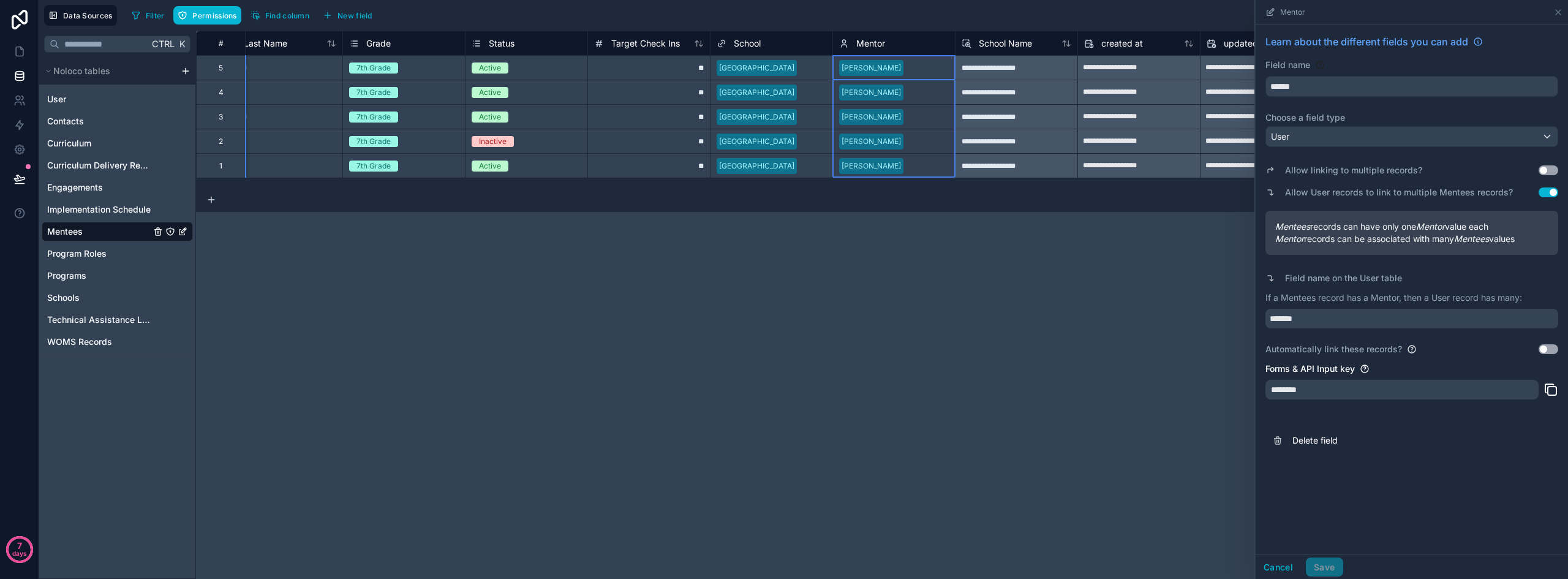
click at [749, 43] on span "School" at bounding box center [747, 43] width 27 height 12
click at [1084, 574] on button "Cancel" at bounding box center [1278, 567] width 45 height 19
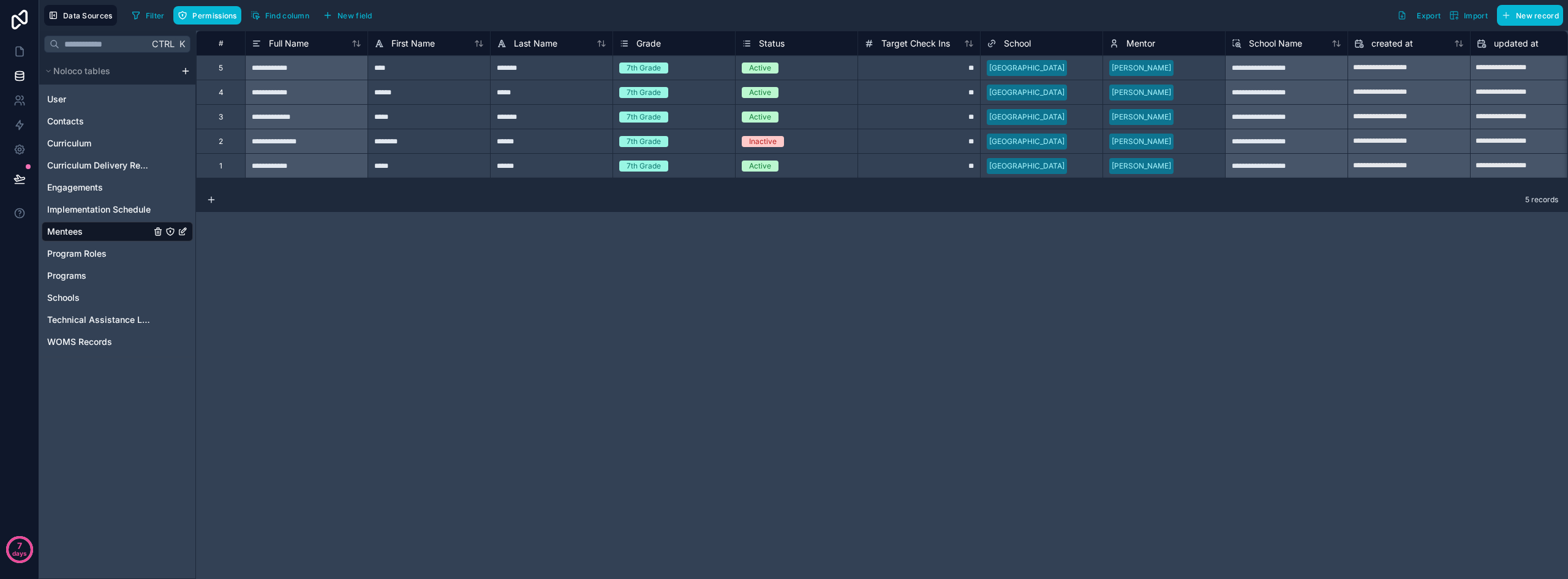
click at [169, 231] on icon "Mentees" at bounding box center [169, 231] width 1 height 1
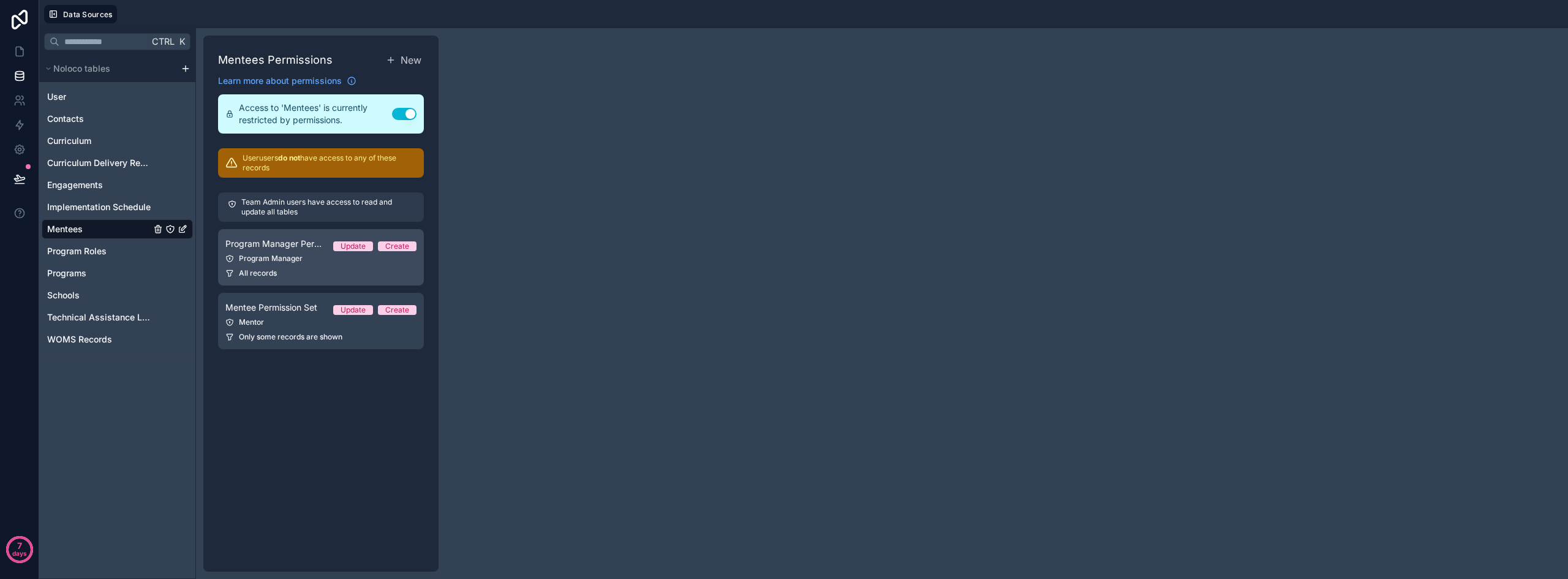
click at [296, 263] on link "Program Manager Permission Set Update Create Program Manager All records" at bounding box center [321, 257] width 206 height 56
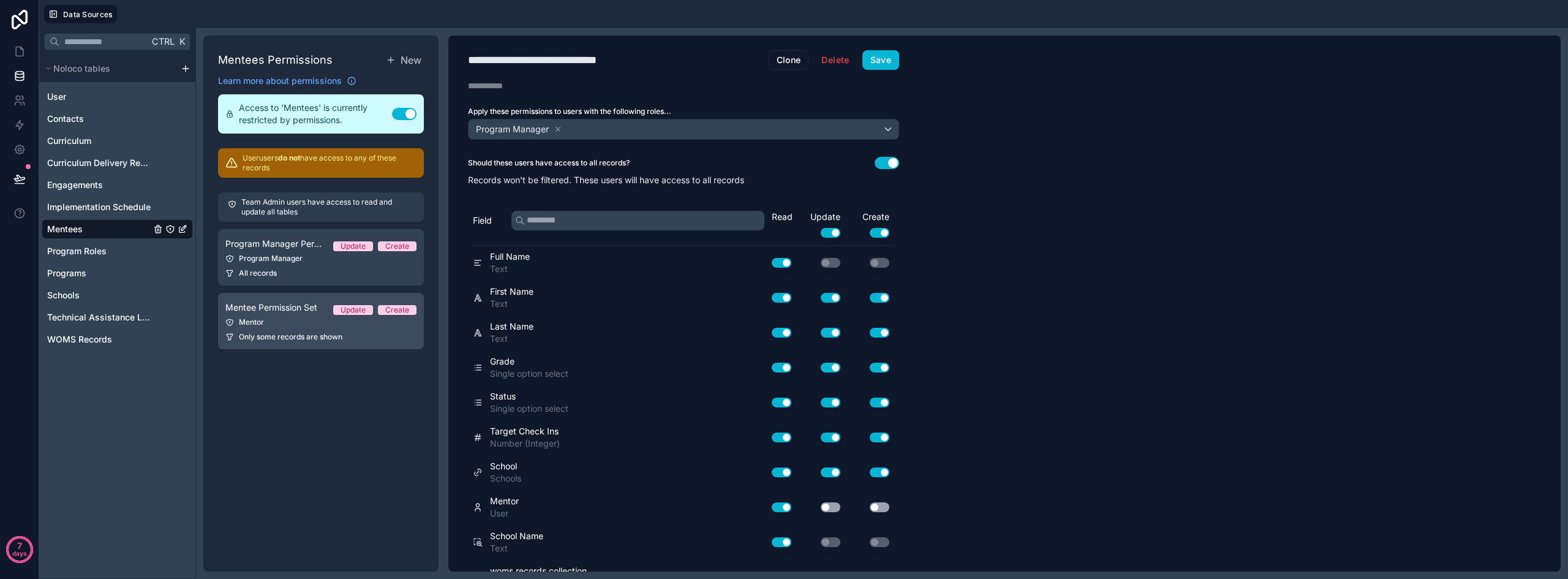
click at [293, 326] on div "Mentor" at bounding box center [321, 322] width 191 height 10
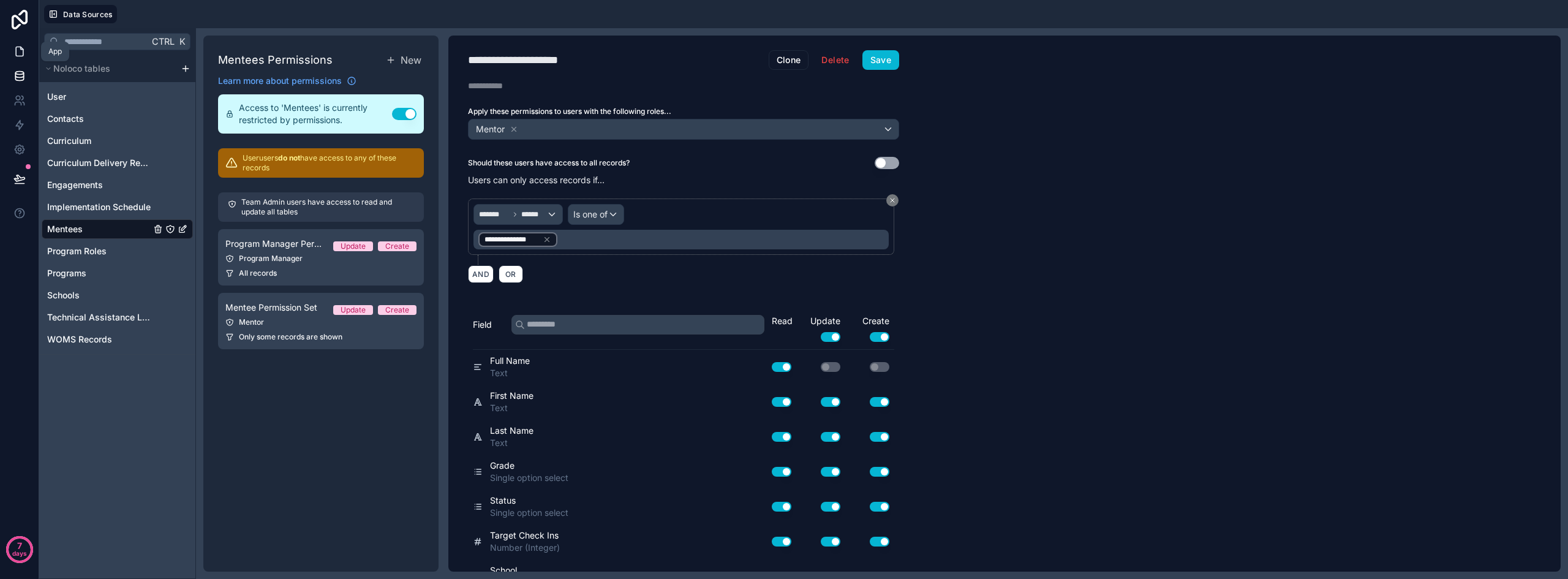
click at [17, 57] on icon at bounding box center [19, 51] width 12 height 12
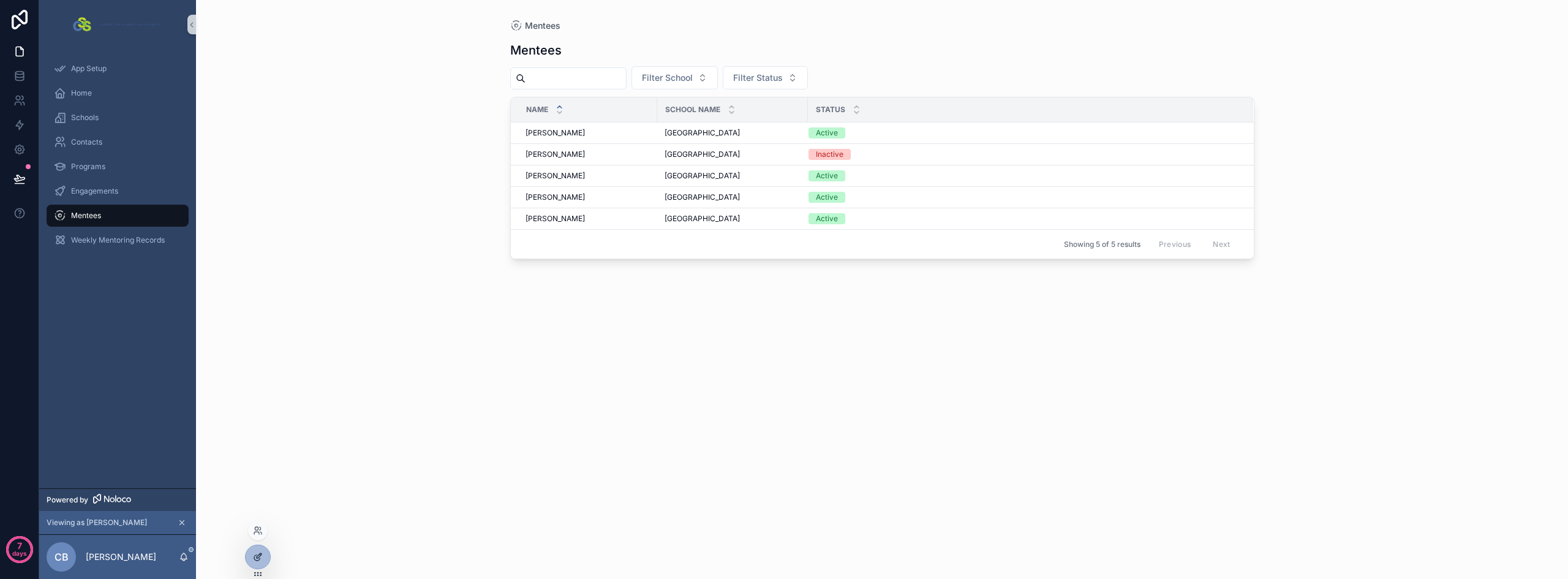
click at [266, 558] on div at bounding box center [258, 556] width 25 height 23
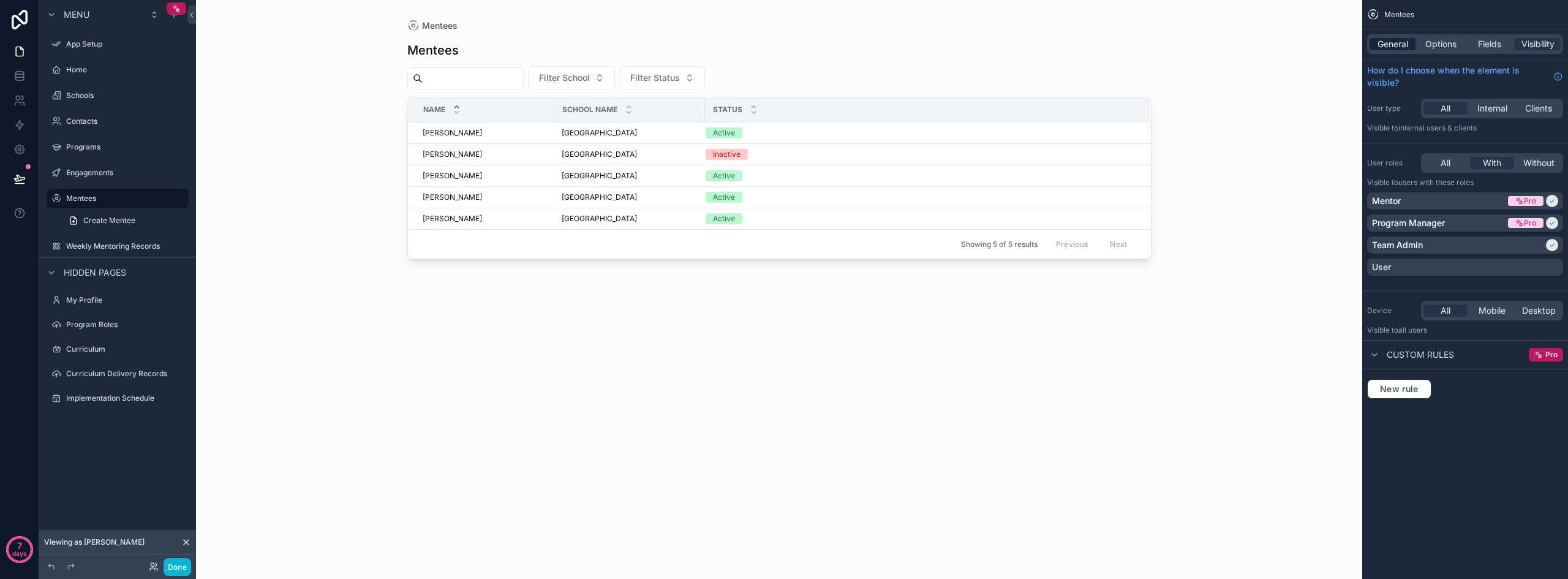
click at [1084, 45] on span "General" at bounding box center [1393, 44] width 31 height 12
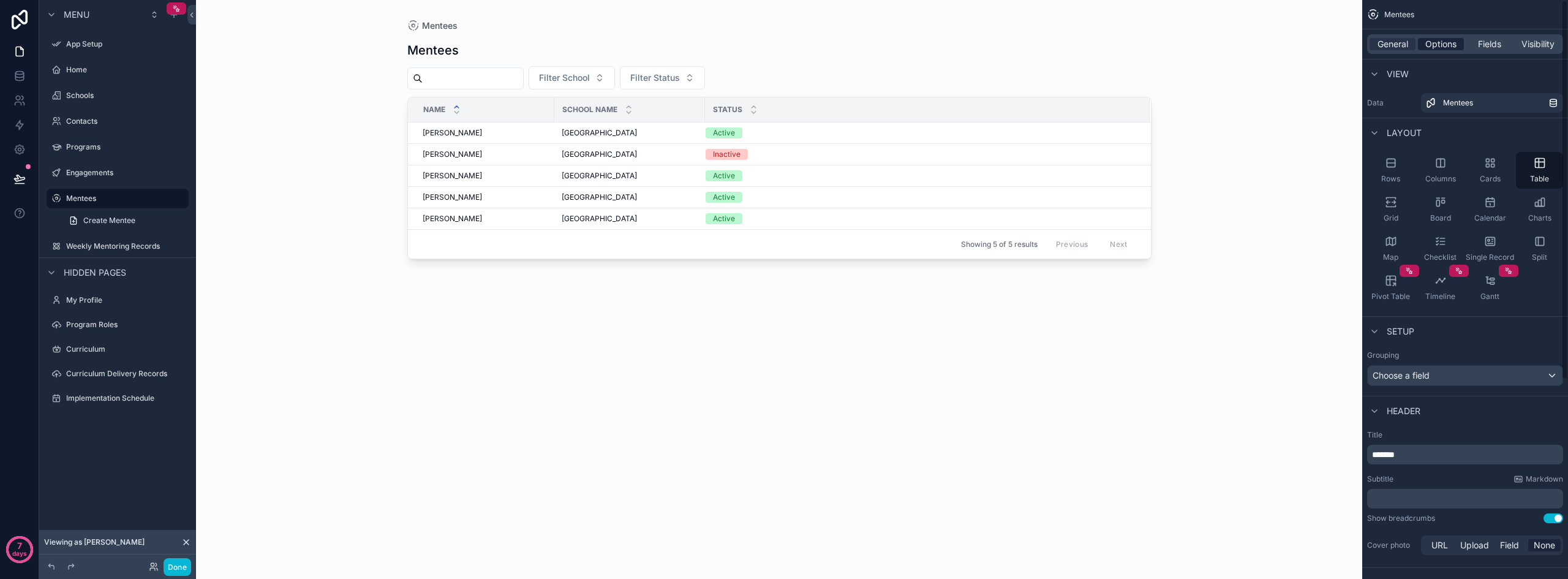
click at [1084, 40] on span "Options" at bounding box center [1441, 44] width 31 height 12
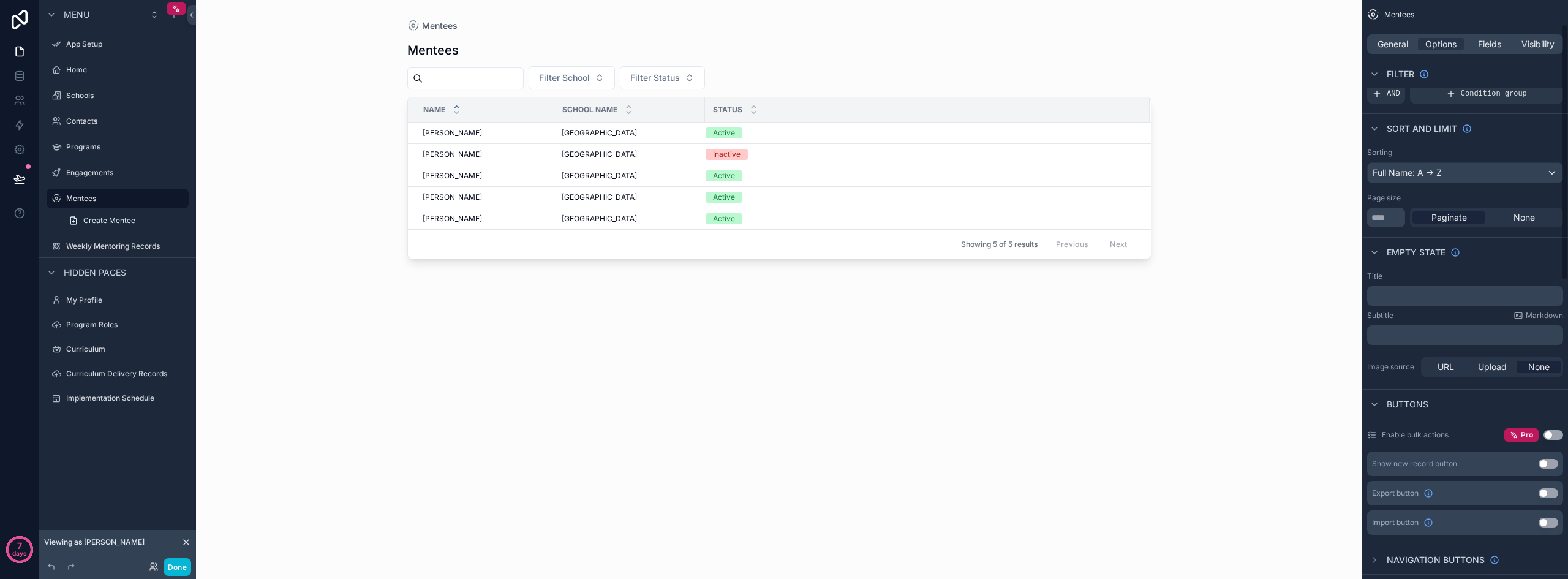
scroll to position [61, 0]
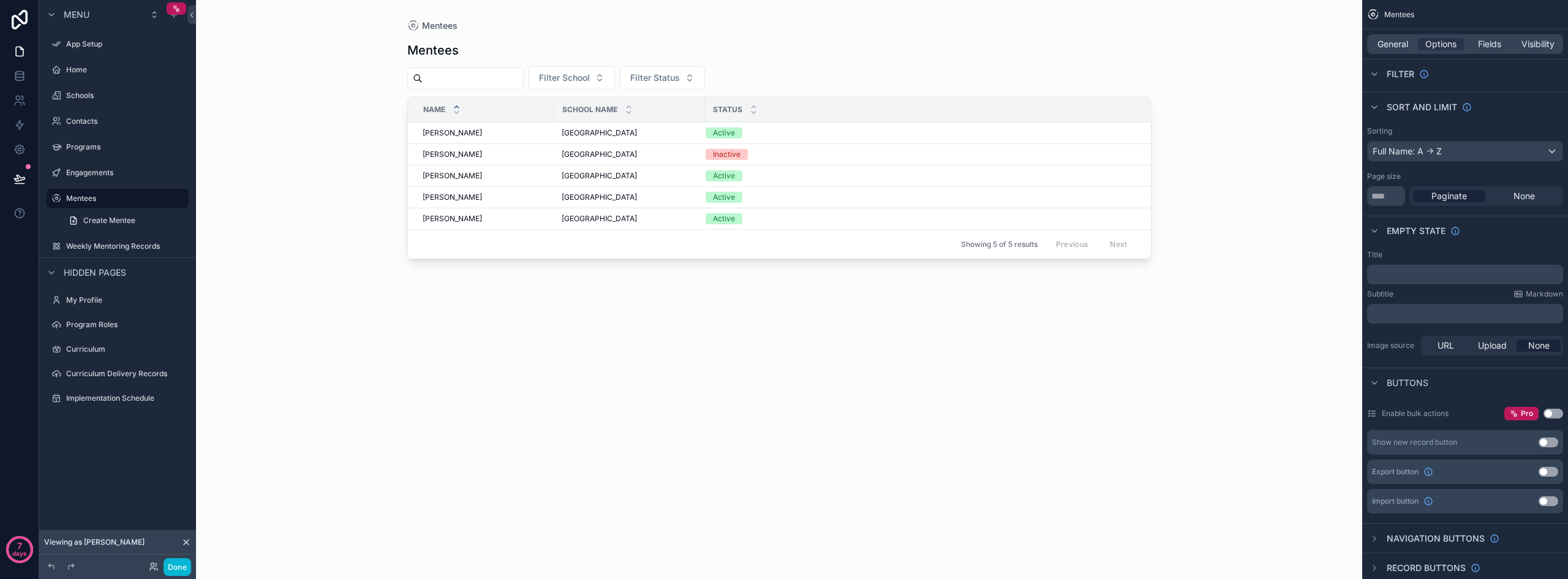
click at [1084, 438] on button "Use setting" at bounding box center [1548, 442] width 19 height 10
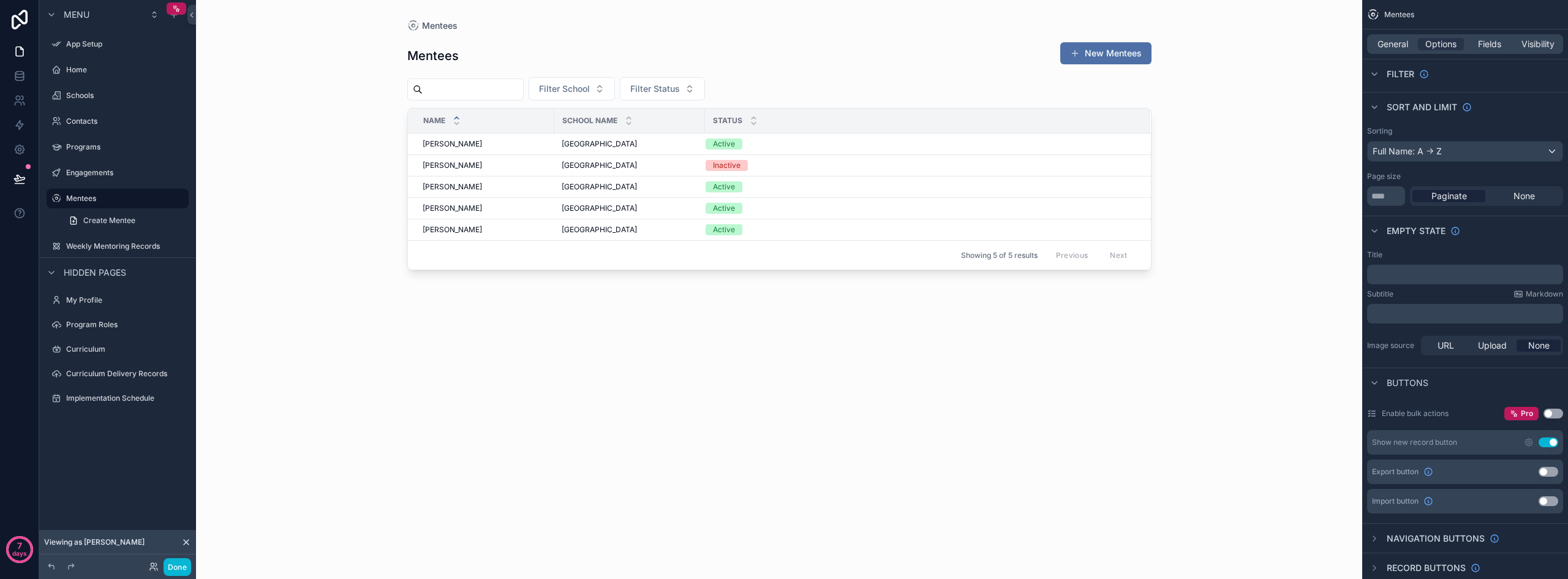
click at [852, 35] on div "scrollable content" at bounding box center [779, 282] width 783 height 564
click at [1084, 57] on button "New Mentees" at bounding box center [1106, 53] width 91 height 22
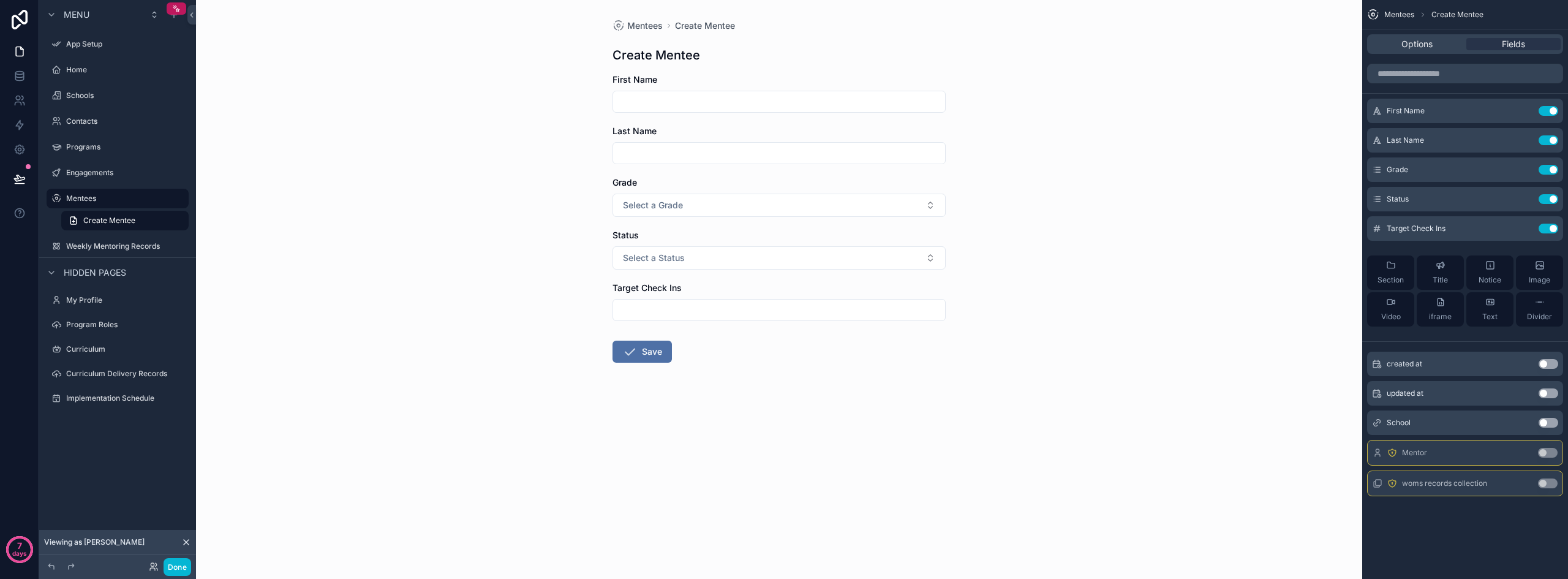
click at [687, 101] on input "scrollable content" at bounding box center [779, 102] width 332 height 17
click at [1084, 141] on div "Mentees Create Mentee Create Mentee First Name Last Name Grade Select a Grade S…" at bounding box center [779, 290] width 1166 height 579
click at [1084, 451] on button "Use setting" at bounding box center [1547, 452] width 19 height 10
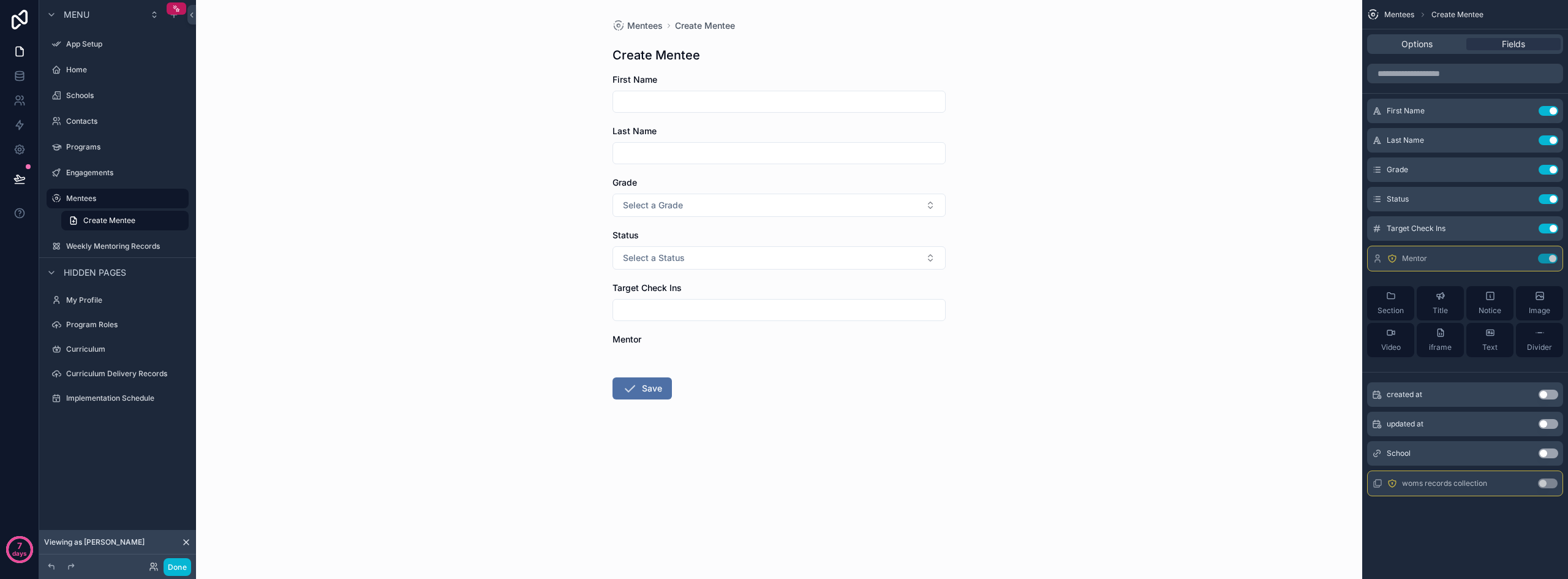
click at [1084, 481] on button "Use setting" at bounding box center [1547, 483] width 19 height 10
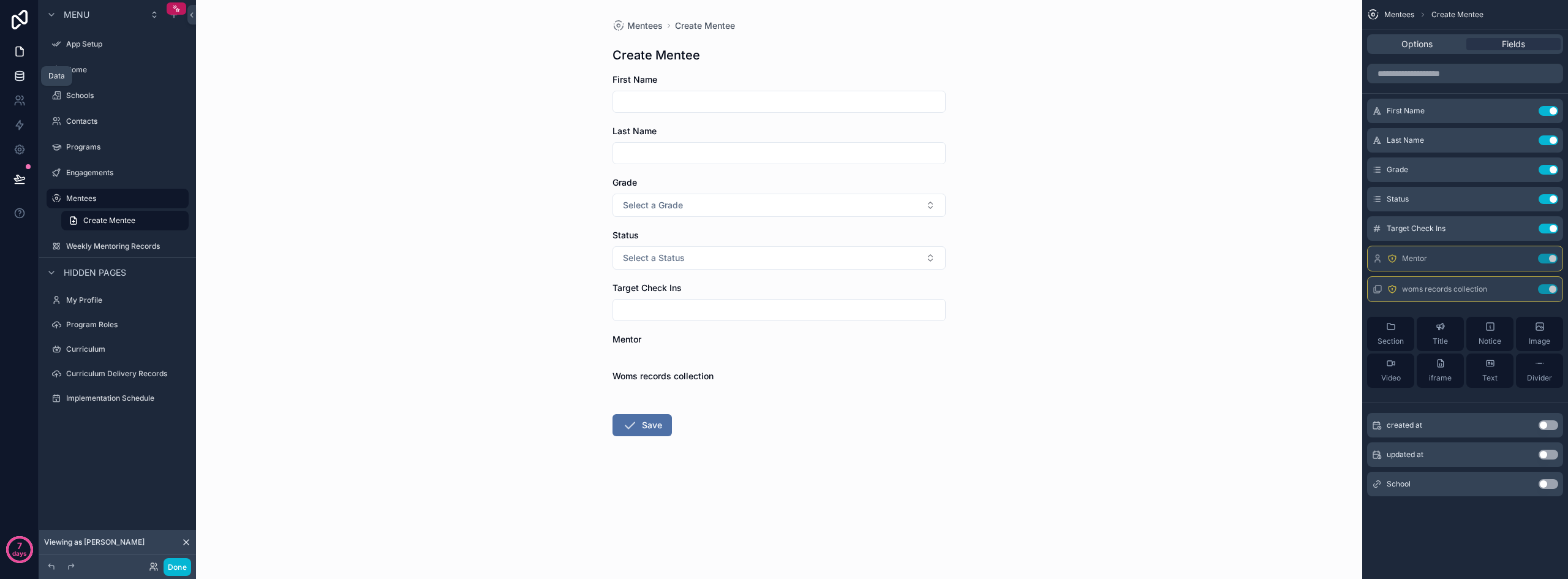
click at [23, 73] on icon at bounding box center [19, 75] width 8 height 5
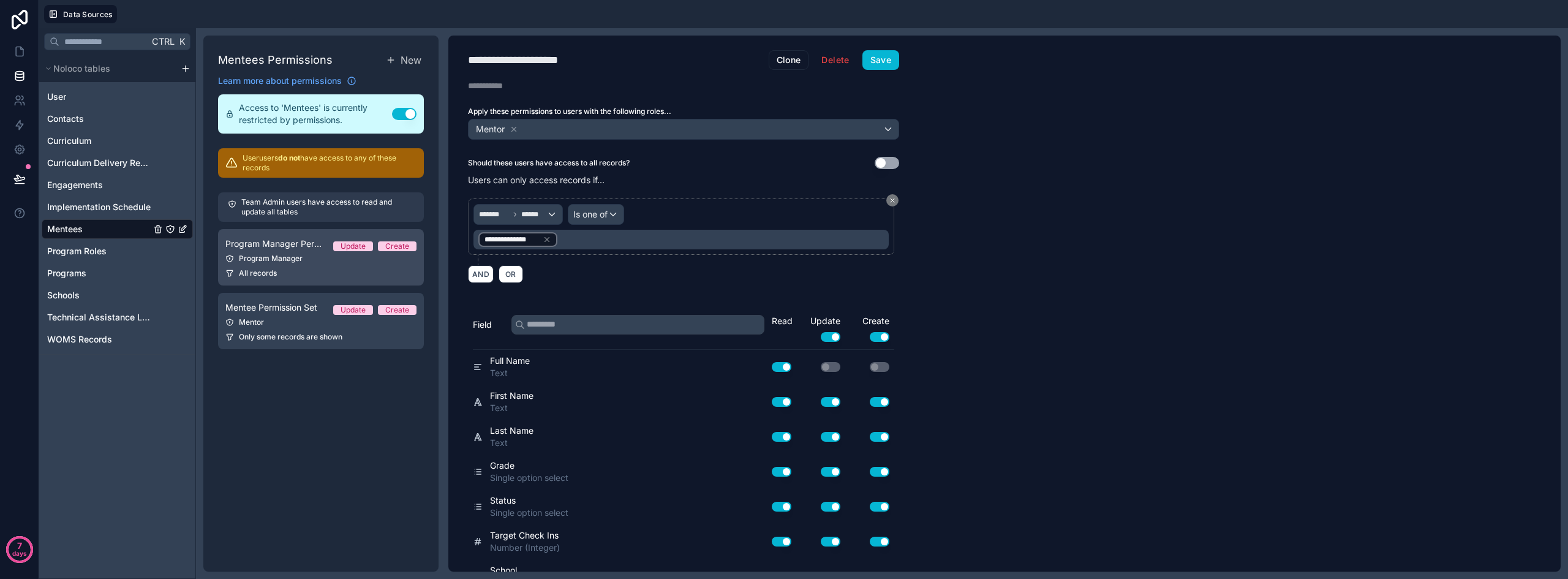
click at [288, 273] on div "All records" at bounding box center [321, 273] width 191 height 10
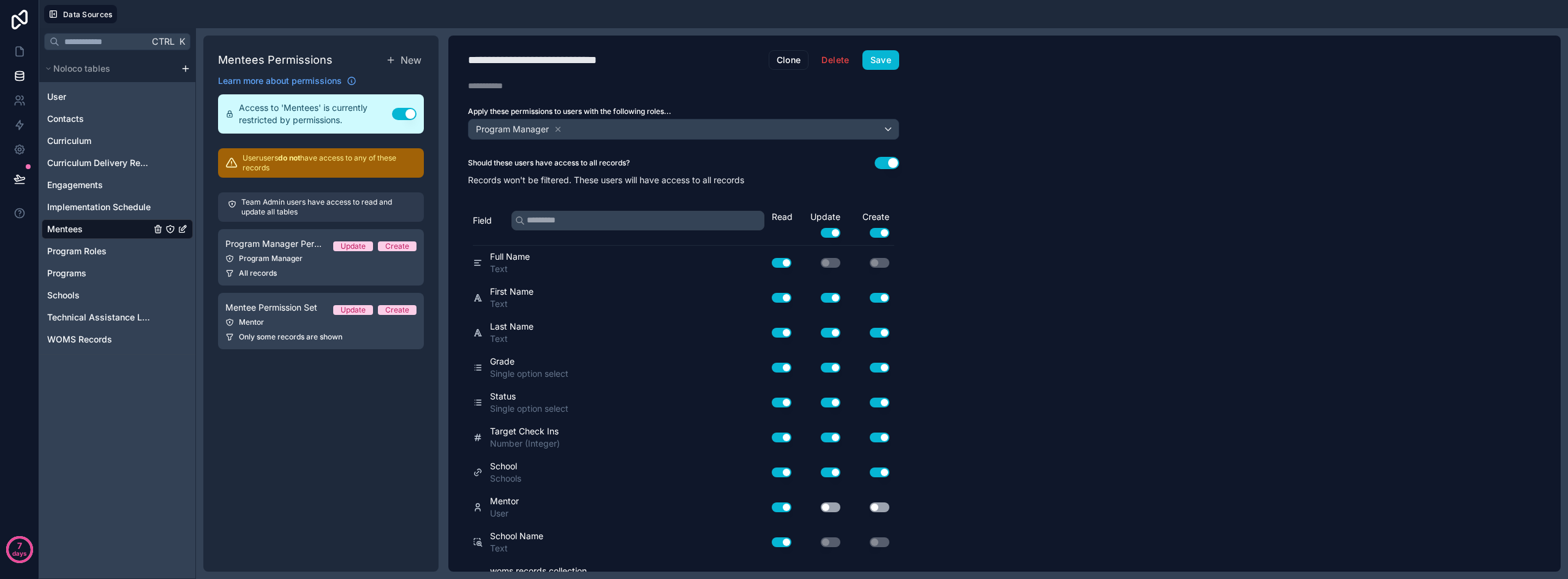
scroll to position [23, 0]
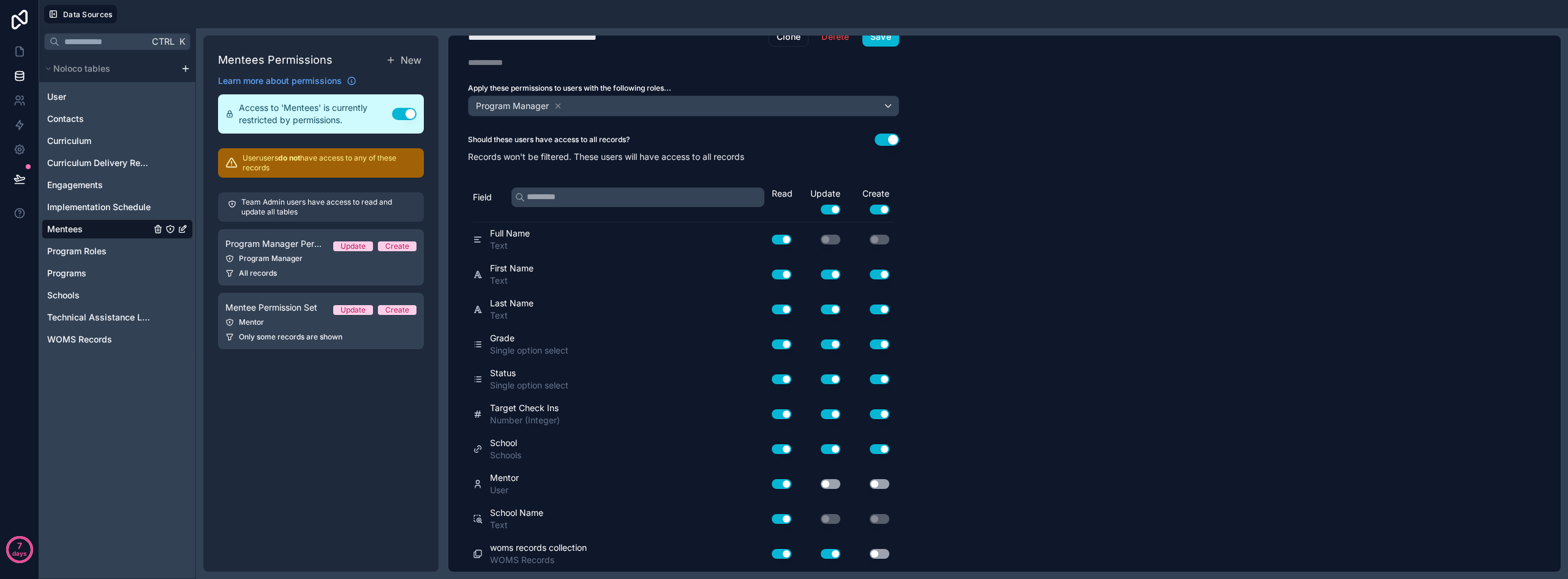
click at [829, 483] on button "Use setting" at bounding box center [830, 484] width 19 height 10
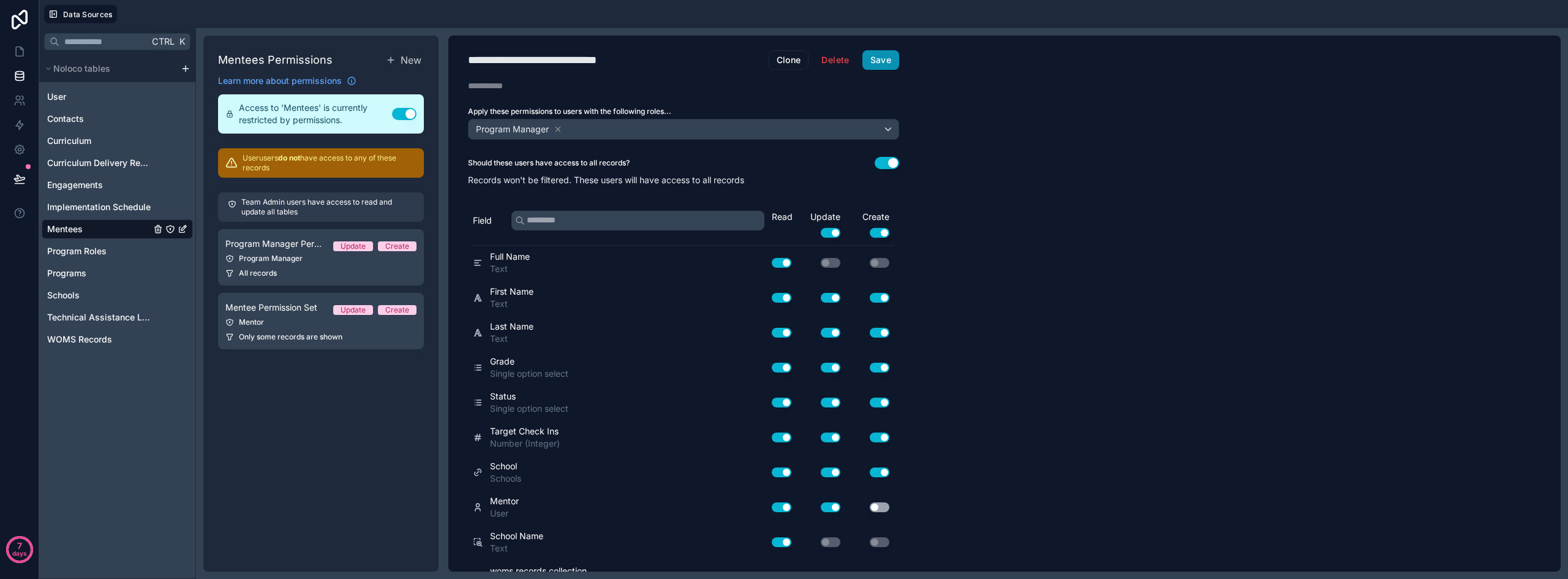
click at [881, 58] on button "Save" at bounding box center [881, 59] width 37 height 19
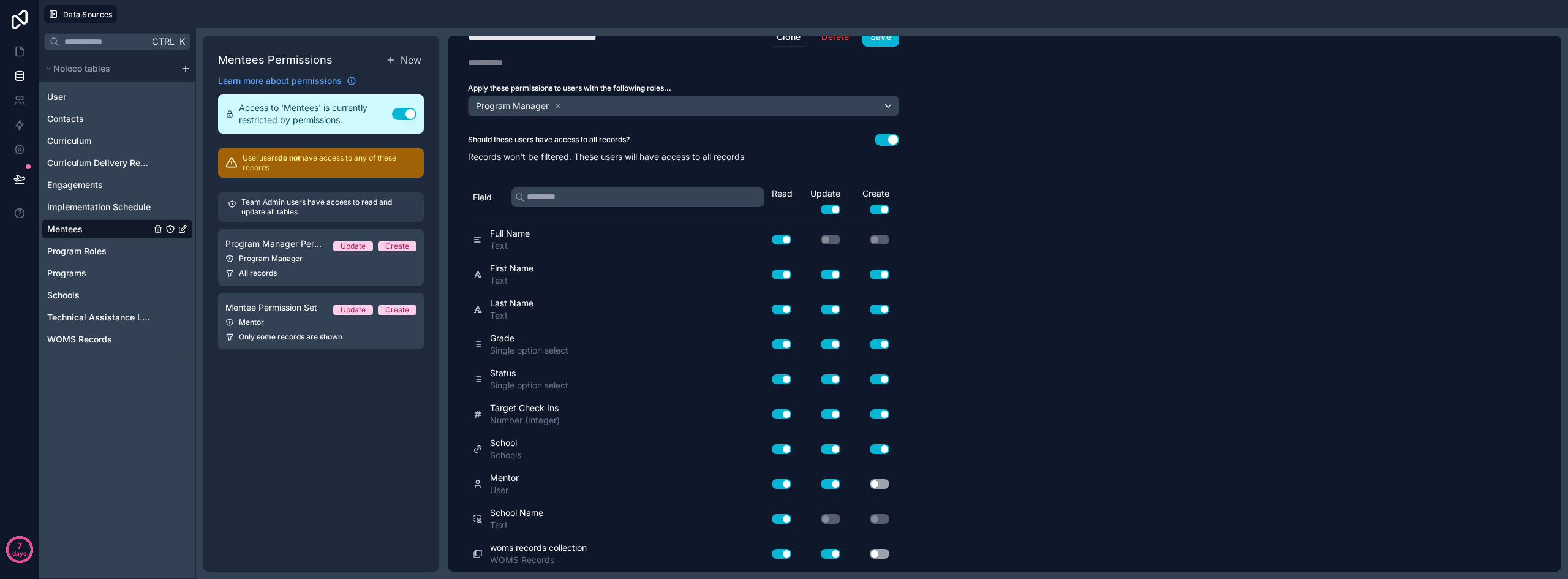
click at [878, 483] on button "Use setting" at bounding box center [879, 484] width 19 height 10
click at [881, 486] on button "Use setting" at bounding box center [879, 484] width 19 height 10
click at [21, 53] on icon at bounding box center [19, 51] width 12 height 12
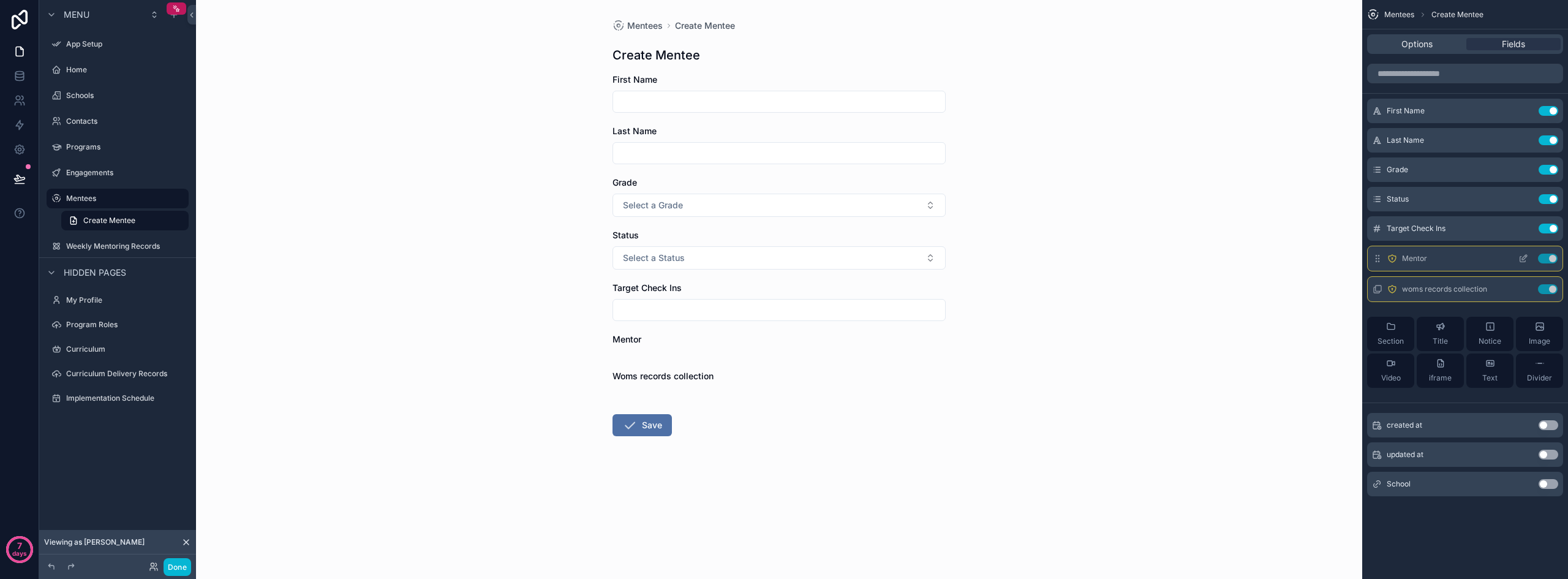
click at [1084, 257] on icon "scrollable content" at bounding box center [1523, 258] width 10 height 10
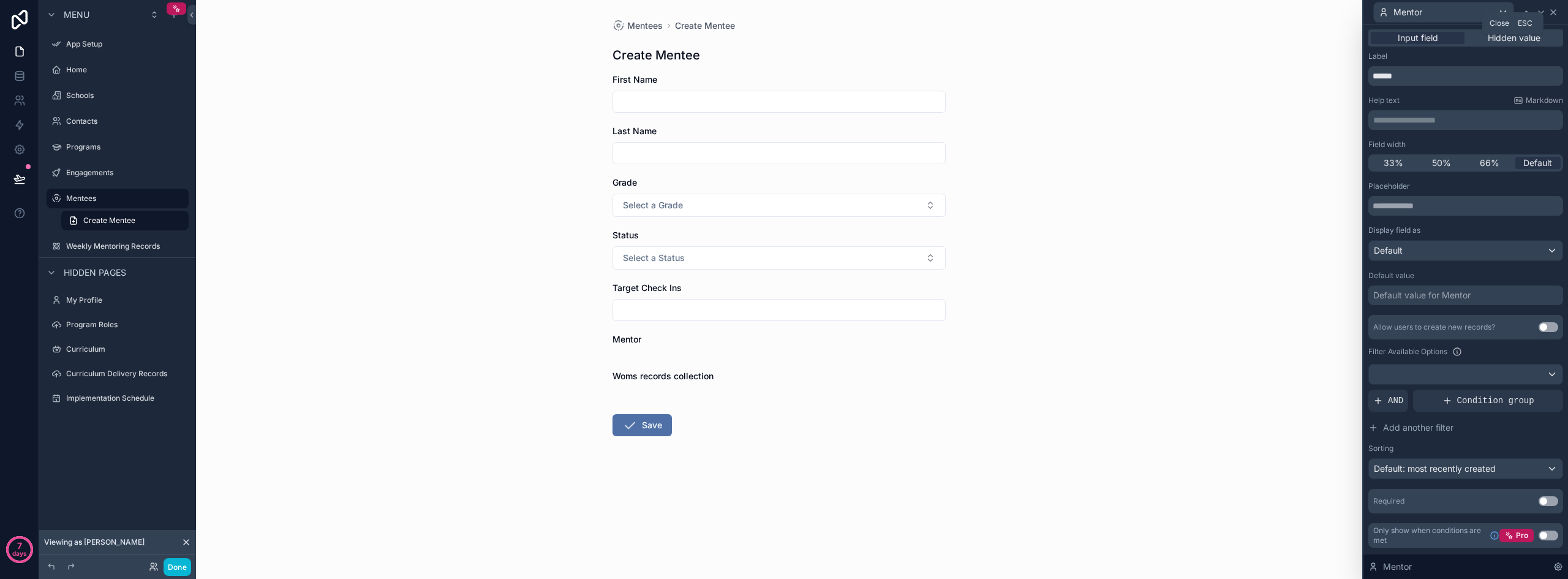
click at [1084, 11] on icon at bounding box center [1553, 12] width 10 height 10
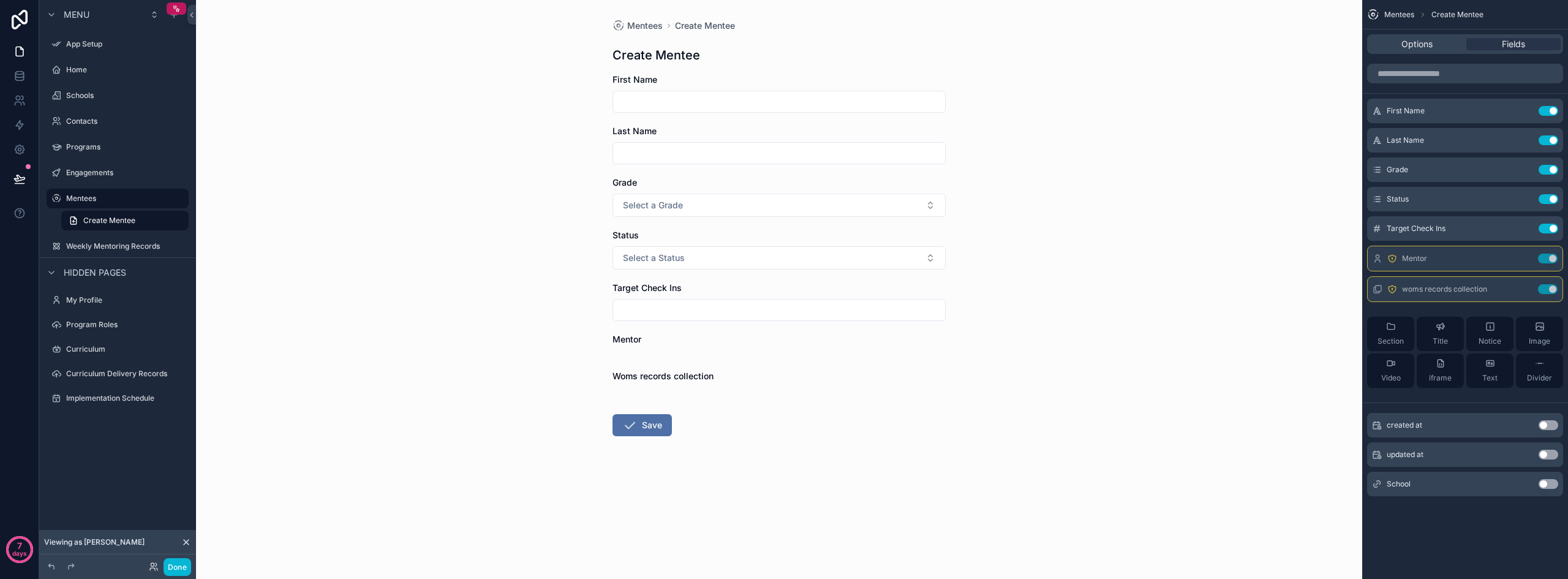
click at [184, 544] on icon at bounding box center [185, 542] width 5 height 5
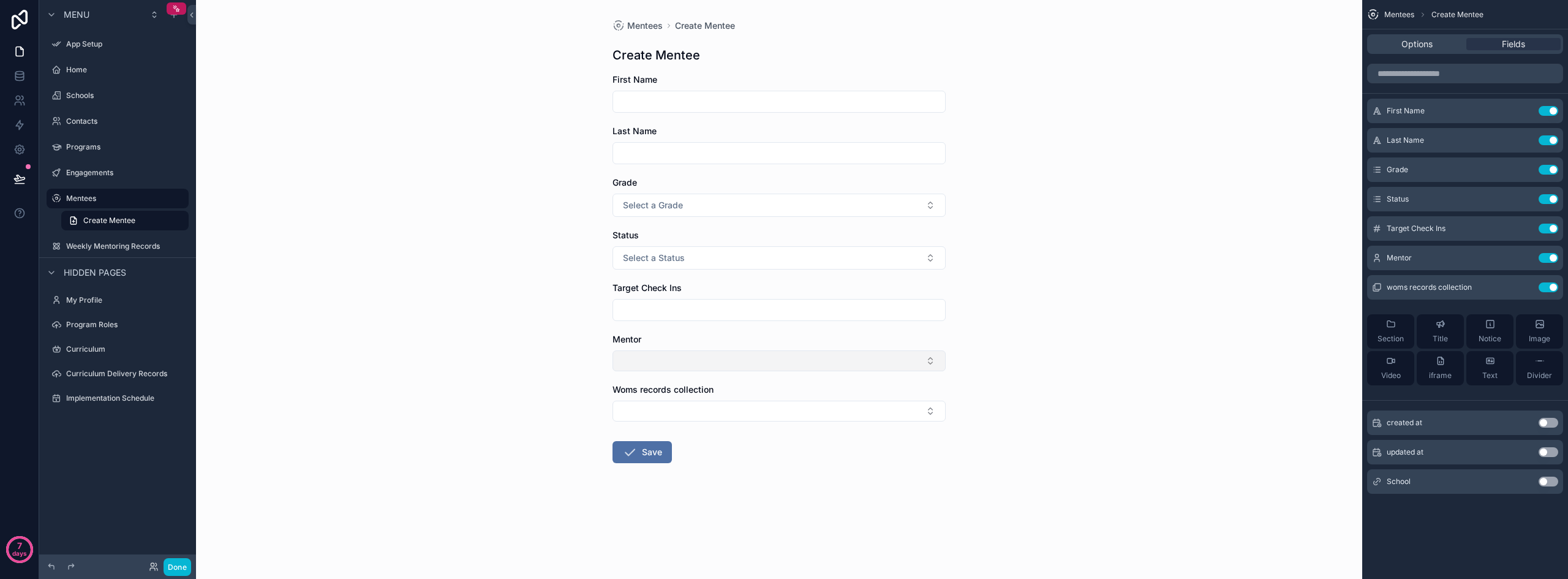
click at [684, 358] on button "Select Button" at bounding box center [779, 360] width 333 height 21
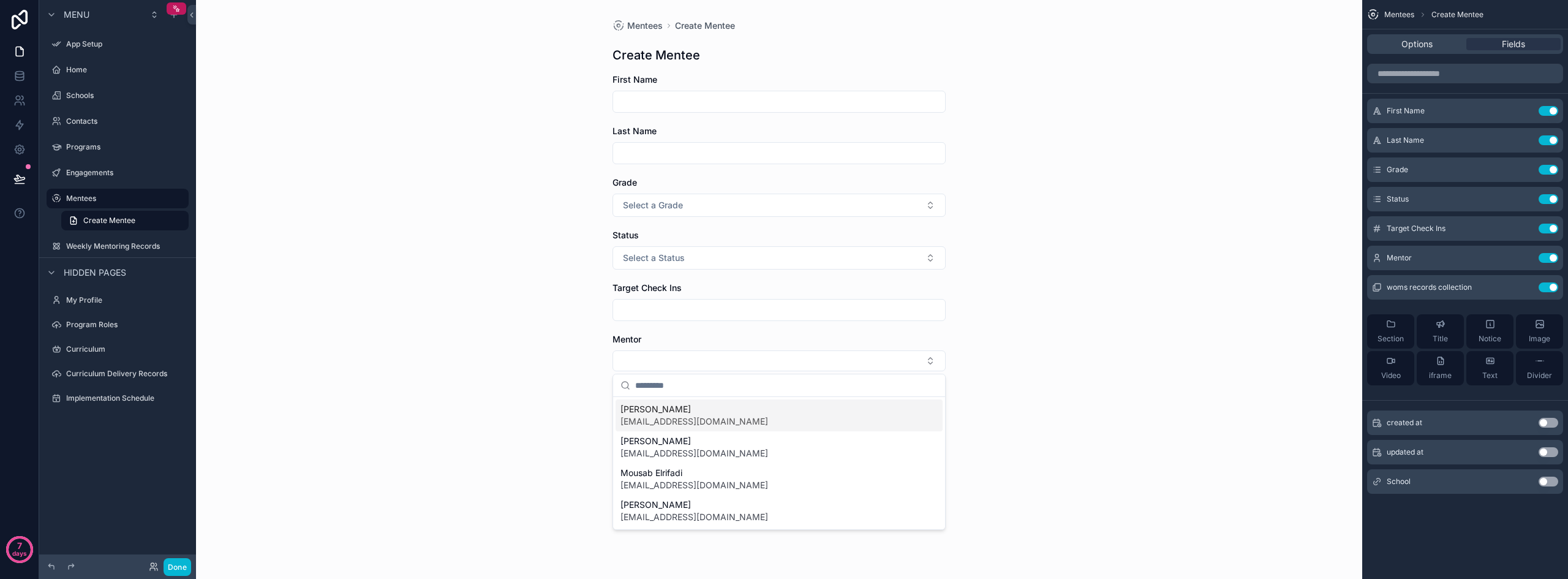
click at [492, 376] on div "Mentees Create Mentee Create Mentee First Name Last Name Grade Select a Grade S…" at bounding box center [779, 290] width 1166 height 579
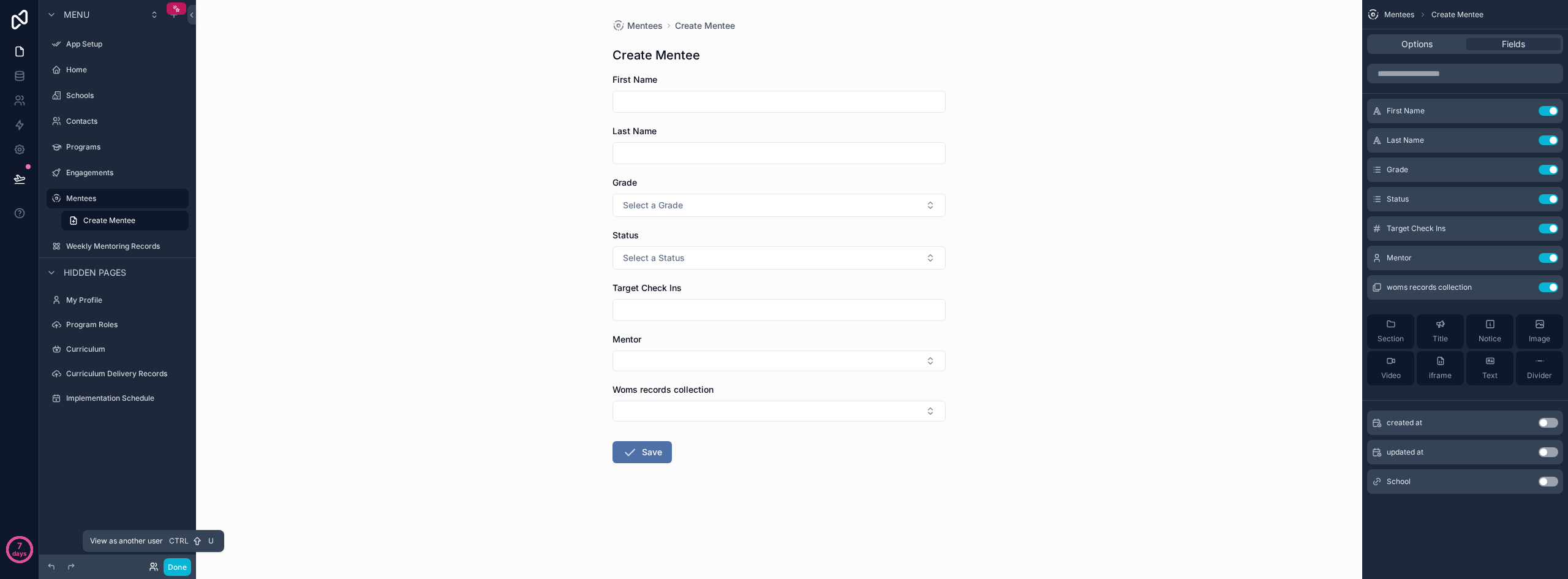
click at [154, 565] on icon at bounding box center [153, 566] width 10 height 10
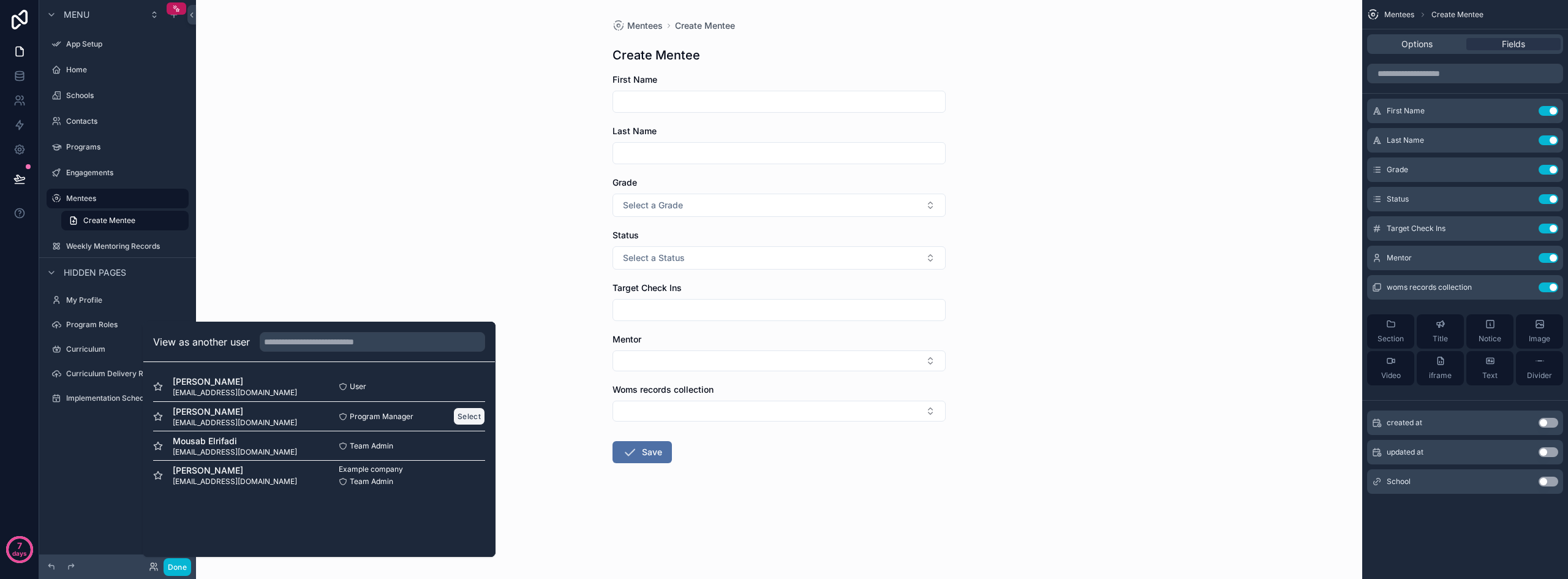
click at [476, 411] on button "Select" at bounding box center [469, 416] width 32 height 18
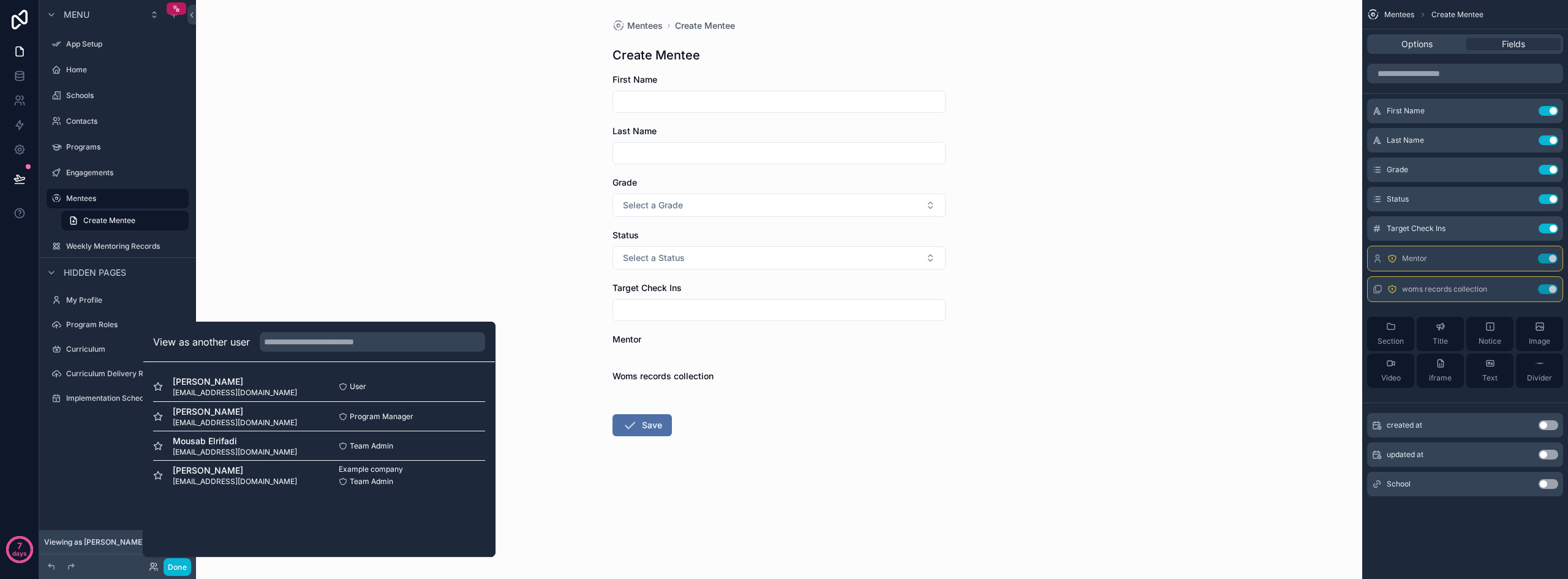
click at [548, 287] on div "Mentees Create Mentee Create Mentee First Name Last Name Grade Select a Grade S…" at bounding box center [779, 290] width 1166 height 579
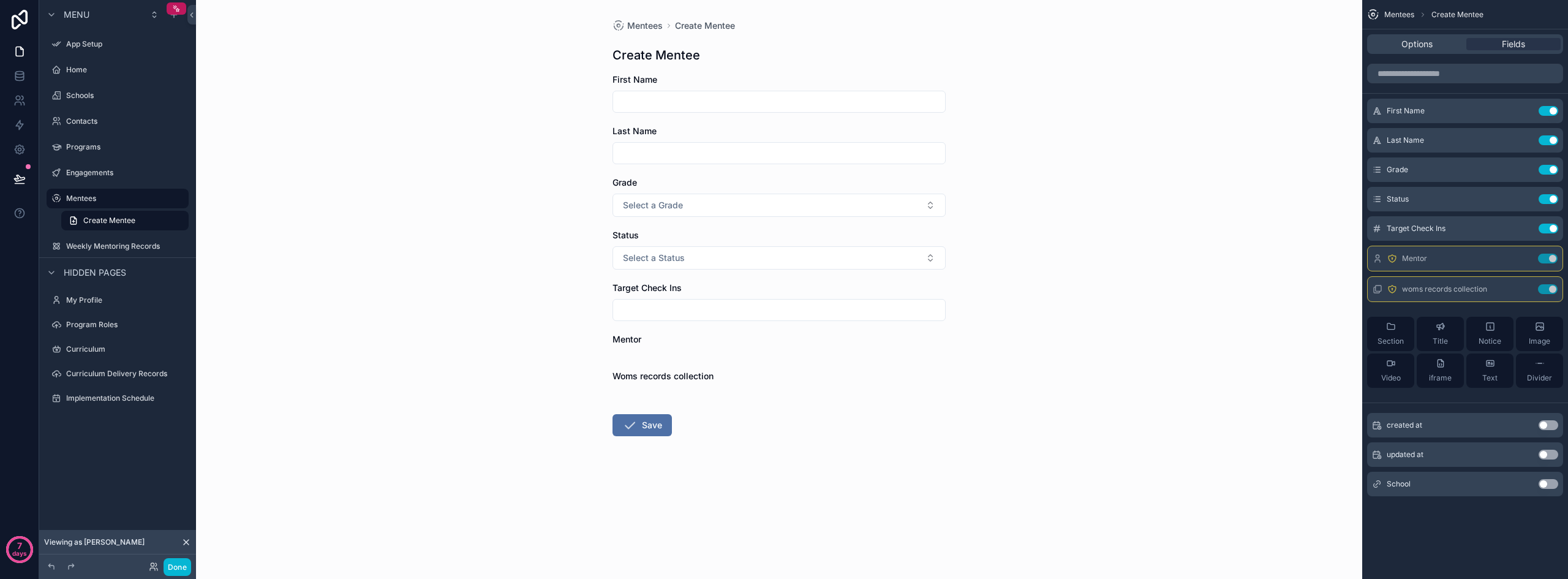
click at [632, 362] on form "First Name Last Name Grade Select a Grade Status Select a Status Target Check I…" at bounding box center [779, 294] width 333 height 441
click at [1084, 257] on icon "scrollable content" at bounding box center [1523, 258] width 10 height 10
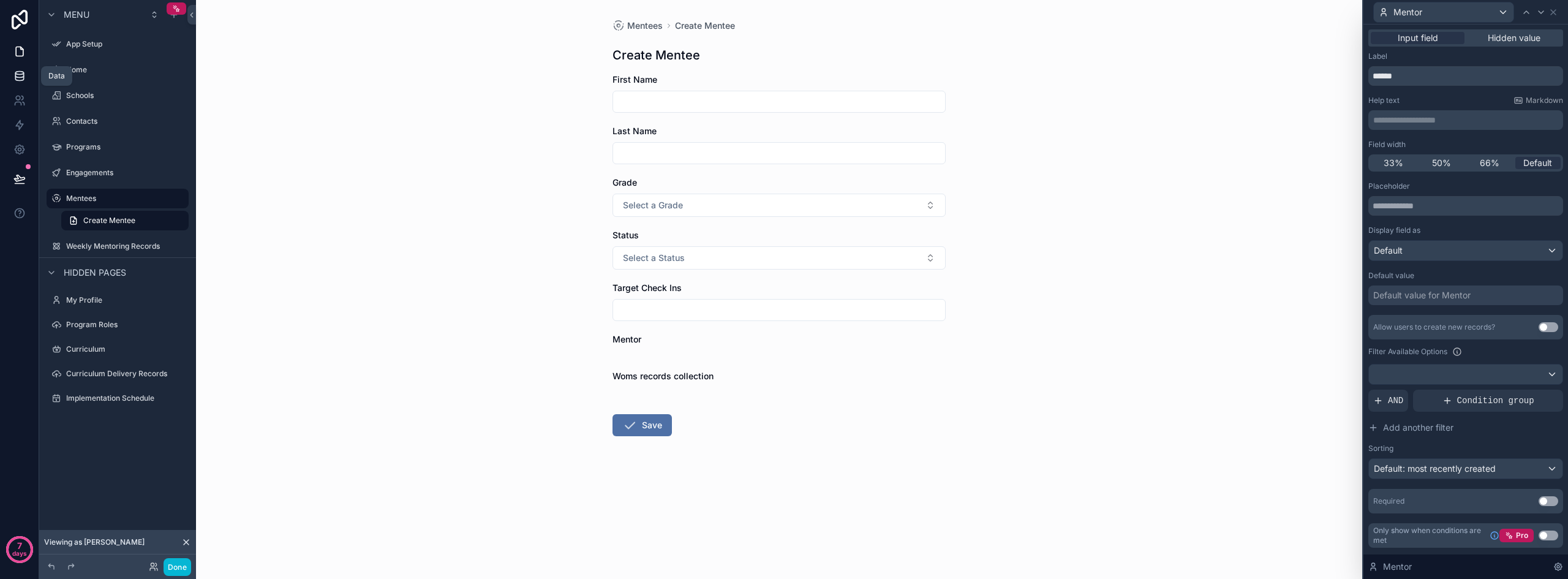
click at [16, 75] on icon at bounding box center [19, 76] width 12 height 12
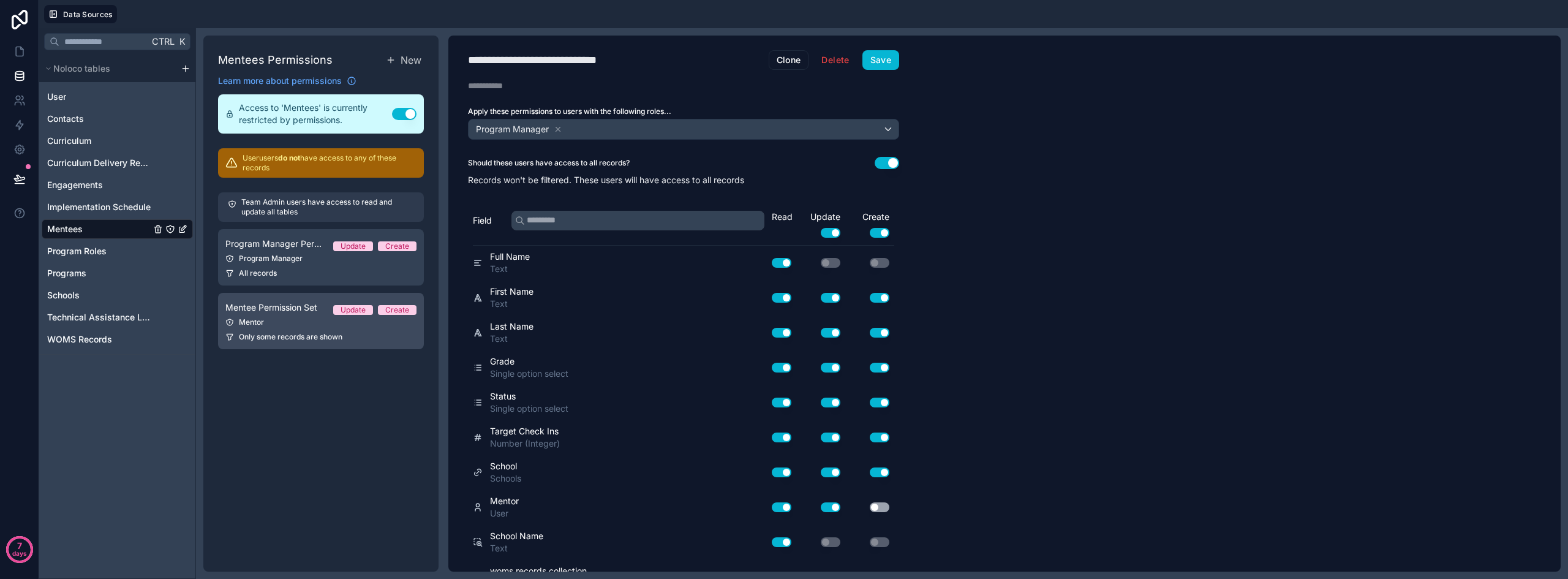
click at [288, 320] on div "Mentor" at bounding box center [321, 322] width 191 height 10
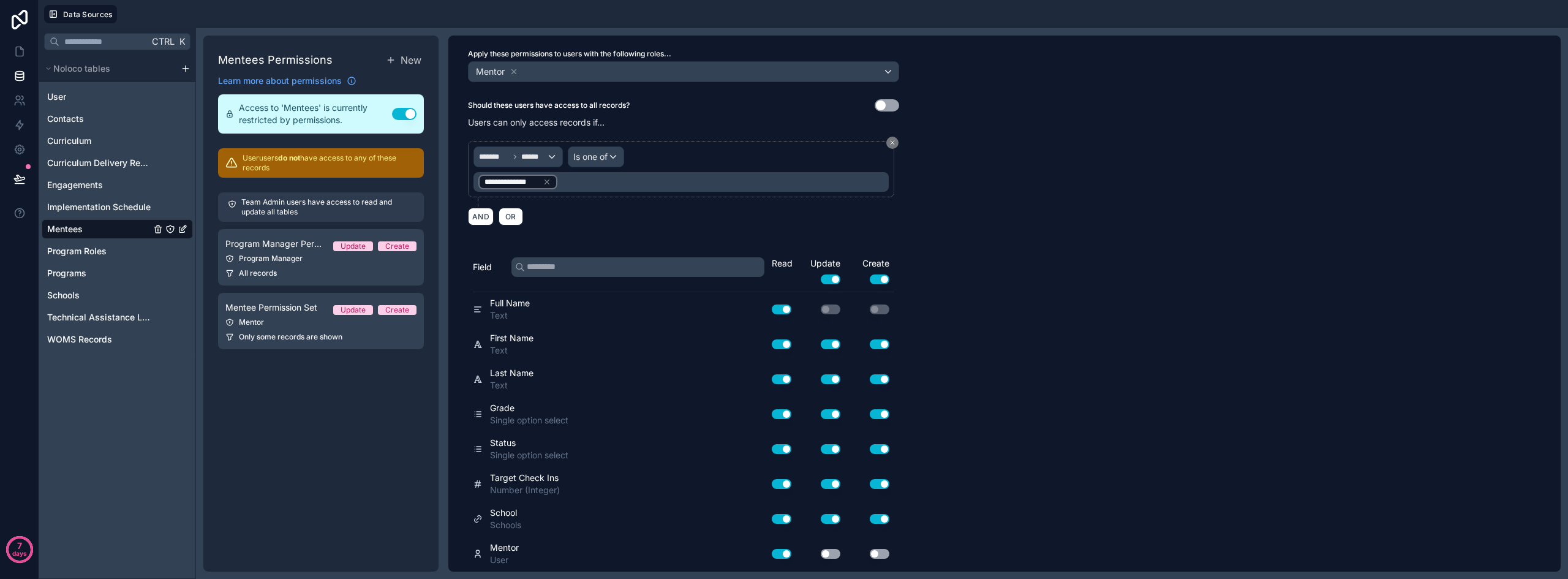
scroll to position [127, 0]
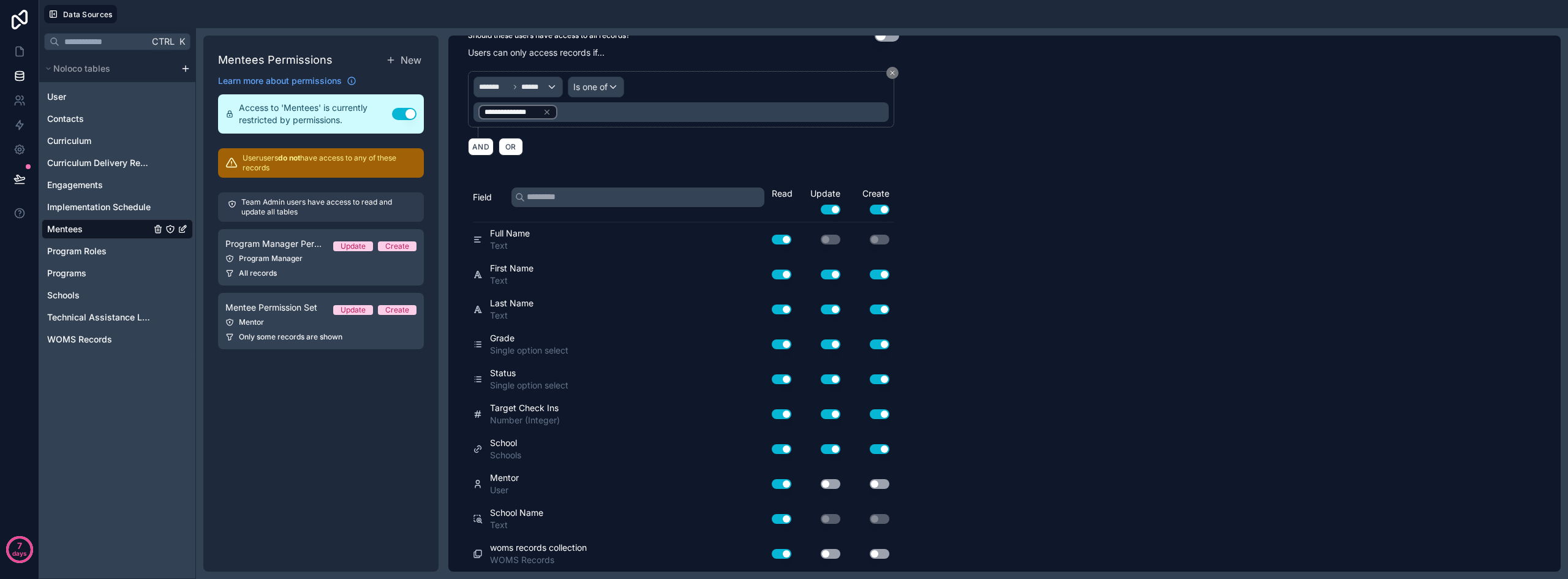
click at [835, 486] on button "Use setting" at bounding box center [830, 484] width 19 height 10
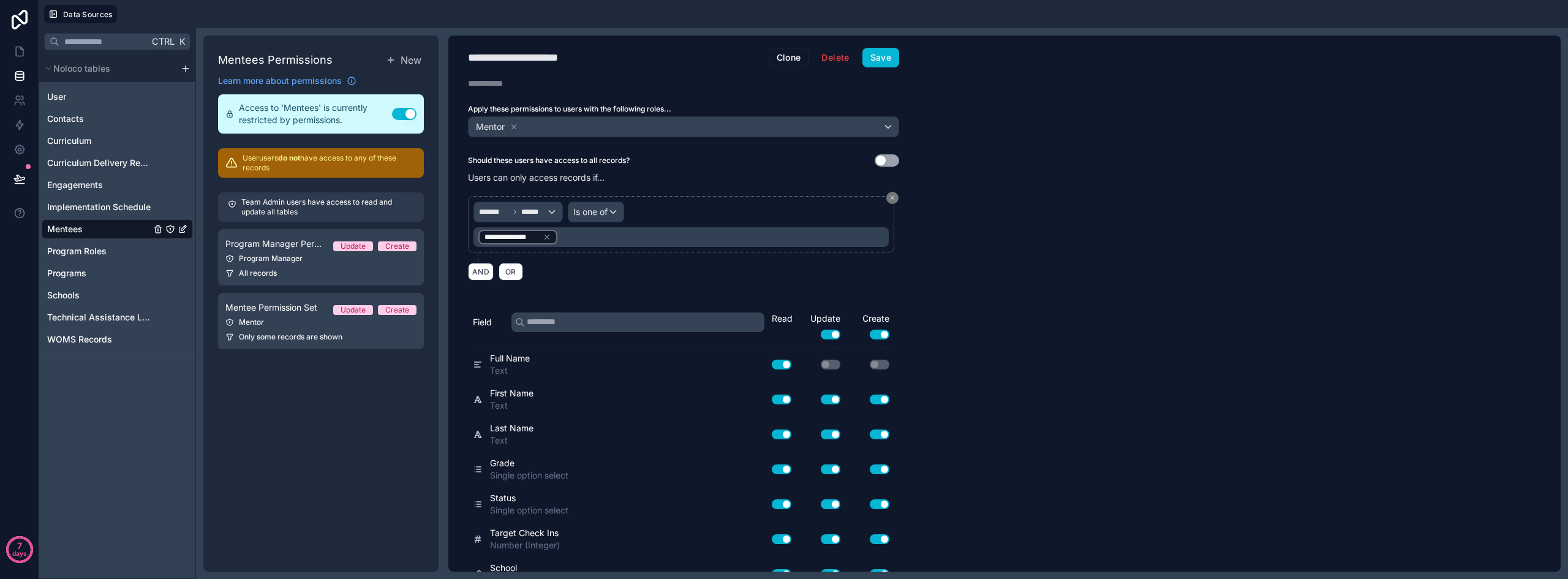
scroll to position [0, 0]
click at [879, 61] on button "Save" at bounding box center [881, 59] width 37 height 19
click at [22, 60] on link at bounding box center [19, 51] width 39 height 25
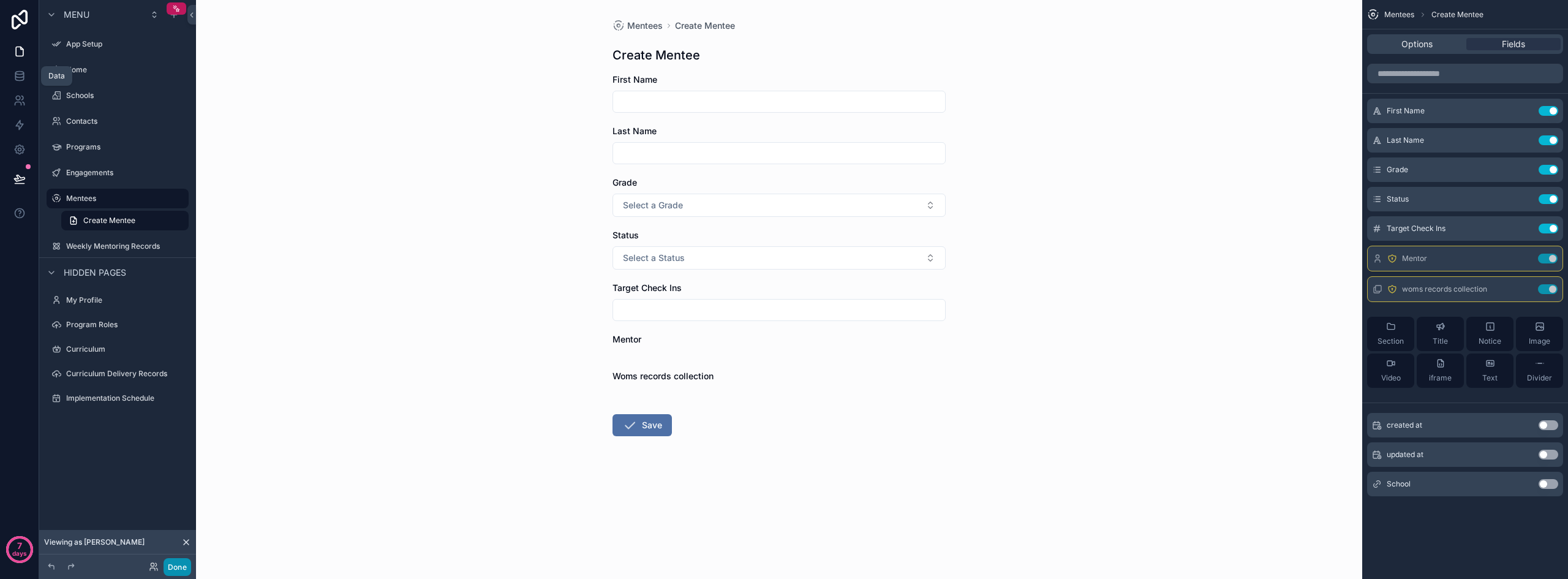
click at [178, 565] on button "Done" at bounding box center [177, 566] width 27 height 18
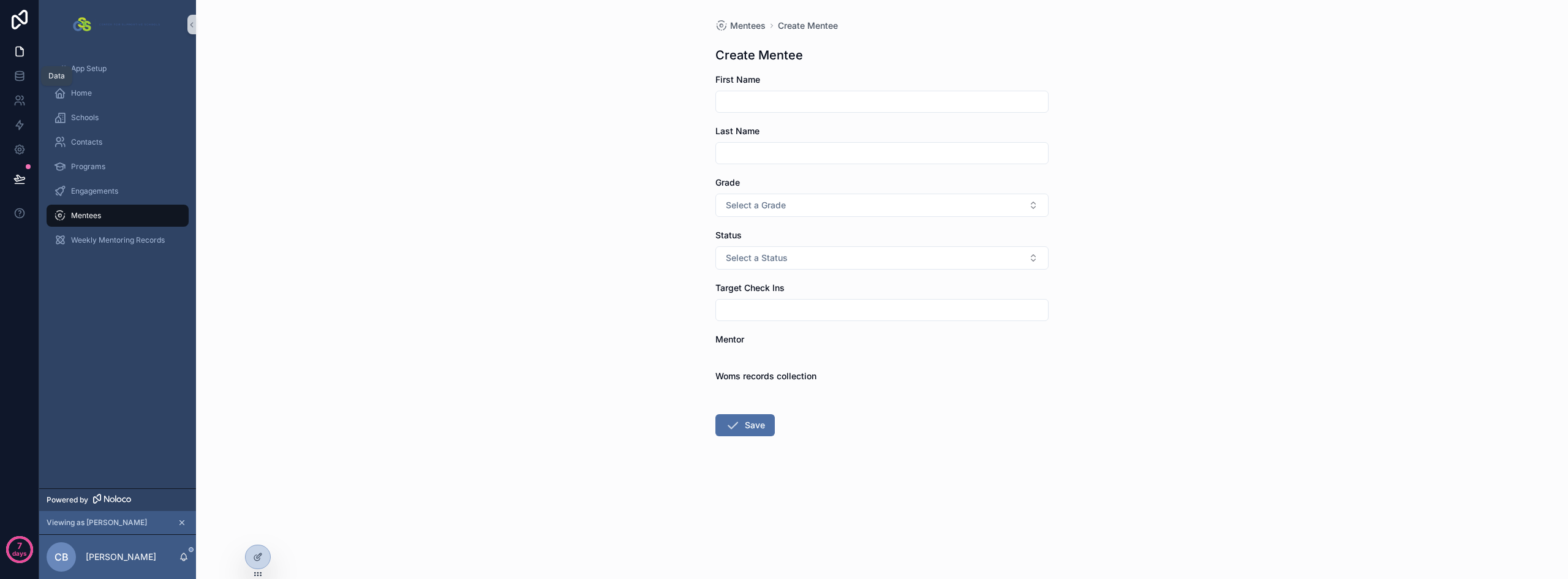
click at [639, 336] on div "Mentees Create Mentee Create Mentee First Name Last Name Grade Select a Grade S…" at bounding box center [882, 290] width 1373 height 579
click at [262, 558] on icon at bounding box center [258, 556] width 10 height 10
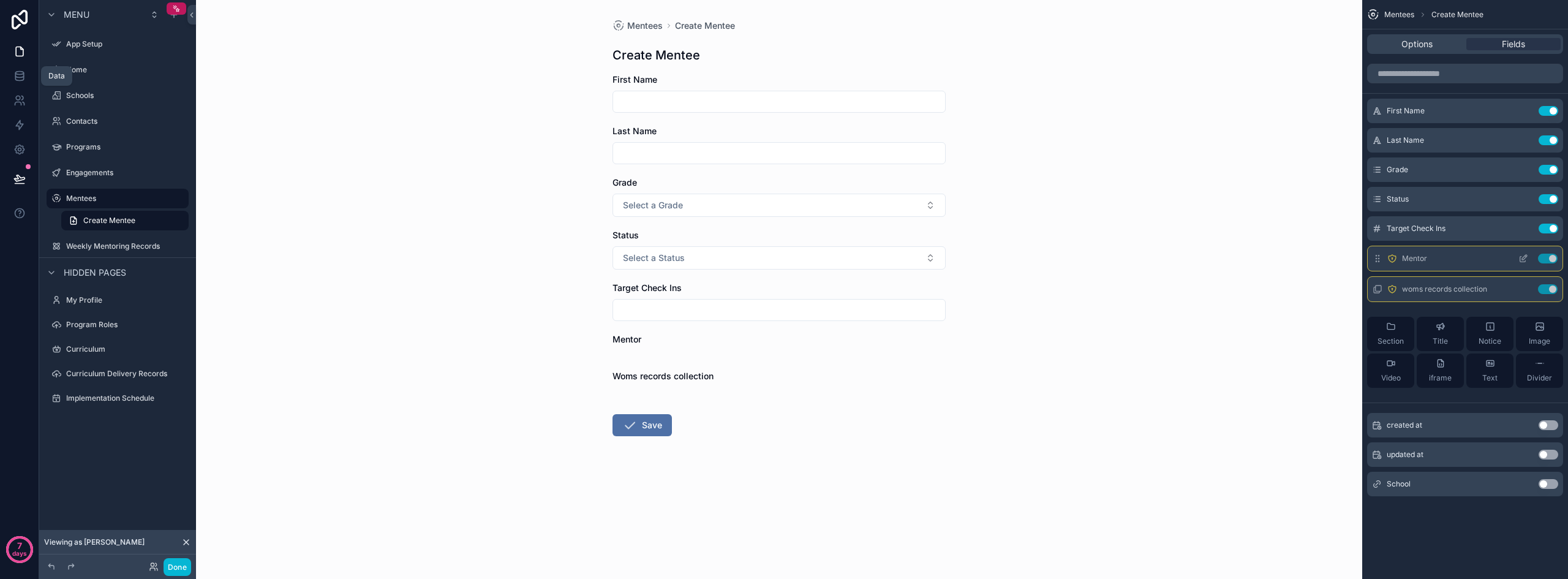
click at [1084, 258] on icon "scrollable content" at bounding box center [1523, 258] width 10 height 10
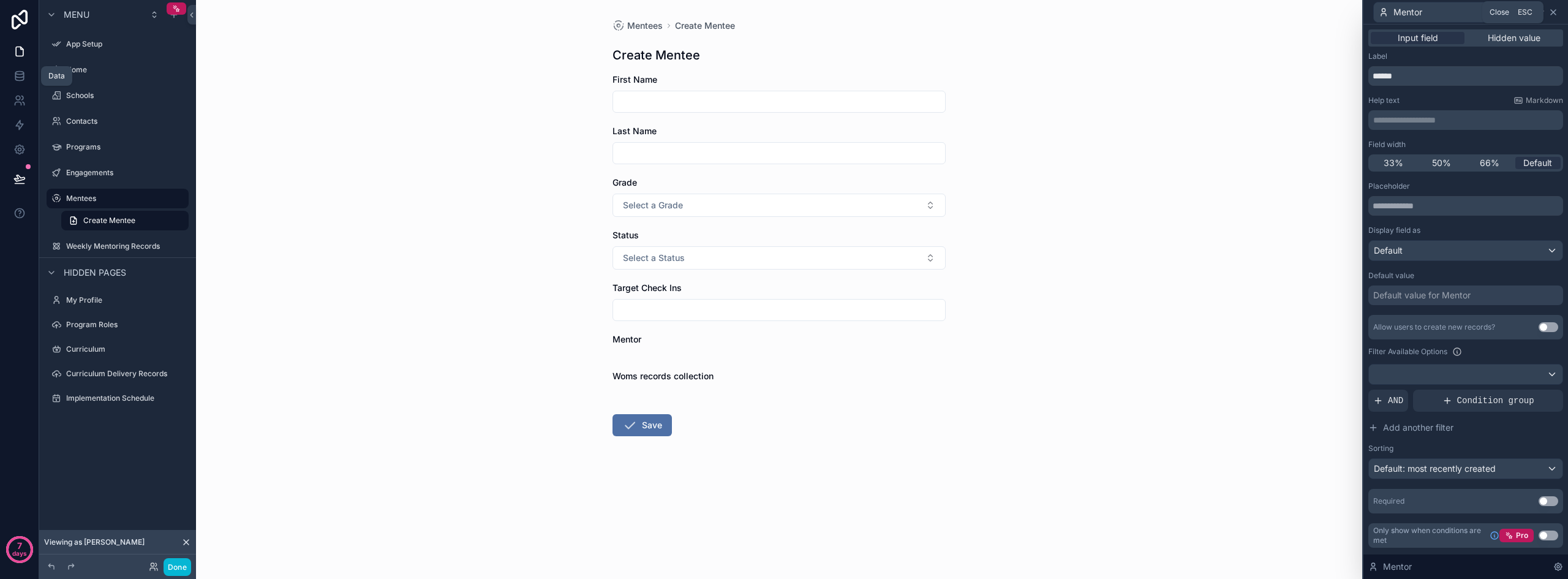
click at [1084, 11] on icon at bounding box center [1553, 12] width 10 height 10
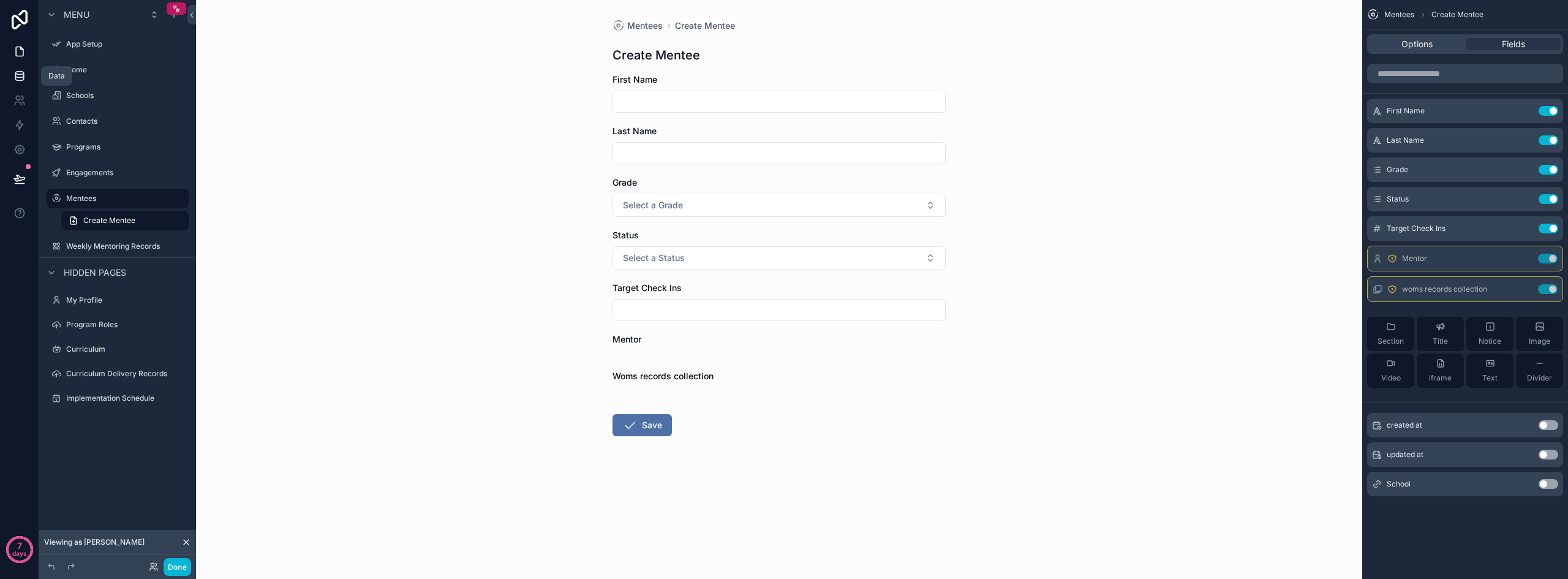
click at [19, 79] on icon at bounding box center [19, 76] width 12 height 12
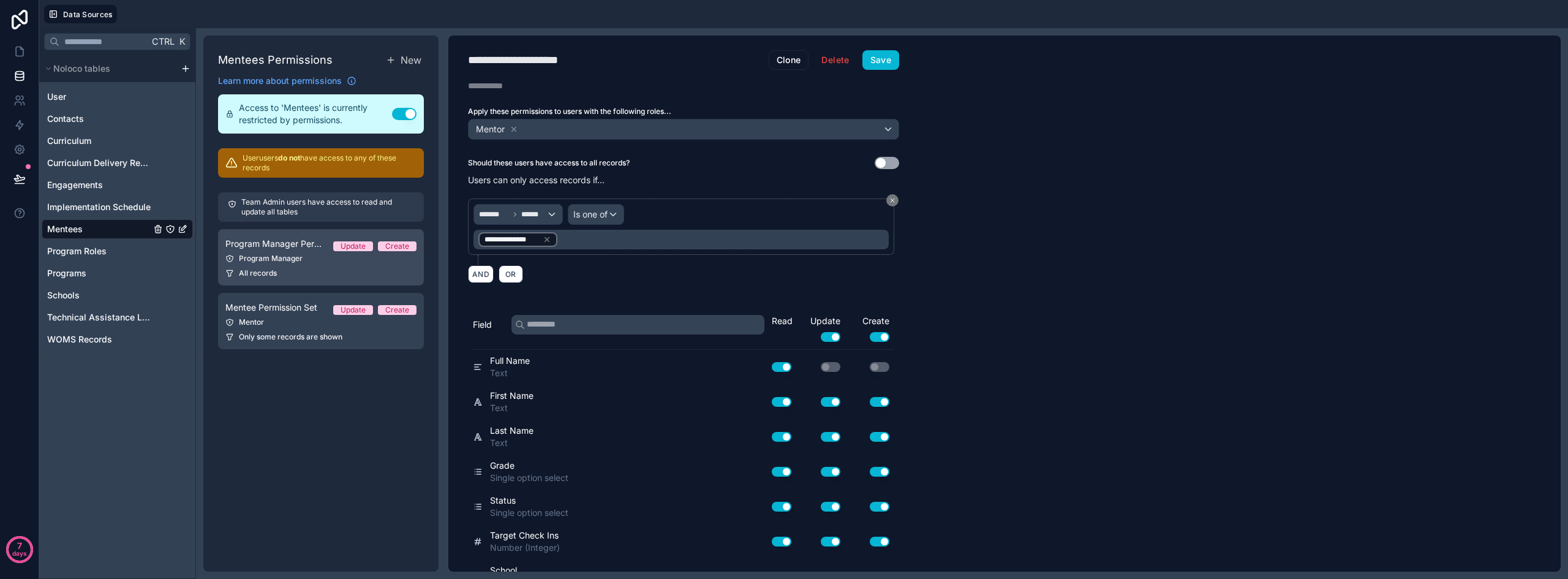
click at [299, 268] on div "All records" at bounding box center [321, 273] width 191 height 10
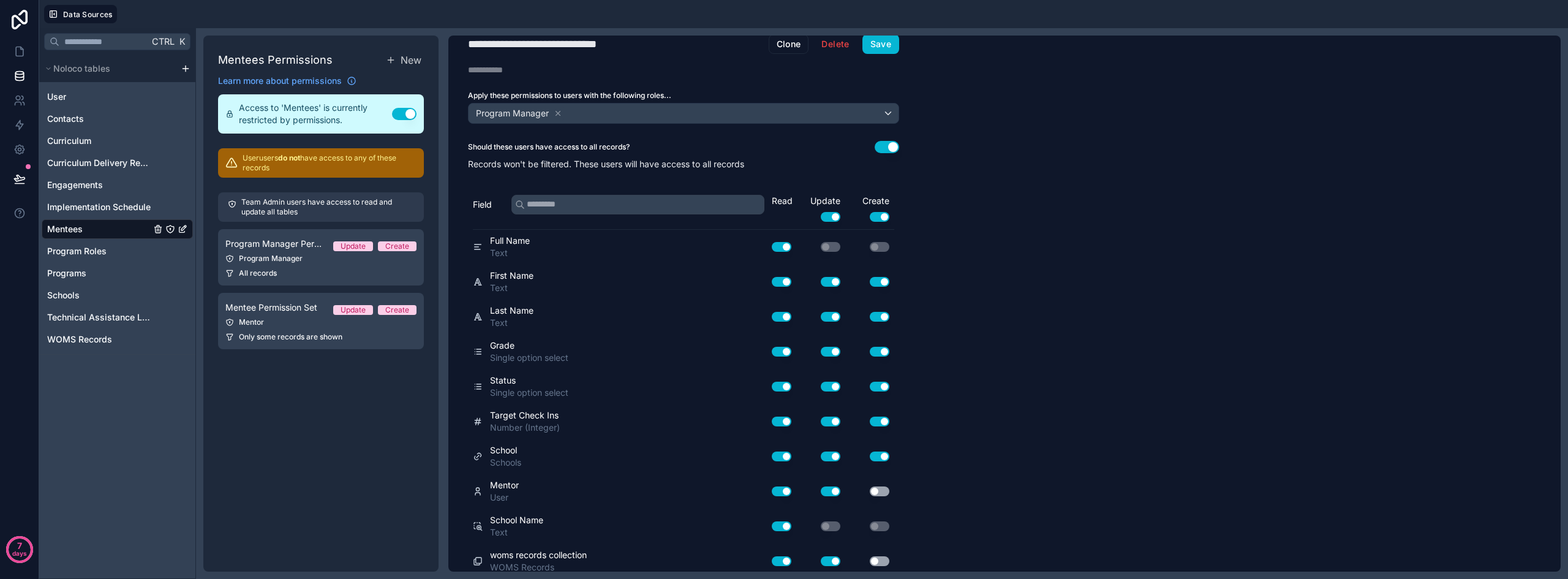
scroll to position [23, 0]
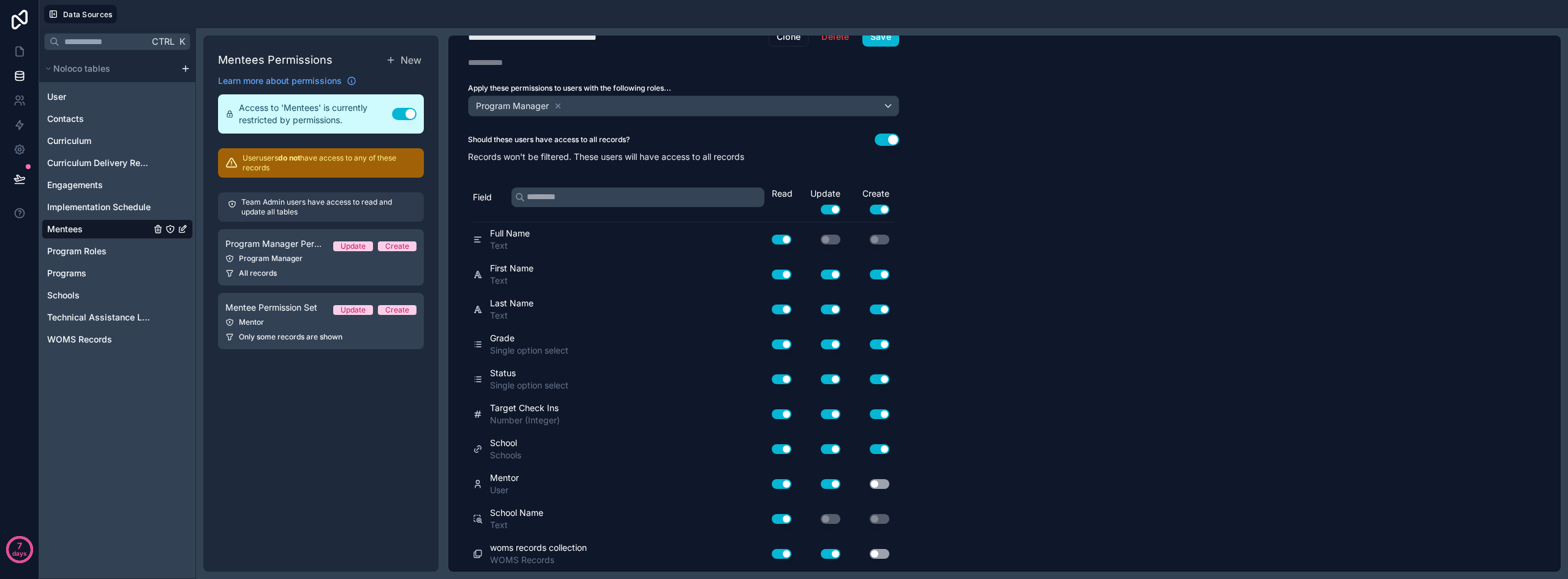
click at [886, 484] on button "Use setting" at bounding box center [879, 484] width 19 height 10
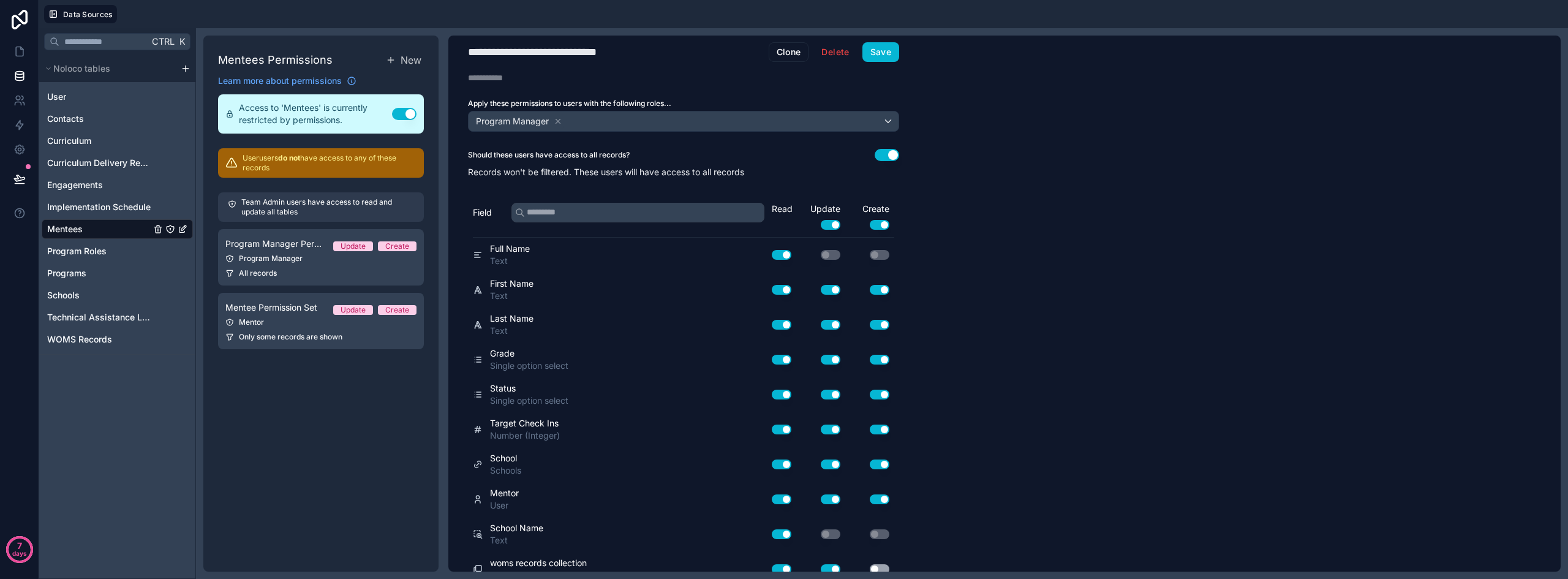
scroll to position [0, 0]
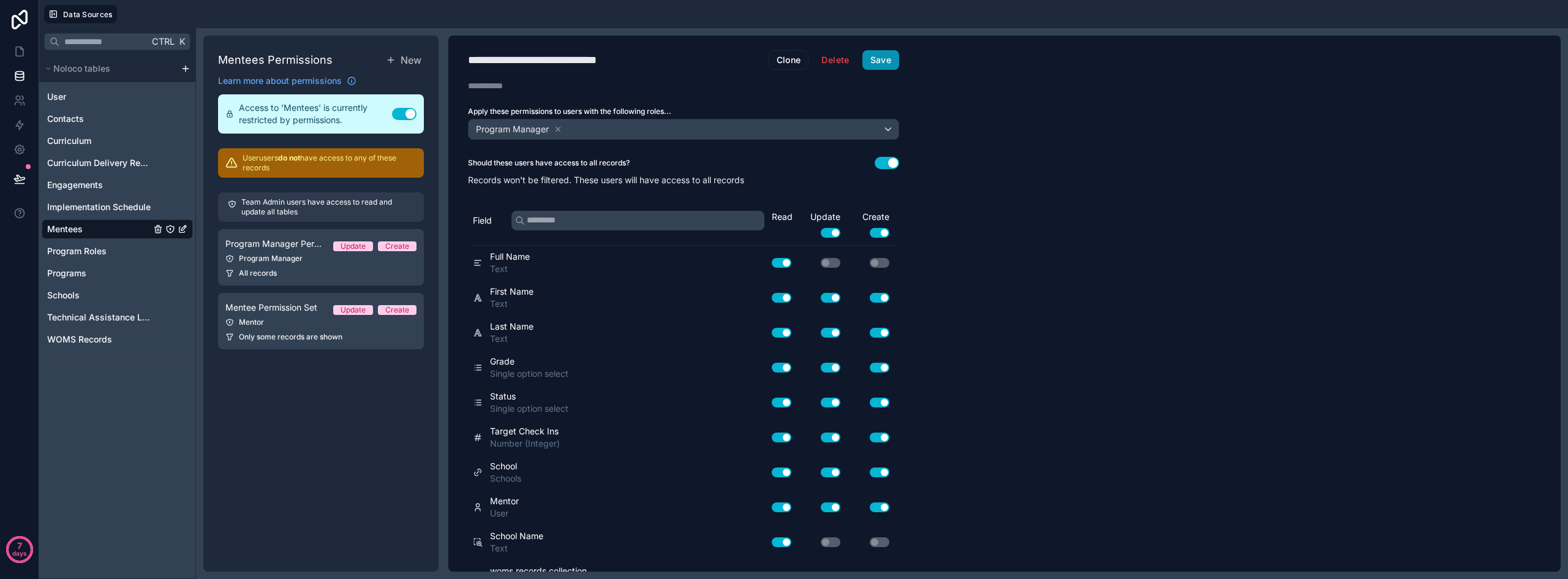
click at [883, 63] on button "Save" at bounding box center [881, 59] width 37 height 19
click at [15, 56] on icon at bounding box center [19, 51] width 12 height 12
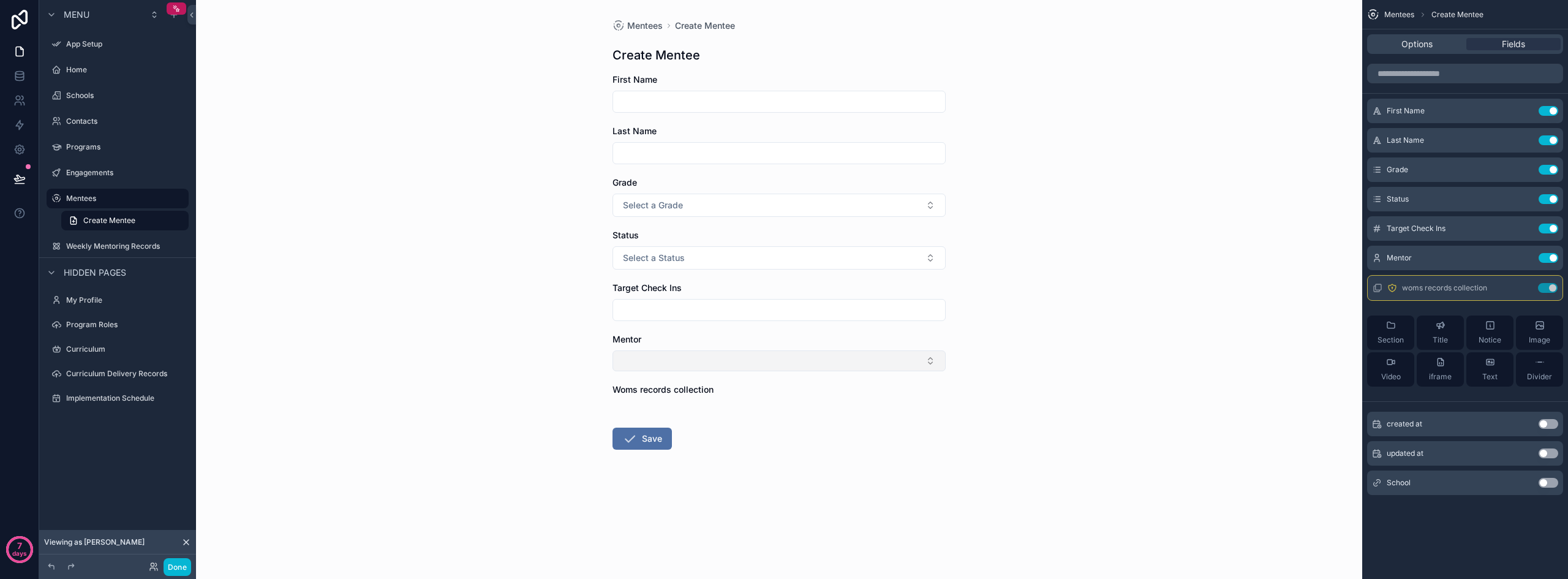
click at [725, 358] on button "Select Button" at bounding box center [779, 360] width 333 height 21
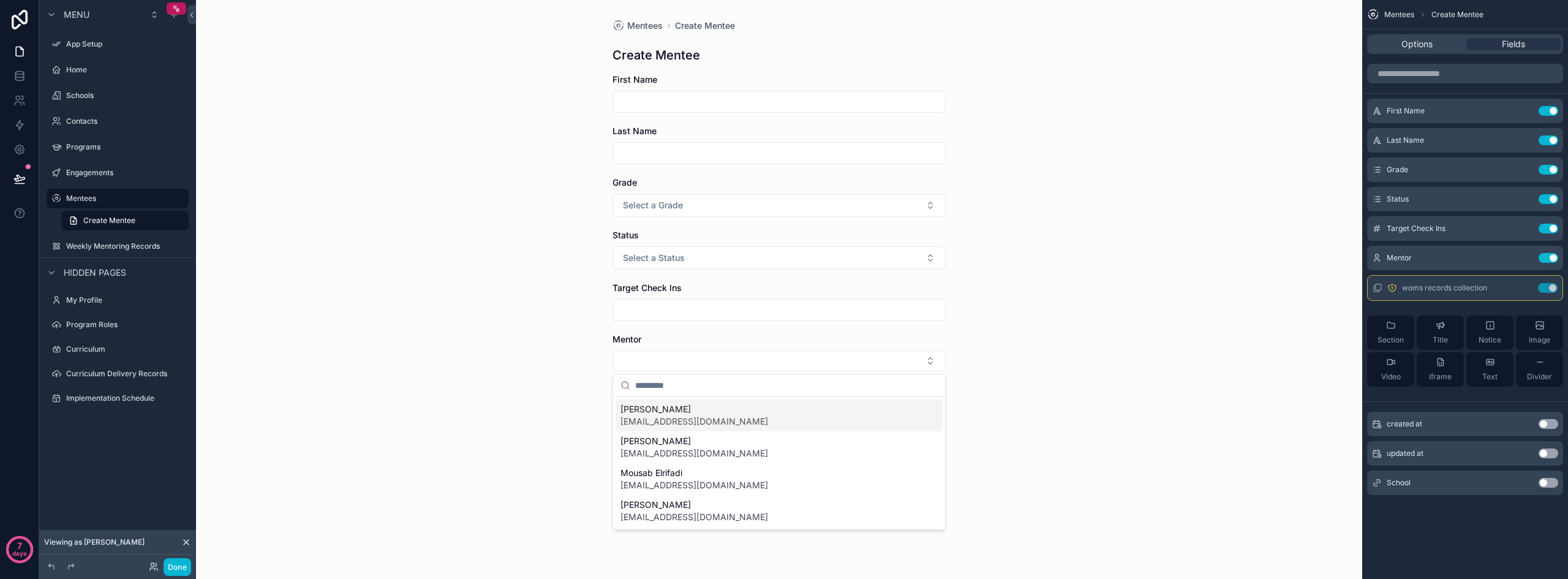
click at [1084, 346] on div "Mentees Create Mentee Create Mentee First Name Last Name Grade Select a Grade S…" at bounding box center [779, 290] width 1166 height 579
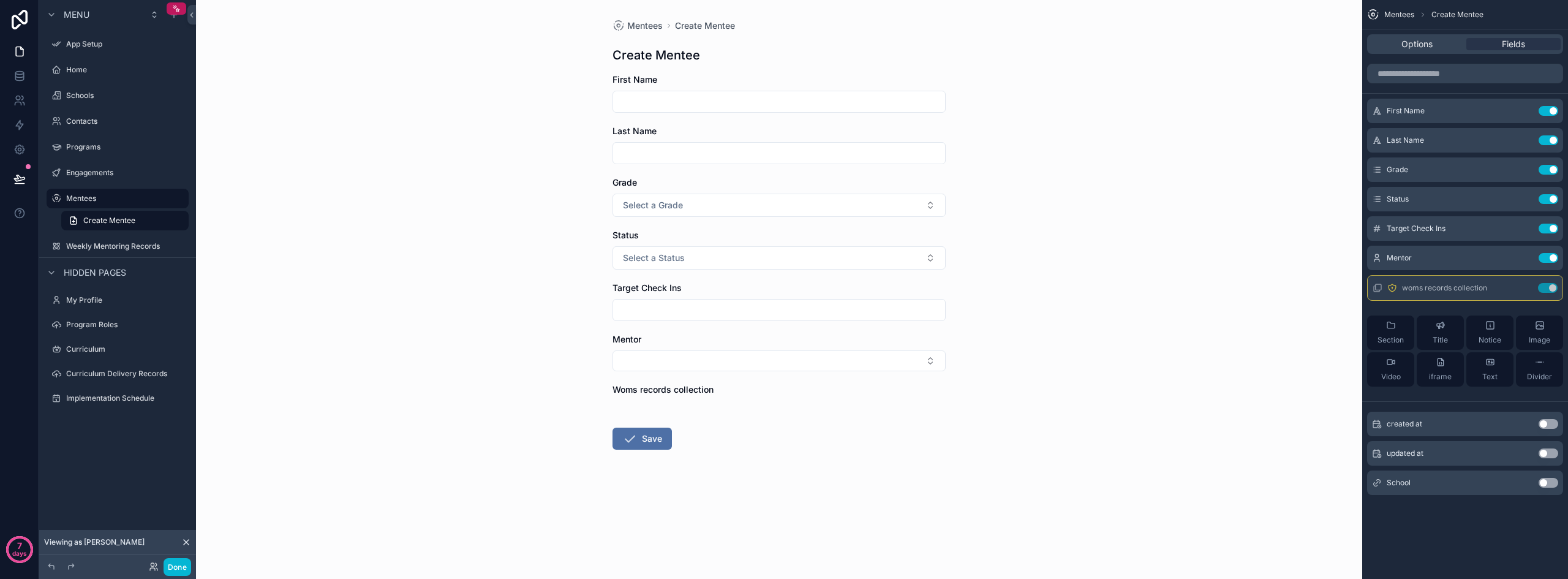
click at [1084, 338] on div "Mentees Create Mentee Create Mentee First Name Last Name Grade Select a Grade S…" at bounding box center [779, 290] width 1166 height 579
click at [821, 358] on button "Select Button" at bounding box center [779, 360] width 333 height 21
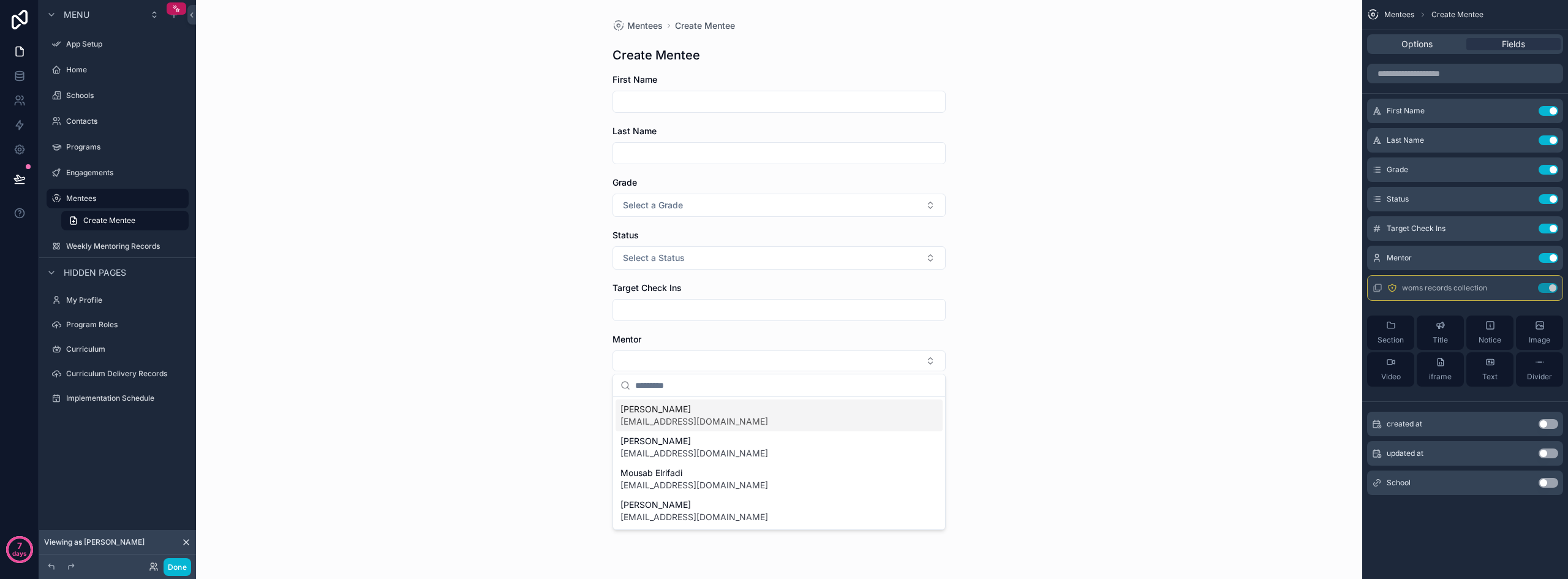
click at [1084, 339] on div "Mentees Create Mentee Create Mentee First Name Last Name Grade Select a Grade S…" at bounding box center [779, 290] width 1166 height 579
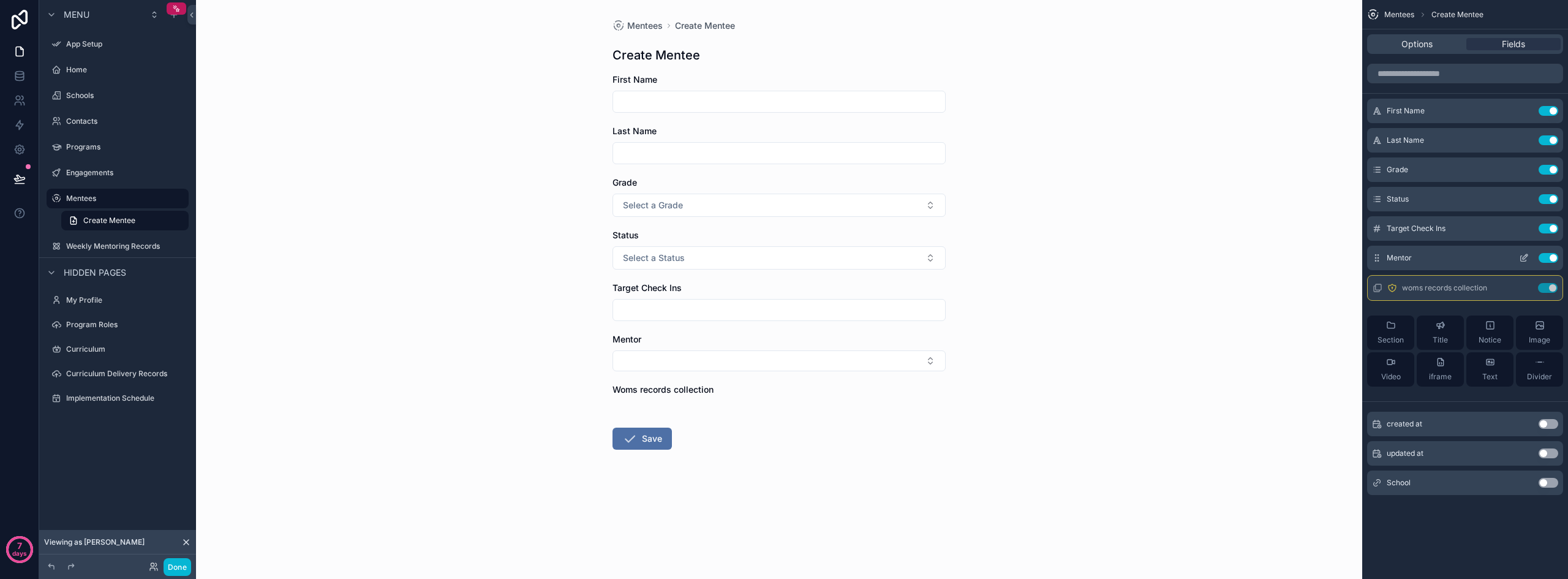
click at [1084, 255] on icon "scrollable content" at bounding box center [1524, 257] width 10 height 10
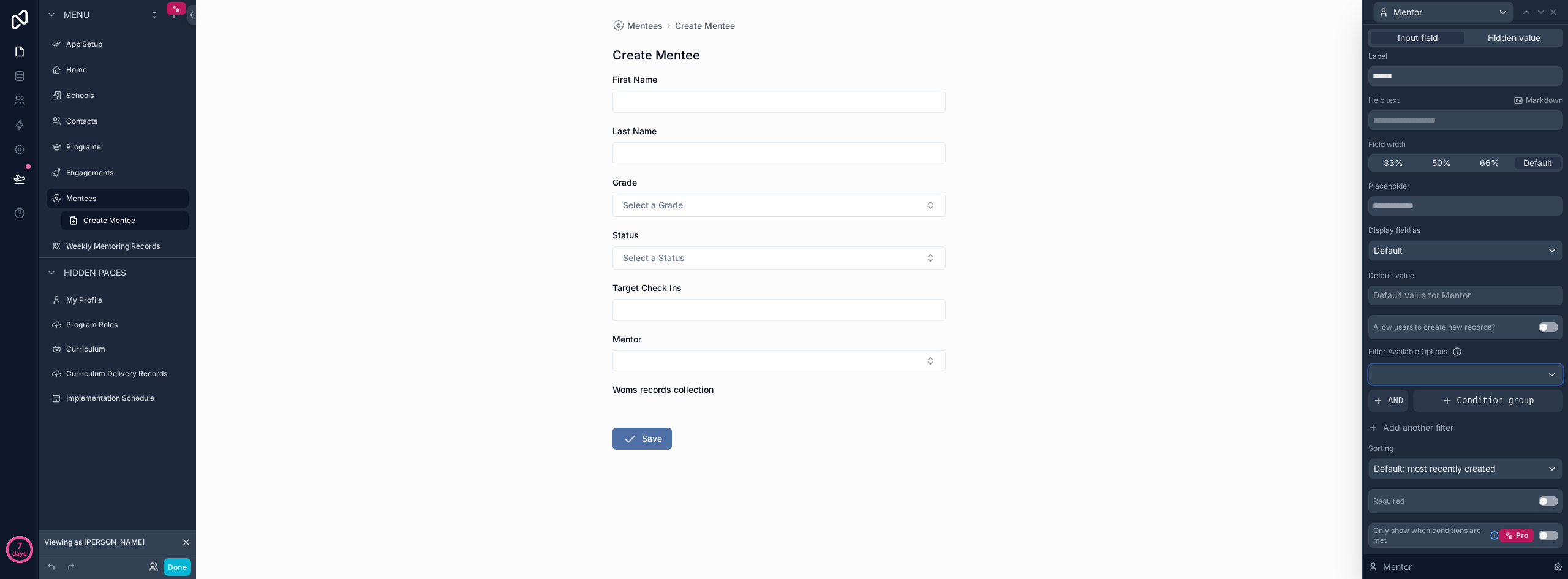
click at [1084, 376] on div at bounding box center [1466, 374] width 193 height 19
click at [1084, 442] on div "----" at bounding box center [1465, 440] width 173 height 15
click at [1084, 396] on span "AND" at bounding box center [1396, 400] width 15 height 12
click at [1084, 350] on div "Filter Available Options" at bounding box center [1466, 352] width 195 height 15
click at [1084, 374] on div at bounding box center [1466, 374] width 193 height 19
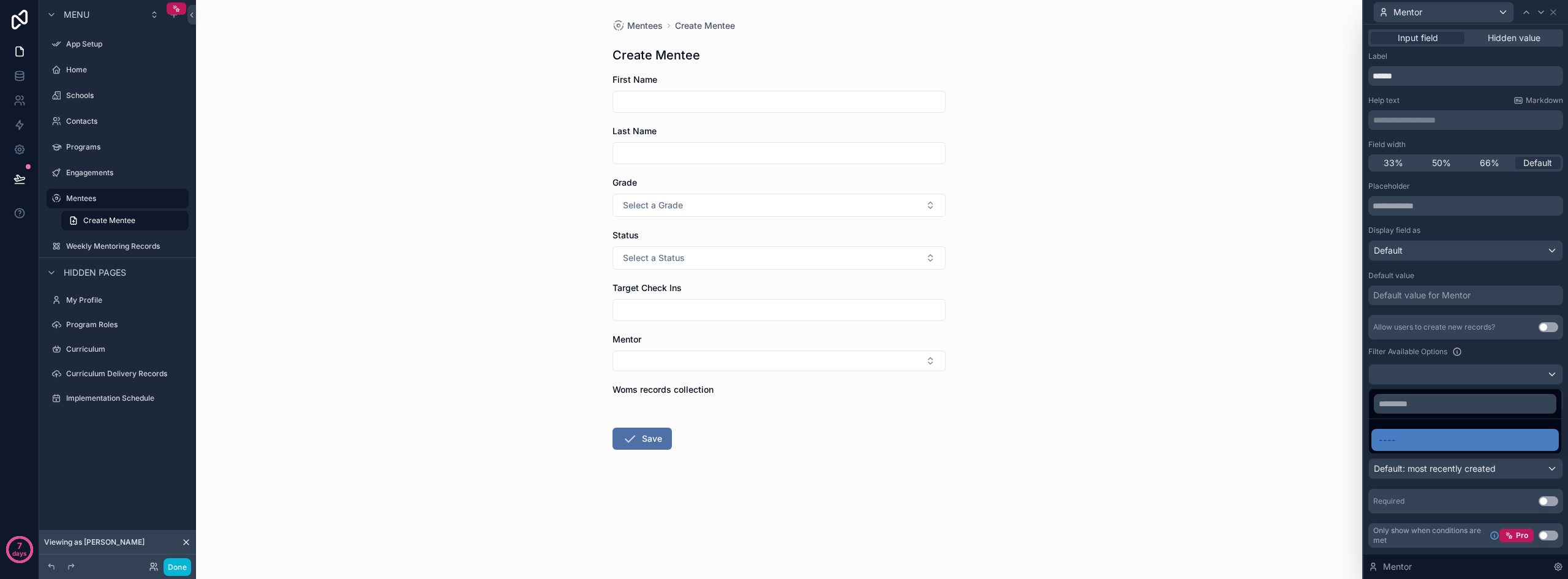
click at [1084, 423] on ul "----" at bounding box center [1465, 436] width 192 height 34
click at [169, 565] on button "Done" at bounding box center [177, 566] width 27 height 18
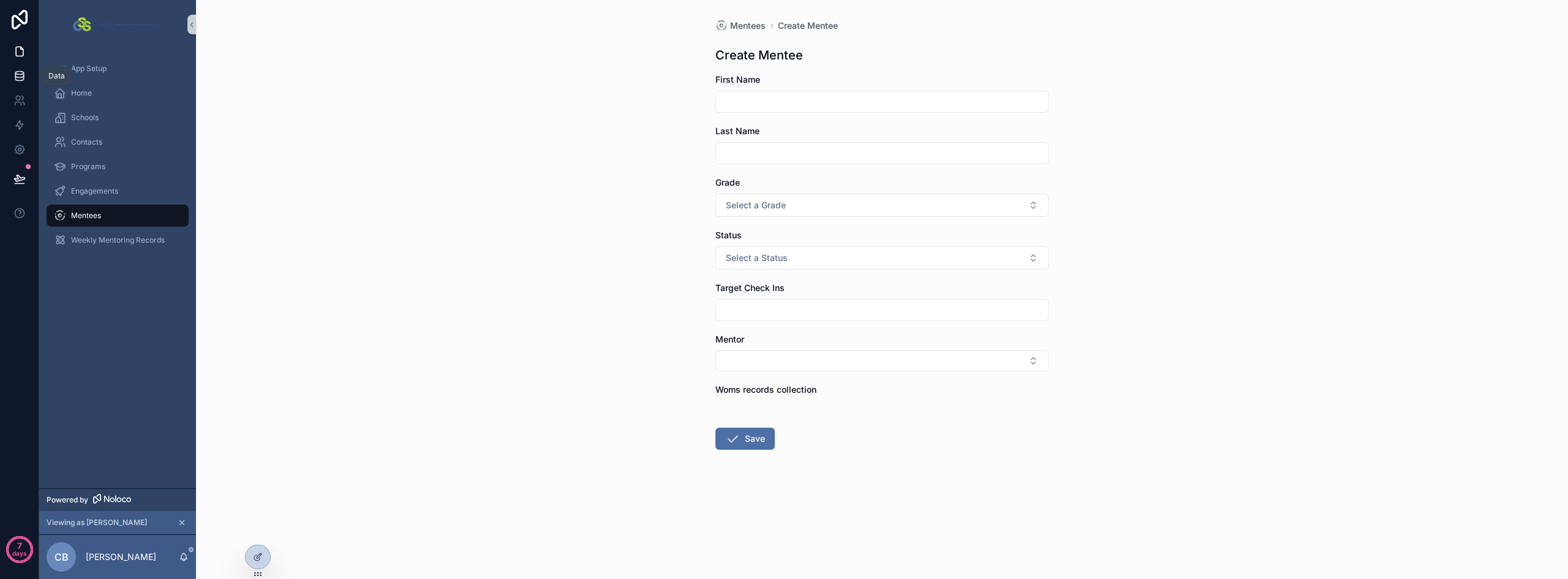
click at [25, 76] on icon at bounding box center [19, 76] width 12 height 12
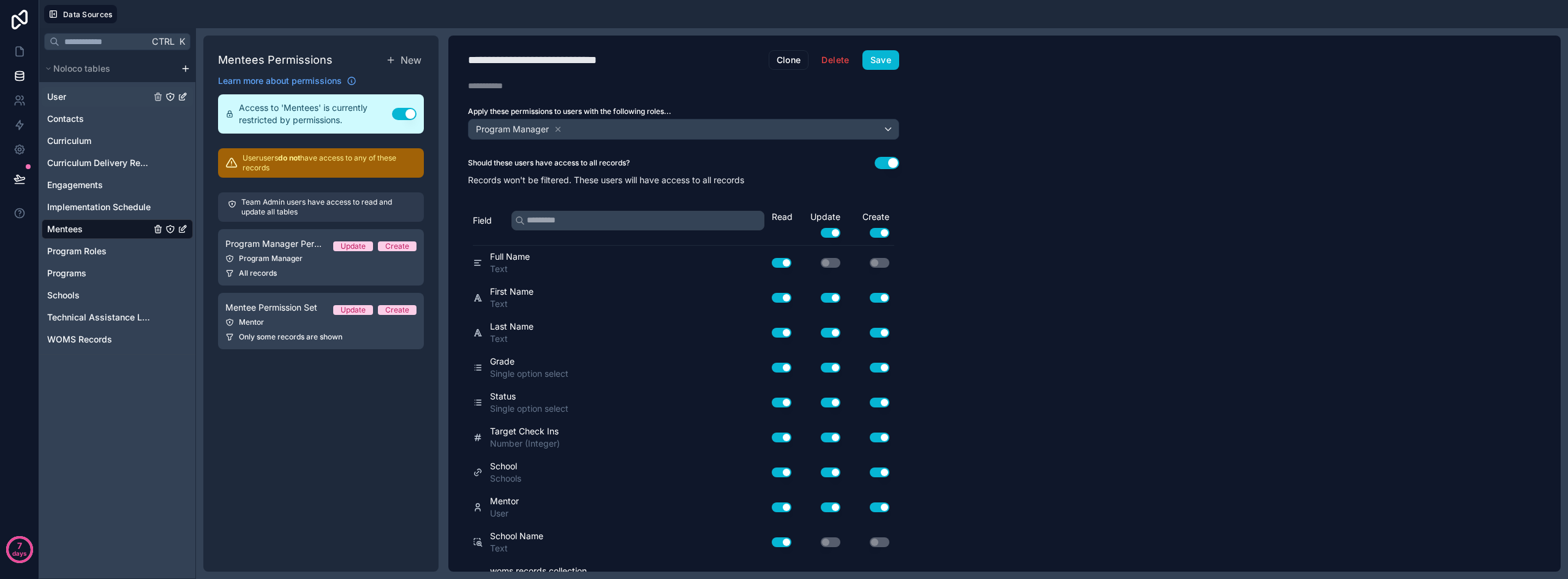
click at [70, 94] on div "User" at bounding box center [117, 96] width 151 height 19
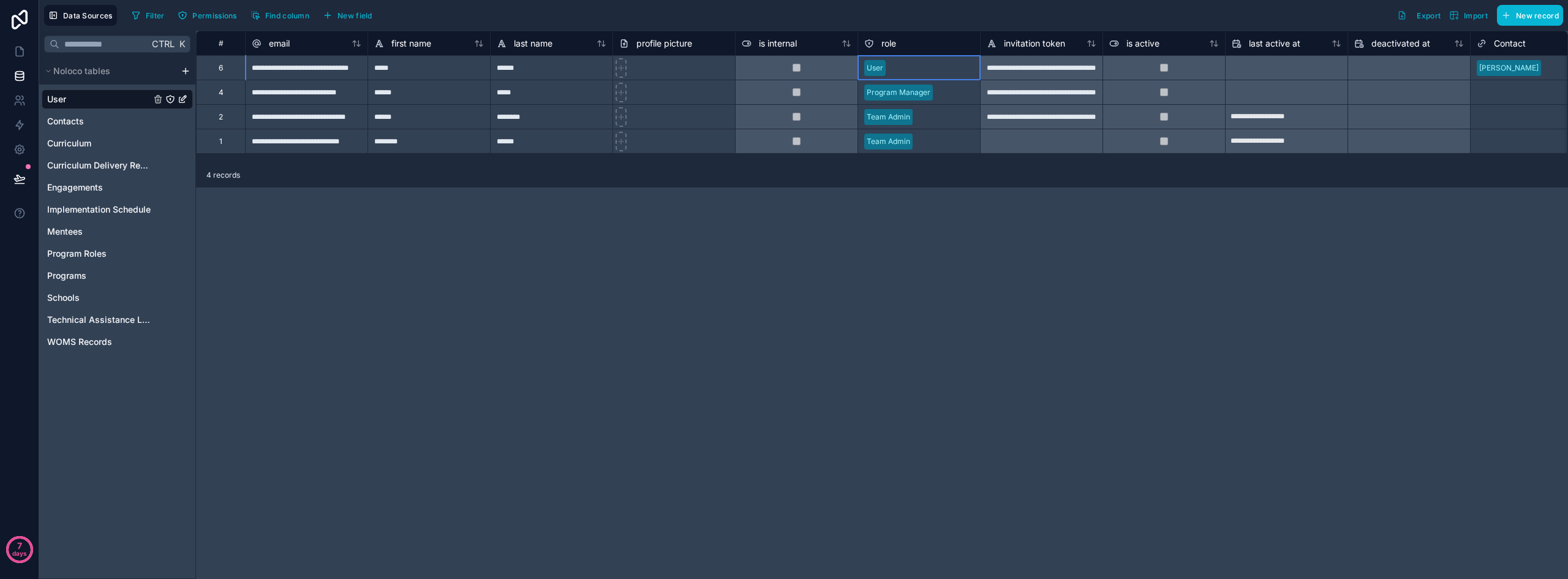
click at [932, 68] on div "User" at bounding box center [919, 68] width 122 height 19
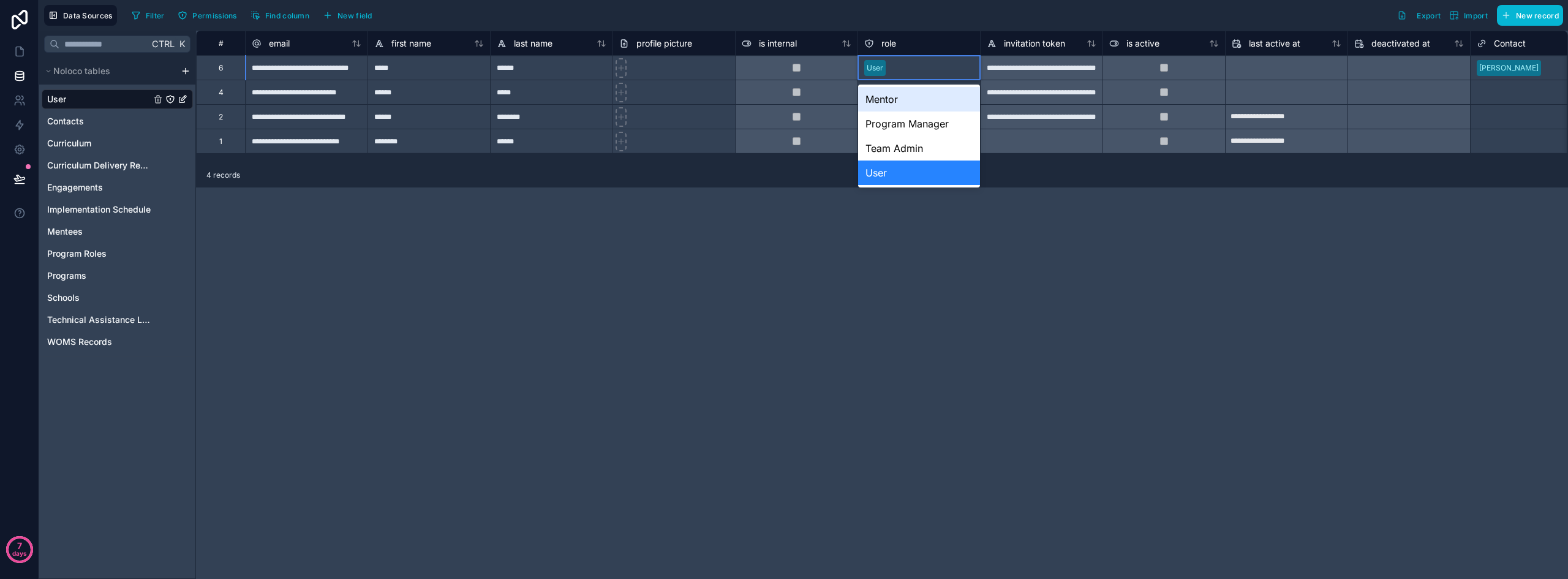
click at [925, 101] on div "Mentor" at bounding box center [919, 99] width 122 height 25
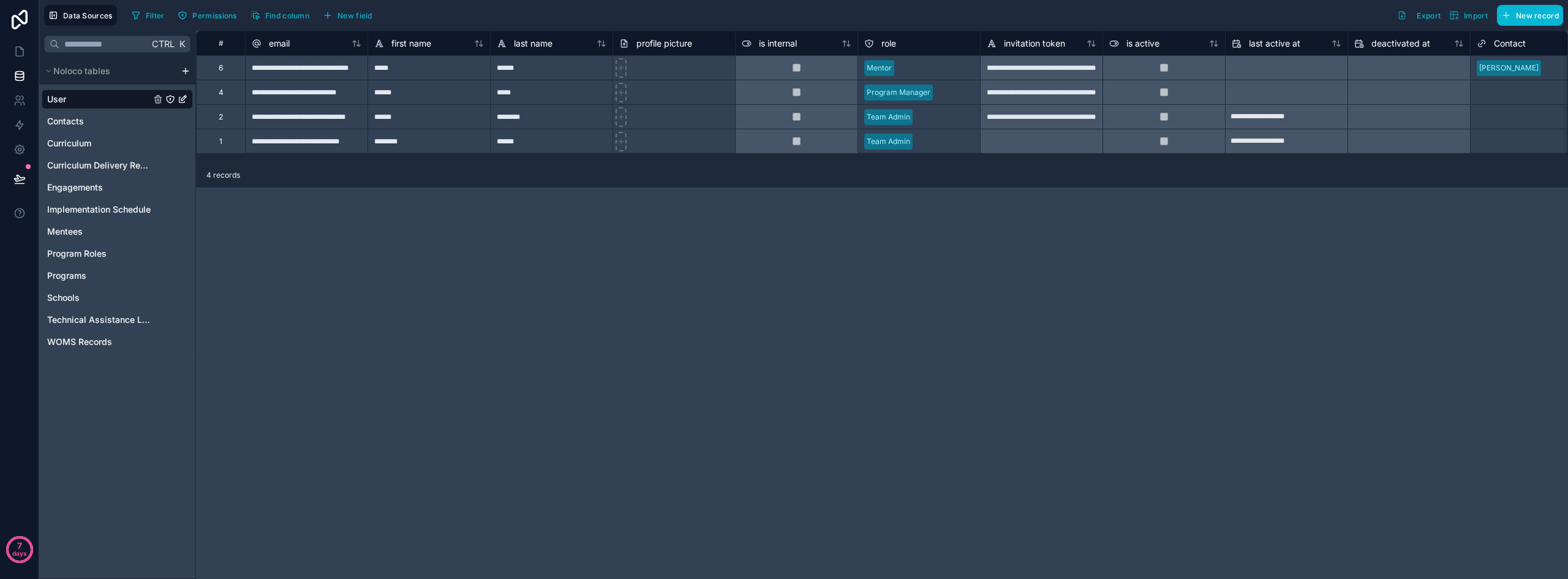
click at [999, 294] on div "**********" at bounding box center [882, 305] width 1373 height 548
click at [22, 51] on icon at bounding box center [19, 51] width 12 height 12
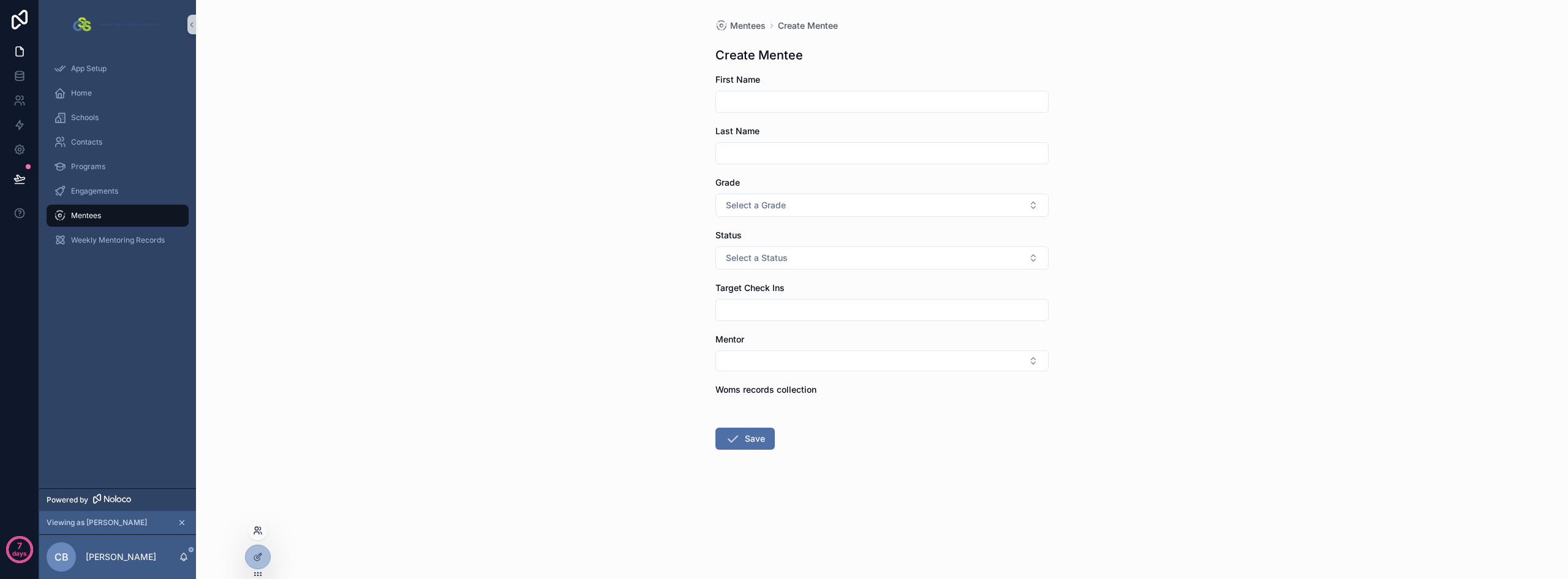
click at [257, 530] on icon at bounding box center [256, 528] width 3 height 3
click at [384, 191] on div "Mentees Create Mentee Create Mentee First Name Last Name Grade Select a Grade S…" at bounding box center [882, 290] width 1373 height 579
click at [256, 562] on div at bounding box center [258, 556] width 25 height 23
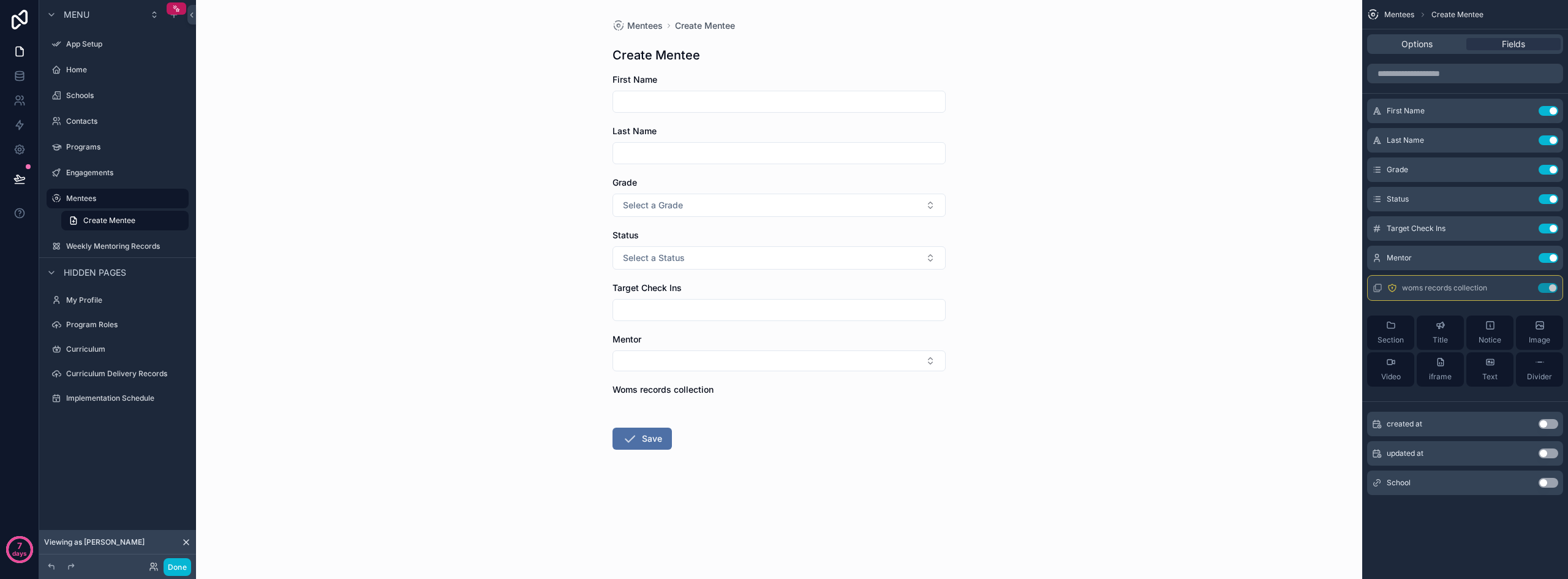
click at [1084, 371] on div "Mentees Create Mentee Create Mentee First Name Last Name Grade Select a Grade S…" at bounding box center [779, 290] width 1166 height 579
click at [1084, 255] on icon "scrollable content" at bounding box center [1524, 257] width 10 height 10
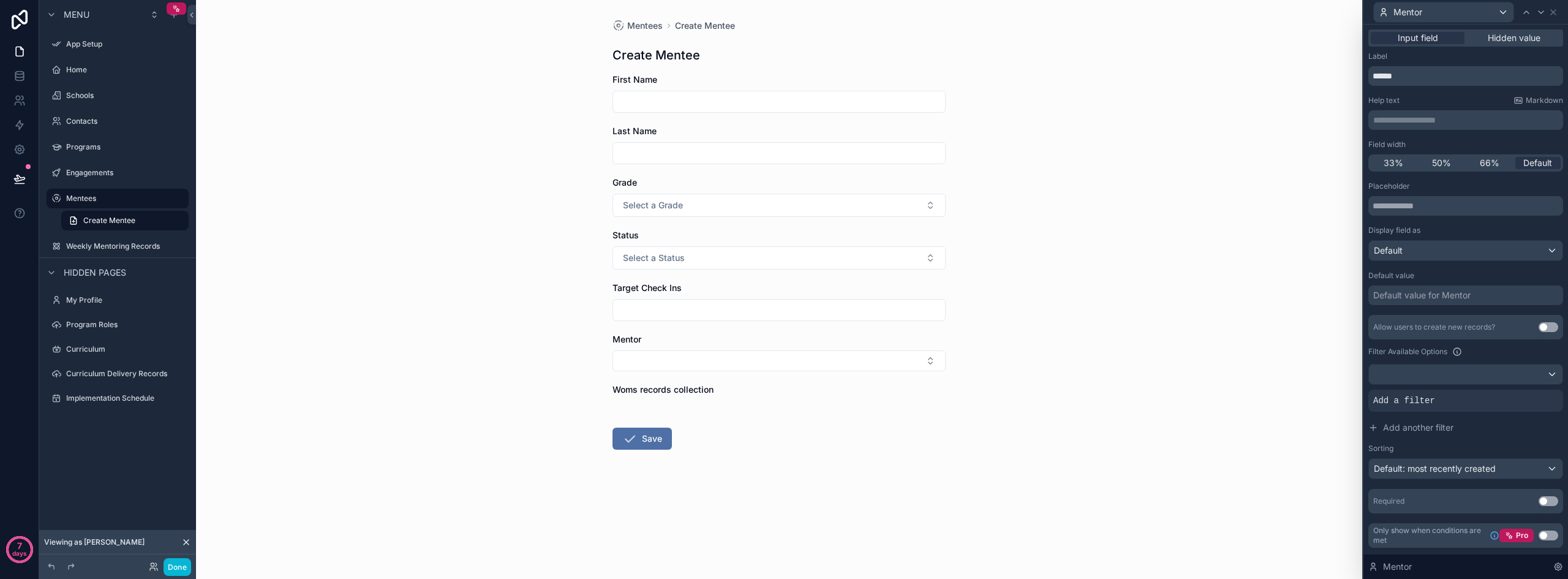
click at [1084, 290] on div "Default value for Mentor" at bounding box center [1422, 295] width 97 height 12
click at [1084, 340] on div "Mentees Create Mentee Create Mentee First Name Last Name Grade Select a Grade S…" at bounding box center [779, 290] width 1166 height 579
click at [1084, 375] on div at bounding box center [1466, 374] width 193 height 19
click at [1084, 434] on div "----" at bounding box center [1465, 440] width 173 height 15
click at [1084, 377] on div at bounding box center [1466, 374] width 193 height 19
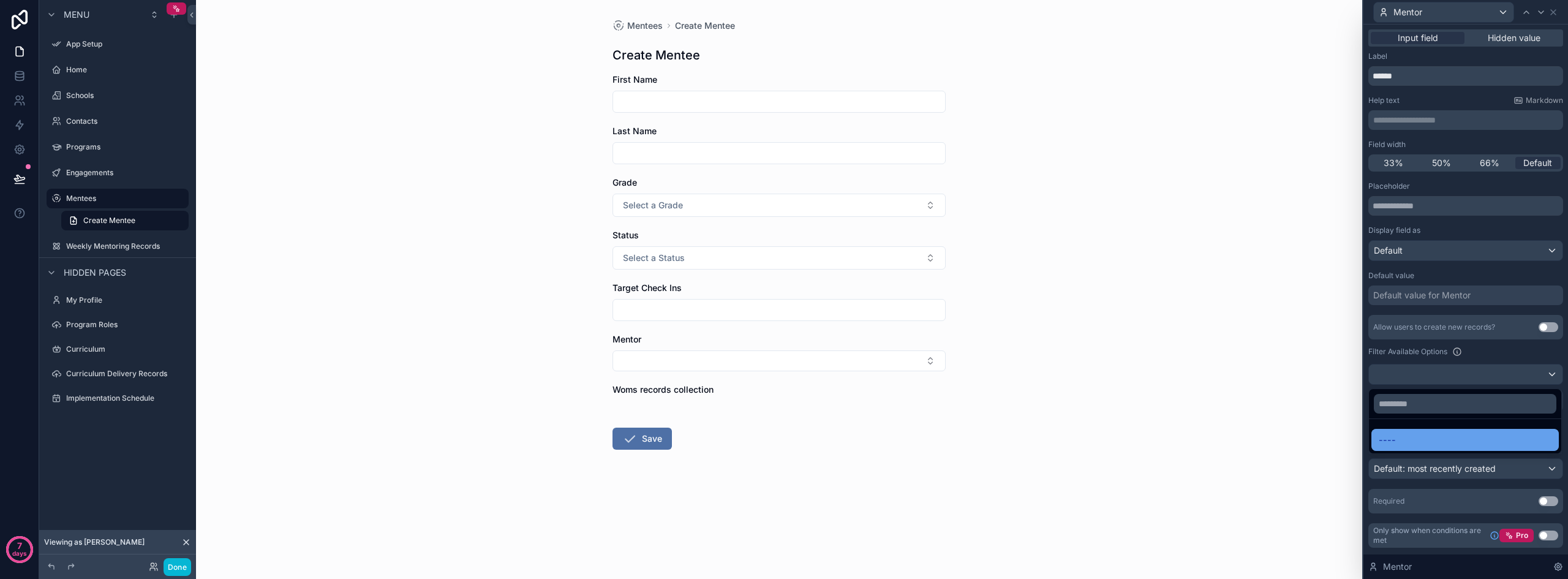
click at [1084, 436] on div "----" at bounding box center [1465, 440] width 173 height 15
click at [183, 566] on button "Done" at bounding box center [177, 566] width 27 height 18
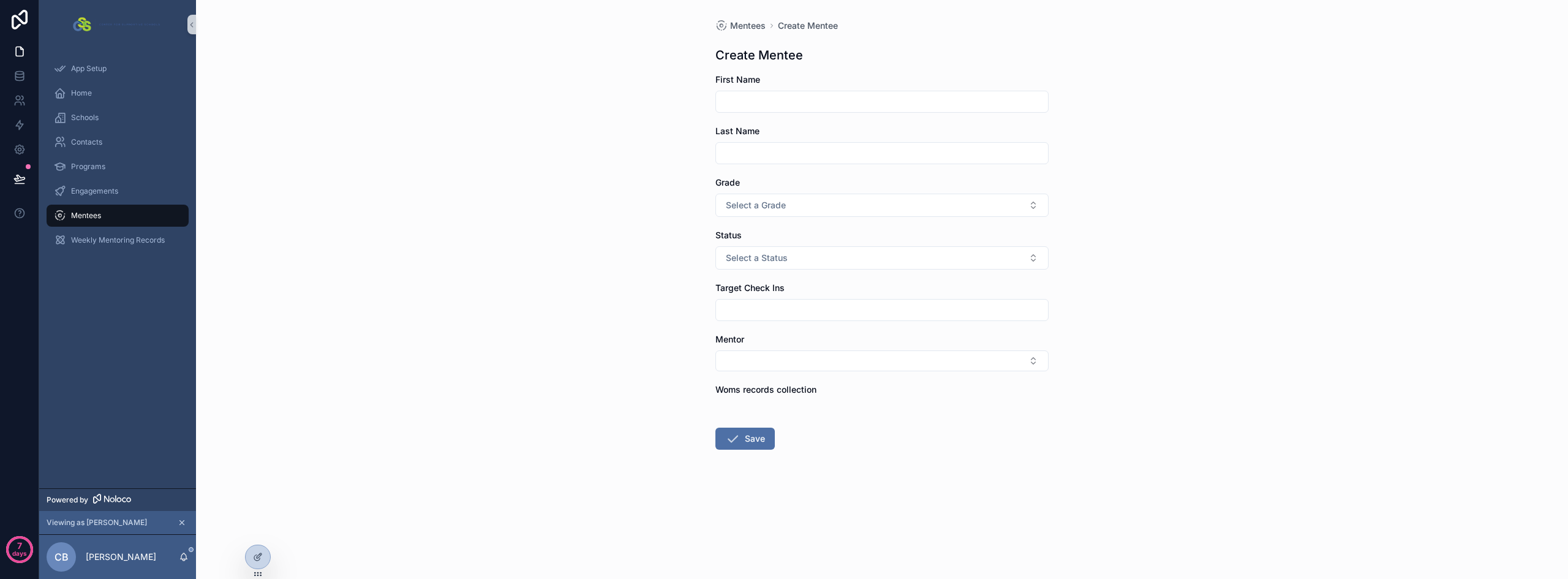
click at [448, 334] on div "Mentees Create Mentee Create Mentee First Name Last Name Grade Select a Grade S…" at bounding box center [882, 290] width 1373 height 579
click at [827, 364] on button "Select Button" at bounding box center [881, 360] width 333 height 21
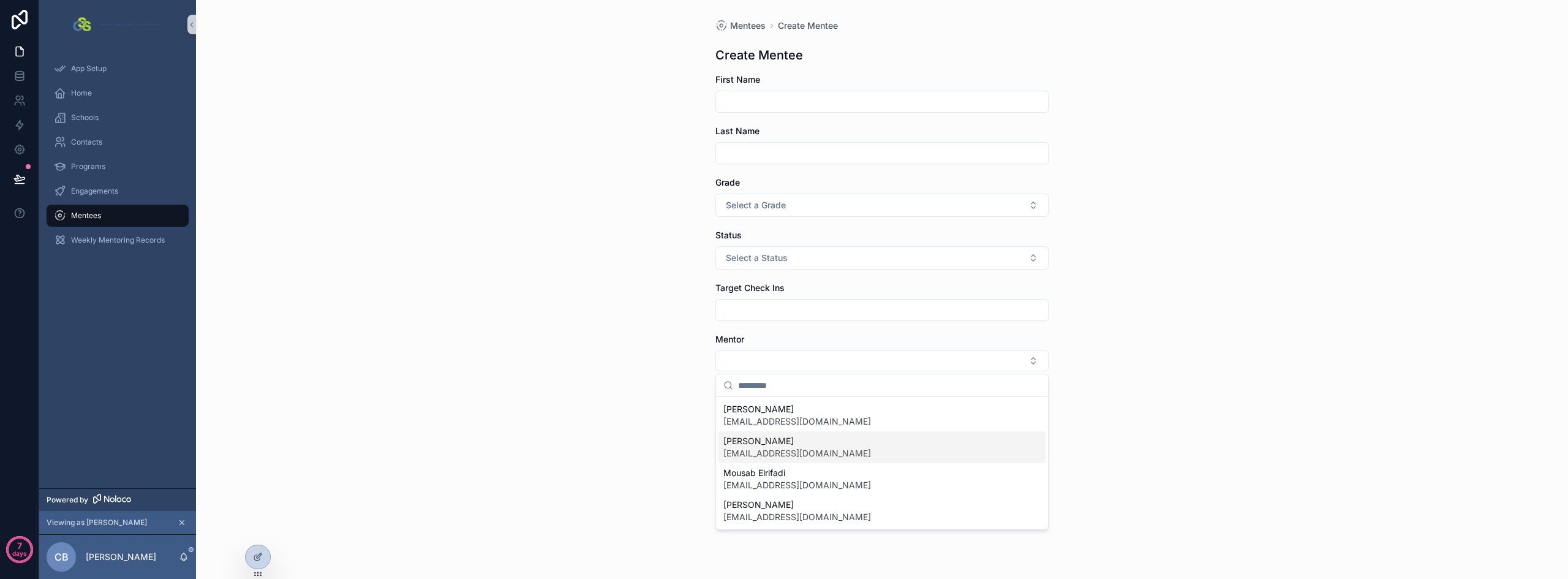
click at [528, 372] on div "Mentees Create Mentee Create Mentee First Name Last Name Grade Select a Grade S…" at bounding box center [882, 290] width 1373 height 579
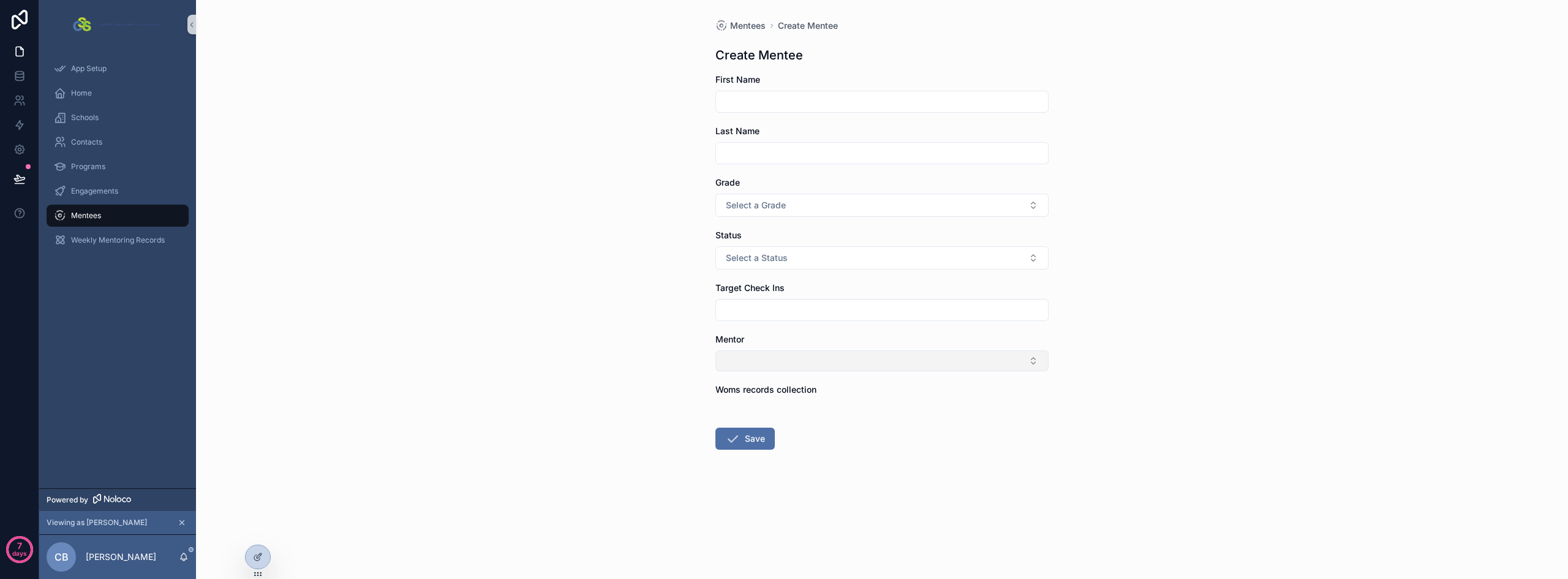
click at [759, 363] on button "Select Button" at bounding box center [881, 360] width 333 height 21
click at [546, 362] on div "Mentees Create Mentee Create Mentee First Name Last Name Grade Select a Grade S…" at bounding box center [882, 290] width 1373 height 579
click at [839, 356] on button "Select Button" at bounding box center [881, 360] width 333 height 21
click at [433, 342] on div "Mentees Create Mentee Create Mentee First Name Last Name Grade Select a Grade S…" at bounding box center [882, 290] width 1373 height 579
click at [16, 78] on icon at bounding box center [19, 76] width 12 height 12
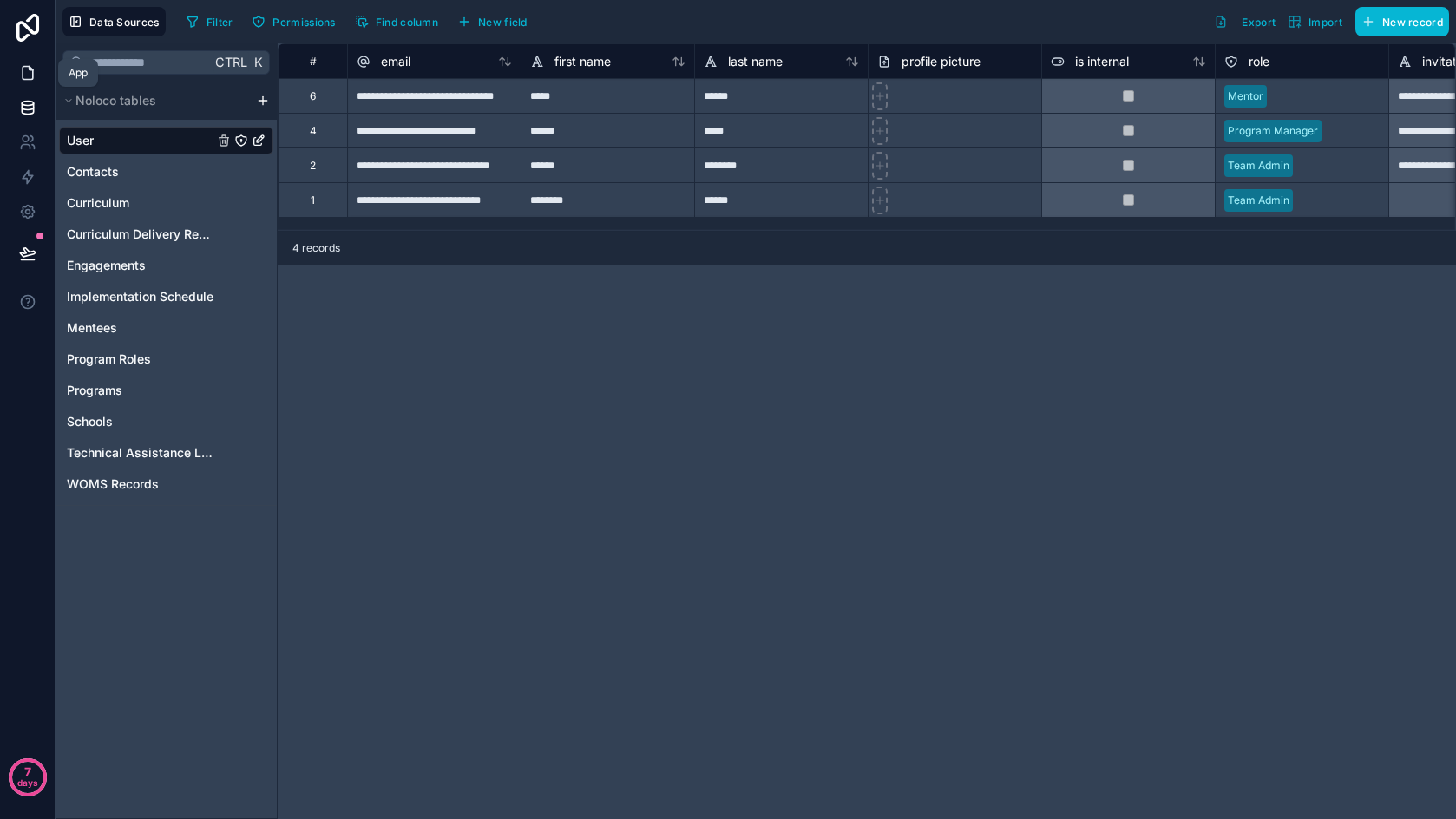
click at [26, 72] on icon at bounding box center [27, 73] width 17 height 17
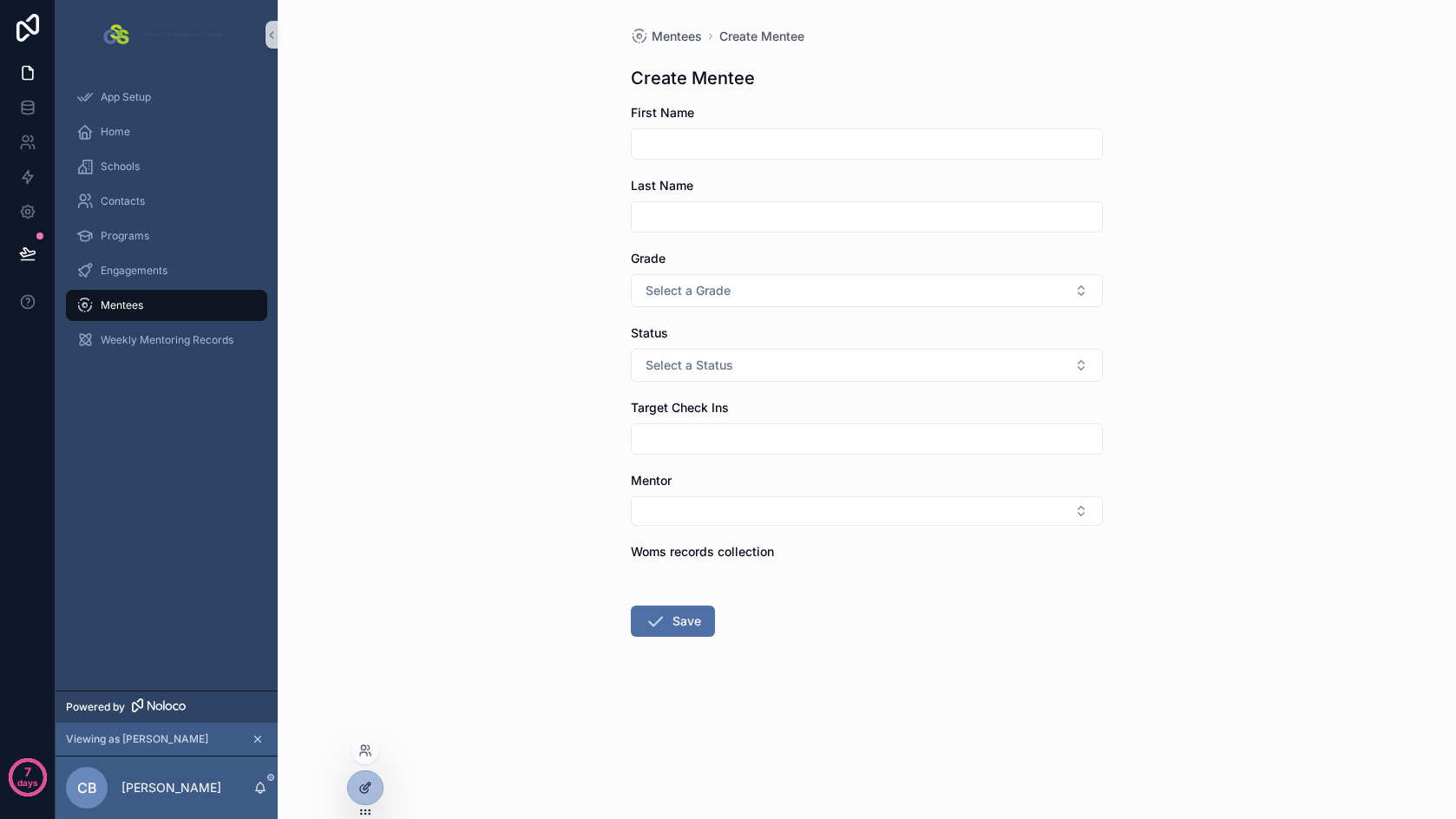
click at [369, 786] on icon at bounding box center [365, 787] width 14 height 14
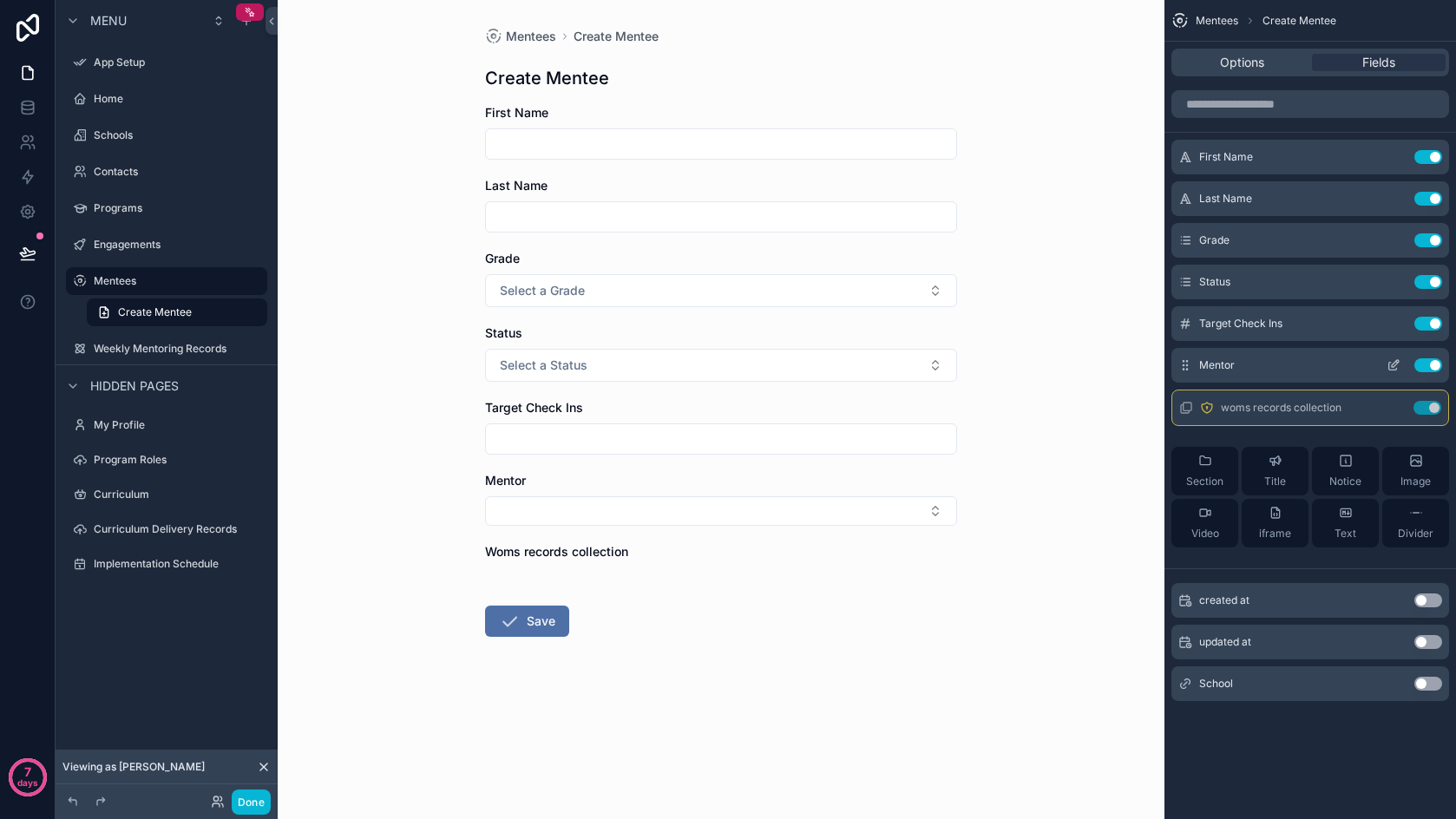
click at [1424, 364] on button "Use setting" at bounding box center [1428, 365] width 27 height 14
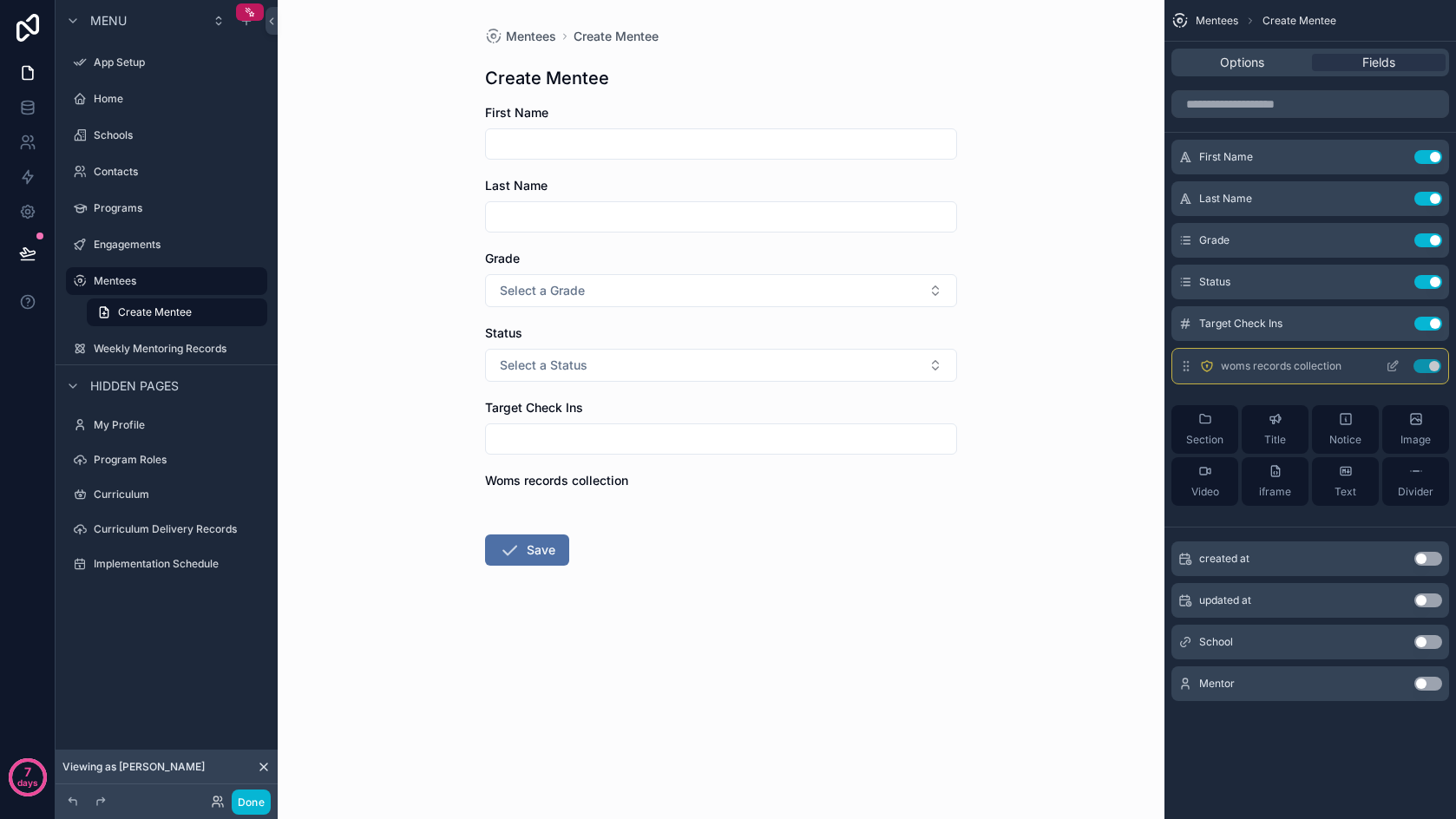
click at [1426, 364] on button "Use setting" at bounding box center [1427, 366] width 27 height 14
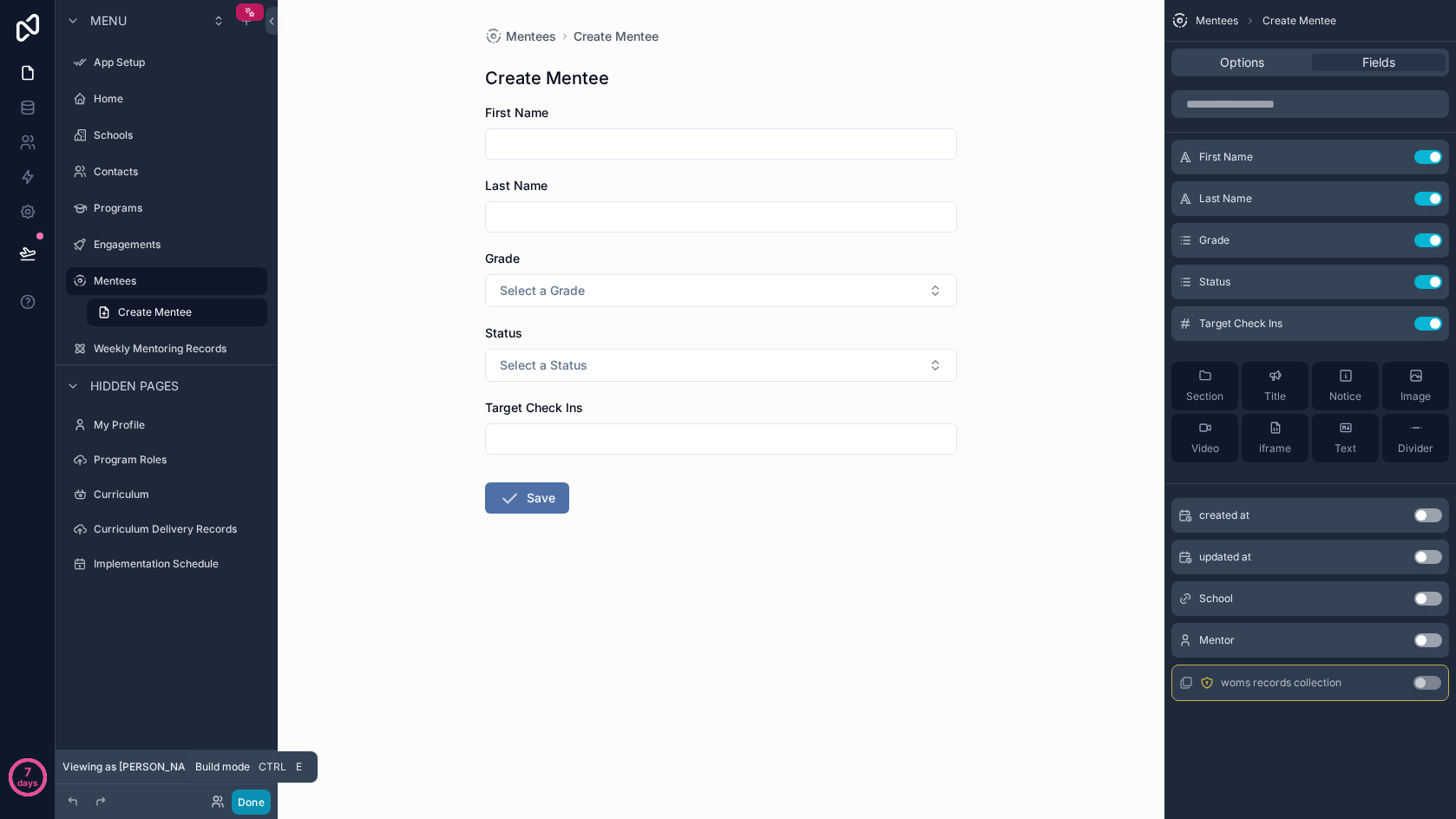
click at [250, 802] on button "Done" at bounding box center [250, 802] width 39 height 26
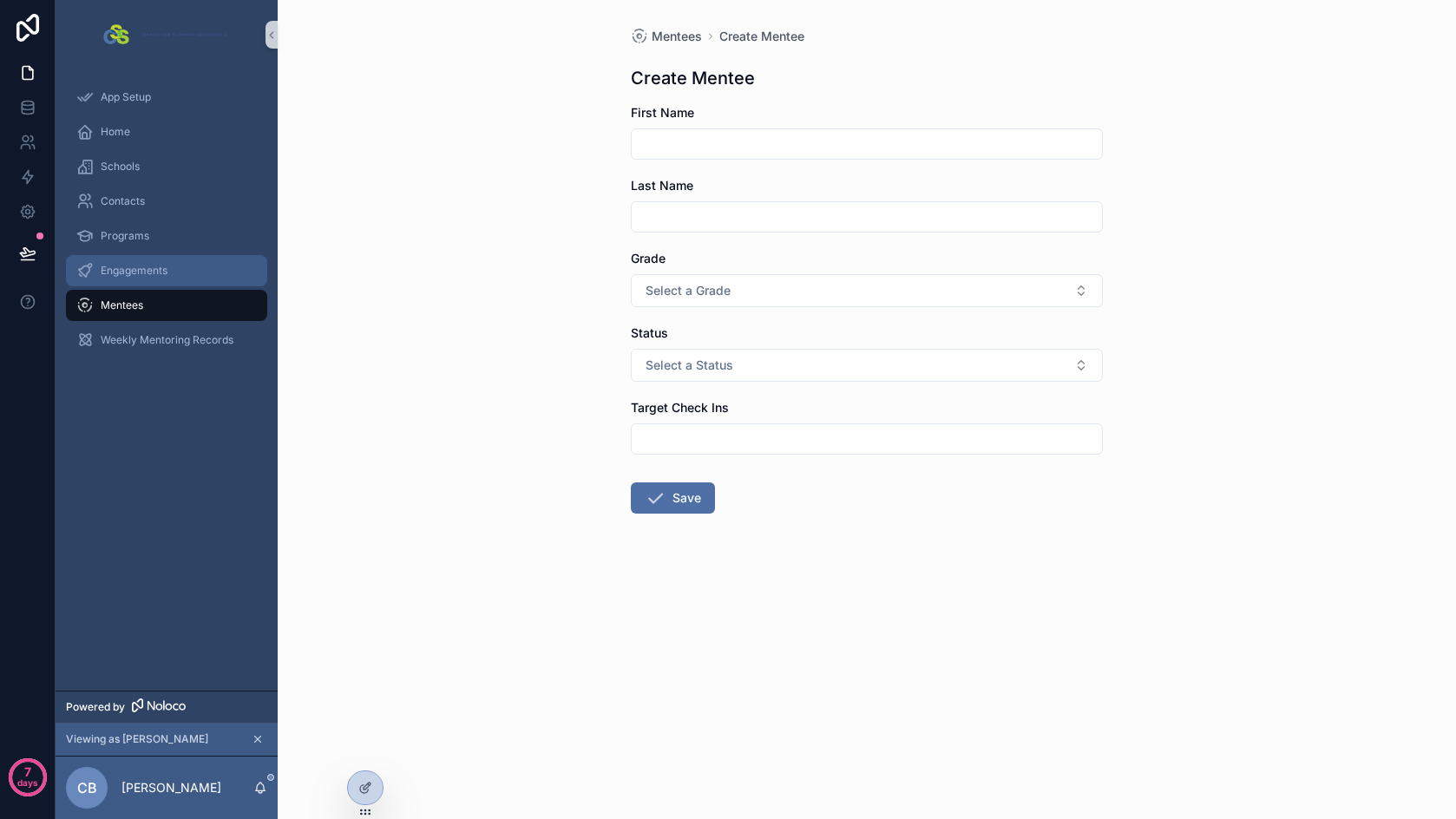
click at [130, 273] on span "Engagements" at bounding box center [134, 270] width 67 height 14
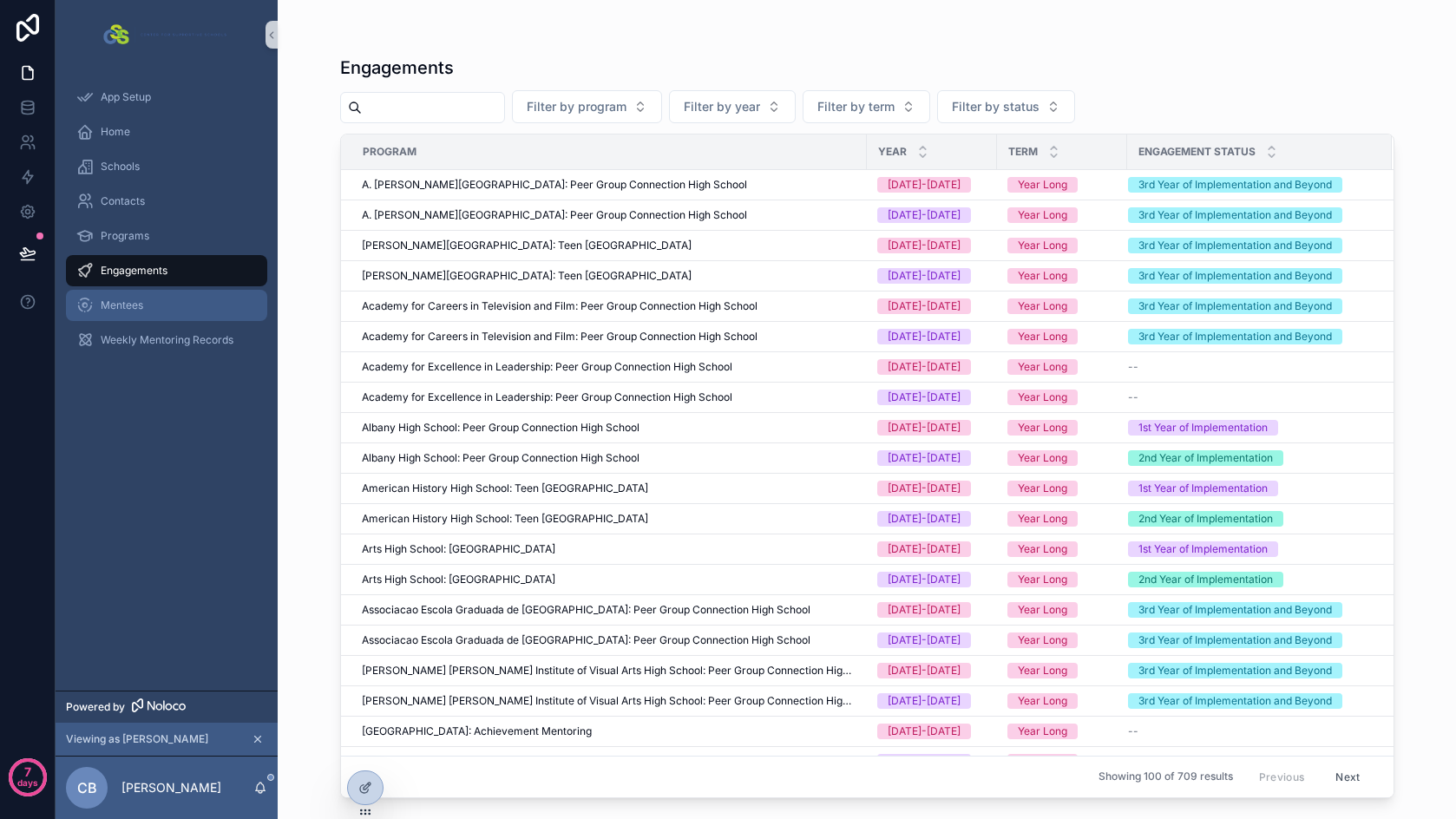
click at [128, 305] on span "Mentees" at bounding box center [122, 305] width 43 height 14
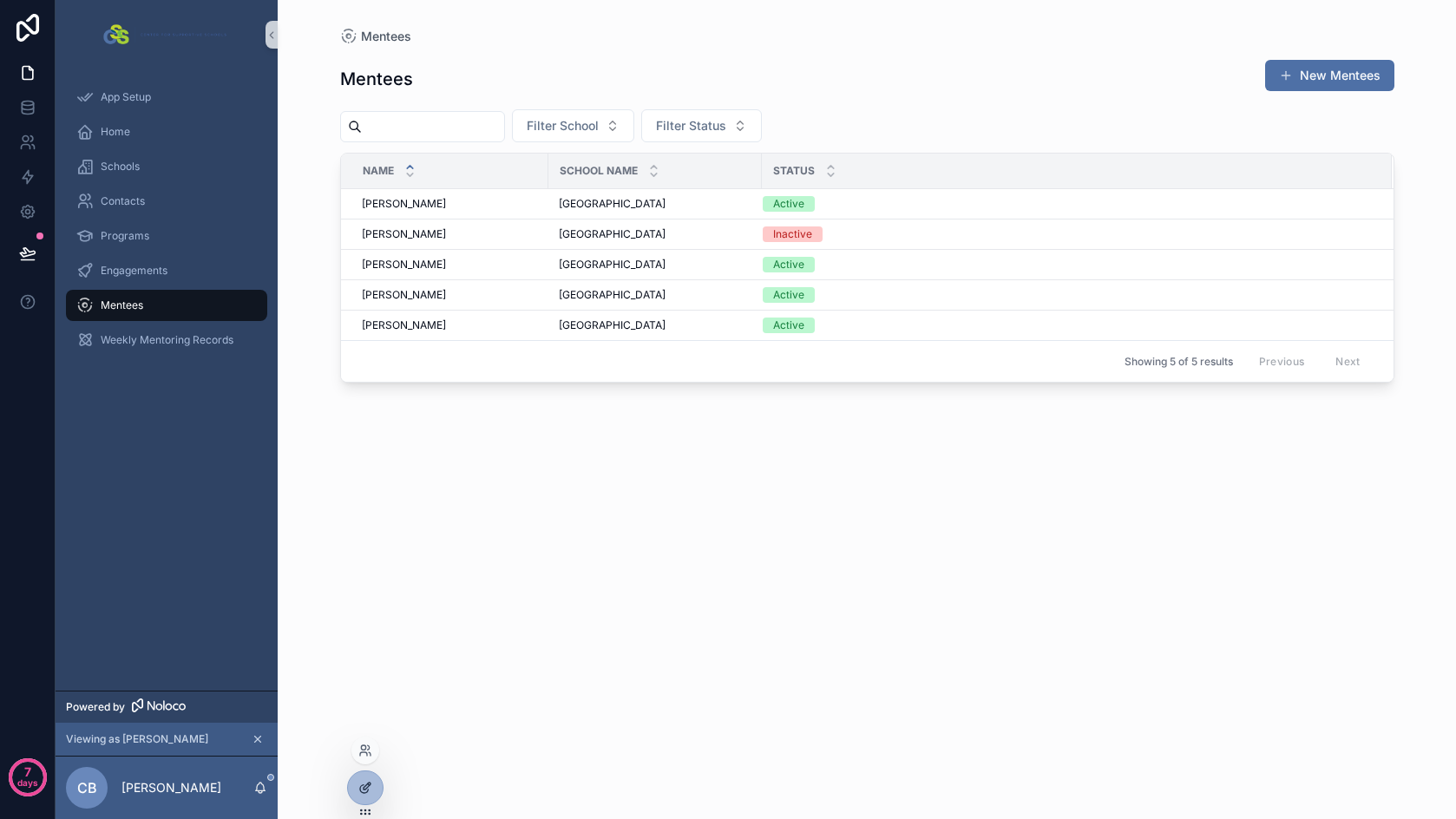
click at [351, 785] on div at bounding box center [365, 787] width 35 height 33
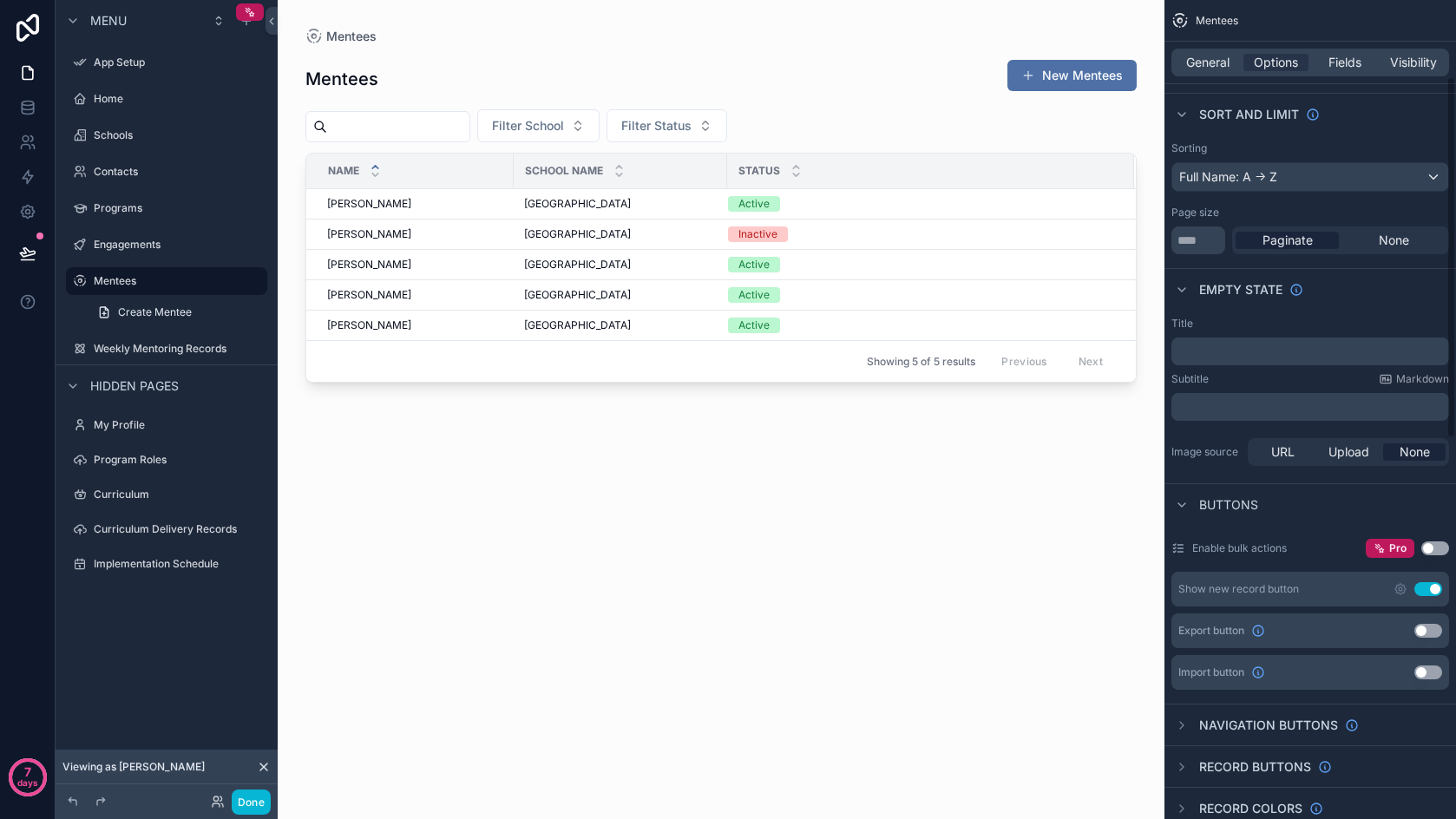
scroll to position [174, 0]
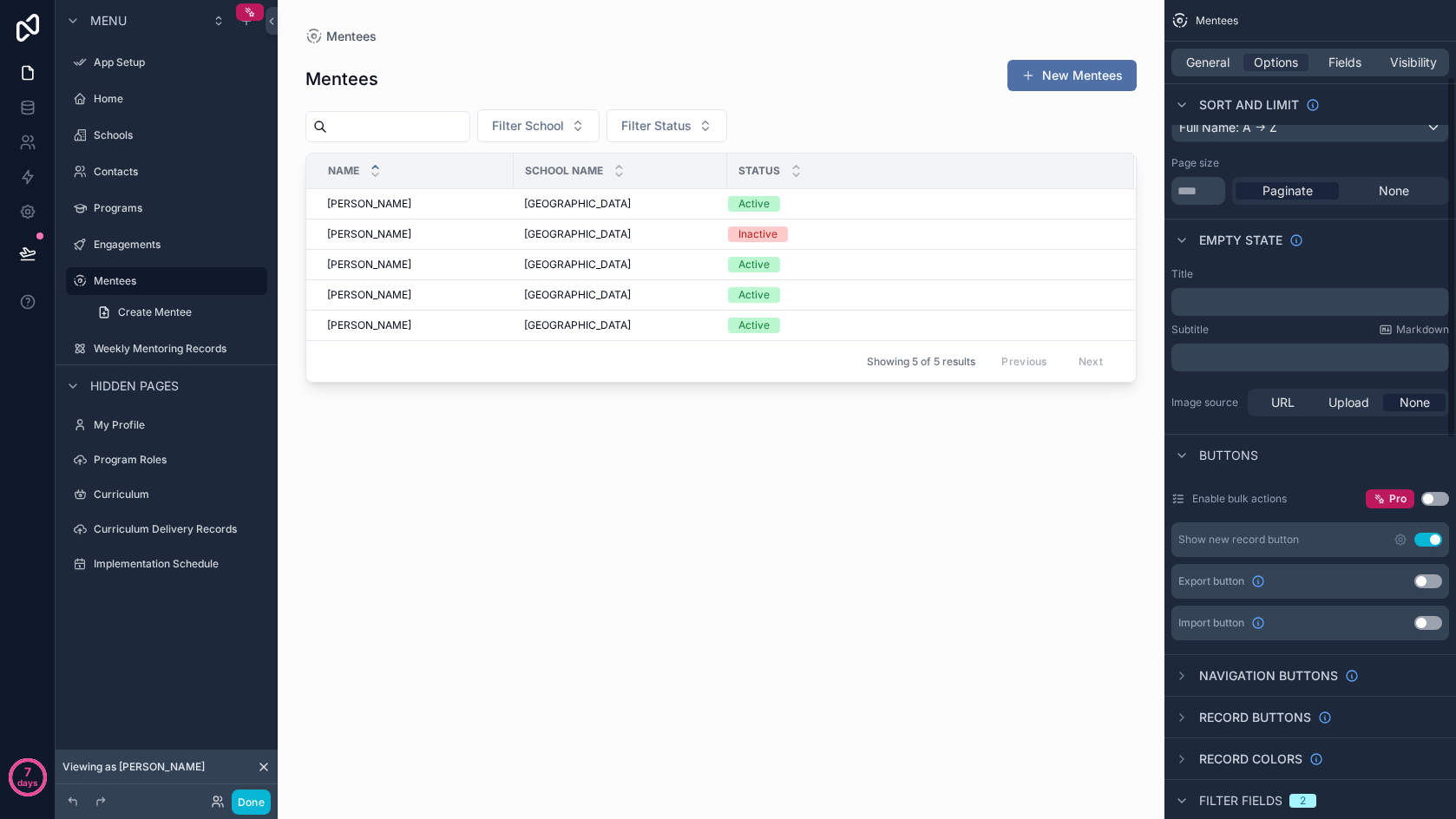
click at [1430, 536] on button "Use setting" at bounding box center [1428, 539] width 27 height 14
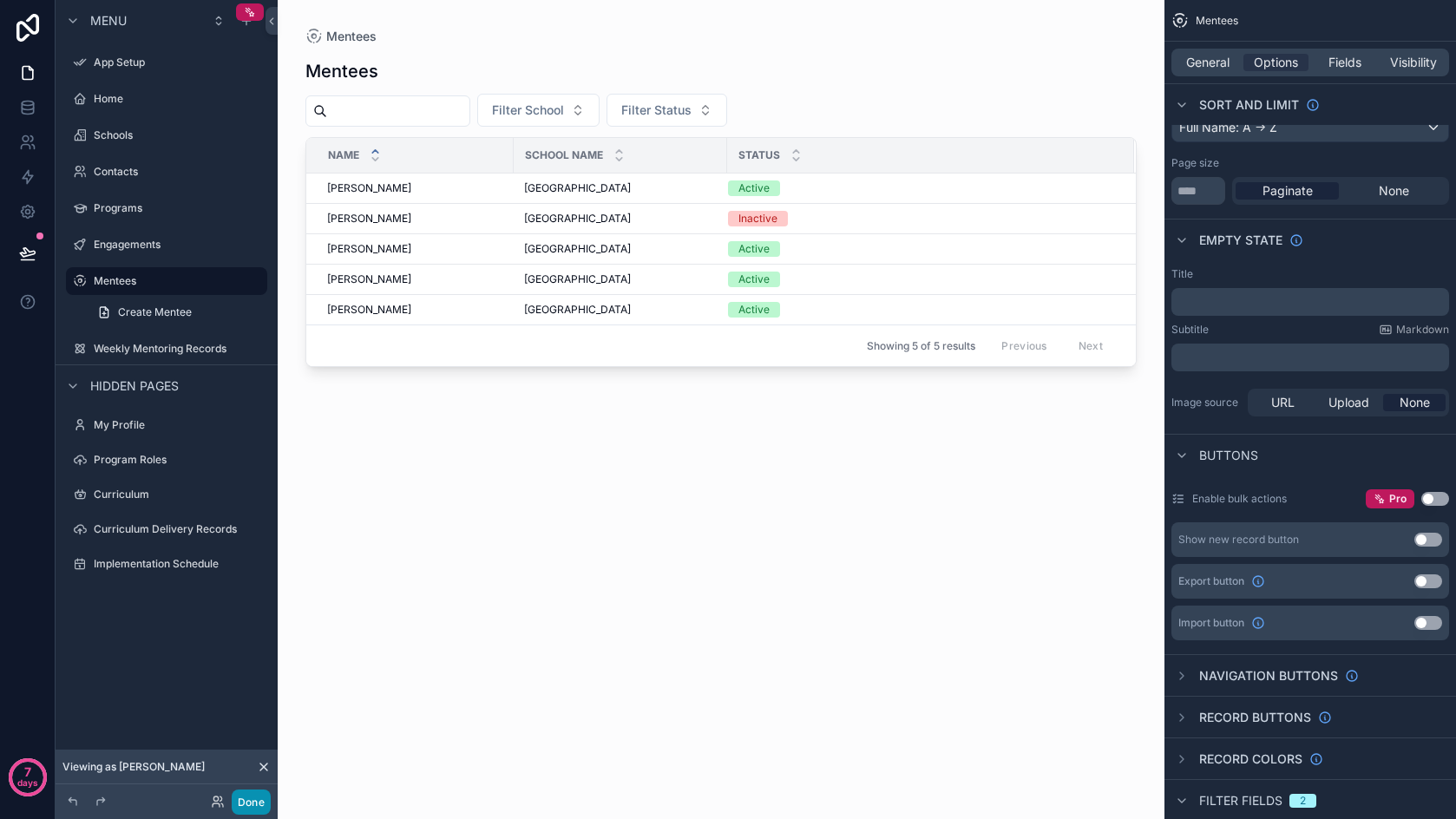
click at [244, 807] on button "Done" at bounding box center [250, 802] width 39 height 26
